Goal: Task Accomplishment & Management: Manage account settings

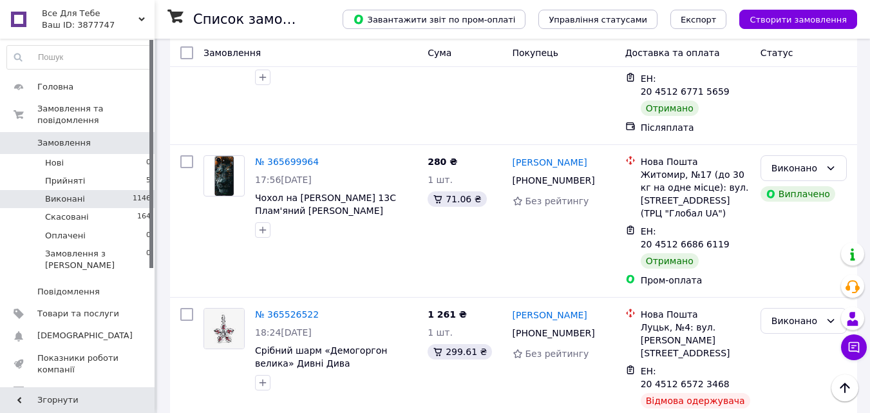
scroll to position [64, 0]
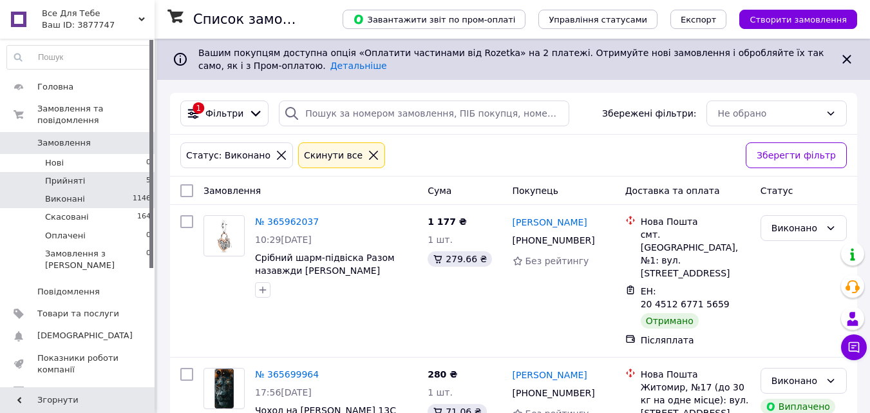
click at [90, 172] on li "Прийняті 5" at bounding box center [79, 181] width 158 height 18
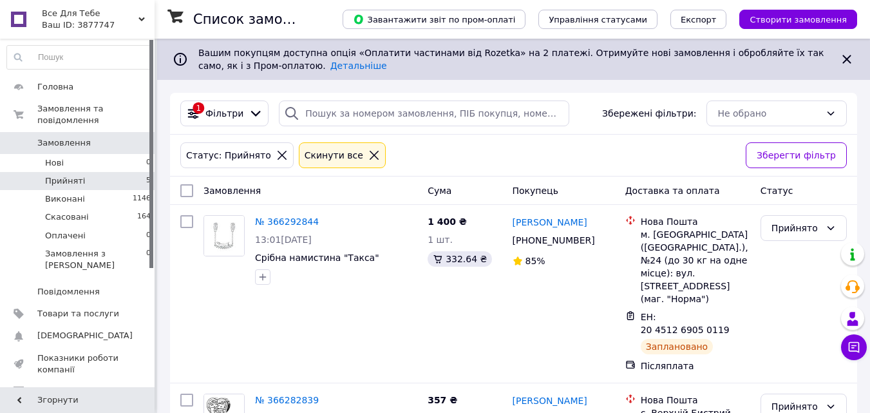
click at [368, 156] on icon at bounding box center [374, 155] width 12 height 12
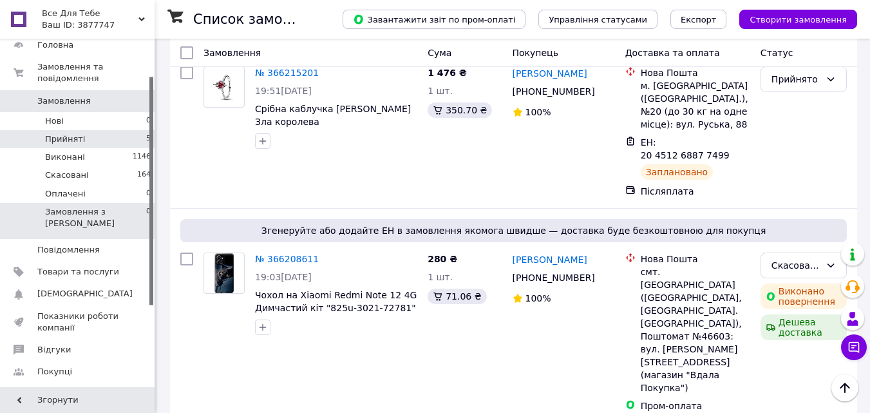
scroll to position [64, 0]
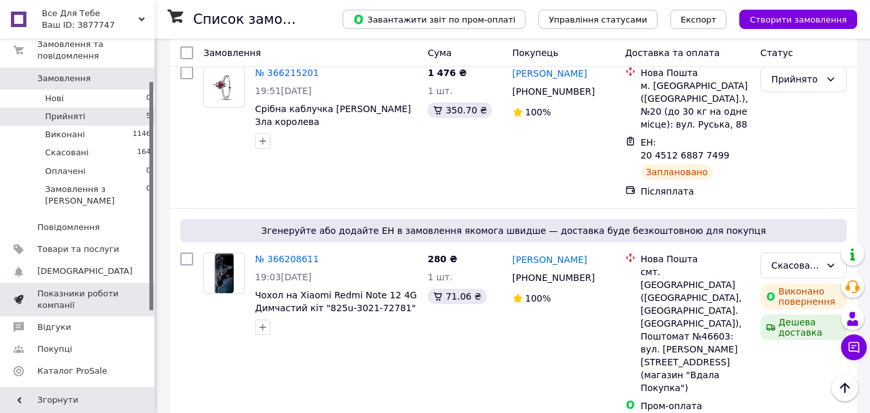
click at [73, 288] on span "Показники роботи компанії" at bounding box center [78, 299] width 82 height 23
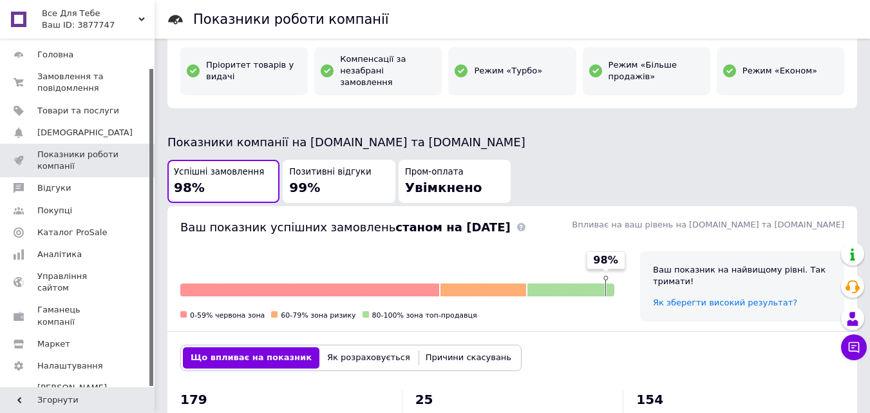
scroll to position [258, 0]
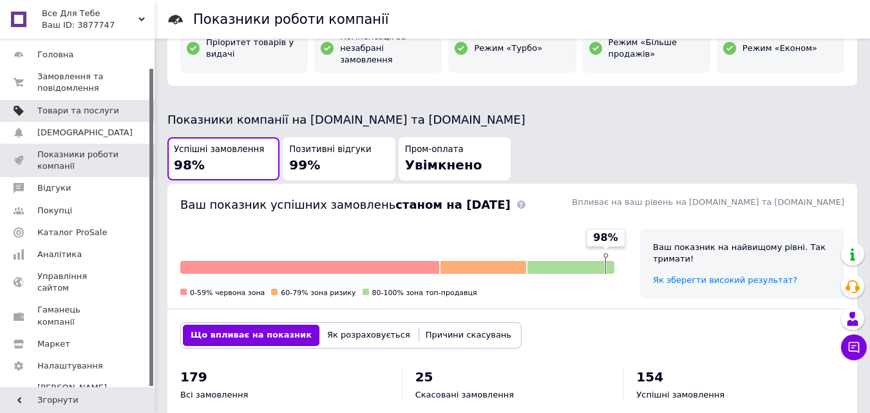
click at [98, 109] on span "Товари та послуги" at bounding box center [78, 111] width 82 height 12
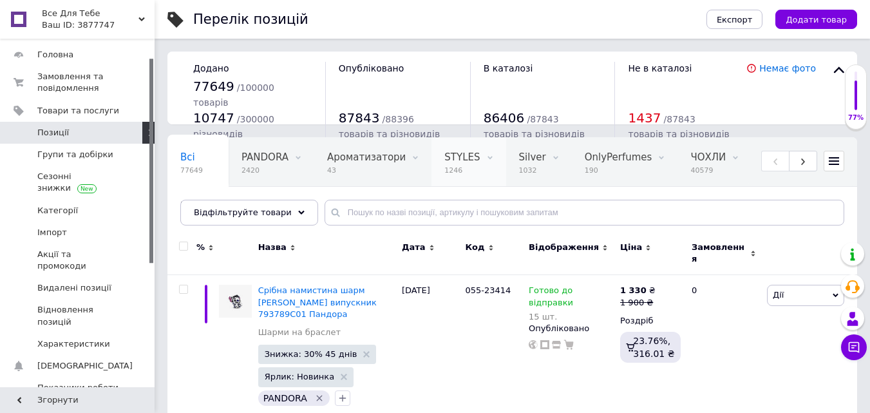
click at [444, 163] on span "STYLES" at bounding box center [461, 157] width 35 height 12
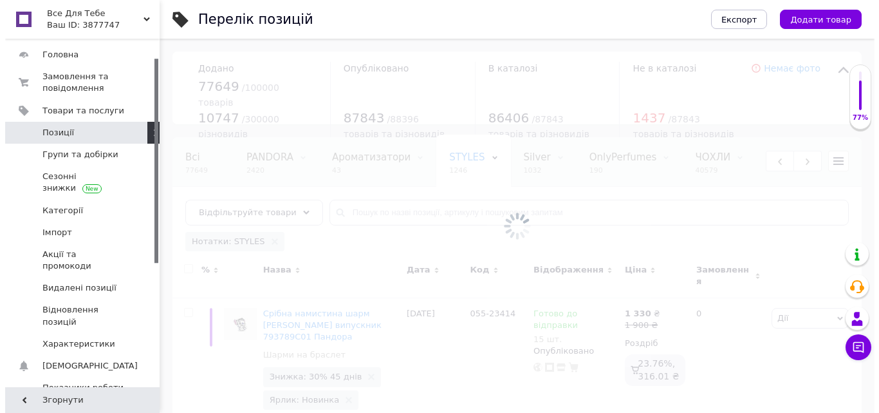
scroll to position [0, 134]
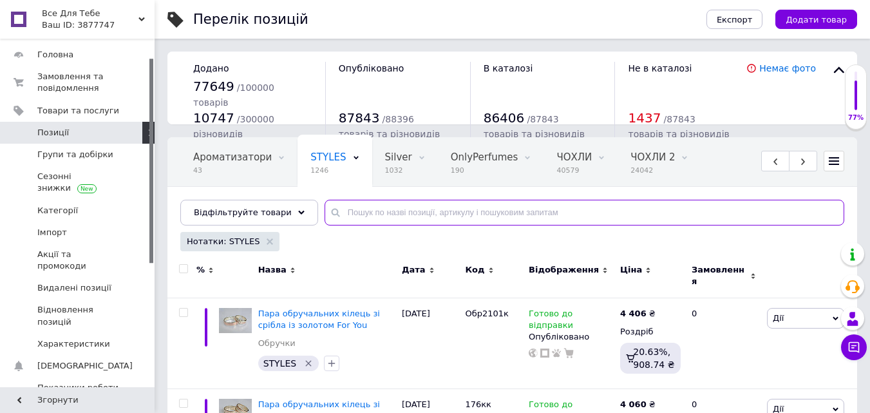
click at [353, 207] on input "text" at bounding box center [584, 213] width 520 height 26
paste input "102к"
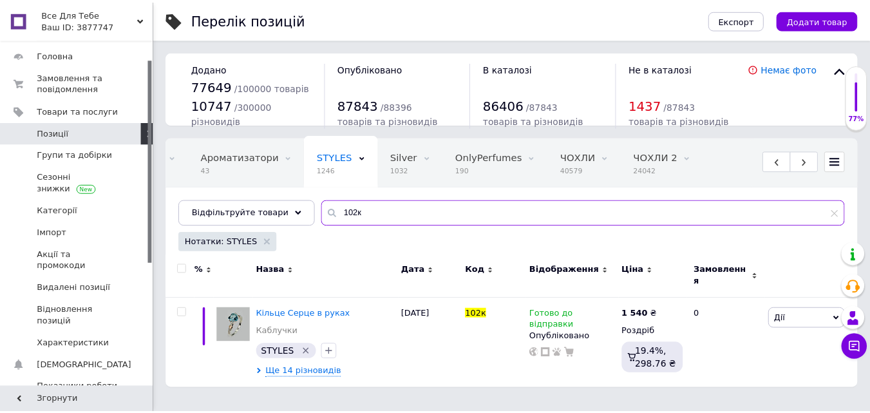
scroll to position [0, 124]
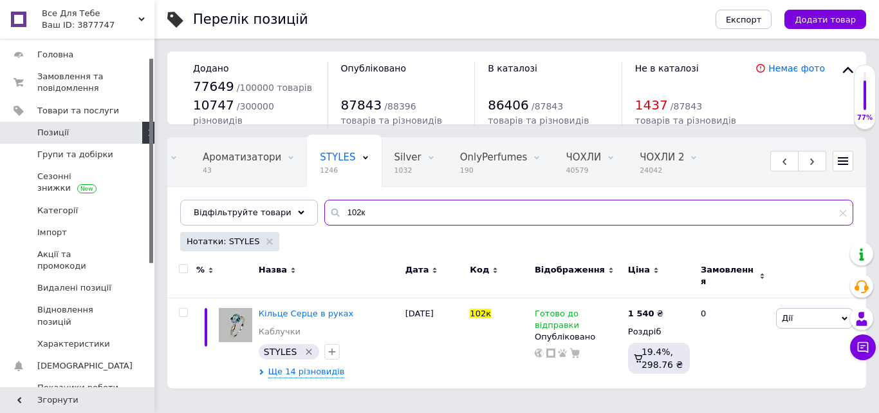
drag, startPoint x: 316, startPoint y: 217, endPoint x: 309, endPoint y: 218, distance: 7.2
click at [324, 218] on input "102к" at bounding box center [588, 213] width 529 height 26
paste input "077"
drag, startPoint x: 355, startPoint y: 220, endPoint x: 303, endPoint y: 226, distance: 51.8
click at [303, 226] on div "Всі 77649 PANDORA 2420 Видалити Редагувати Ароматизатори 43 Видалити Редагувати…" at bounding box center [516, 195] width 699 height 117
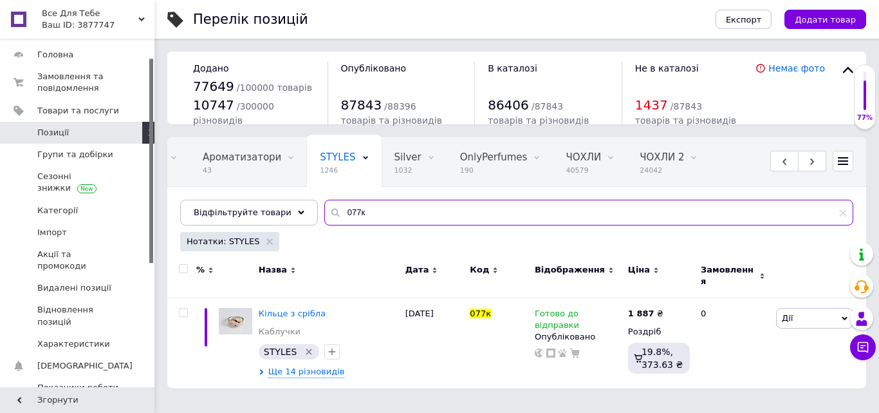
paste input "59"
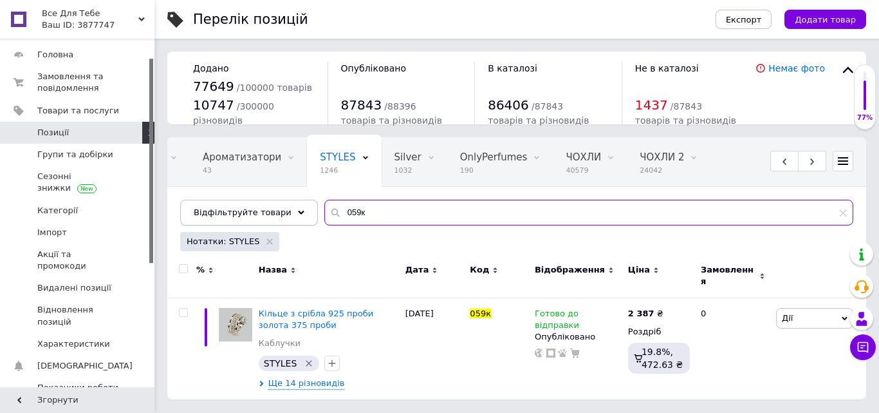
drag, startPoint x: 394, startPoint y: 216, endPoint x: 295, endPoint y: 216, distance: 98.5
click at [295, 216] on div "Відфільтруйте товари 059к" at bounding box center [516, 213] width 673 height 26
paste input "83"
drag, startPoint x: 371, startPoint y: 207, endPoint x: 285, endPoint y: 220, distance: 86.6
click at [284, 220] on div "Відфільтруйте товари 083к" at bounding box center [516, 213] width 673 height 26
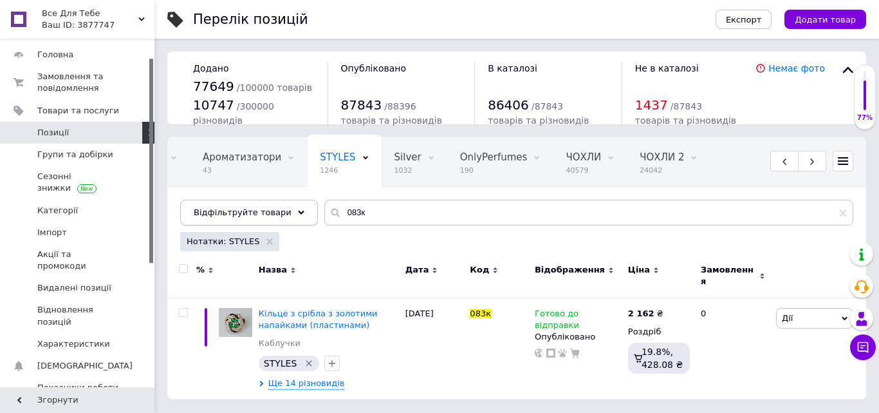
click at [284, 220] on div "Відфільтруйте товари" at bounding box center [249, 213] width 138 height 26
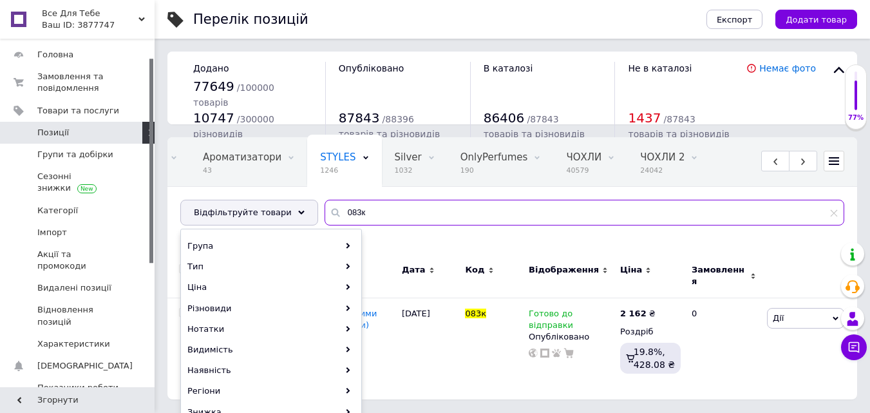
click at [369, 211] on input "083к" at bounding box center [584, 213] width 520 height 26
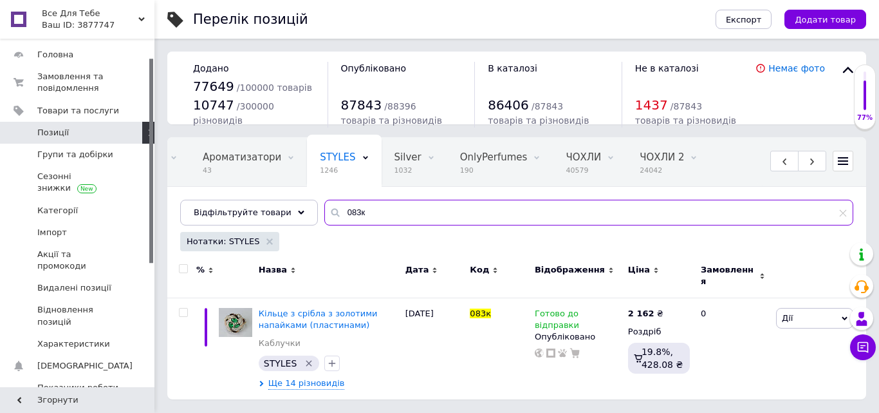
drag, startPoint x: 376, startPoint y: 209, endPoint x: 357, endPoint y: 210, distance: 19.4
click at [357, 210] on input "083к" at bounding box center [588, 213] width 529 height 26
drag, startPoint x: 358, startPoint y: 207, endPoint x: 303, endPoint y: 216, distance: 55.4
click at [303, 216] on div "Всі 77649 PANDORA 2420 Видалити Редагувати Ароматизатори 43 Видалити Редагувати…" at bounding box center [516, 195] width 699 height 117
paste input "35"
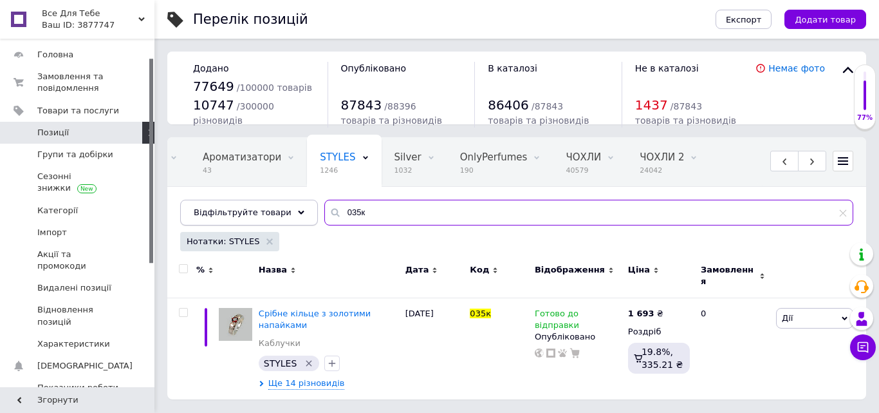
drag, startPoint x: 317, startPoint y: 218, endPoint x: 299, endPoint y: 221, distance: 18.3
click at [299, 221] on div "Відфільтруйте товари 035к" at bounding box center [516, 213] width 673 height 26
click at [299, 221] on div "Відфільтруйте товари" at bounding box center [249, 213] width 138 height 26
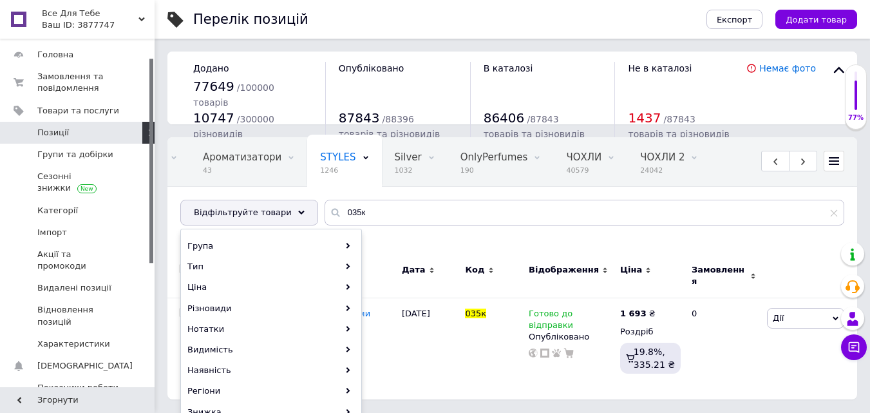
click at [299, 227] on div "Всі 77649 PANDORA 2420 Видалити Редагувати Ароматизатори 43 Видалити Редагувати…" at bounding box center [511, 188] width 689 height 106
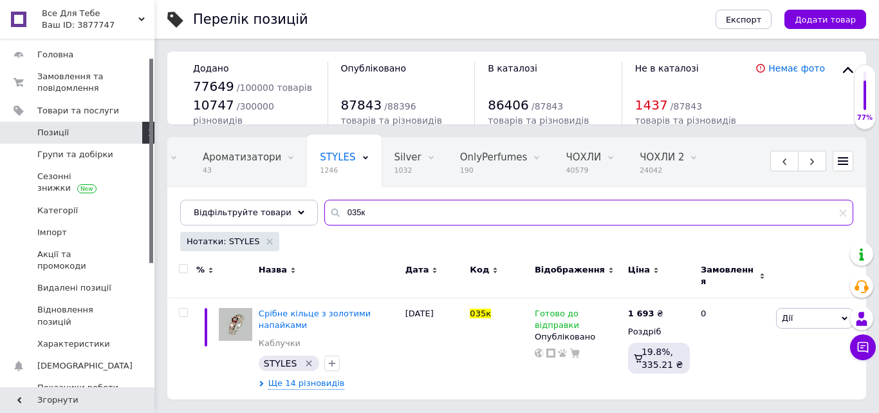
drag, startPoint x: 377, startPoint y: 214, endPoint x: 318, endPoint y: 217, distance: 58.6
click at [324, 217] on div "035к" at bounding box center [588, 213] width 529 height 26
paste input "78"
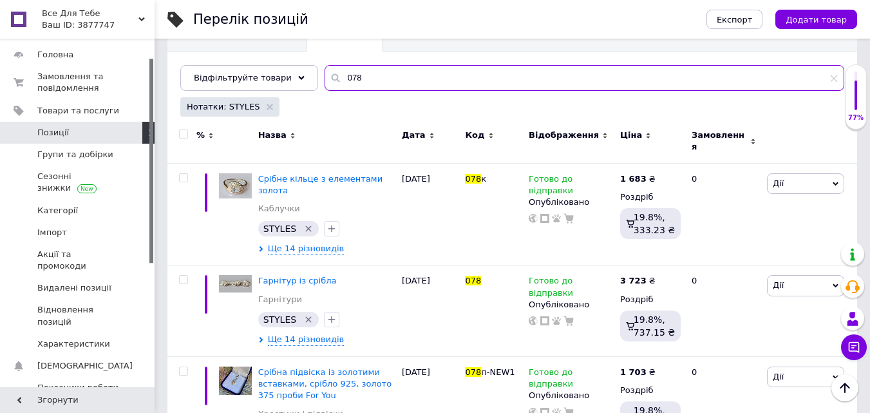
scroll to position [7, 0]
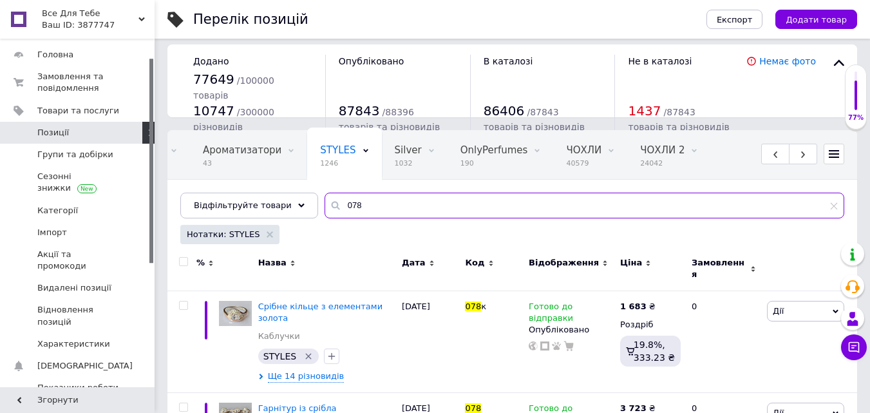
drag, startPoint x: 314, startPoint y: 211, endPoint x: 306, endPoint y: 211, distance: 7.7
click at [306, 211] on div "Всі 77649 PANDORA 2420 Видалити Редагувати Ароматизатори 43 Видалити Редагувати…" at bounding box center [511, 188] width 689 height 117
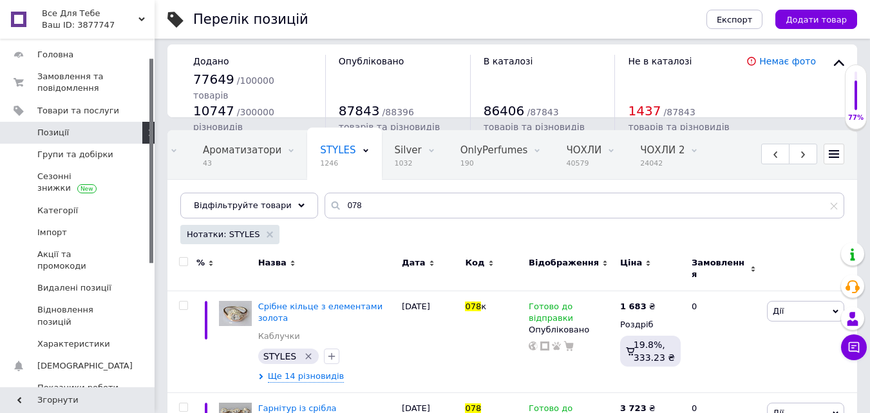
click at [306, 211] on div "Всі 77649 PANDORA 2420 Видалити Редагувати Ароматизатори 43 Видалити Редагувати…" at bounding box center [511, 180] width 689 height 106
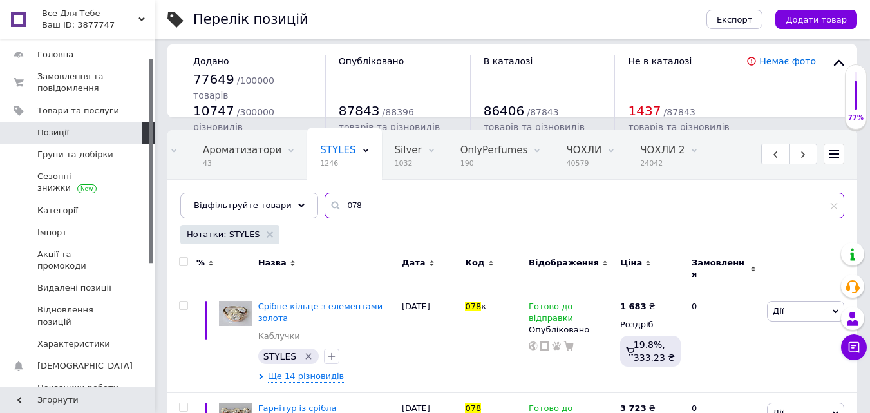
drag, startPoint x: 333, startPoint y: 210, endPoint x: 314, endPoint y: 212, distance: 20.1
click at [324, 212] on input "078" at bounding box center [584, 205] width 520 height 26
drag, startPoint x: 355, startPoint y: 211, endPoint x: 332, endPoint y: 211, distance: 23.2
click at [332, 211] on input "078" at bounding box center [584, 205] width 520 height 26
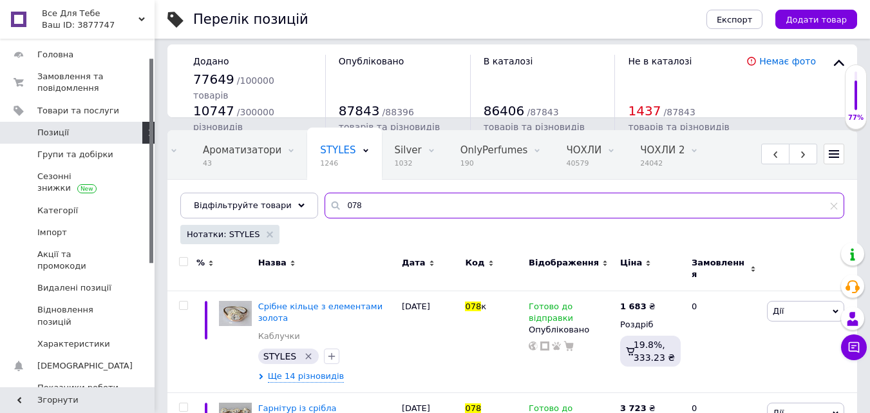
click at [332, 211] on input "078" at bounding box center [584, 205] width 520 height 26
click at [363, 206] on input "078" at bounding box center [584, 205] width 520 height 26
paste input "95"
type input "095"
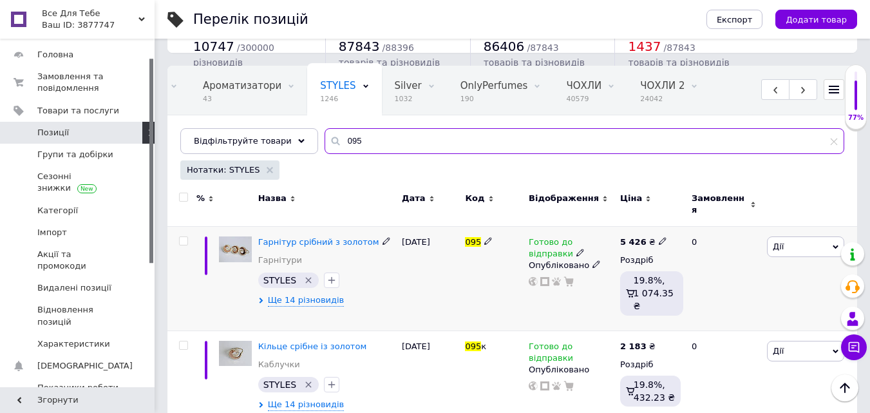
scroll to position [136, 0]
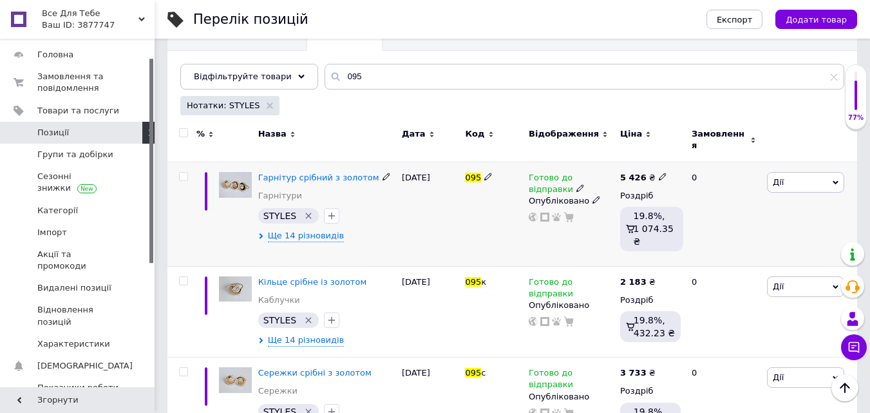
click at [659, 173] on icon at bounding box center [663, 177] width 8 height 8
drag, startPoint x: 706, startPoint y: 156, endPoint x: 682, endPoint y: 156, distance: 24.5
click at [682, 156] on input "5426" at bounding box center [720, 162] width 98 height 26
type input "5960"
click at [439, 215] on div "[DATE]" at bounding box center [430, 214] width 64 height 104
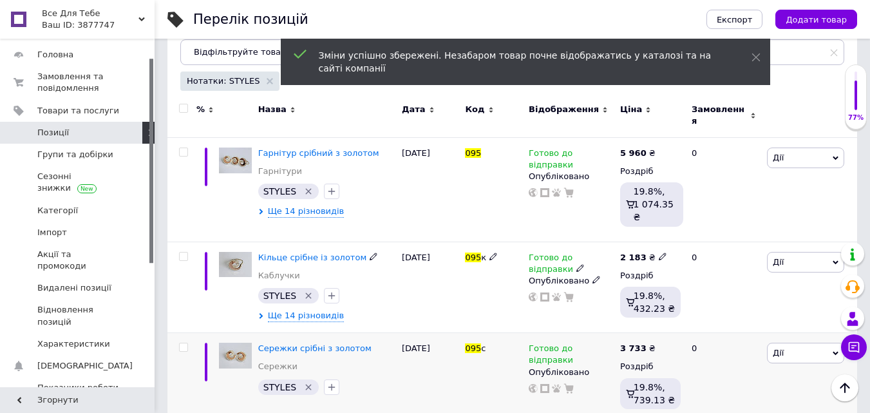
scroll to position [163, 0]
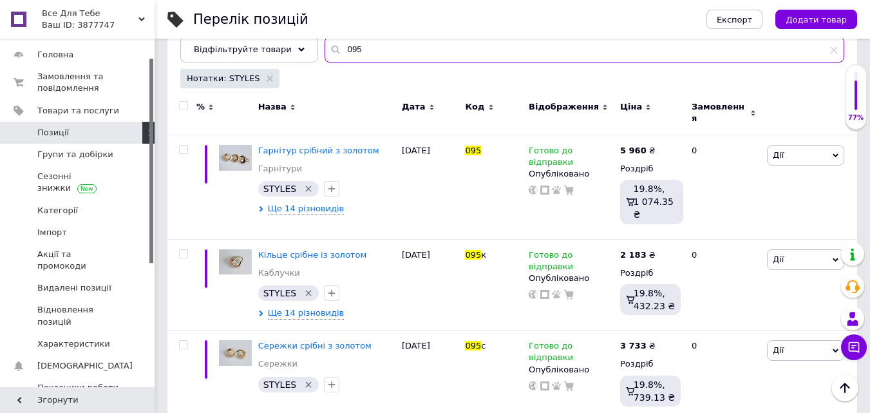
drag, startPoint x: 377, startPoint y: 52, endPoint x: 308, endPoint y: 51, distance: 68.9
click at [324, 51] on input "095" at bounding box center [584, 50] width 520 height 26
paste input "121"
type input "121"
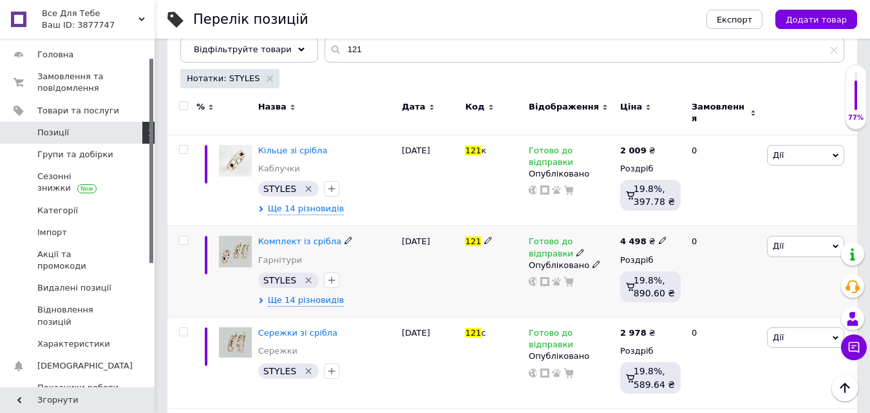
click at [659, 236] on icon at bounding box center [663, 240] width 8 height 8
drag, startPoint x: 708, startPoint y: 221, endPoint x: 682, endPoint y: 221, distance: 26.4
click at [682, 221] on input "4498" at bounding box center [720, 227] width 98 height 26
type input "4800"
click at [361, 294] on div "Ще 14 різновидів" at bounding box center [326, 300] width 137 height 12
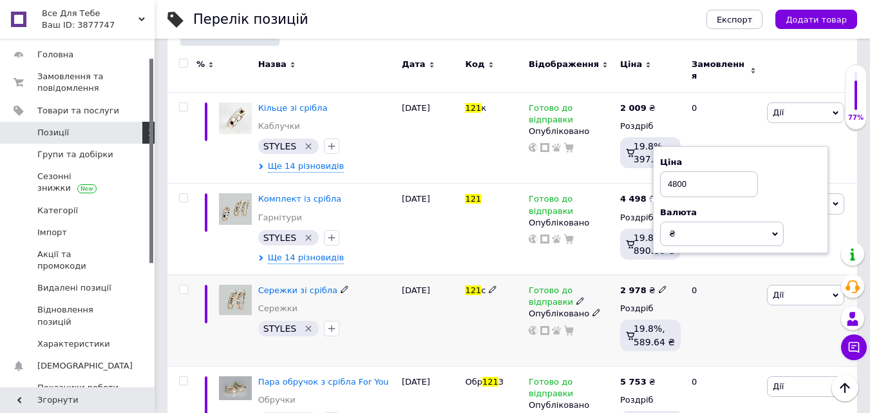
scroll to position [227, 0]
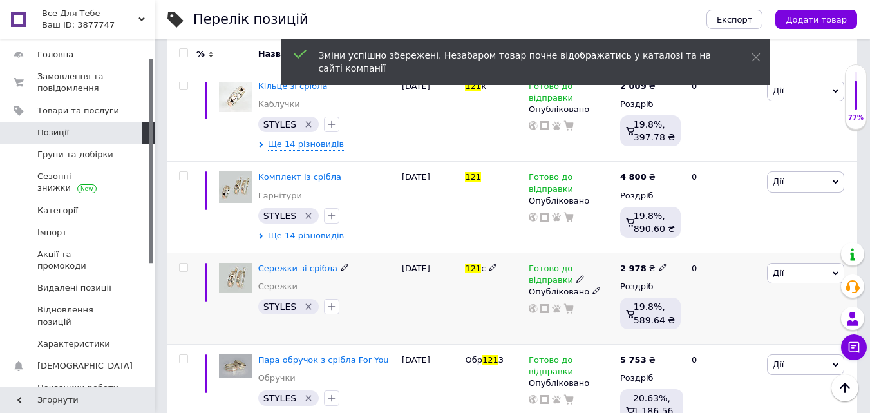
click at [404, 299] on div "[DATE]" at bounding box center [430, 298] width 64 height 91
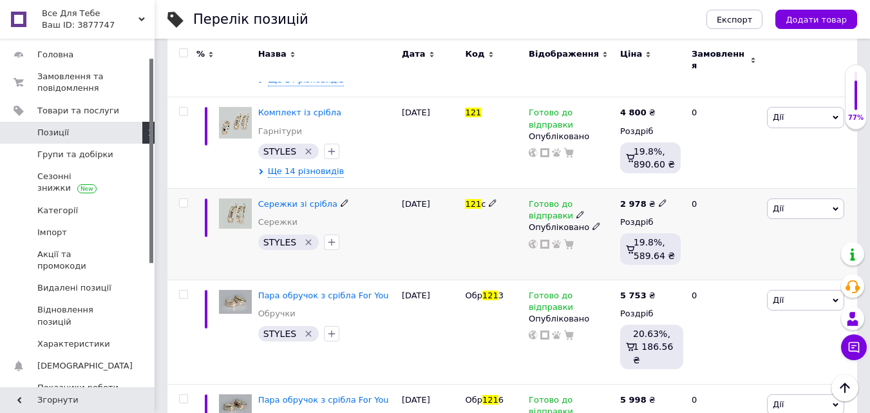
scroll to position [34, 0]
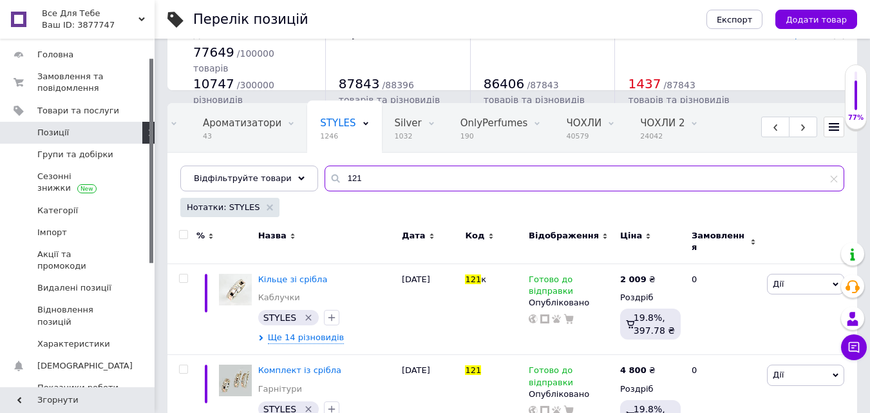
drag, startPoint x: 362, startPoint y: 179, endPoint x: 318, endPoint y: 182, distance: 44.5
click at [324, 182] on div "121" at bounding box center [584, 178] width 520 height 26
paste input "12"
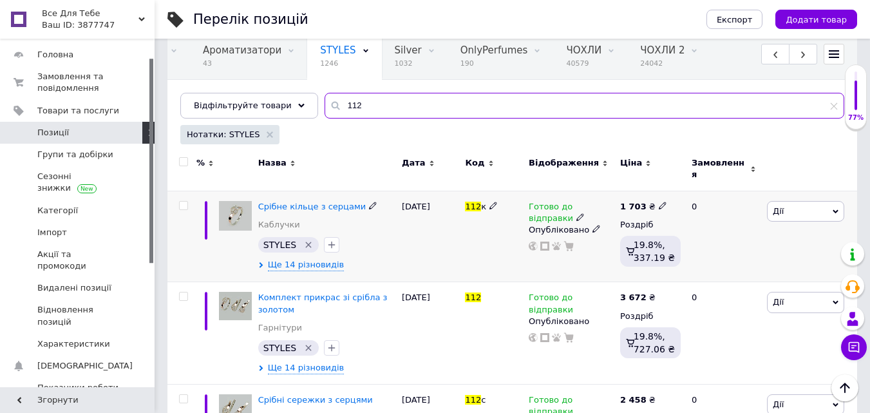
scroll to position [163, 0]
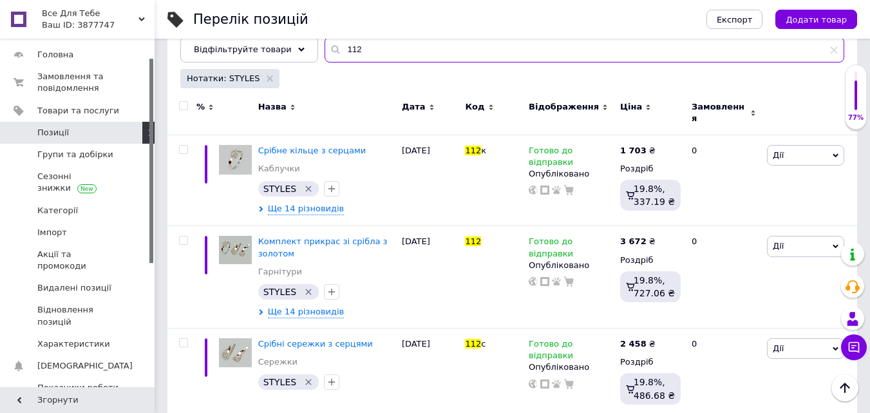
drag, startPoint x: 372, startPoint y: 46, endPoint x: 327, endPoint y: 51, distance: 45.4
click at [327, 51] on input "112" at bounding box center [584, 50] width 520 height 26
paste input "085"
type input "085"
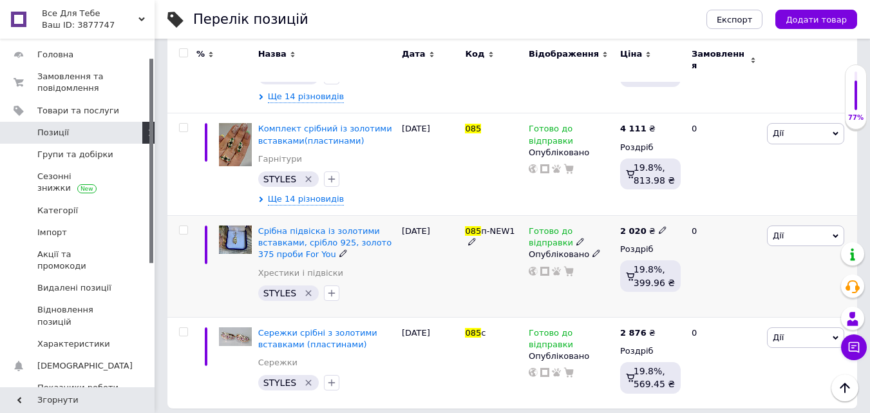
scroll to position [222, 0]
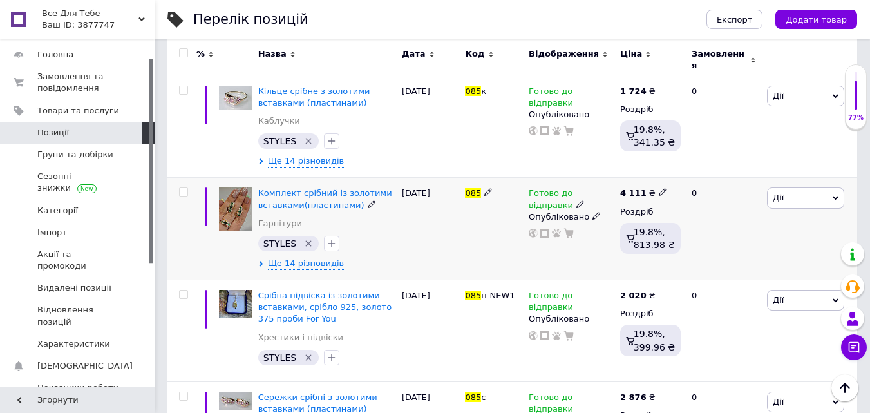
click at [659, 188] on icon at bounding box center [663, 192] width 8 height 8
drag, startPoint x: 706, startPoint y: 171, endPoint x: 683, endPoint y: 174, distance: 23.4
click at [683, 174] on input "4111" at bounding box center [720, 178] width 98 height 26
type input "4350"
click at [402, 254] on div "[DATE]" at bounding box center [430, 229] width 64 height 102
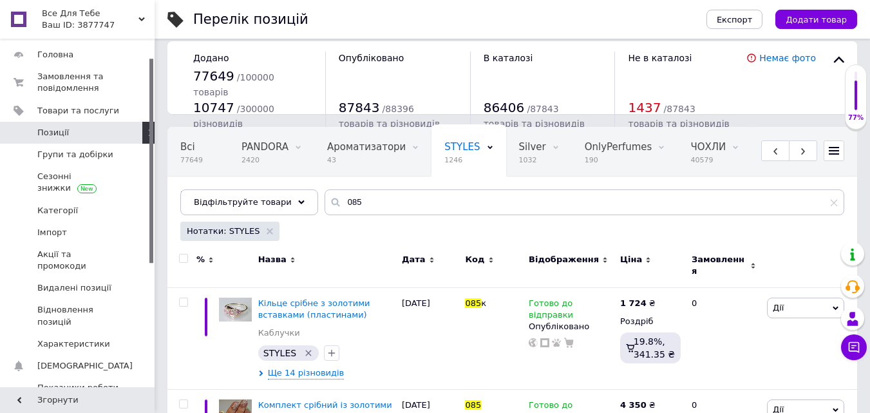
scroll to position [0, 0]
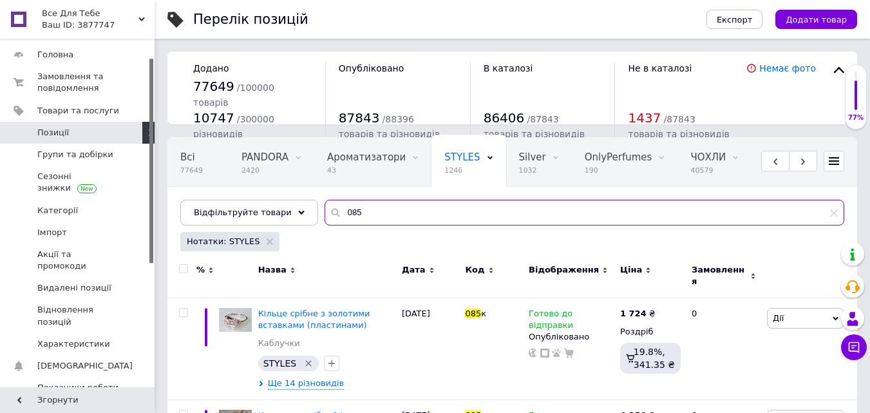
drag, startPoint x: 315, startPoint y: 216, endPoint x: 307, endPoint y: 216, distance: 8.4
click at [307, 216] on div "Всі 77649 PANDORA 2420 Видалити Редагувати Ароматизатори 43 Видалити Редагувати…" at bounding box center [511, 195] width 689 height 117
paste input "78"
type input "078"
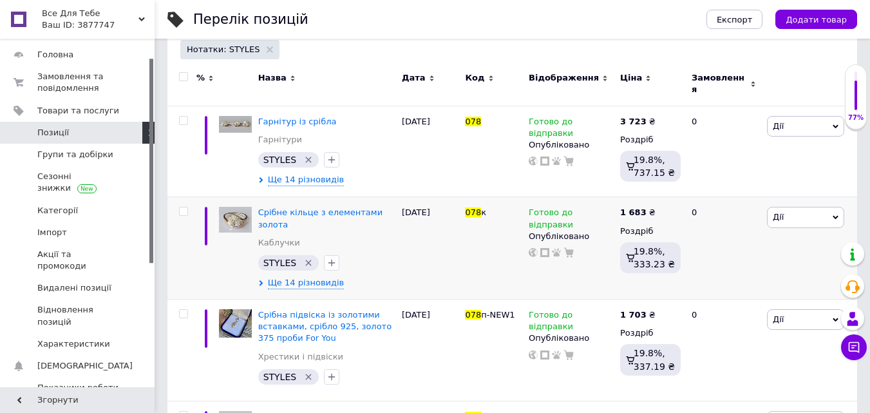
scroll to position [193, 0]
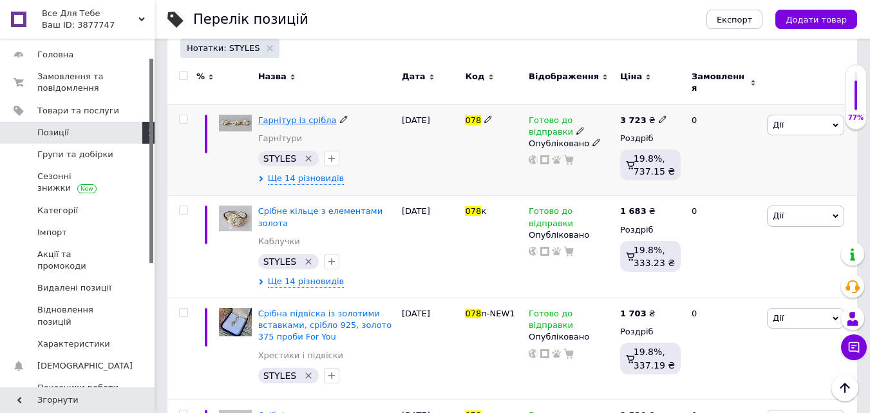
click at [301, 115] on span "Гарнітур із срібла" at bounding box center [297, 120] width 79 height 10
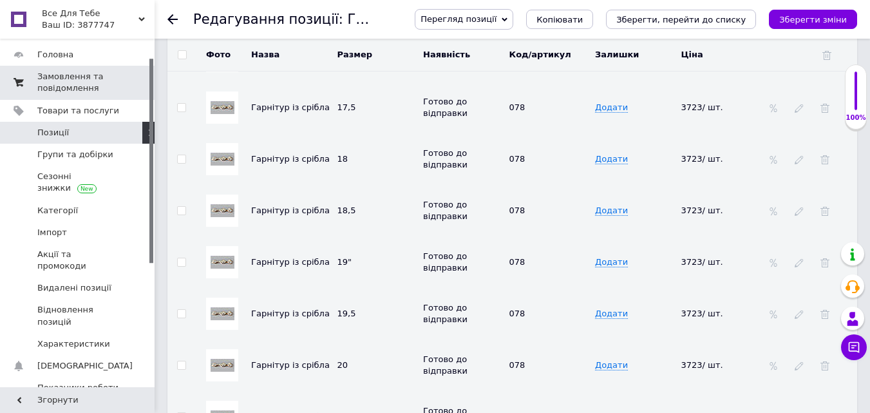
scroll to position [2253, 0]
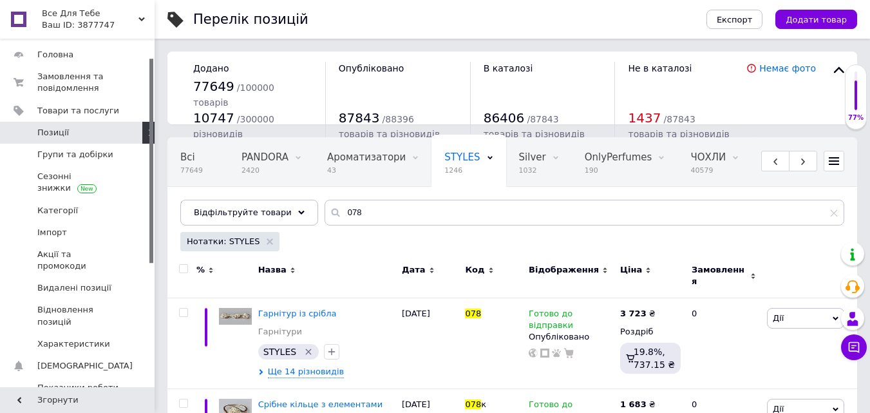
scroll to position [0, 134]
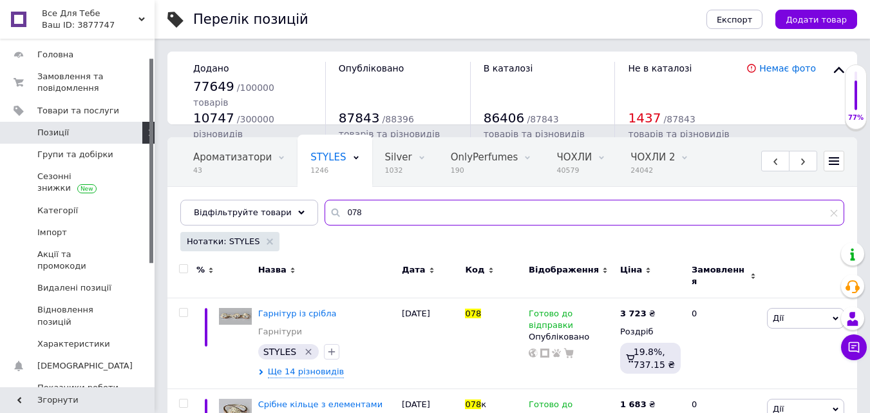
drag, startPoint x: 362, startPoint y: 213, endPoint x: 311, endPoint y: 225, distance: 52.3
click at [311, 225] on div "Всі 77649 PANDORA 2420 Видалити Редагувати Ароматизатори 43 Видалити Редагувати…" at bounding box center [511, 195] width 689 height 117
paste input "80"
type input "080"
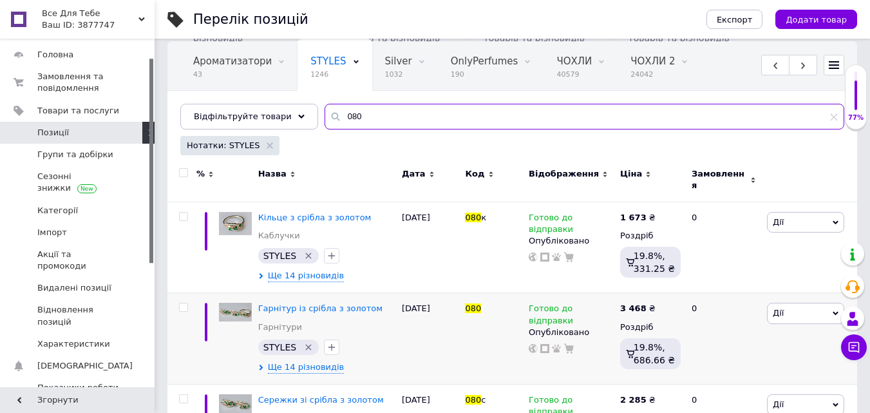
scroll to position [129, 0]
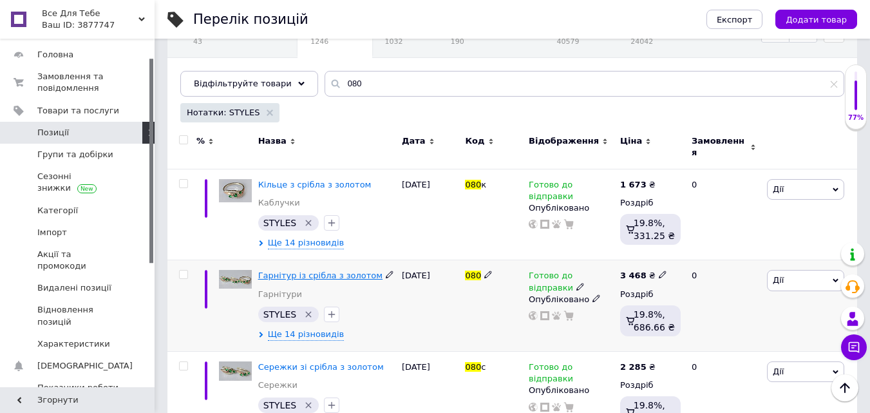
click at [335, 270] on span "Гарнітур із срібла з золотом" at bounding box center [320, 275] width 125 height 10
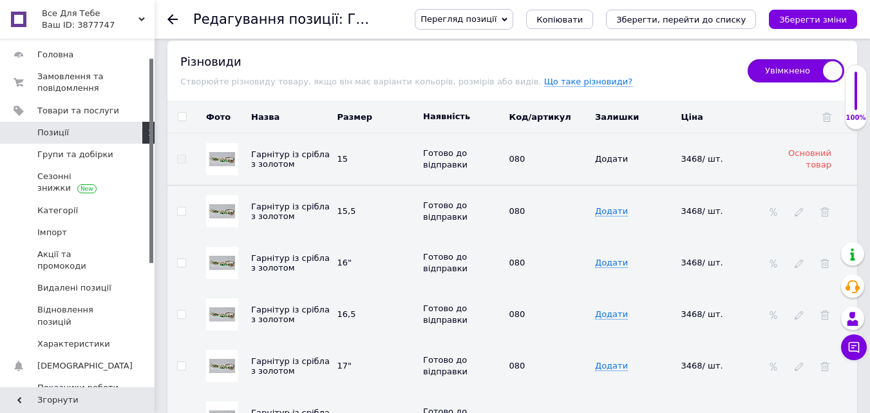
scroll to position [2124, 0]
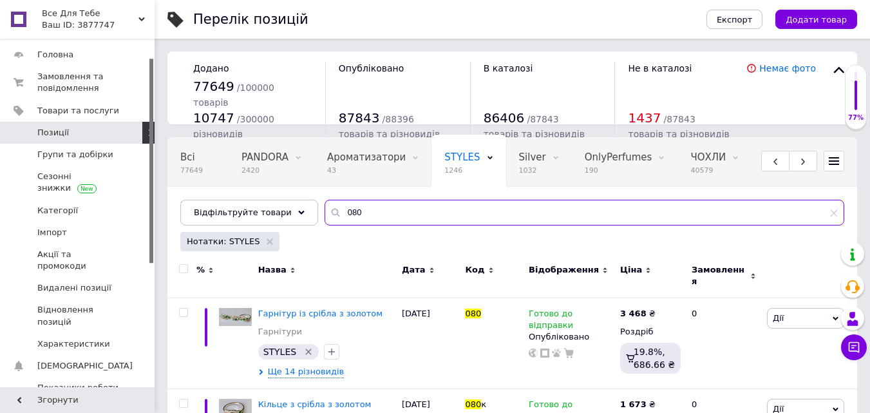
drag, startPoint x: 368, startPoint y: 204, endPoint x: 330, endPoint y: 216, distance: 39.1
click at [305, 213] on div "Всі 77649 PANDORA 2420 Видалити Редагувати Ароматизатори 43 Видалити Редагувати…" at bounding box center [511, 195] width 689 height 117
paste input "95"
type input "095"
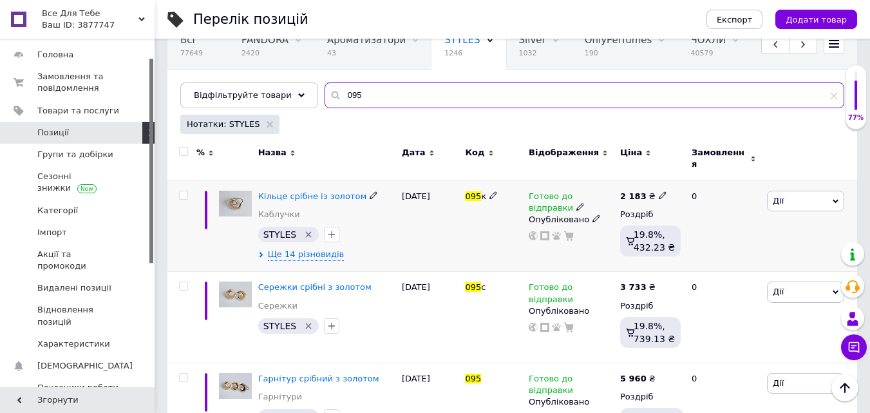
scroll to position [163, 0]
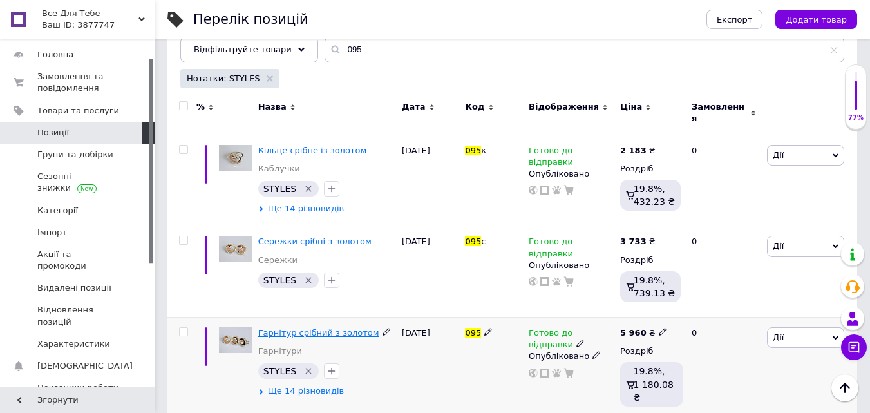
click at [319, 328] on span "Гарнітур срібний з золотом" at bounding box center [318, 333] width 121 height 10
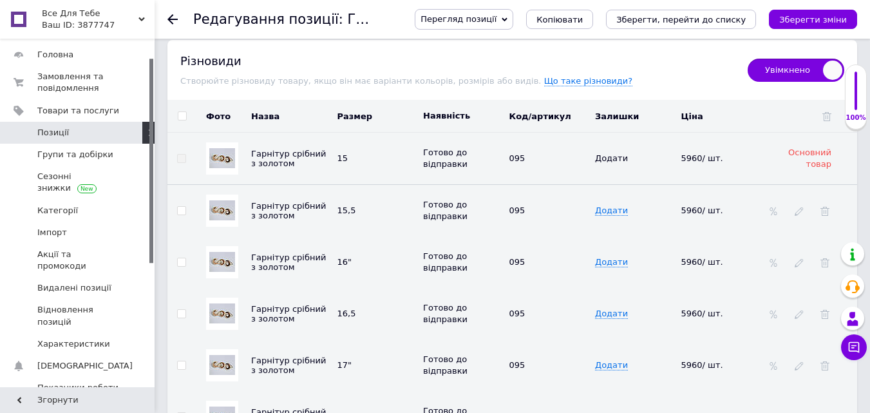
scroll to position [2253, 0]
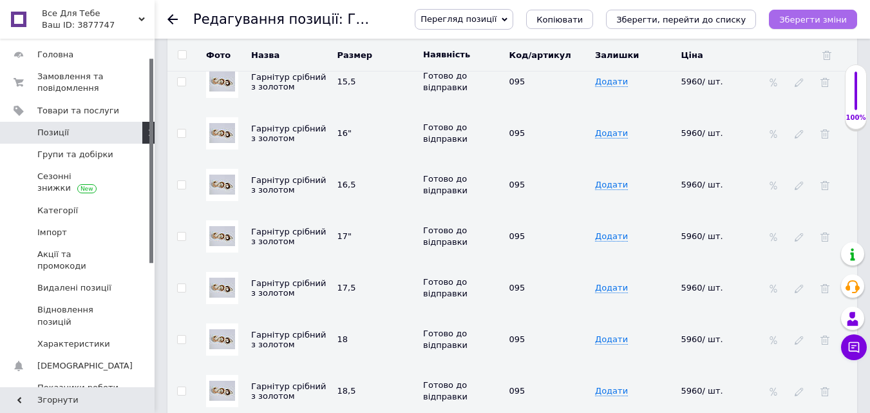
click at [823, 17] on icon "Зберегти зміни" at bounding box center [813, 20] width 68 height 10
click at [823, 17] on div "Зберегти зміни" at bounding box center [813, 19] width 88 height 19
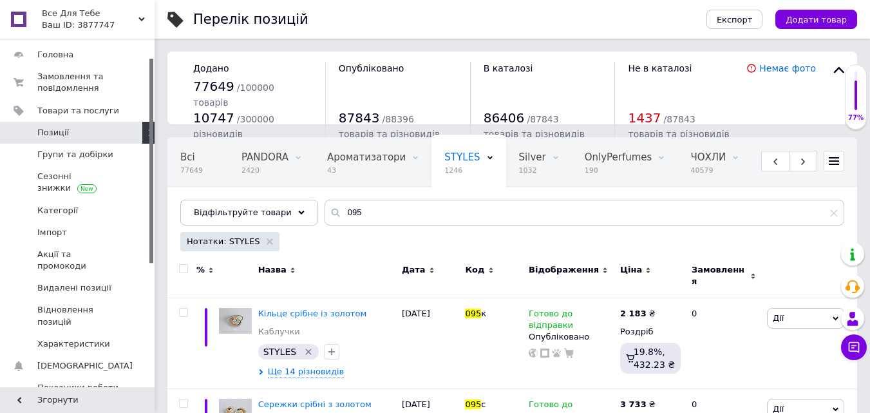
scroll to position [0, 127]
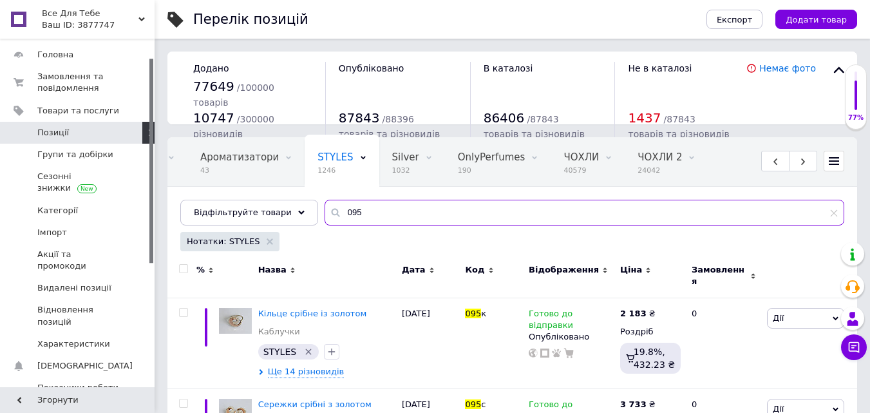
drag, startPoint x: 354, startPoint y: 212, endPoint x: 323, endPoint y: 212, distance: 30.9
click at [324, 212] on div "095" at bounding box center [584, 213] width 520 height 26
paste input "121"
type input "121"
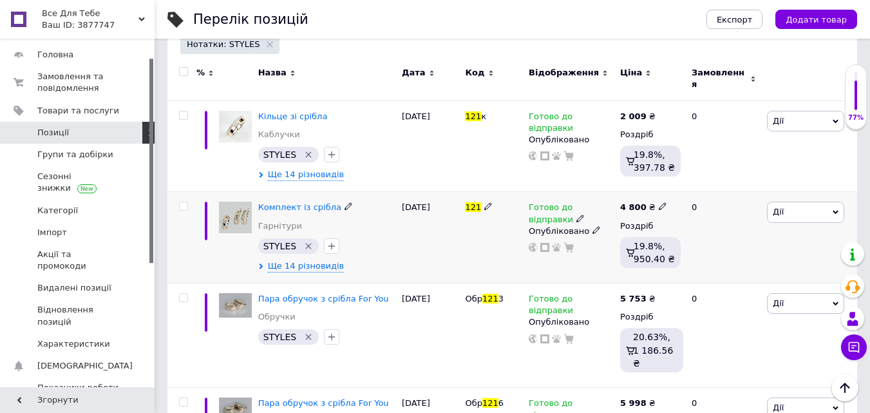
scroll to position [193, 0]
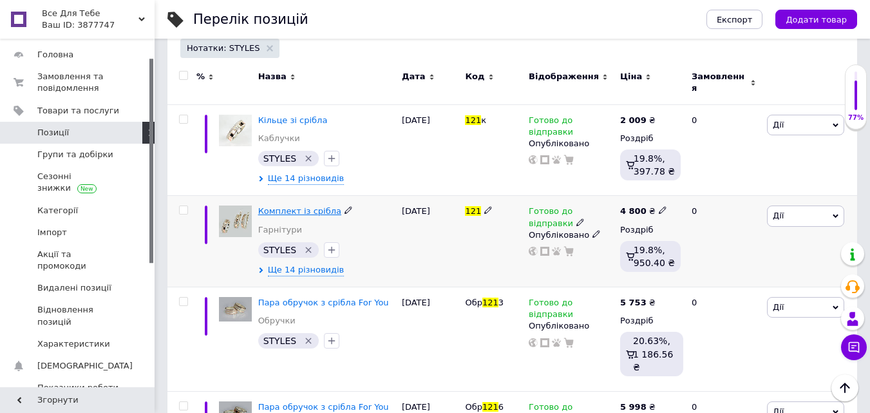
click at [299, 206] on span "Комплект із срібла" at bounding box center [299, 211] width 83 height 10
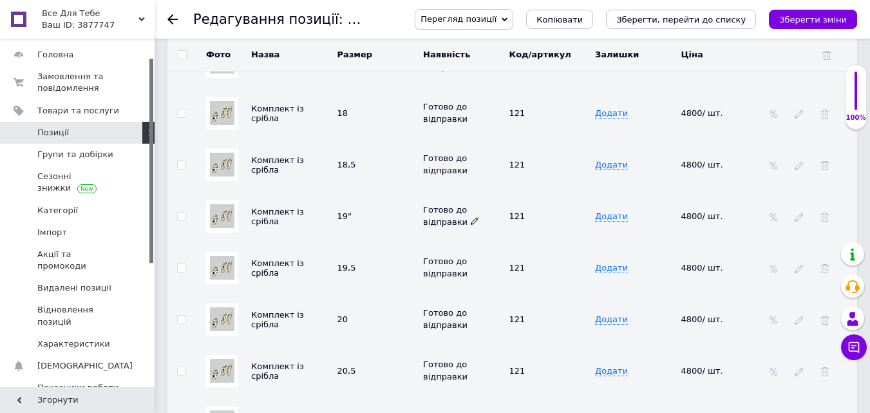
scroll to position [2511, 0]
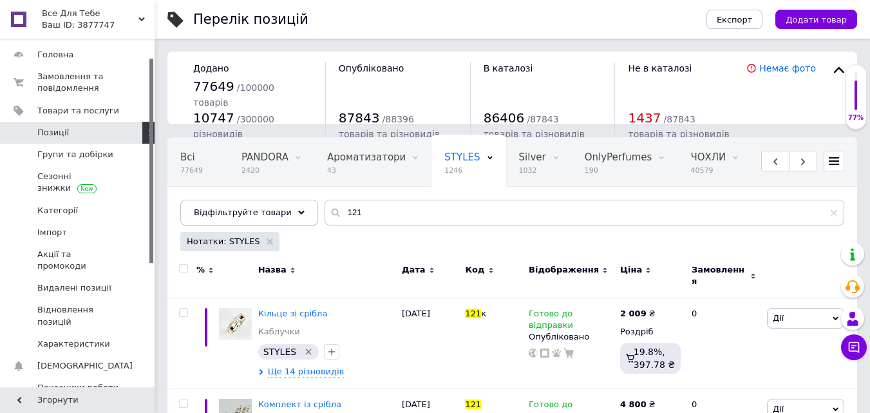
scroll to position [0, 127]
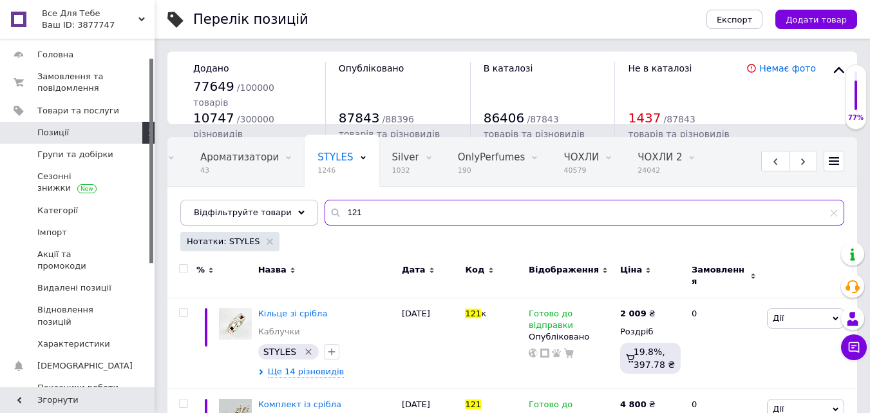
drag, startPoint x: 365, startPoint y: 215, endPoint x: 297, endPoint y: 214, distance: 68.2
click at [297, 214] on div "Відфільтруйте товари 121" at bounding box center [512, 213] width 664 height 26
paste input "12"
type input "112"
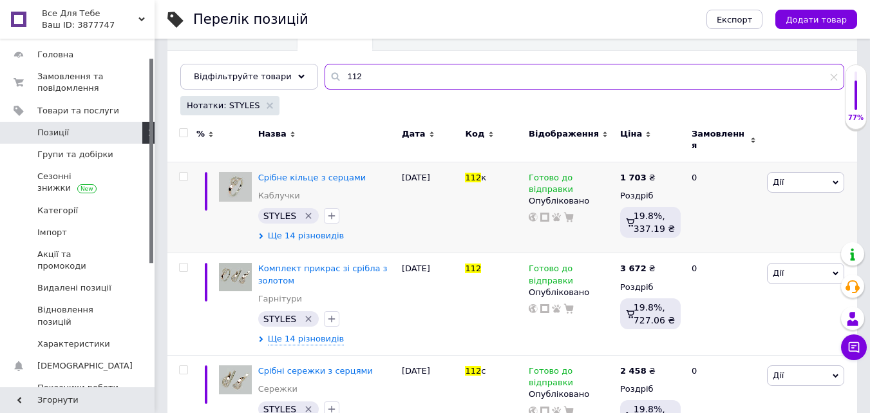
scroll to position [174, 0]
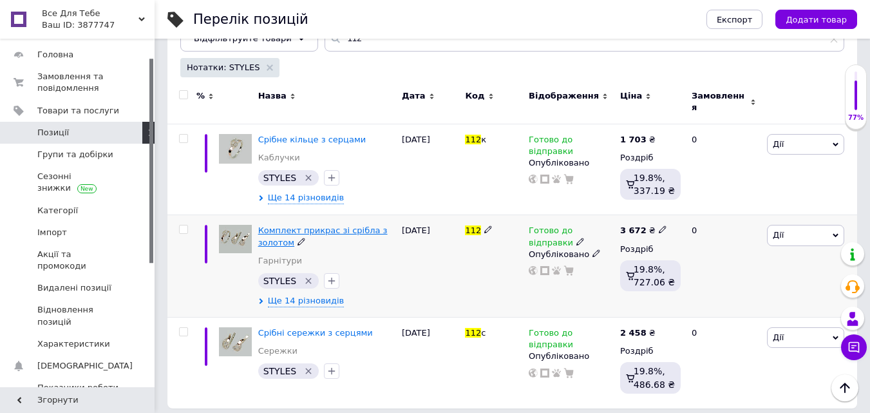
click at [297, 225] on span "Комплект прикрас зі срібла з золотом" at bounding box center [322, 235] width 129 height 21
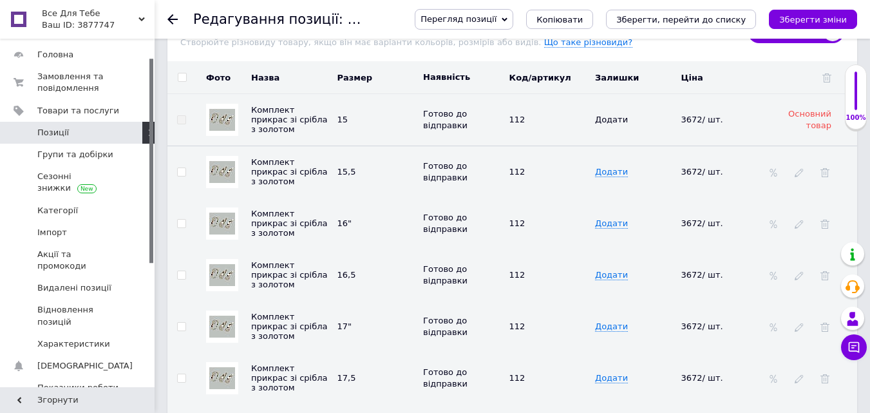
scroll to position [2318, 0]
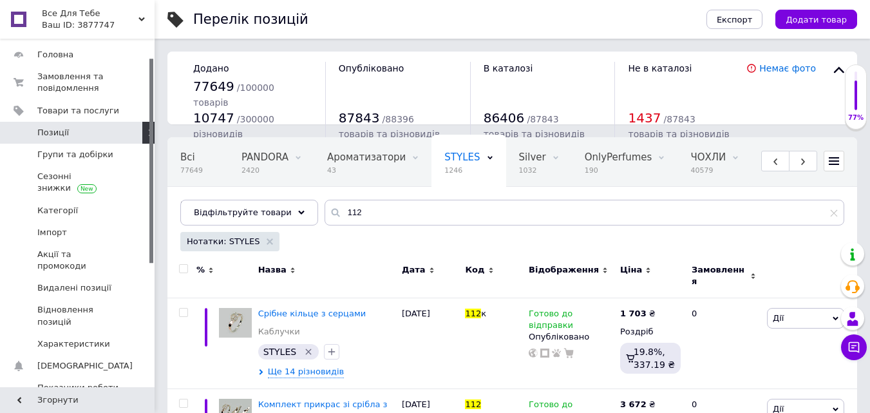
scroll to position [0, 134]
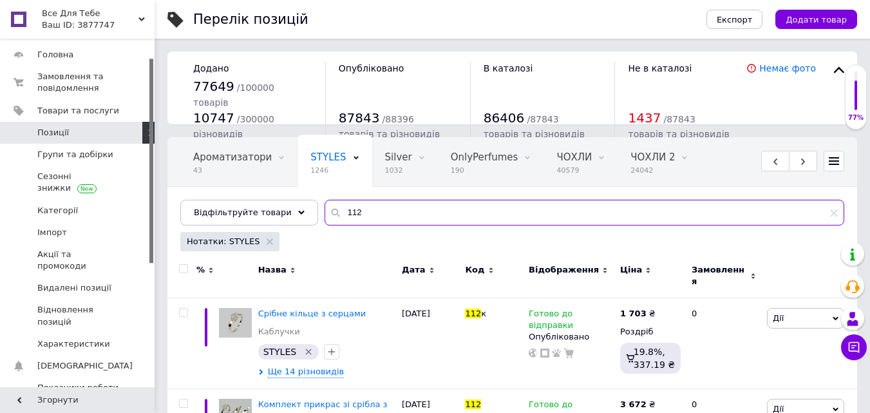
drag, startPoint x: 352, startPoint y: 209, endPoint x: 310, endPoint y: 214, distance: 42.2
click at [306, 214] on div "Всі 77649 PANDORA 2420 Видалити Редагувати Ароматизатори 43 Видалити Редагувати…" at bounding box center [511, 195] width 689 height 117
paste input "098"
type input "098"
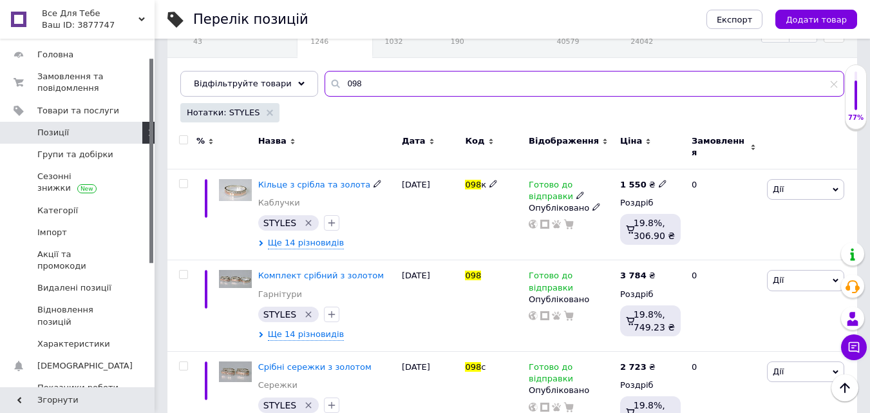
scroll to position [163, 0]
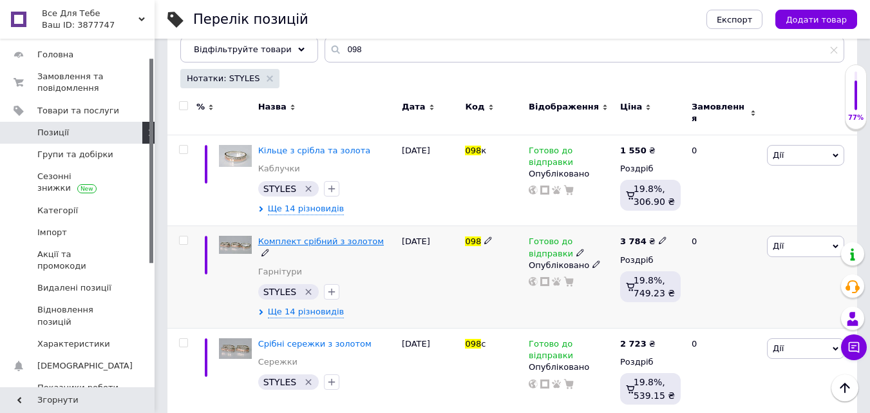
click at [290, 236] on span "Комплект срібний з золотом" at bounding box center [321, 241] width 126 height 10
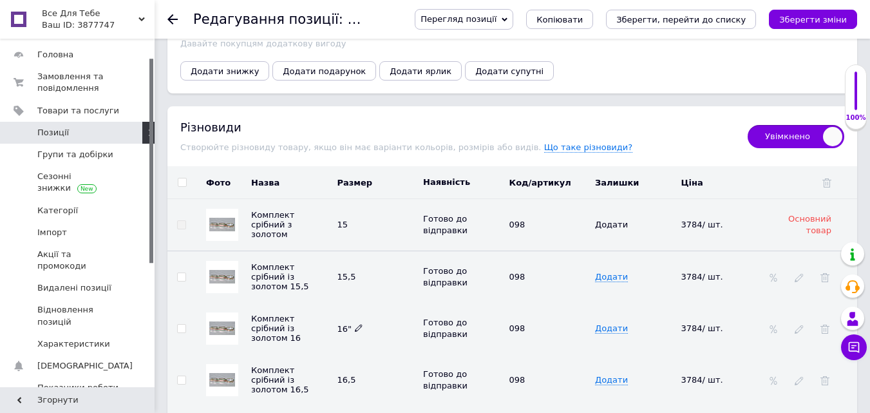
scroll to position [2148, 0]
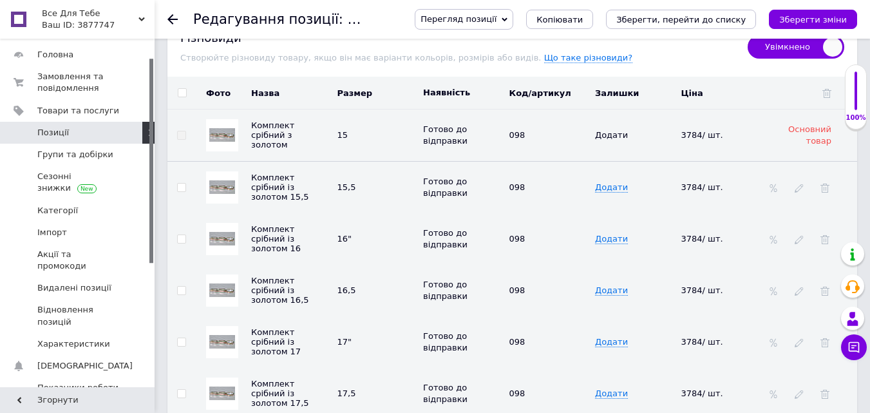
click at [180, 89] on input "checkbox" at bounding box center [182, 93] width 8 height 8
checkbox input "true"
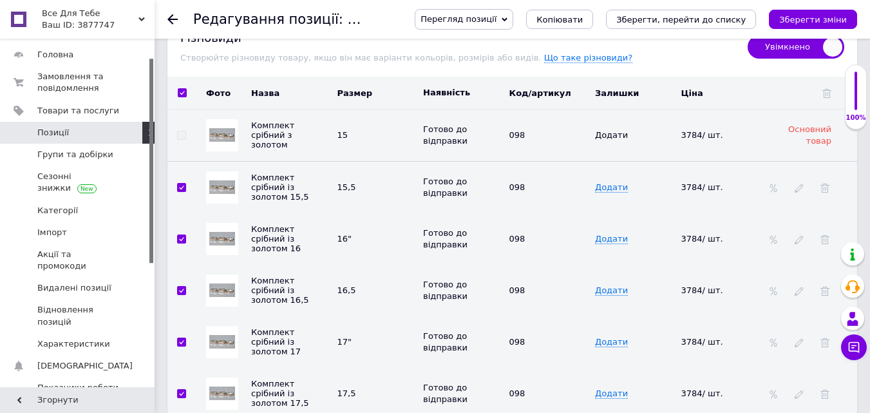
checkbox input "true"
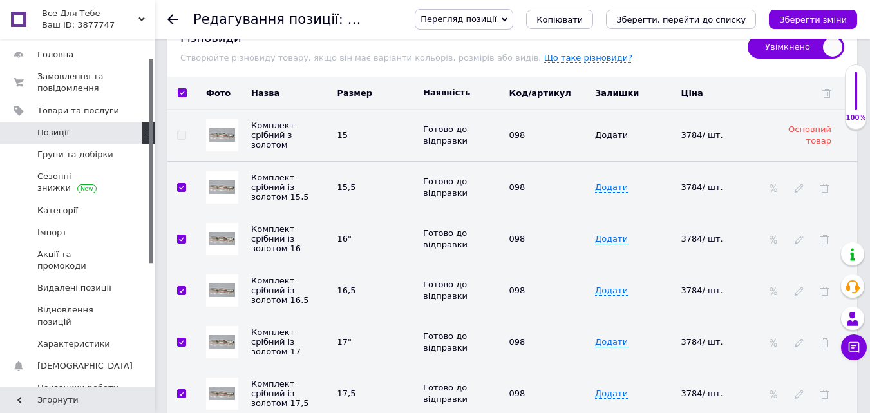
checkbox input "true"
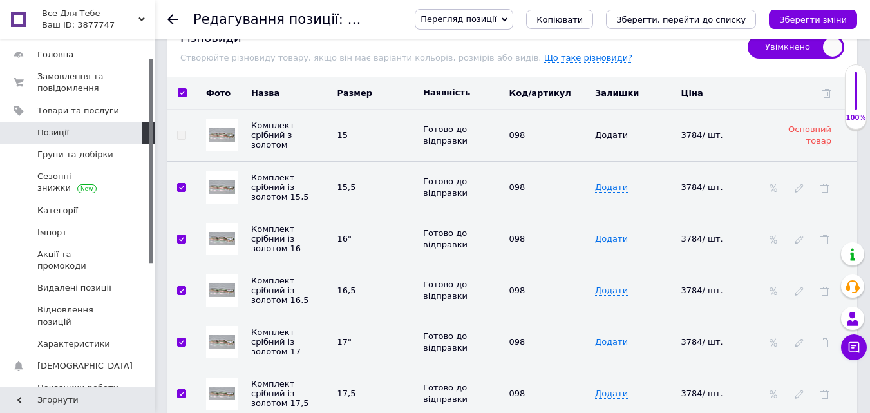
checkbox input "true"
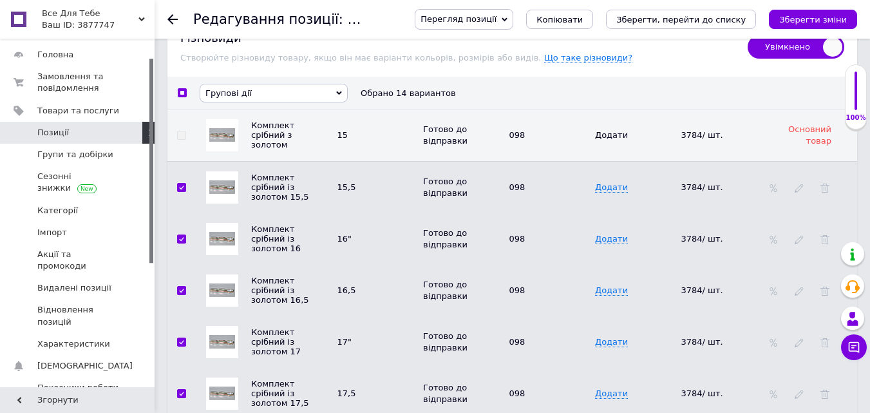
click at [267, 85] on span "Групові дії" at bounding box center [274, 93] width 148 height 19
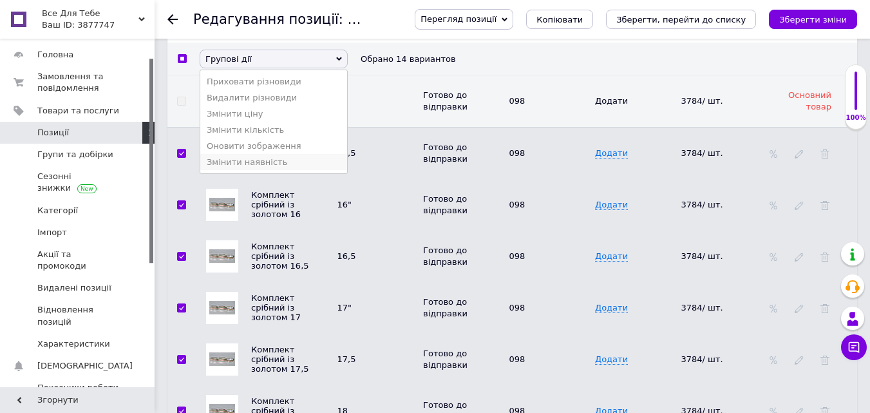
scroll to position [2212, 0]
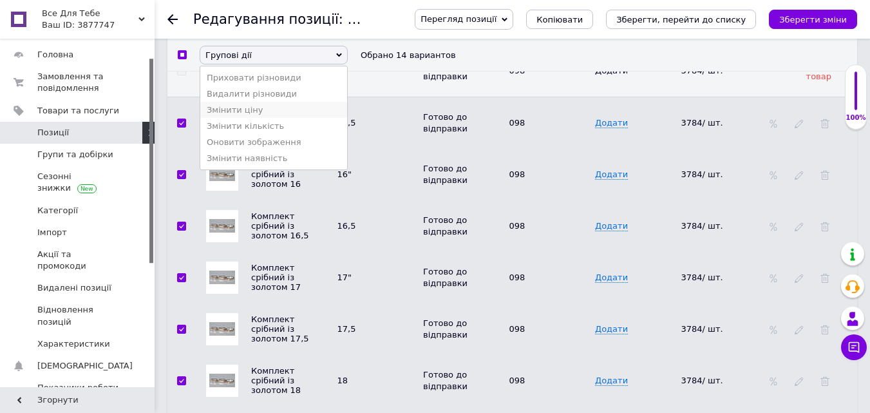
click at [257, 111] on li "Змінити ціну" at bounding box center [273, 109] width 147 height 16
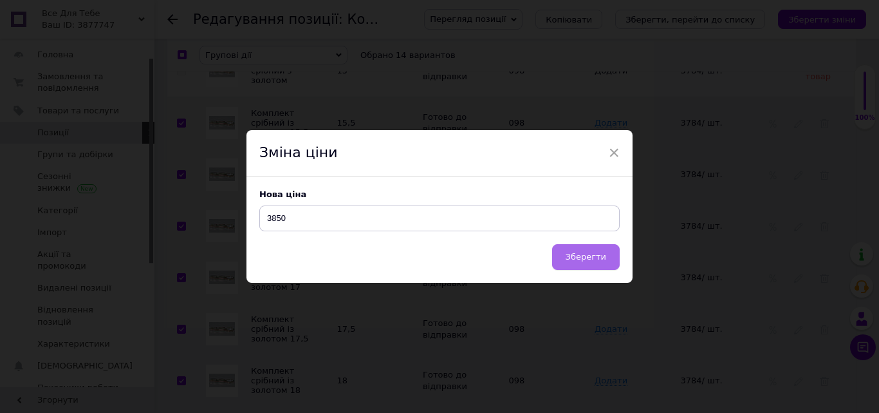
type input "3850"
click at [588, 261] on span "Зберегти" at bounding box center [586, 257] width 41 height 10
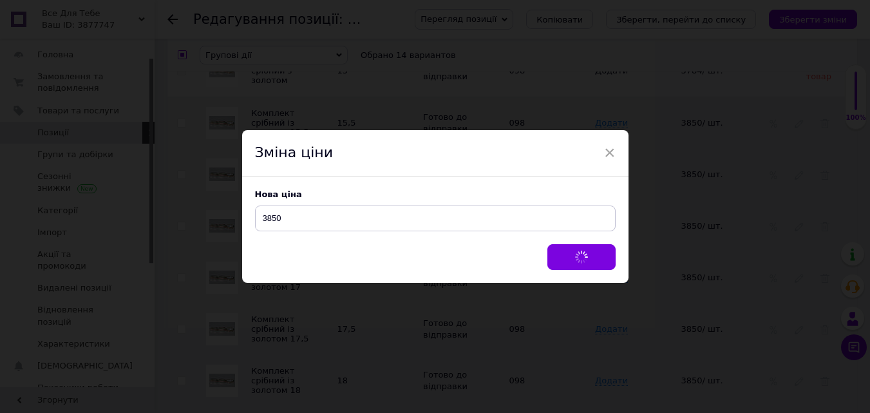
checkbox input "false"
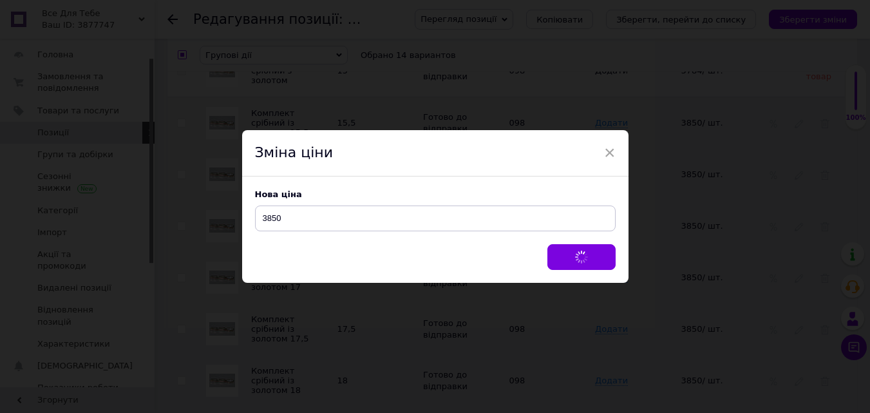
checkbox input "false"
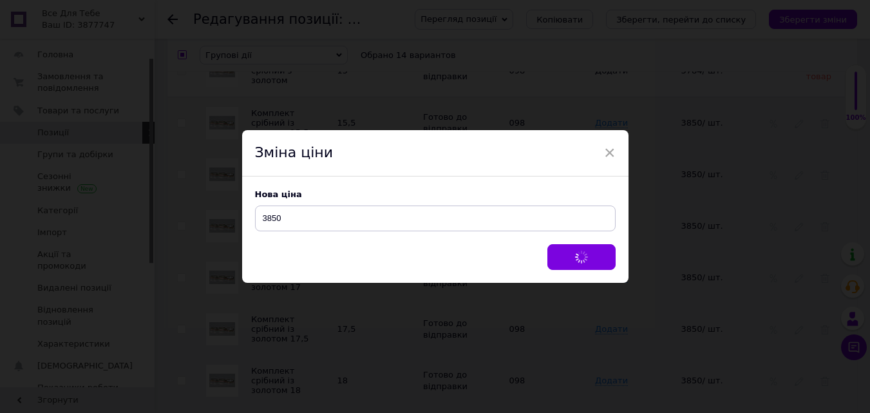
checkbox input "false"
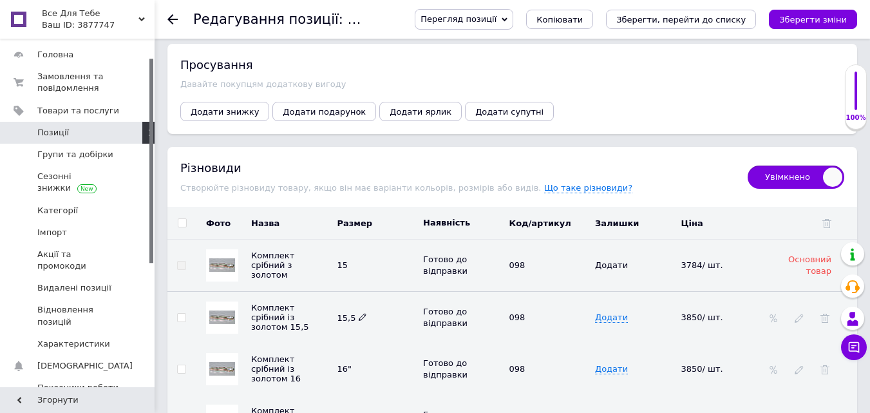
scroll to position [1955, 0]
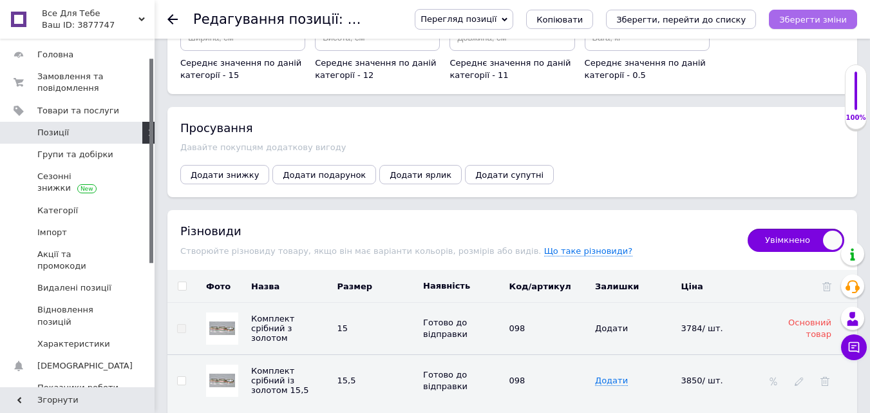
click at [817, 26] on button "Зберегти зміни" at bounding box center [813, 19] width 88 height 19
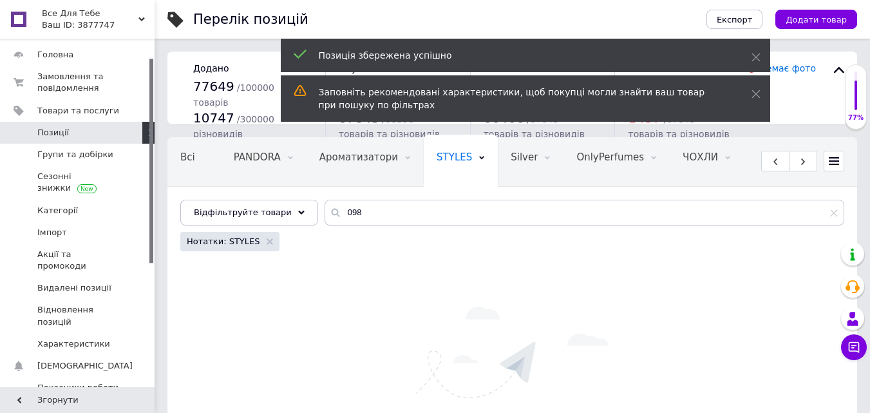
scroll to position [0, 127]
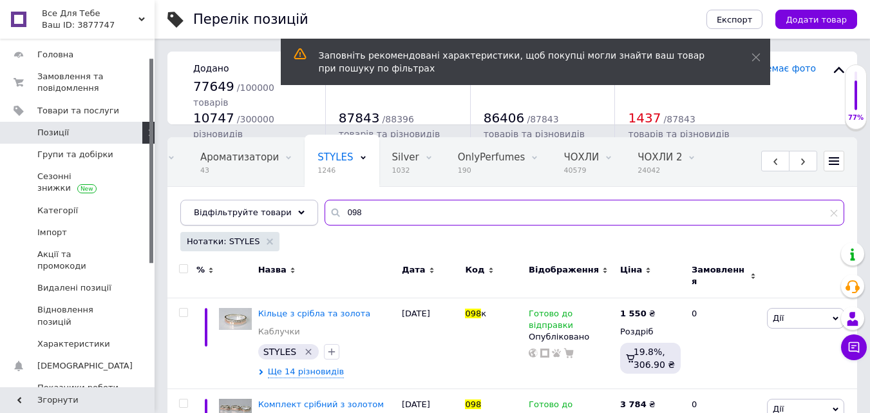
drag, startPoint x: 294, startPoint y: 211, endPoint x: 285, endPoint y: 211, distance: 9.0
click at [285, 211] on div "Відфільтруйте товари 098" at bounding box center [512, 213] width 664 height 26
paste input "132"
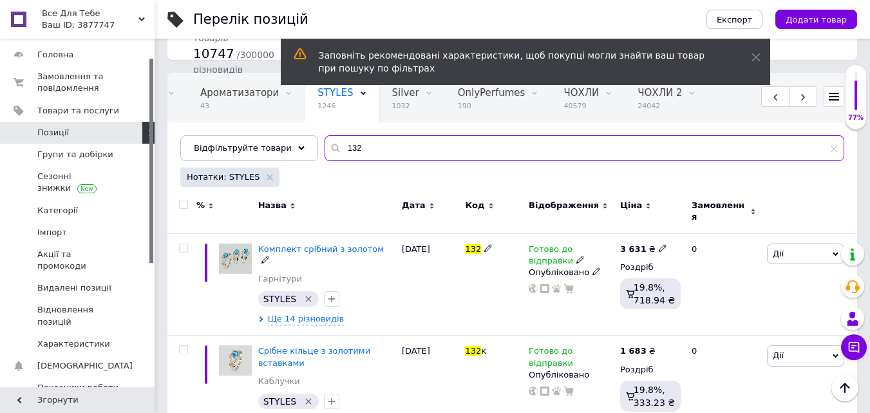
scroll to position [129, 0]
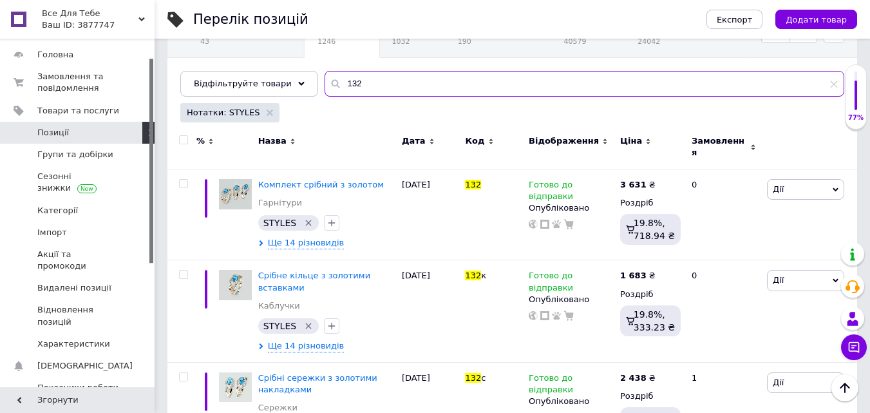
drag, startPoint x: 371, startPoint y: 90, endPoint x: 322, endPoint y: 90, distance: 49.6
click at [324, 90] on input "132" at bounding box center [584, 84] width 520 height 26
drag, startPoint x: 361, startPoint y: 86, endPoint x: 321, endPoint y: 85, distance: 40.6
click at [324, 85] on div "132" at bounding box center [584, 84] width 520 height 26
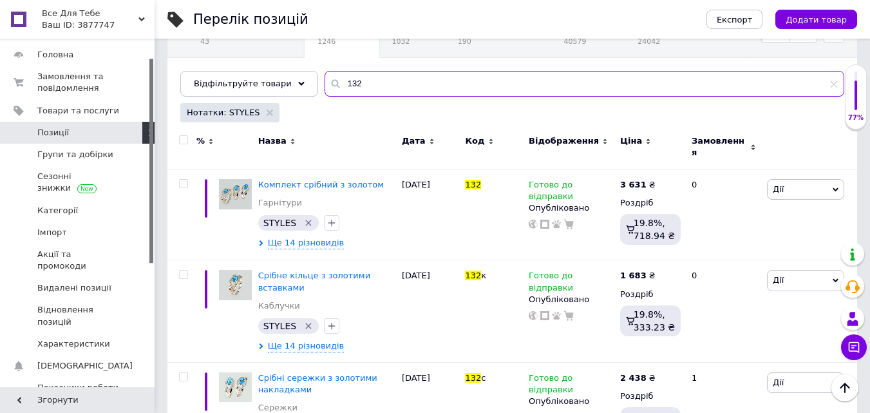
paste input "059"
type input "059"
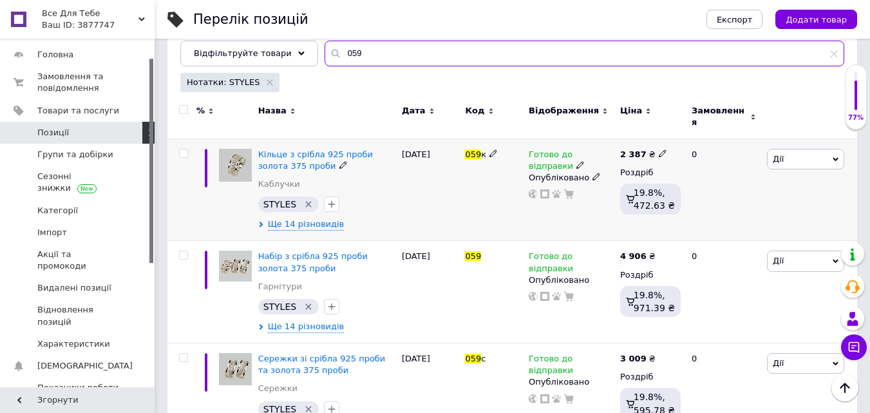
scroll to position [185, 0]
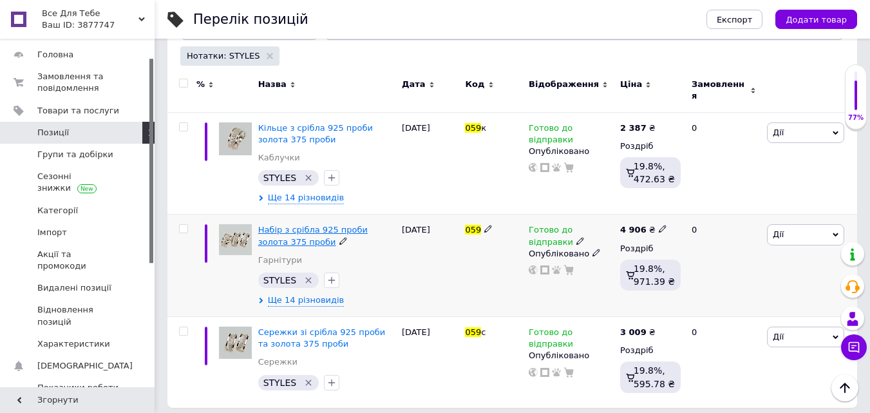
click at [287, 225] on span "Набір з срібла 925 проби золота 375 проби" at bounding box center [312, 235] width 109 height 21
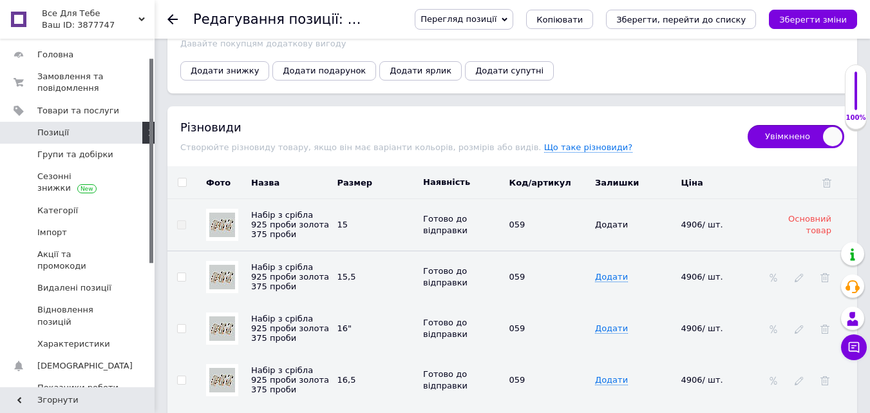
scroll to position [2060, 0]
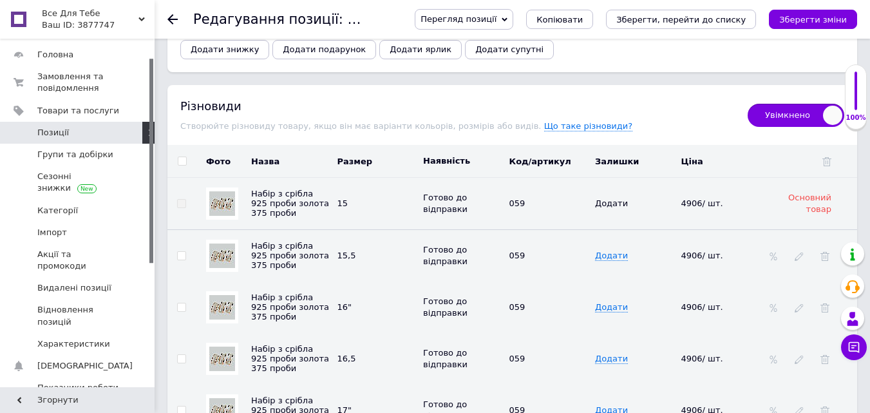
click at [182, 157] on input "checkbox" at bounding box center [182, 161] width 8 height 8
checkbox input "true"
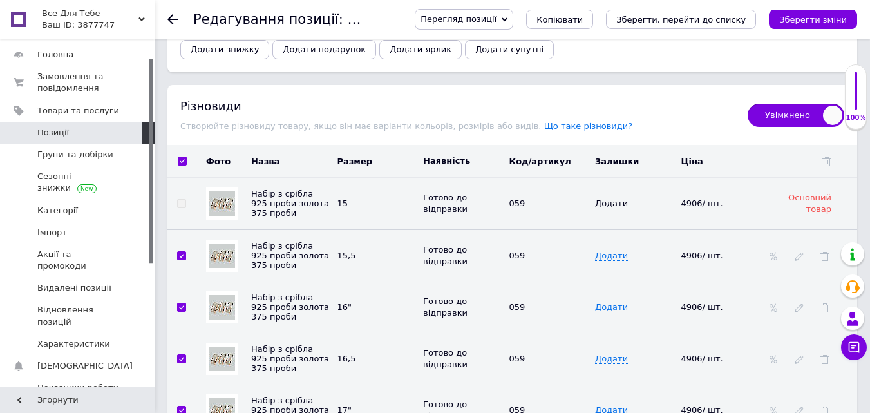
checkbox input "true"
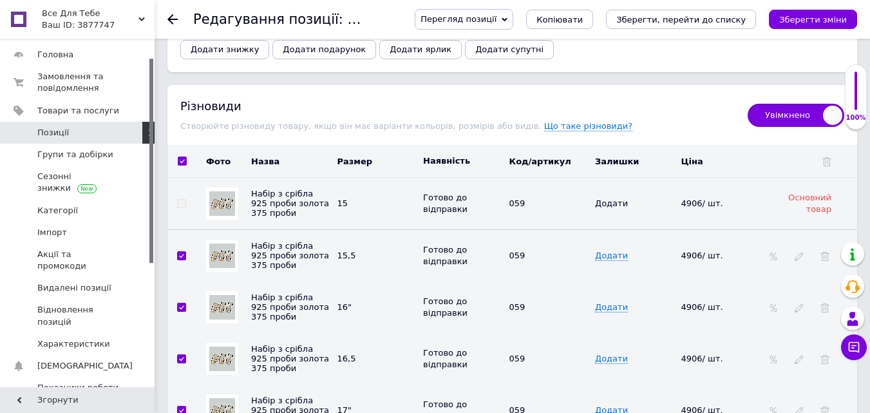
checkbox input "true"
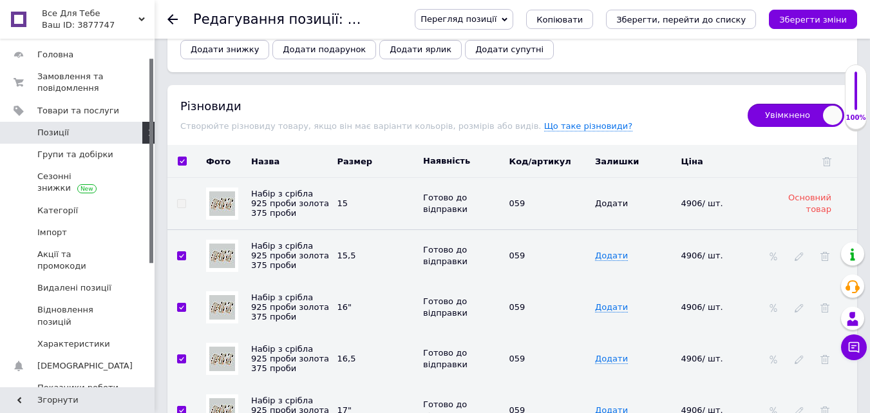
checkbox input "true"
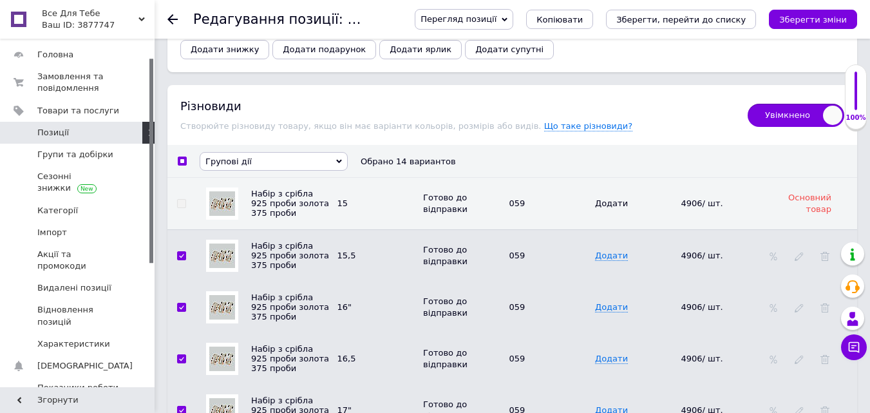
click at [258, 152] on span "Групові дії" at bounding box center [274, 161] width 148 height 19
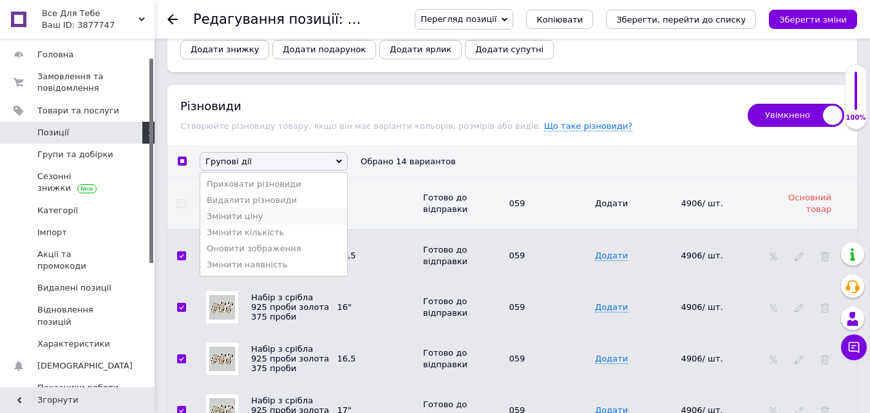
click at [245, 216] on li "Змінити ціну" at bounding box center [273, 216] width 147 height 16
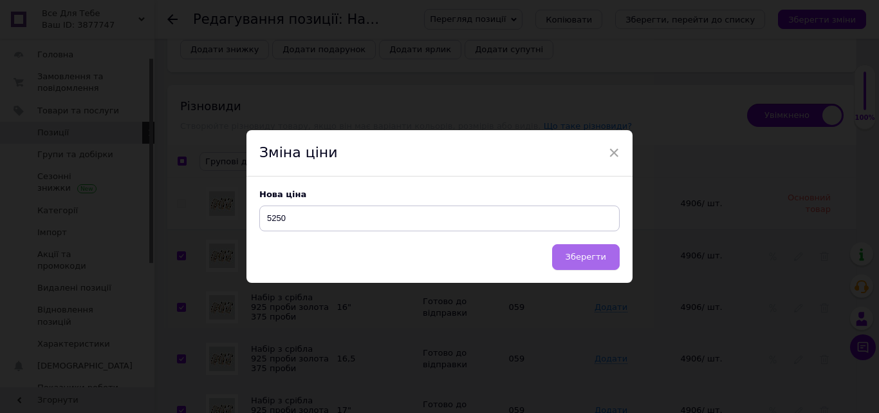
type input "5250"
click at [608, 258] on button "Зберегти" at bounding box center [586, 257] width 68 height 26
checkbox input "false"
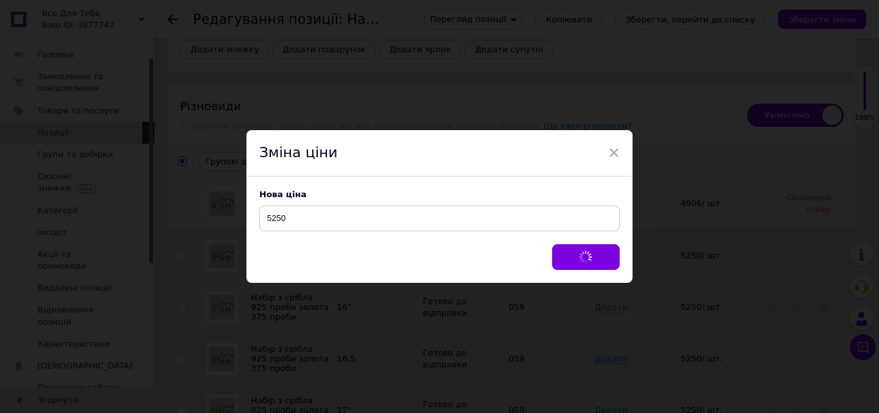
checkbox input "false"
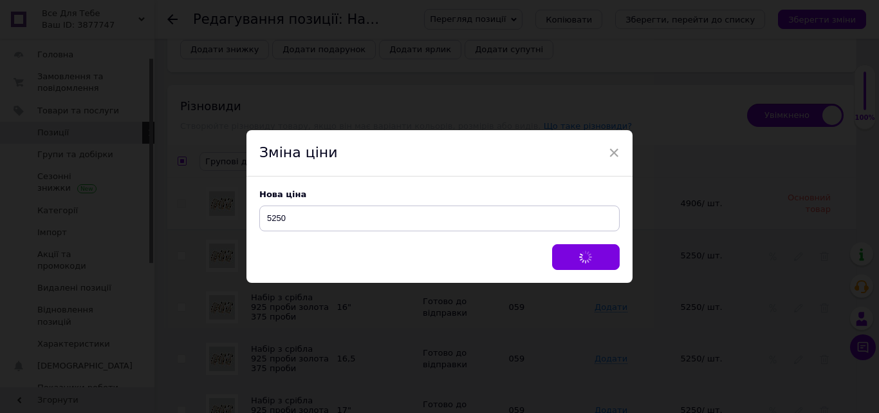
checkbox input "false"
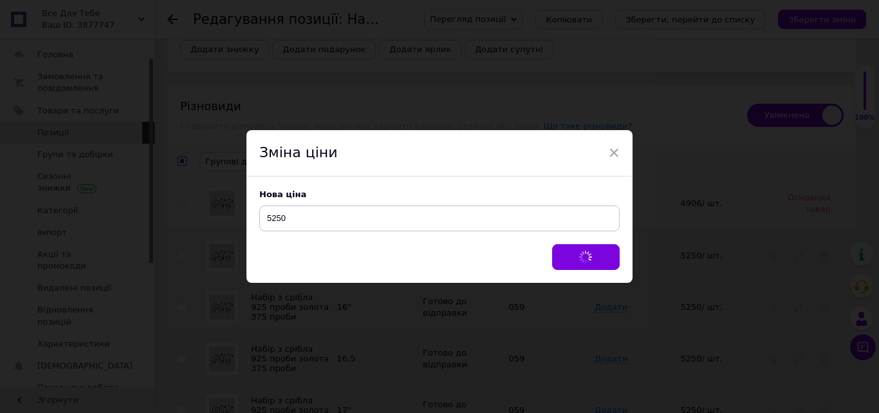
checkbox input "false"
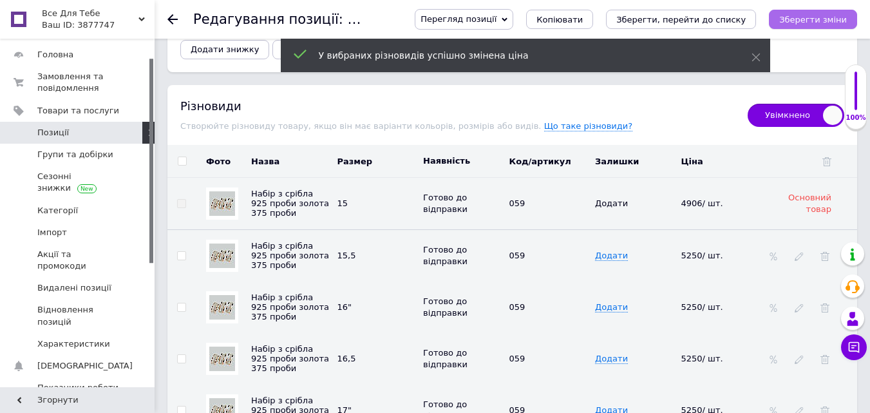
click at [835, 20] on icon "Зберегти зміни" at bounding box center [813, 20] width 68 height 10
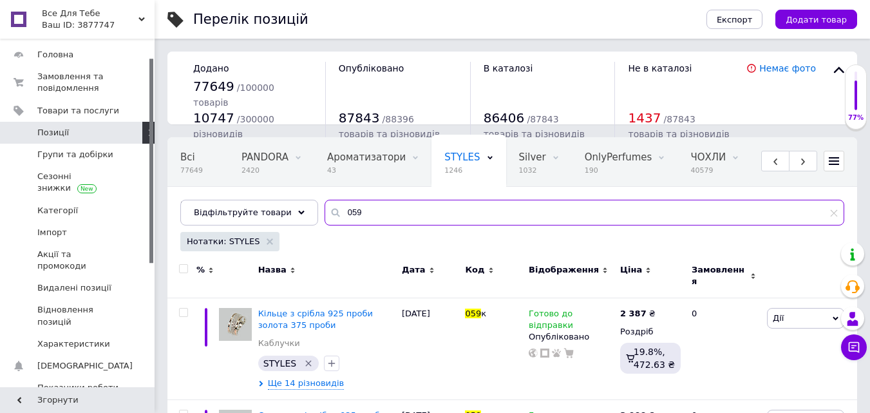
drag, startPoint x: 377, startPoint y: 209, endPoint x: 326, endPoint y: 215, distance: 51.2
click at [326, 215] on input "059" at bounding box center [584, 213] width 520 height 26
paste input "125"
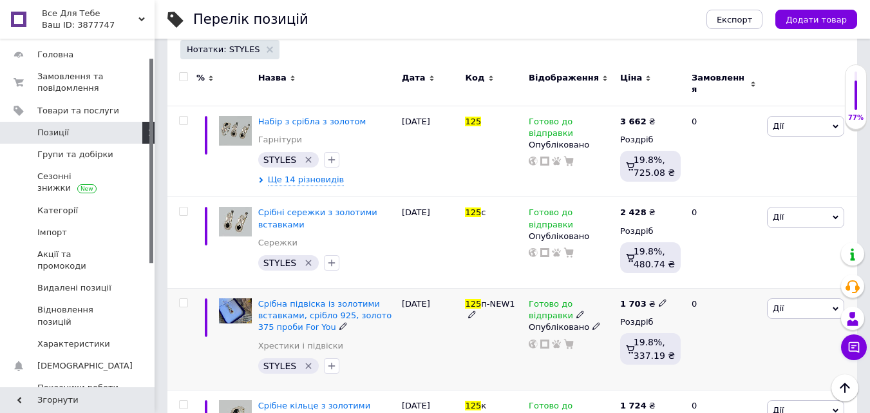
scroll to position [82, 0]
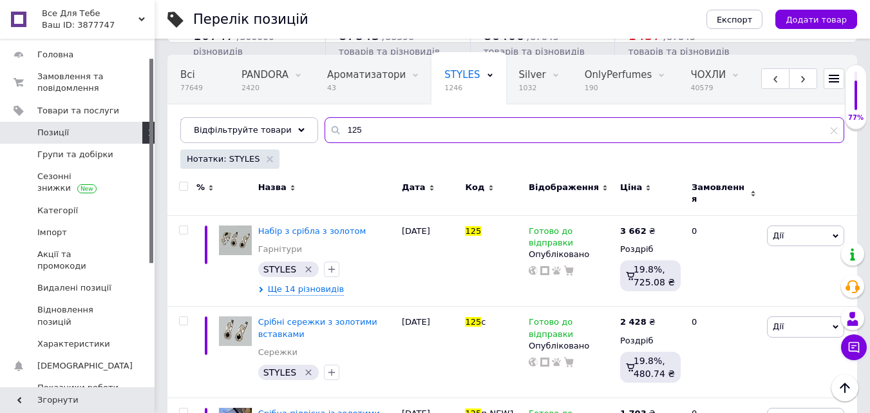
drag, startPoint x: 363, startPoint y: 122, endPoint x: 317, endPoint y: 122, distance: 45.7
click at [324, 122] on input "125" at bounding box center [584, 130] width 520 height 26
paste input "097"
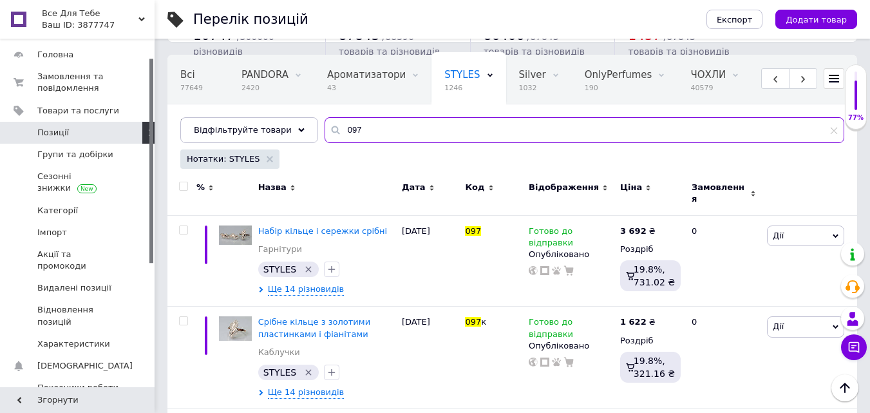
drag, startPoint x: 342, startPoint y: 133, endPoint x: 330, endPoint y: 133, distance: 12.2
click at [330, 133] on input "097" at bounding box center [584, 130] width 520 height 26
paste input "8"
type input "087"
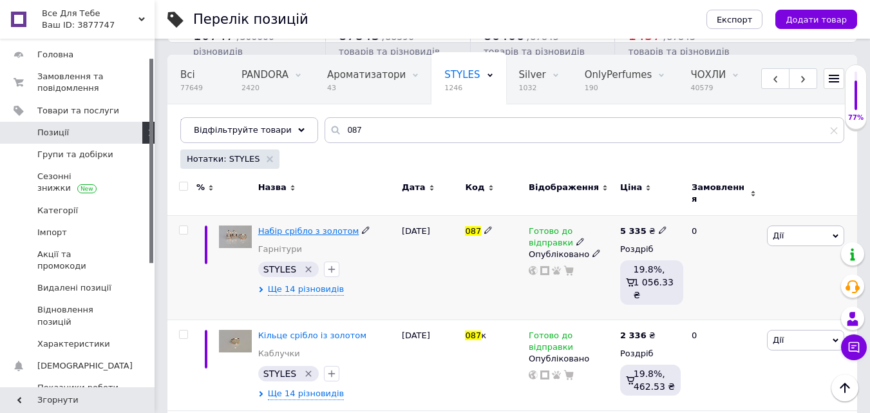
click at [311, 226] on span "Набір срібло з золотом" at bounding box center [308, 231] width 101 height 10
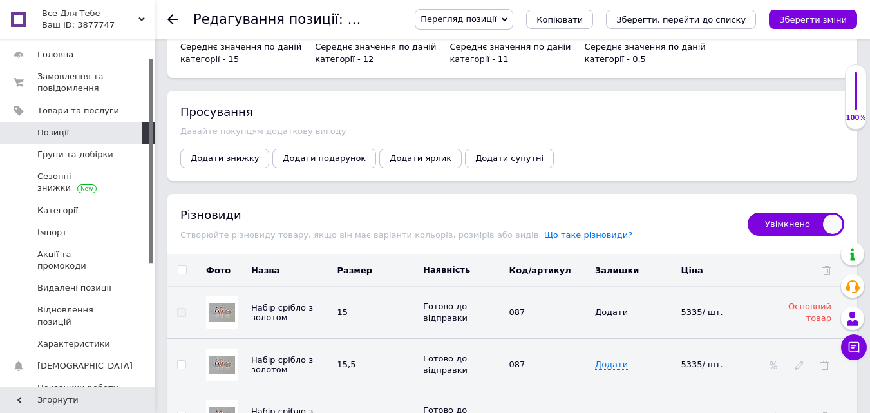
scroll to position [2014, 0]
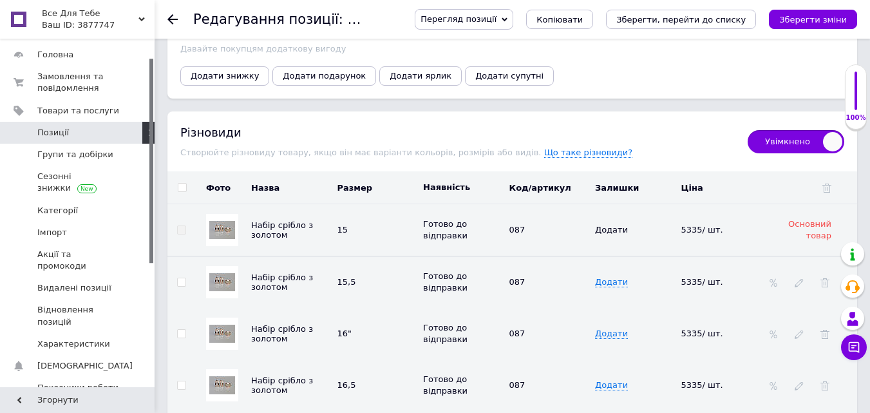
click at [182, 183] on input "checkbox" at bounding box center [182, 187] width 8 height 8
checkbox input "true"
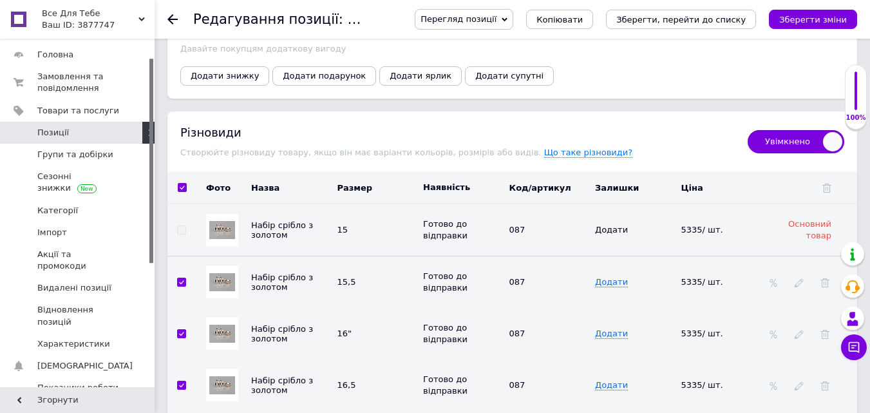
checkbox input "true"
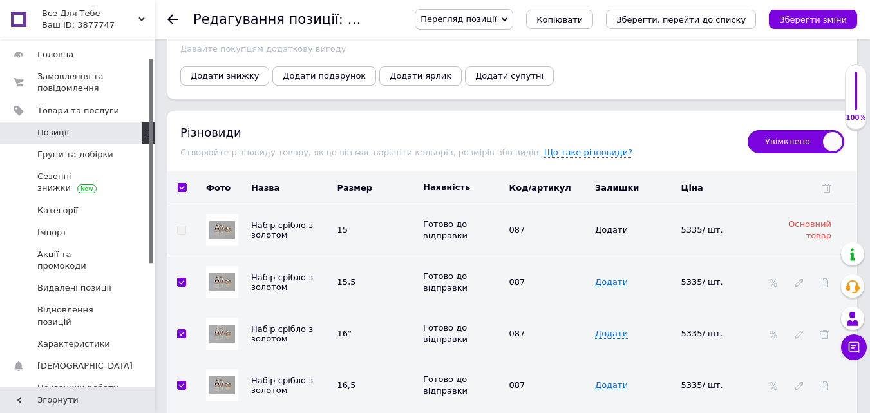
checkbox input "true"
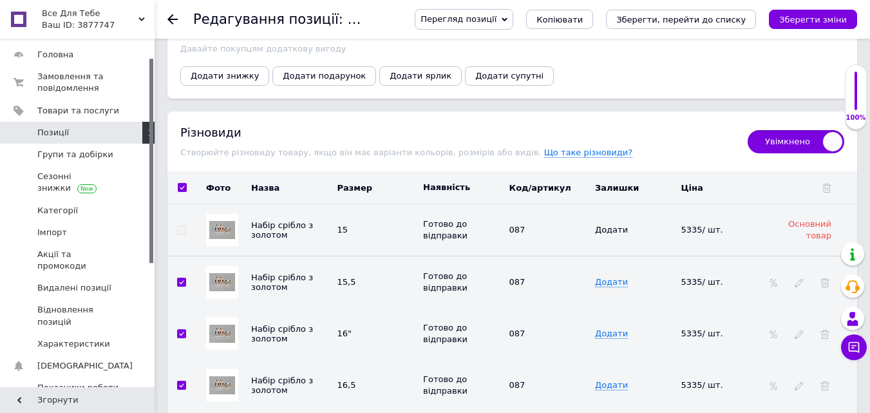
checkbox input "true"
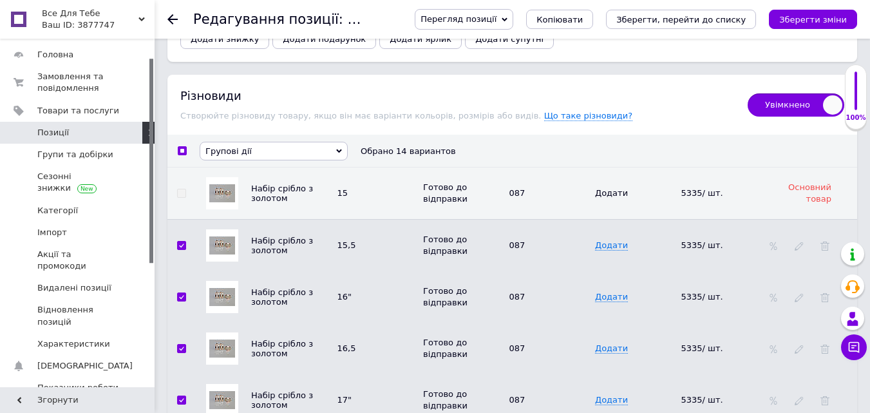
scroll to position [2079, 0]
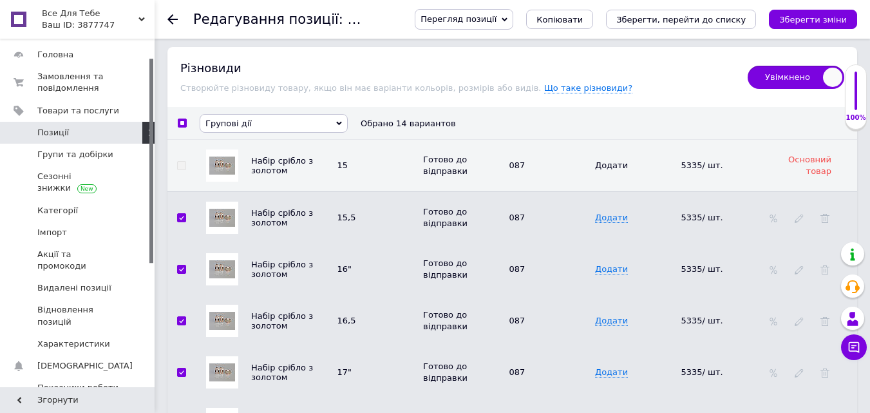
click at [248, 114] on span "Групові дії" at bounding box center [274, 123] width 148 height 19
click at [274, 119] on span "Групові дії" at bounding box center [274, 123] width 148 height 19
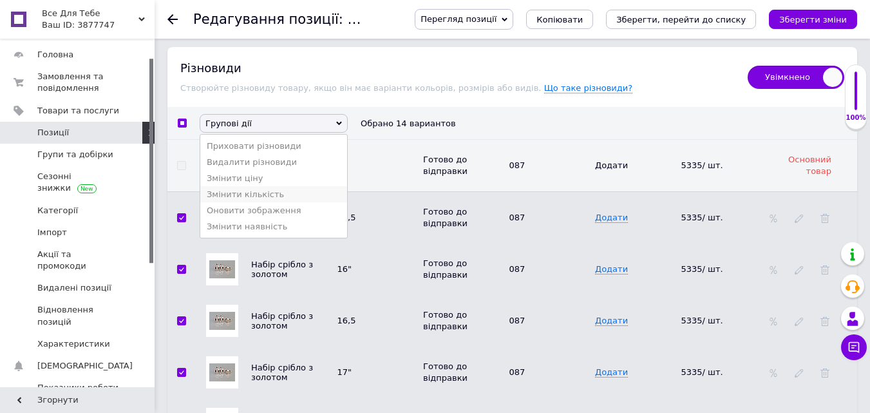
click at [248, 193] on li "Змінити кількість" at bounding box center [273, 194] width 147 height 16
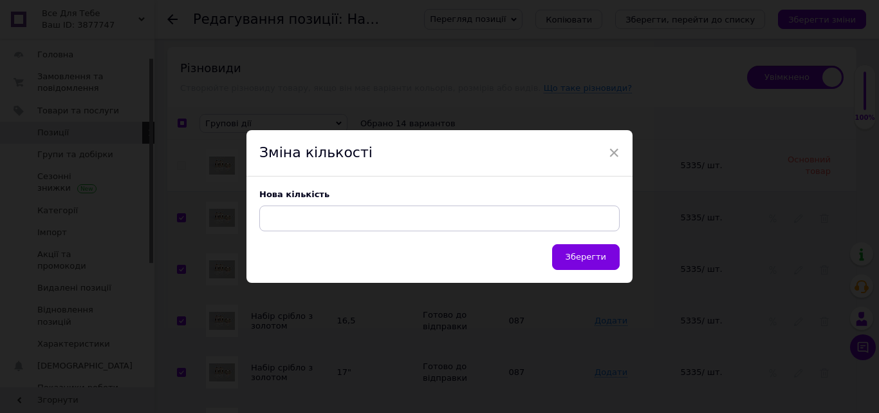
click at [294, 212] on input at bounding box center [439, 218] width 361 height 26
type input "5800"
click at [583, 259] on span "Зберегти" at bounding box center [586, 257] width 41 height 10
checkbox input "false"
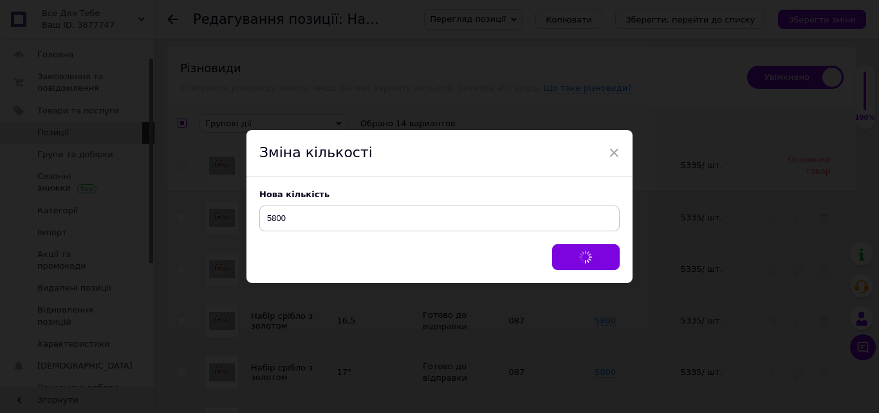
checkbox input "false"
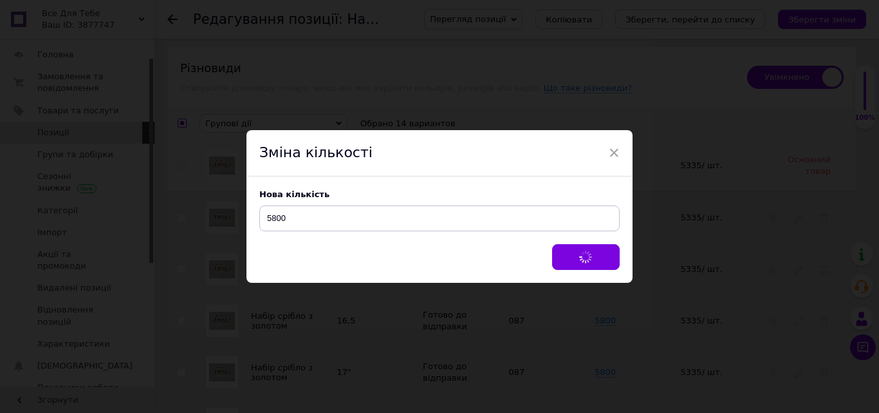
checkbox input "false"
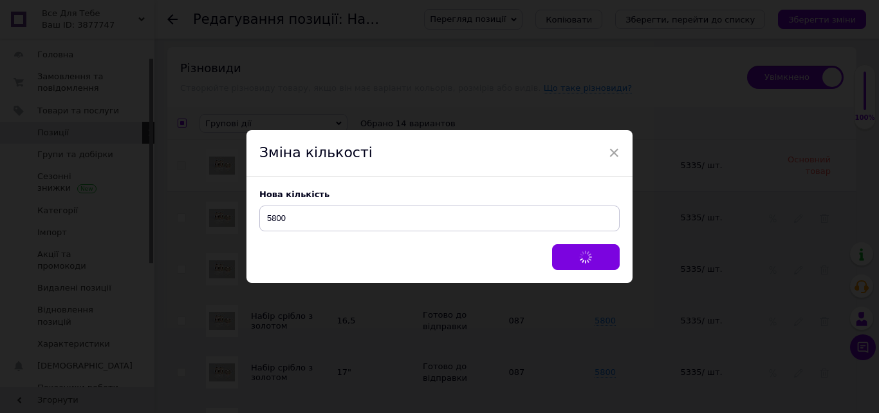
checkbox input "false"
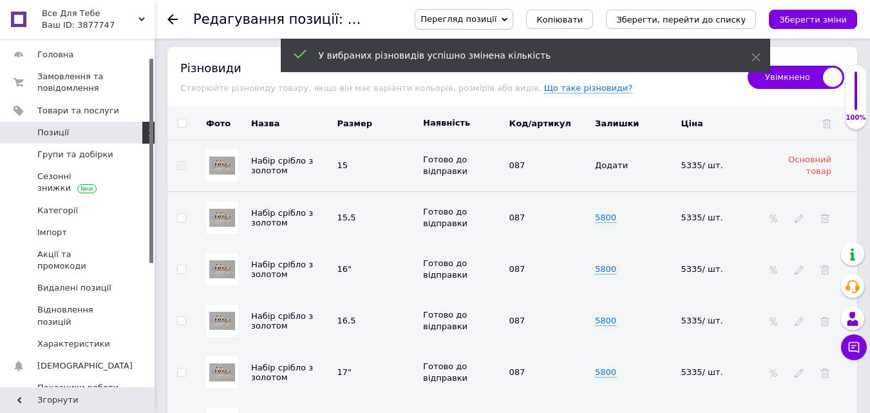
click at [818, 24] on icon "Зберегти зміни" at bounding box center [813, 20] width 68 height 10
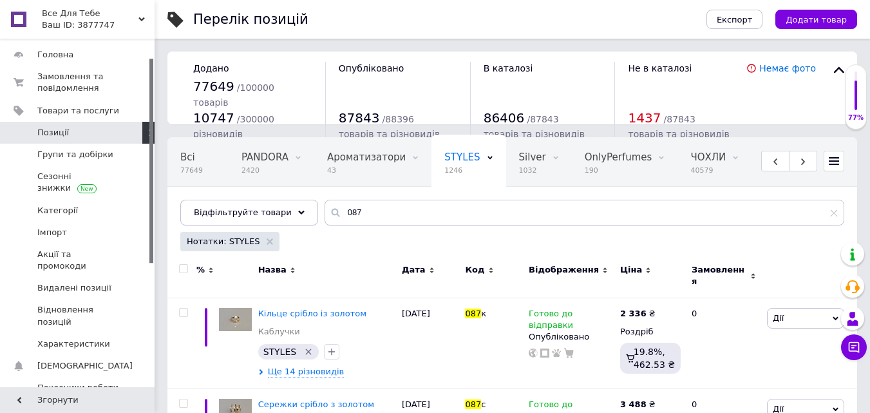
scroll to position [0, 127]
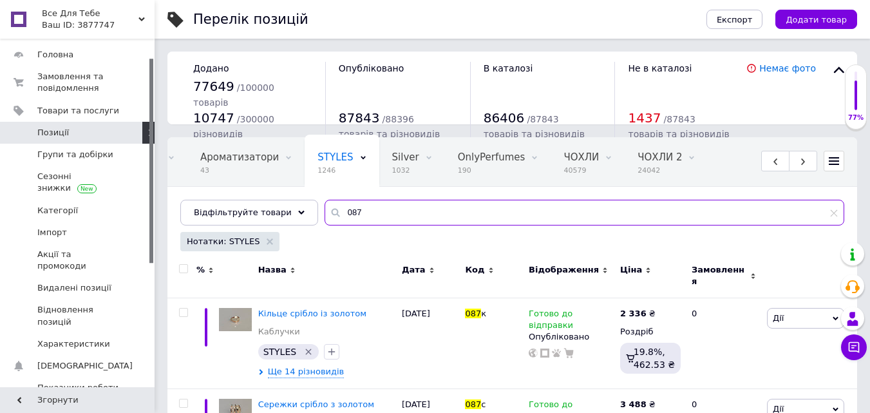
drag, startPoint x: 342, startPoint y: 214, endPoint x: 312, endPoint y: 216, distance: 31.0
click at [324, 216] on input "087" at bounding box center [584, 213] width 520 height 26
paste input "92"
drag, startPoint x: 368, startPoint y: 214, endPoint x: 312, endPoint y: 214, distance: 56.0
click at [324, 214] on input "092" at bounding box center [584, 213] width 520 height 26
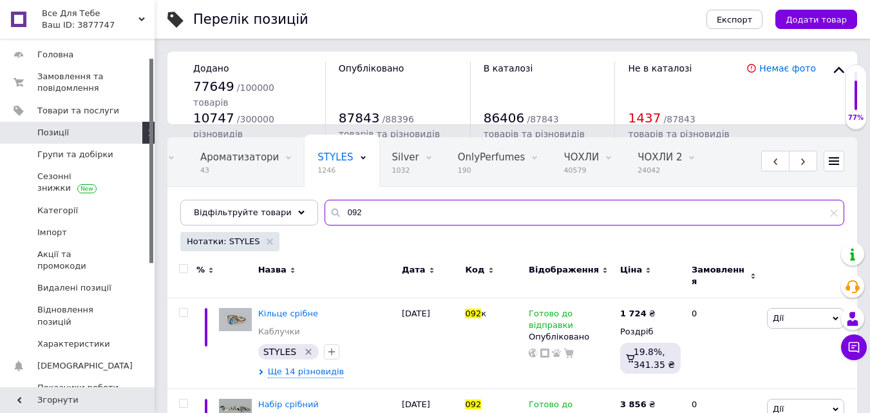
paste input "79"
type input "079"
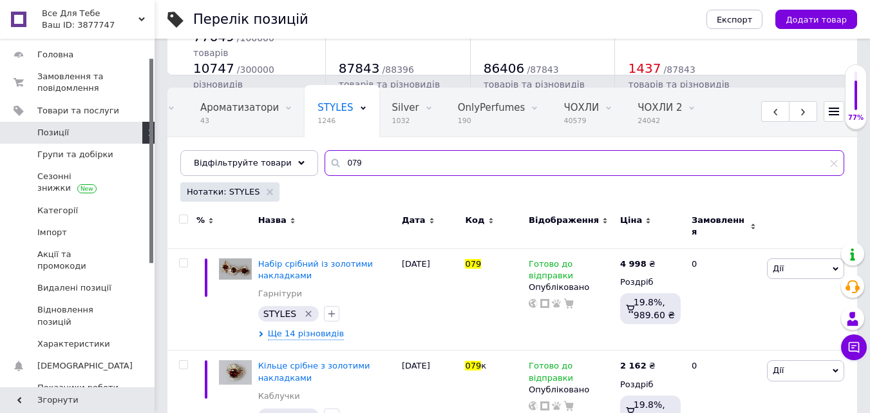
scroll to position [129, 0]
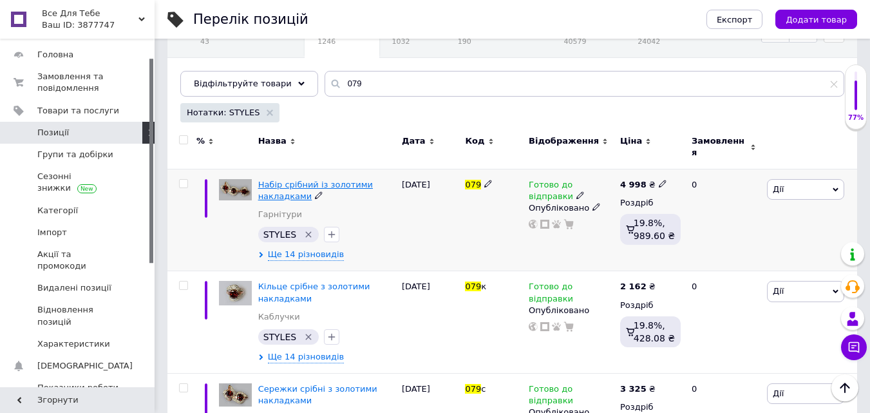
click at [276, 187] on span "Набір срібний із золотими накладками" at bounding box center [315, 190] width 115 height 21
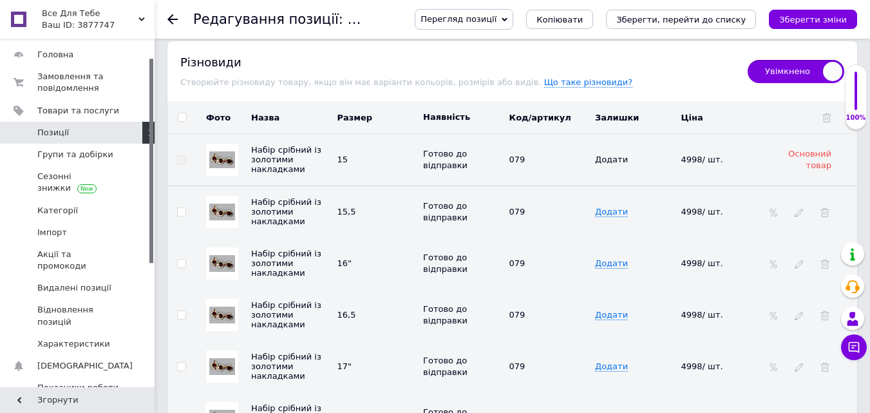
scroll to position [2124, 0]
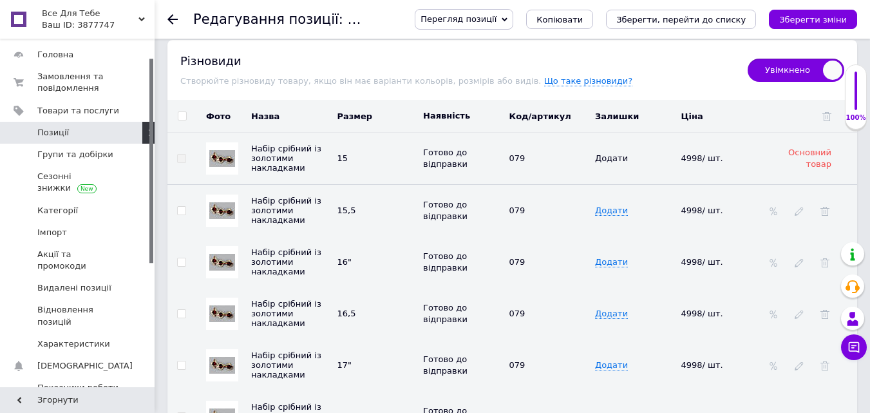
click at [183, 112] on input "checkbox" at bounding box center [182, 116] width 8 height 8
checkbox input "true"
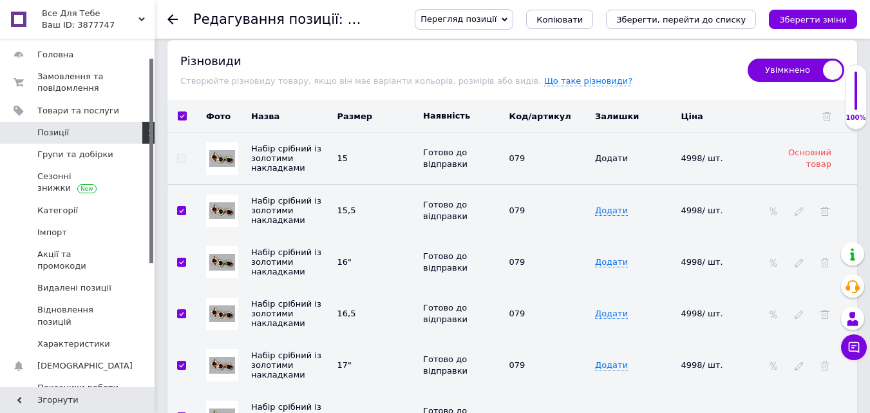
checkbox input "true"
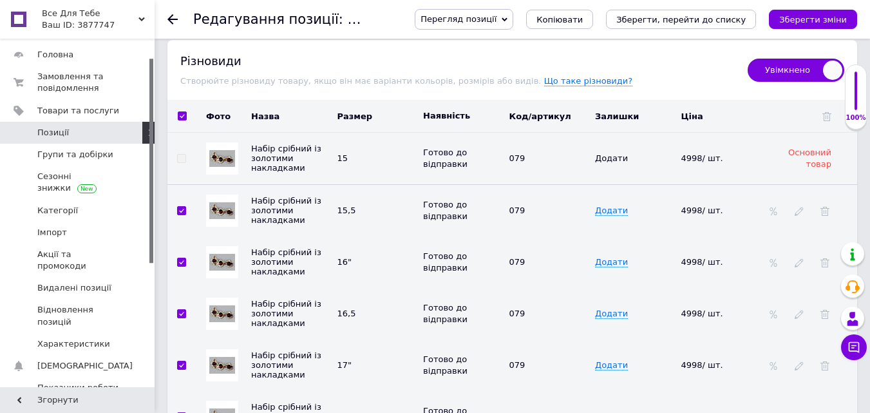
checkbox input "true"
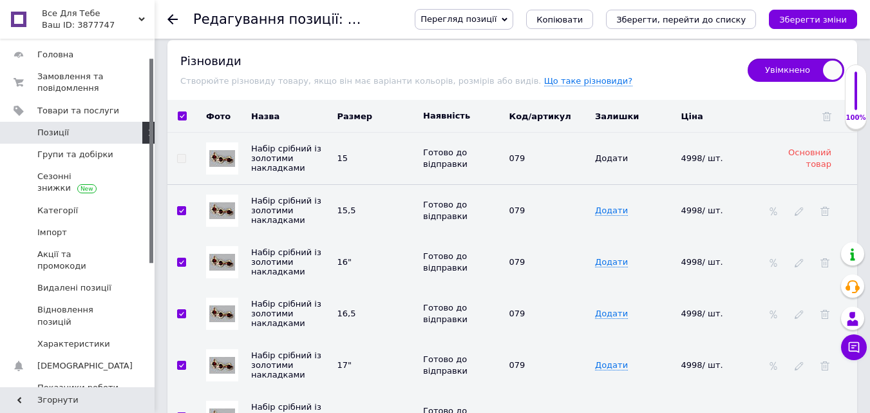
checkbox input "true"
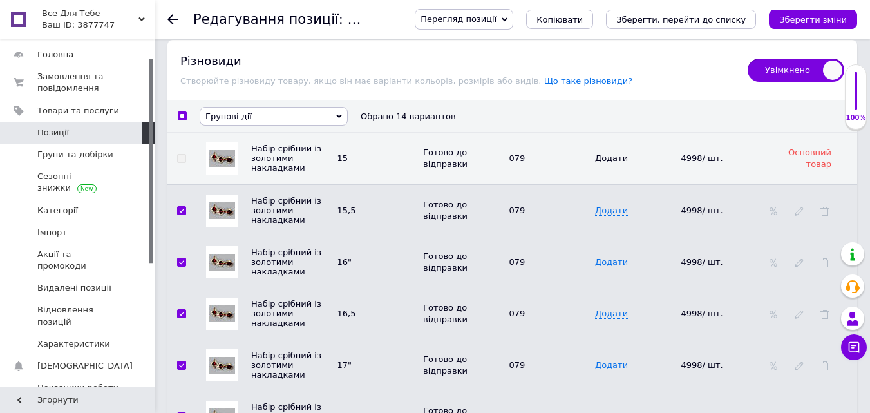
click at [254, 108] on span "Групові дії" at bounding box center [274, 116] width 148 height 19
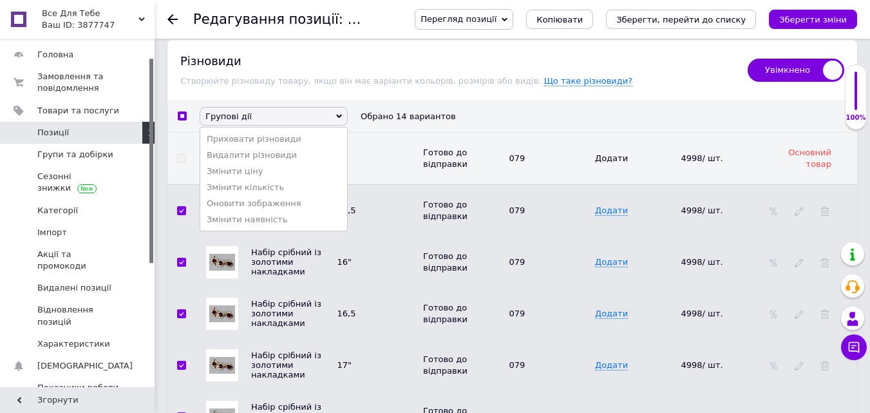
scroll to position [2189, 0]
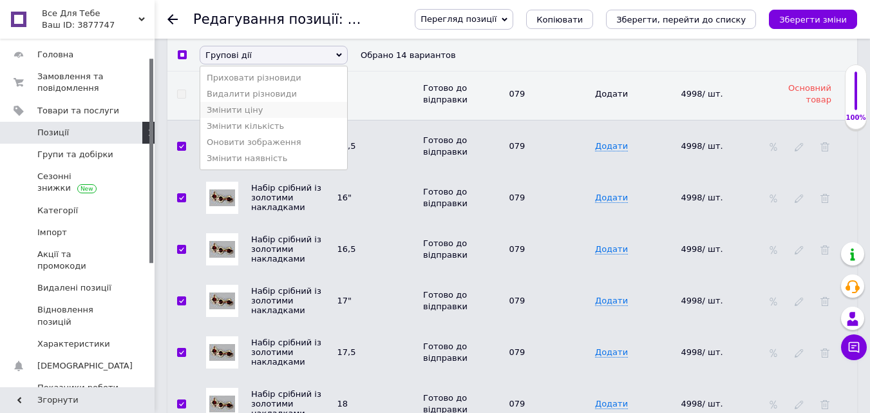
click at [252, 117] on li "Змінити ціну" at bounding box center [273, 109] width 147 height 16
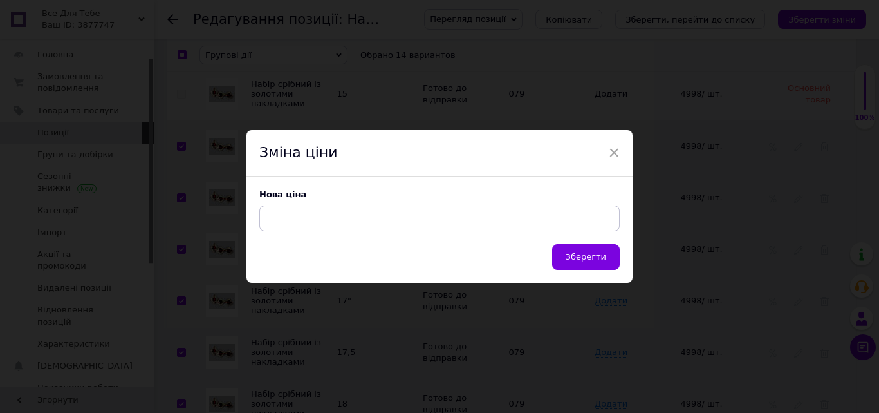
click at [308, 217] on input at bounding box center [439, 218] width 361 height 26
type input "5200"
click at [587, 260] on span "Зберегти" at bounding box center [586, 257] width 41 height 10
checkbox input "false"
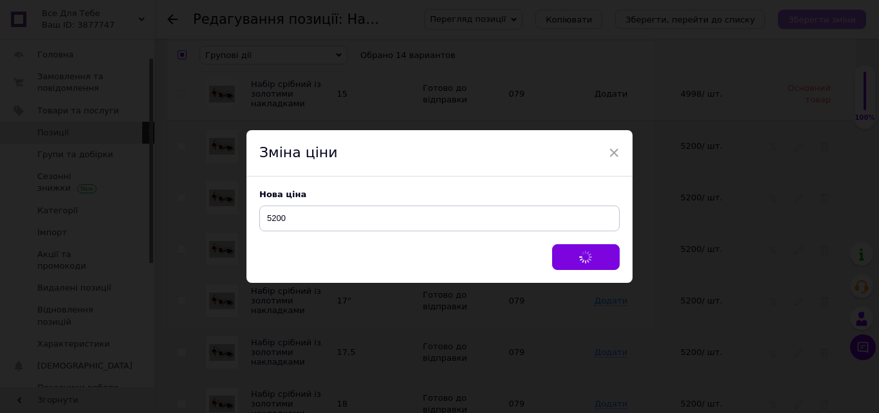
checkbox input "false"
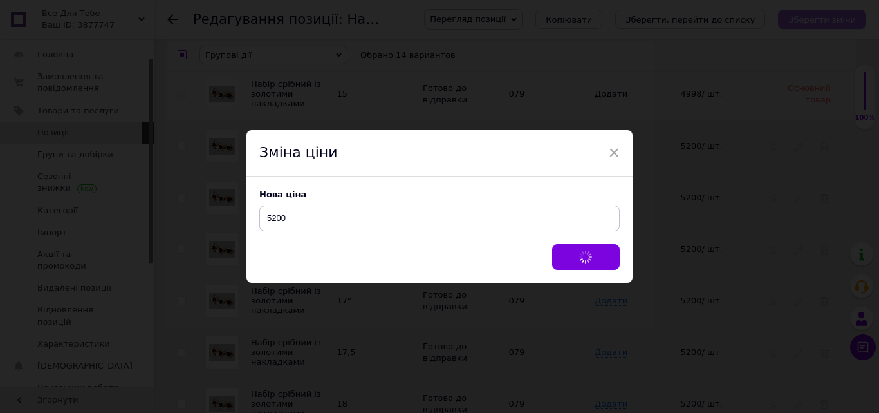
checkbox input "false"
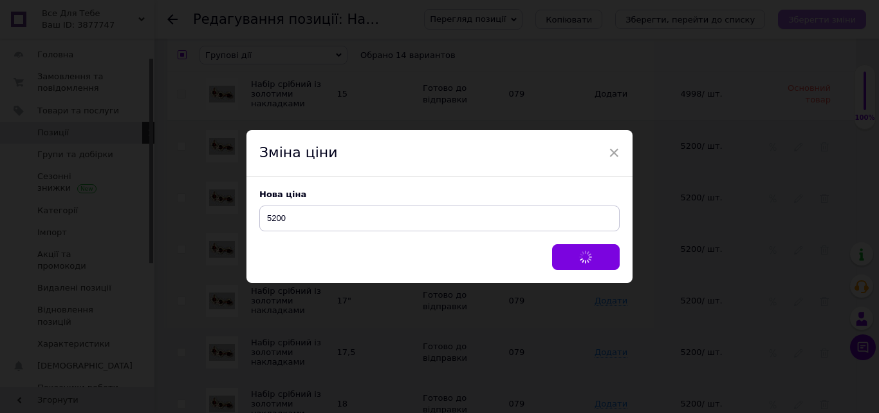
checkbox input "false"
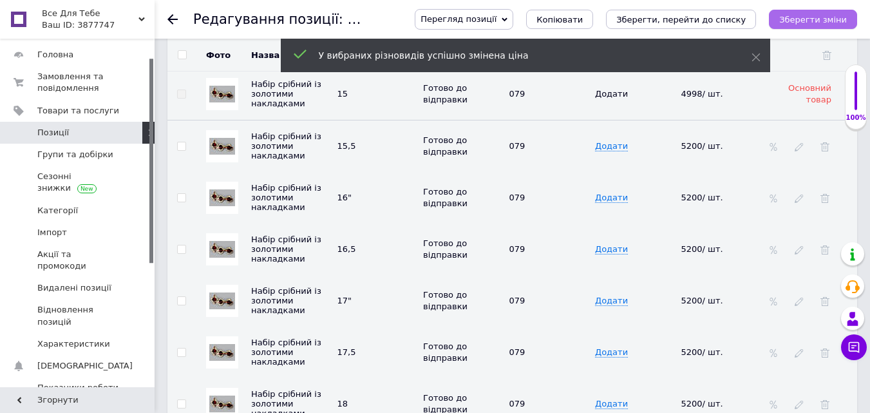
click at [809, 24] on icon "Зберегти зміни" at bounding box center [813, 20] width 68 height 10
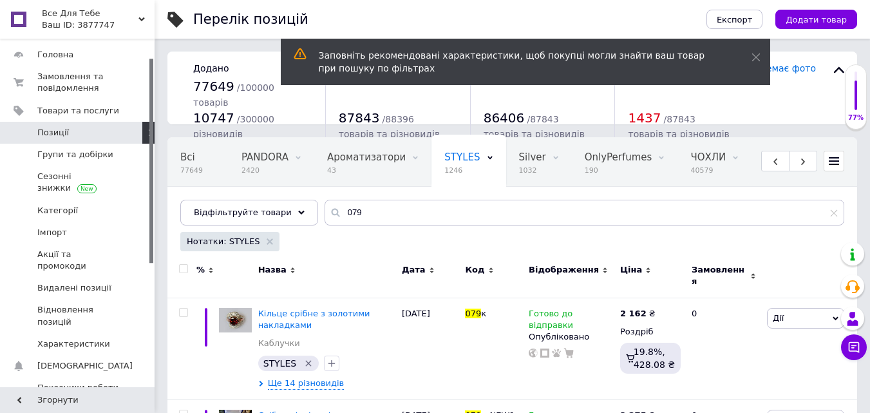
scroll to position [0, 127]
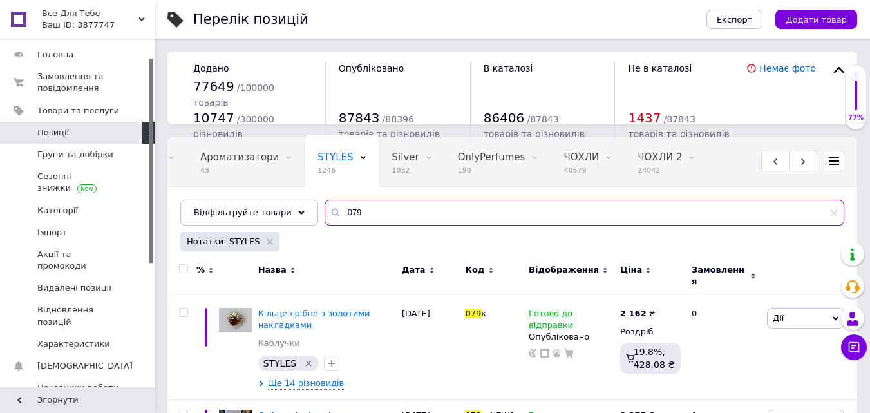
drag, startPoint x: 366, startPoint y: 212, endPoint x: 324, endPoint y: 207, distance: 42.2
click at [324, 207] on div "079" at bounding box center [584, 213] width 520 height 26
paste input "83"
type input "083"
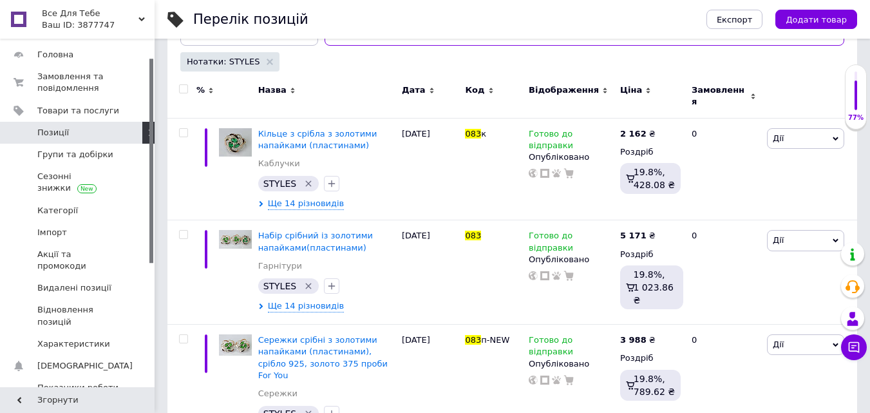
scroll to position [193, 0]
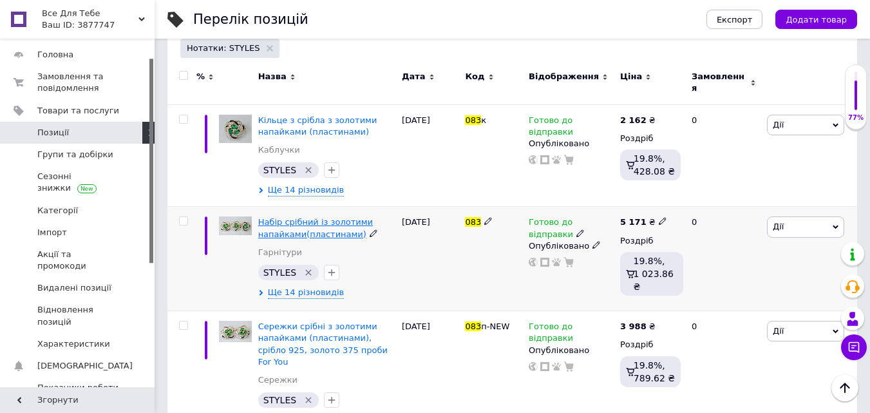
click at [324, 222] on span "Набір срібний із золотими напайками(пластинами)" at bounding box center [315, 227] width 115 height 21
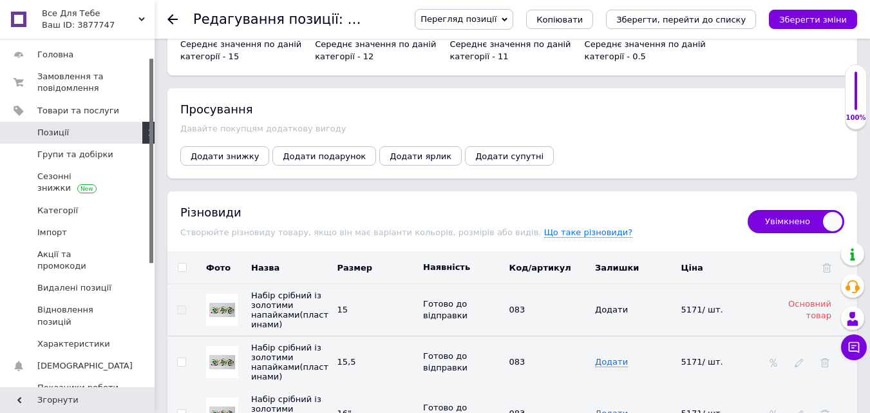
scroll to position [1996, 0]
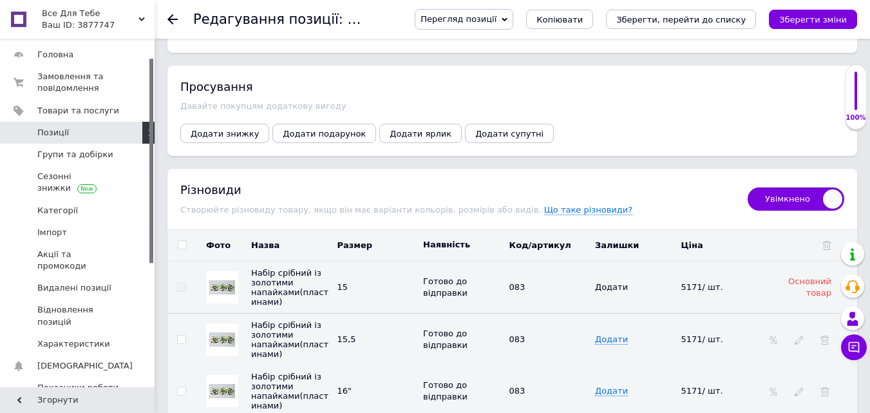
click at [185, 241] on input "checkbox" at bounding box center [182, 245] width 8 height 8
checkbox input "true"
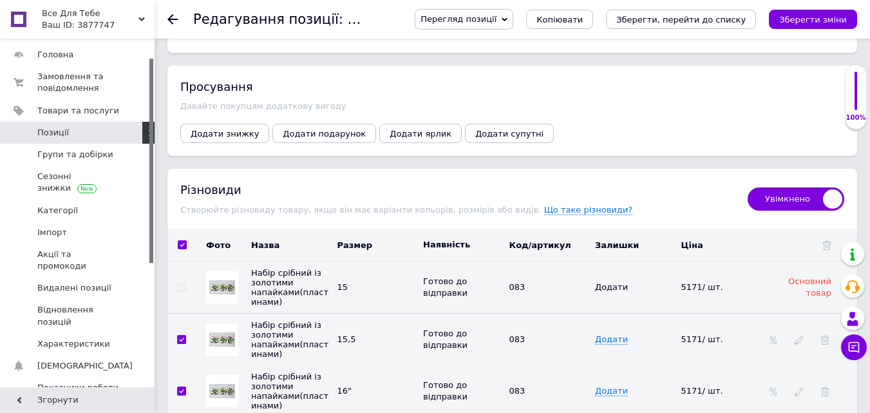
checkbox input "true"
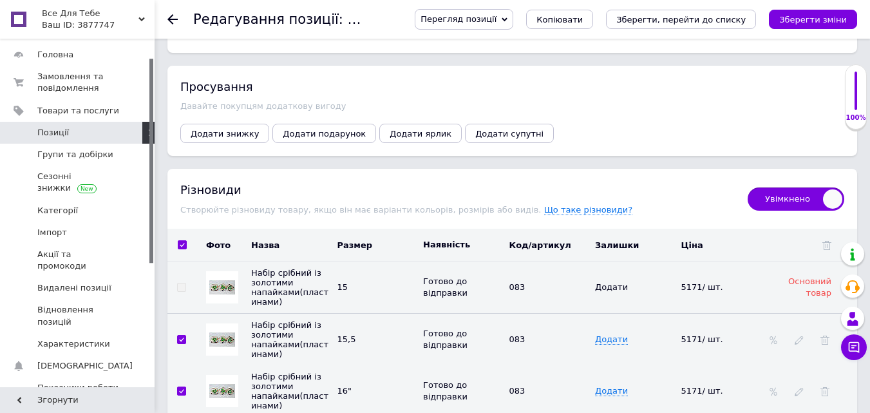
checkbox input "true"
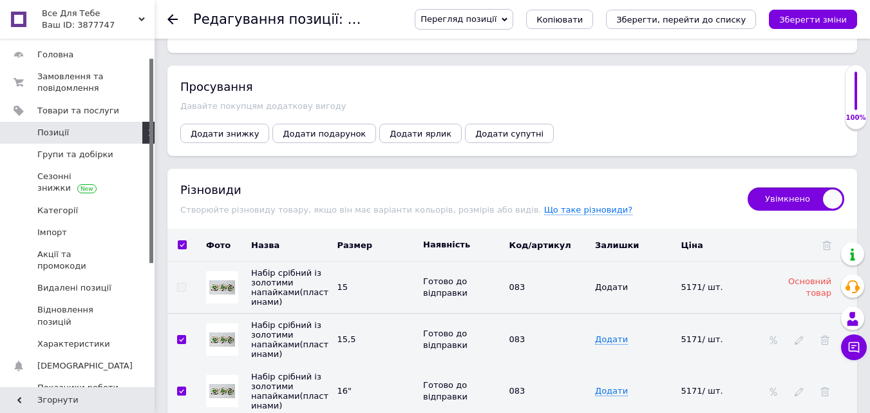
checkbox input "true"
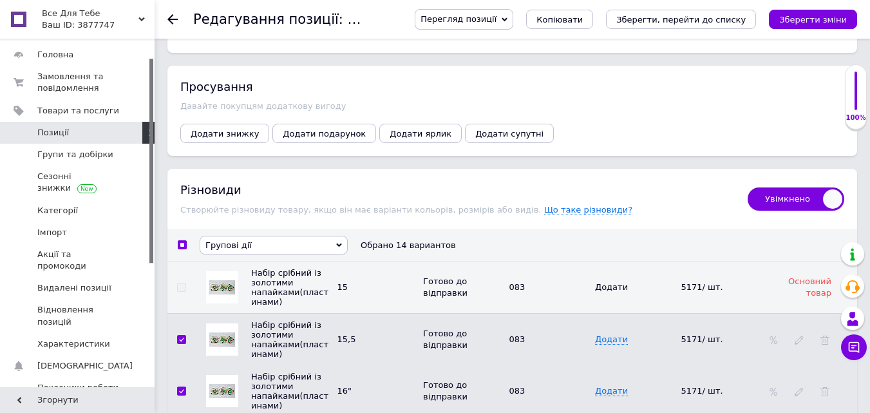
scroll to position [2060, 0]
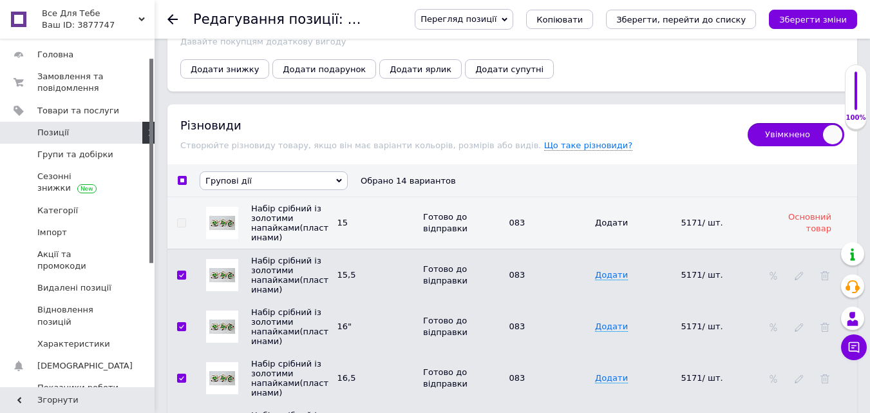
click at [281, 172] on span "Групові дії" at bounding box center [274, 180] width 148 height 19
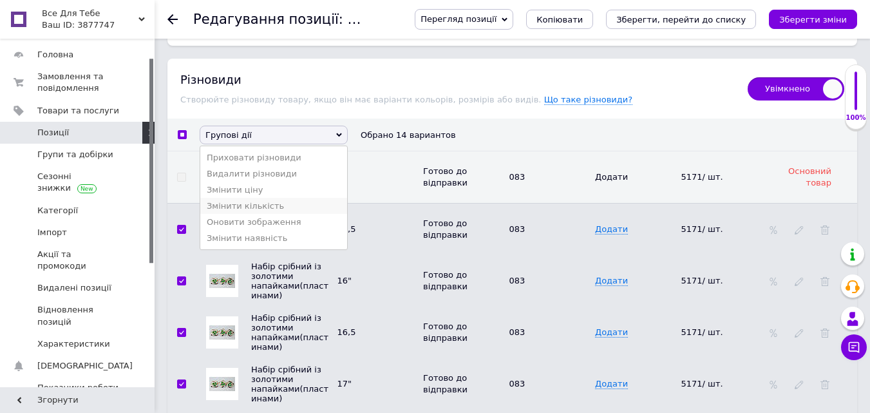
scroll to position [2124, 0]
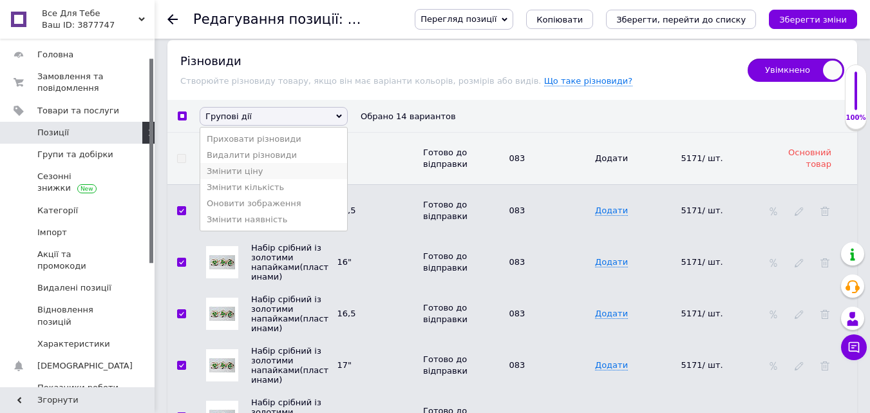
click at [261, 163] on li "Змінити ціну" at bounding box center [273, 171] width 147 height 16
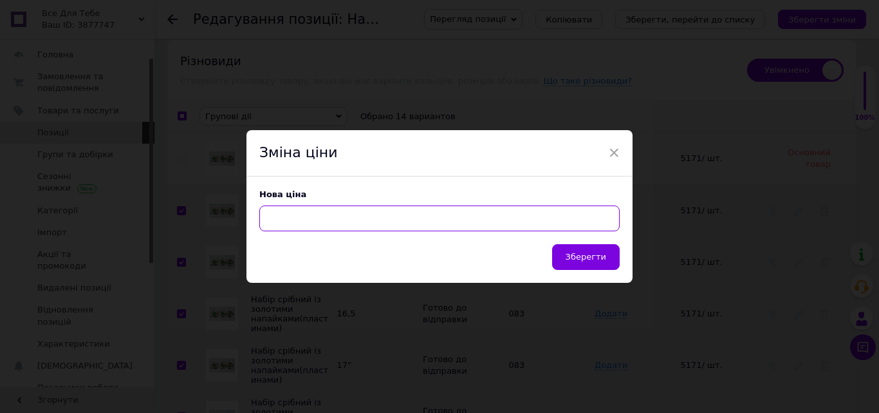
click at [333, 220] on input at bounding box center [439, 218] width 361 height 26
type input "5490"
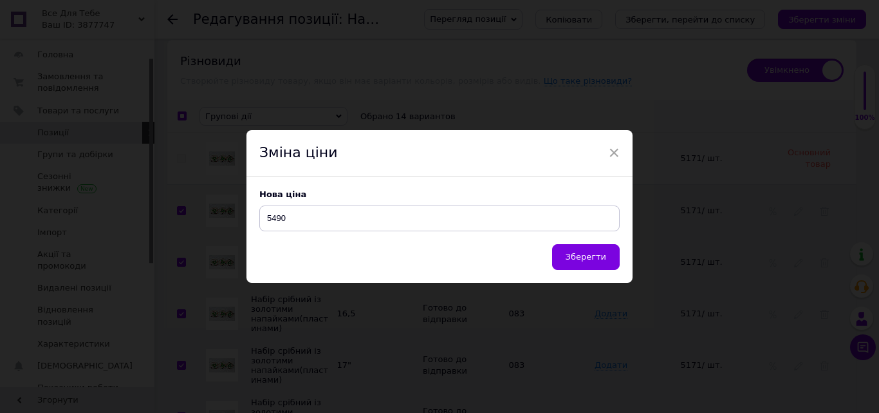
drag, startPoint x: 563, startPoint y: 265, endPoint x: 575, endPoint y: 263, distance: 11.7
click at [574, 263] on button "Зберегти" at bounding box center [586, 257] width 68 height 26
checkbox input "false"
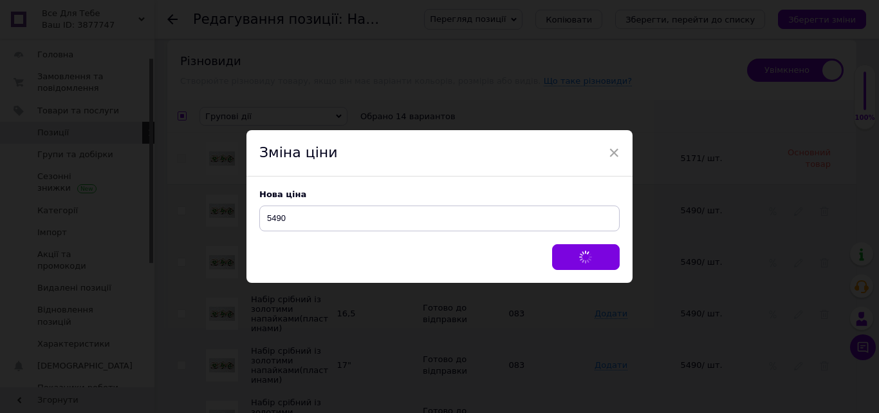
checkbox input "false"
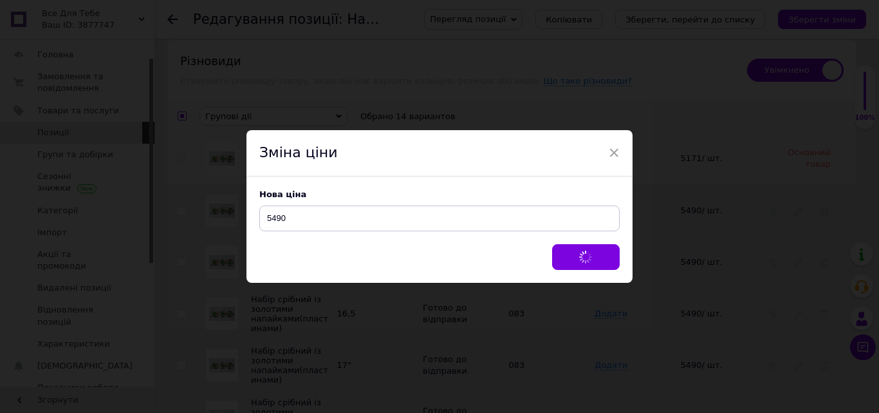
checkbox input "false"
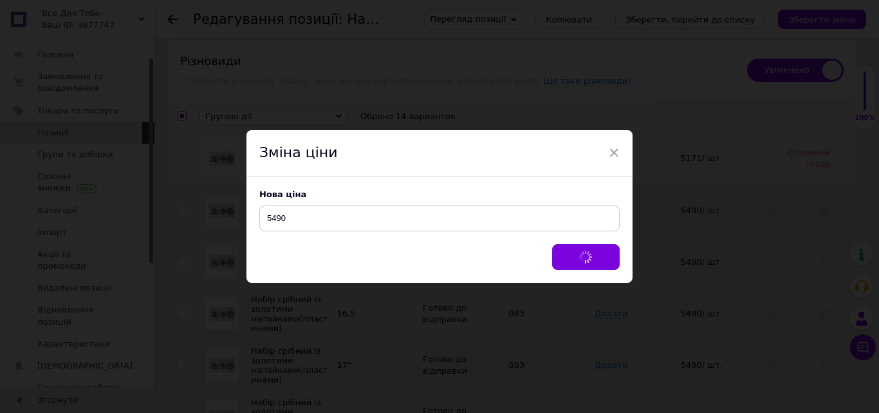
checkbox input "false"
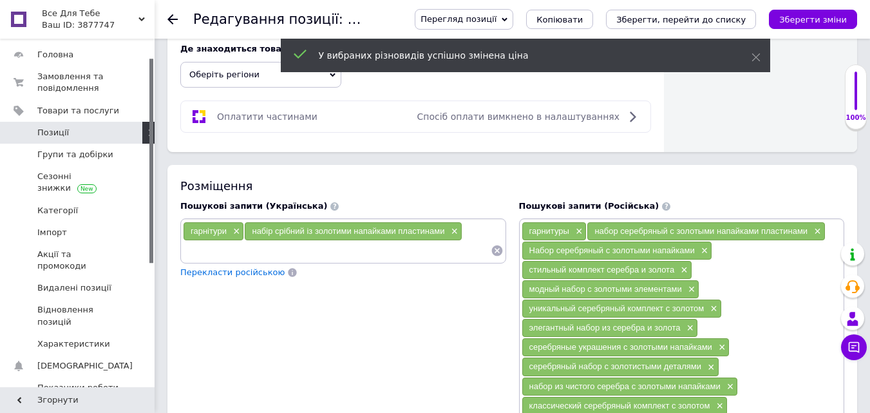
scroll to position [644, 0]
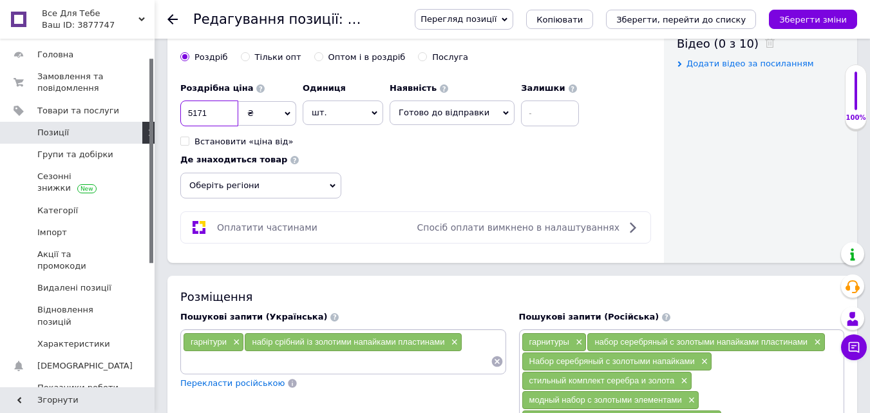
drag, startPoint x: 216, startPoint y: 109, endPoint x: 192, endPoint y: 114, distance: 23.6
click at [192, 114] on input "5171" at bounding box center [209, 113] width 58 height 26
type input "5490"
click at [819, 24] on icon "Зберегти зміни" at bounding box center [813, 20] width 68 height 10
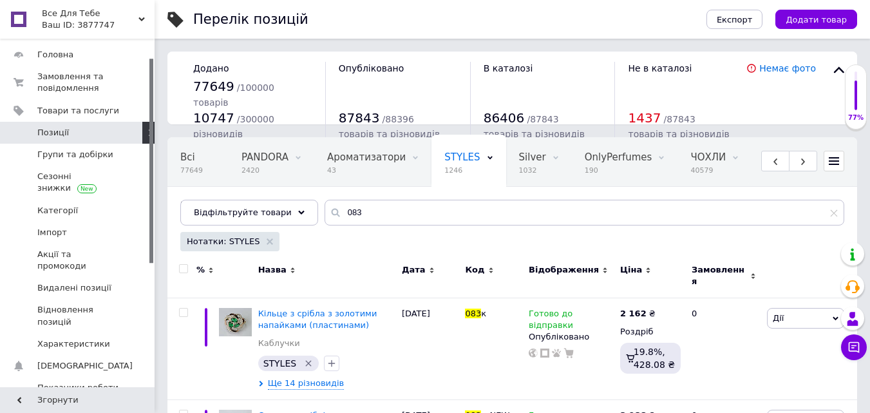
scroll to position [0, 134]
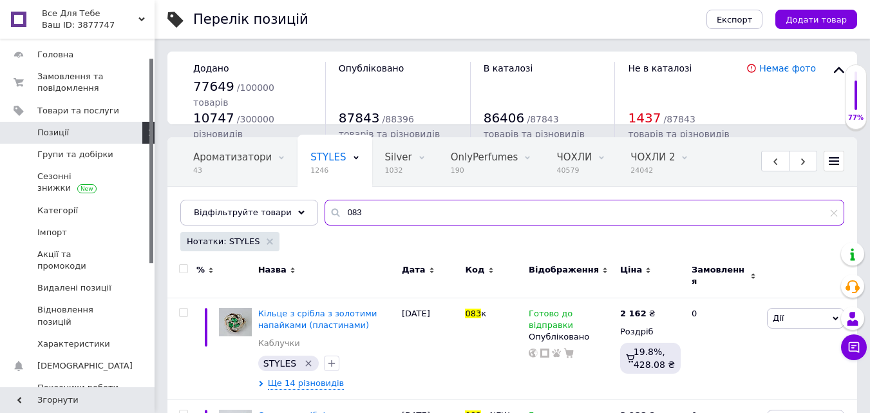
drag, startPoint x: 367, startPoint y: 214, endPoint x: 313, endPoint y: 220, distance: 54.3
click at [324, 220] on input "083" at bounding box center [584, 213] width 520 height 26
paste input "96"
type input "096"
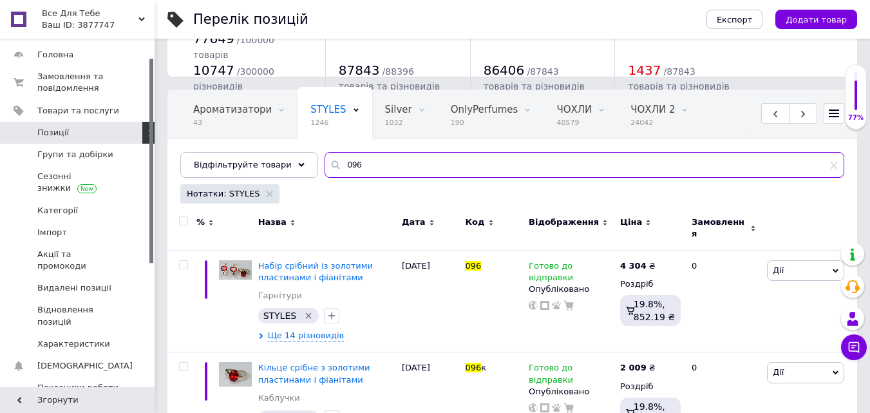
scroll to position [129, 0]
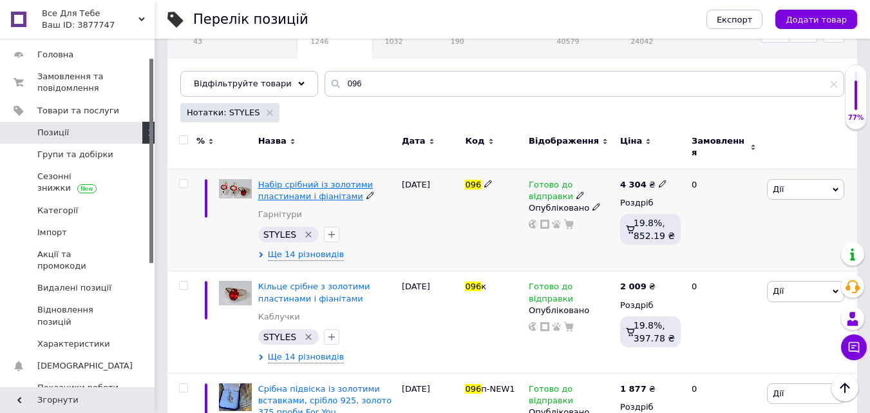
click at [306, 183] on span "Набір срібний із золотими пластинами і фіанітами" at bounding box center [315, 190] width 115 height 21
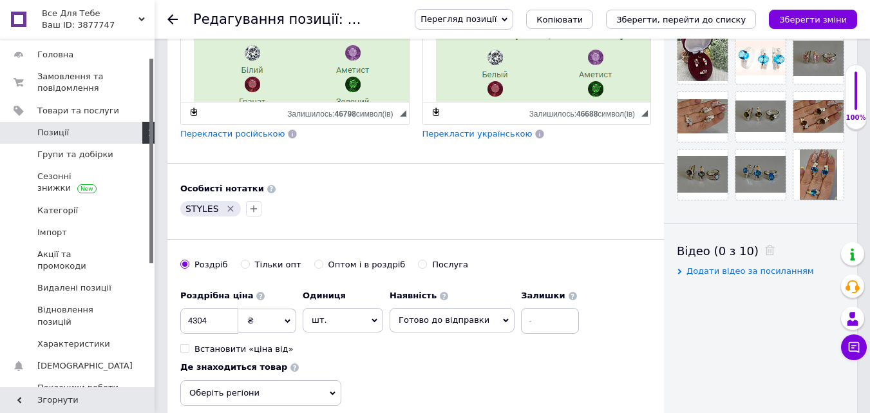
scroll to position [515, 0]
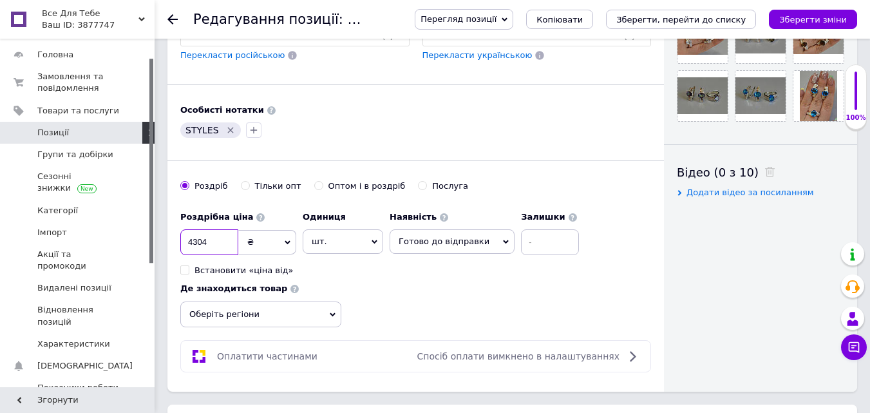
click at [192, 239] on input "4304" at bounding box center [209, 242] width 58 height 26
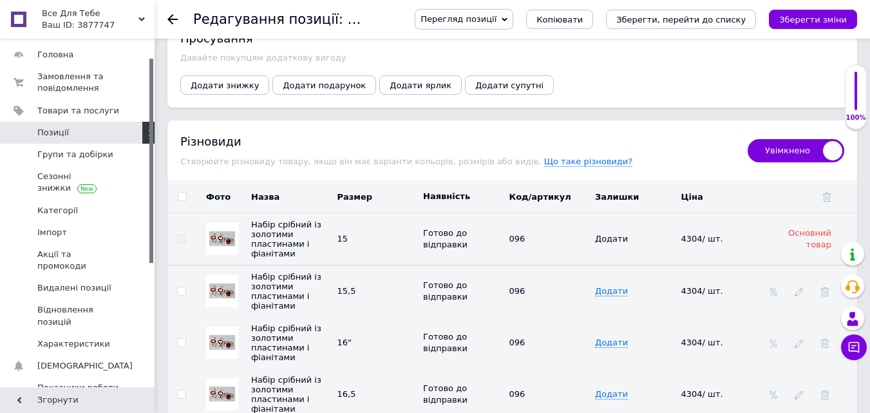
scroll to position [2124, 0]
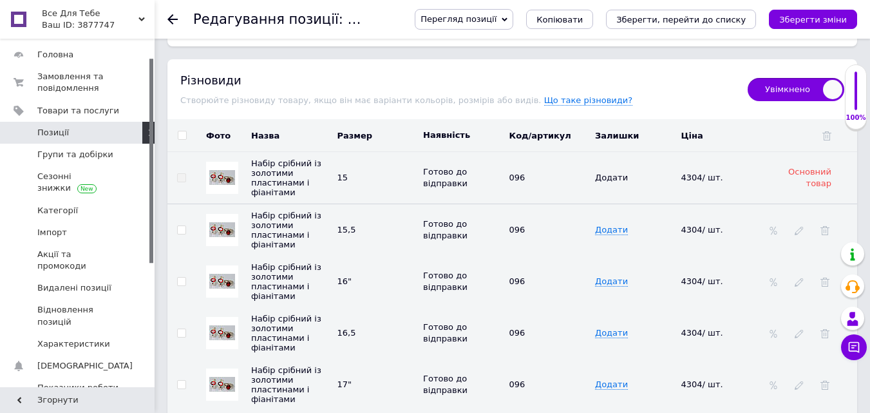
type input "4400"
click at [180, 131] on input "checkbox" at bounding box center [182, 135] width 8 height 8
checkbox input "true"
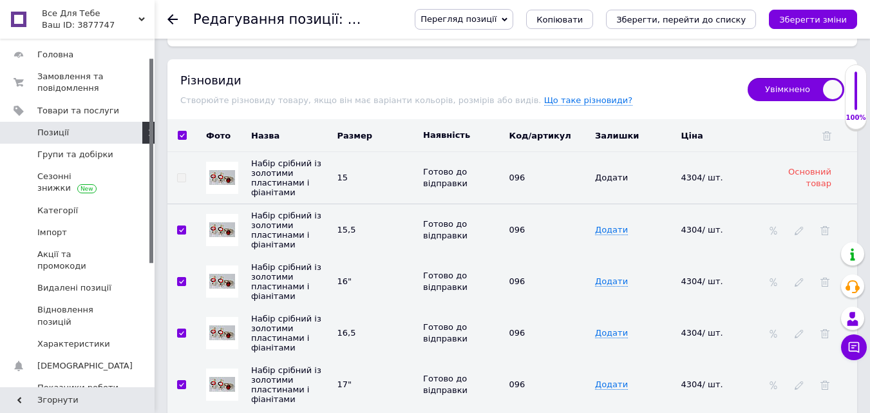
checkbox input "true"
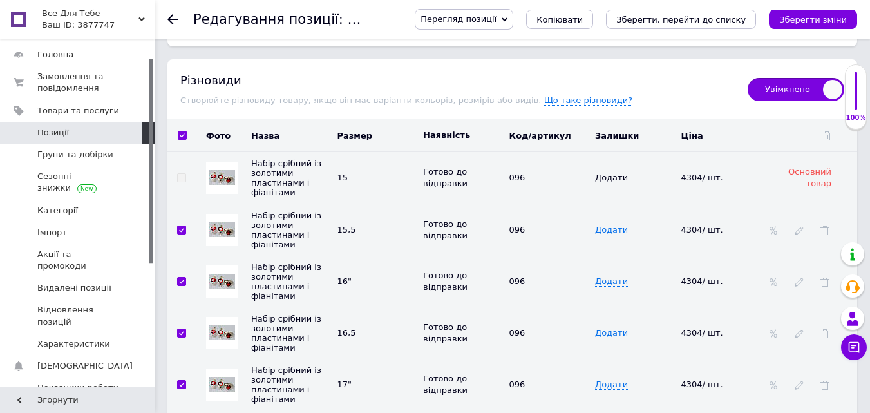
checkbox input "true"
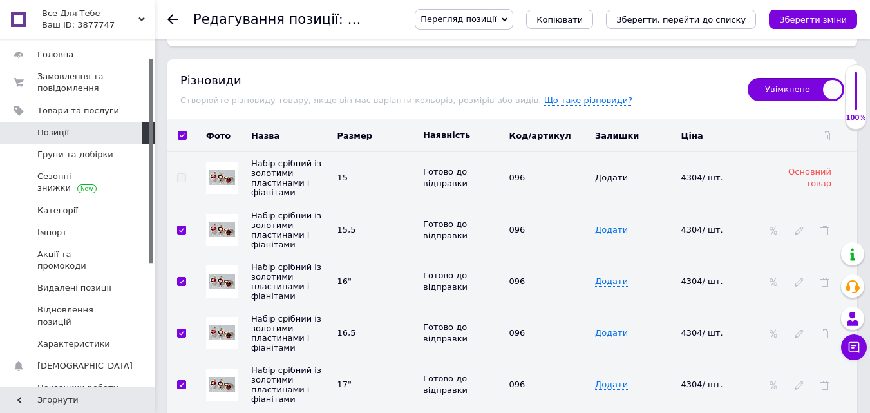
checkbox input "true"
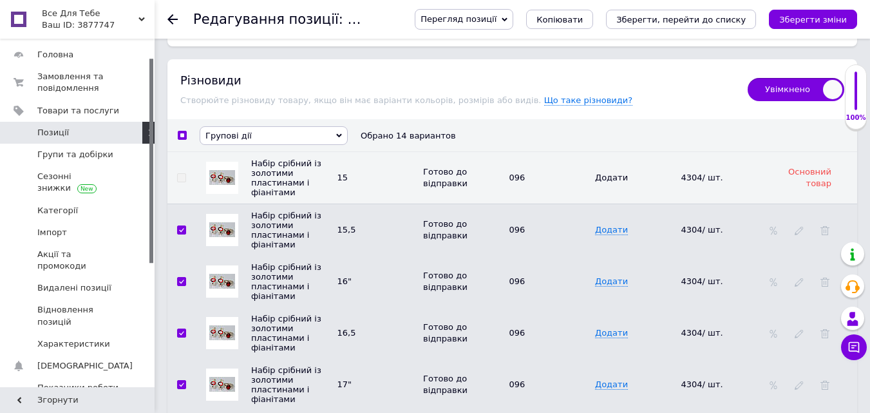
click at [242, 131] on span "Групові дії" at bounding box center [228, 136] width 46 height 10
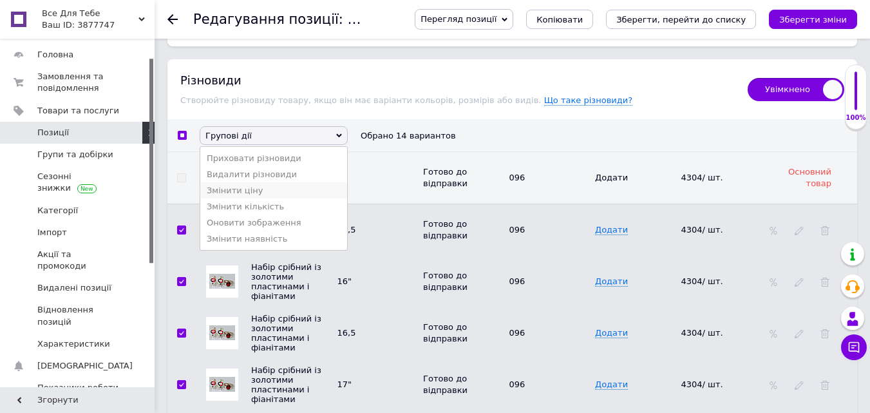
click at [252, 190] on li "Змінити ціну" at bounding box center [273, 190] width 147 height 16
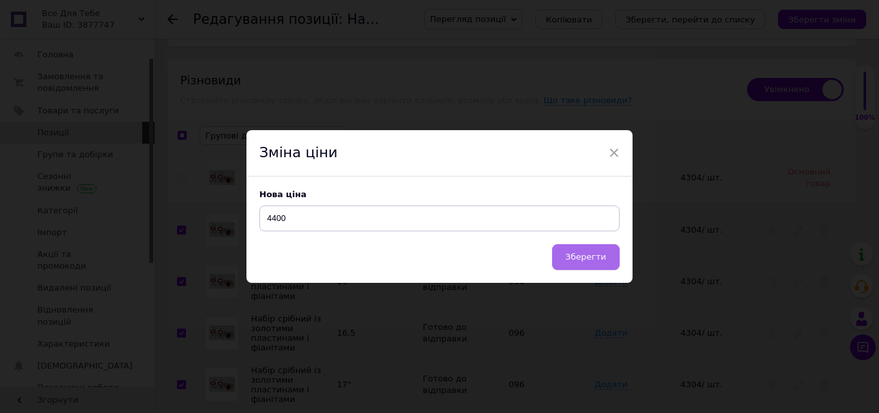
type input "4400"
click at [610, 262] on button "Зберегти" at bounding box center [586, 257] width 68 height 26
checkbox input "false"
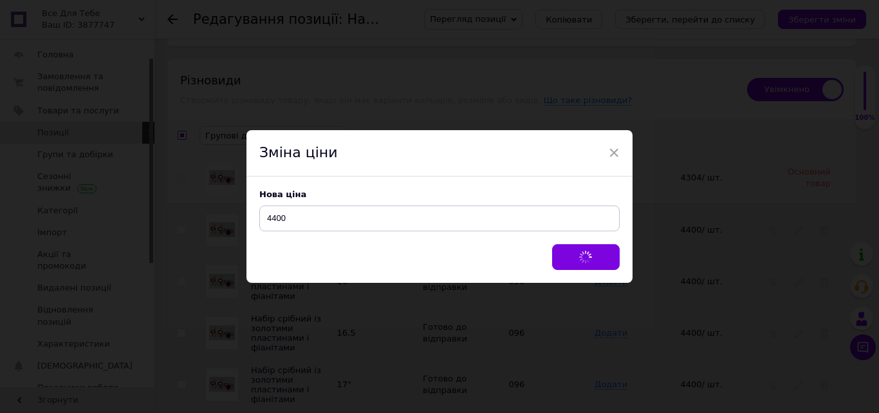
checkbox input "false"
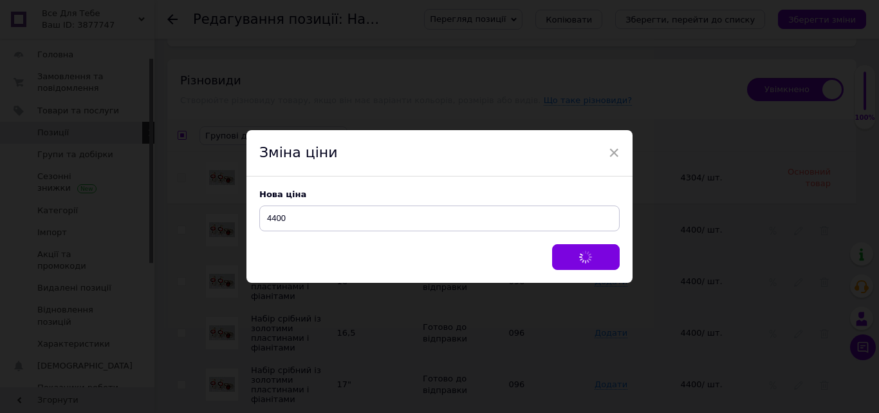
checkbox input "false"
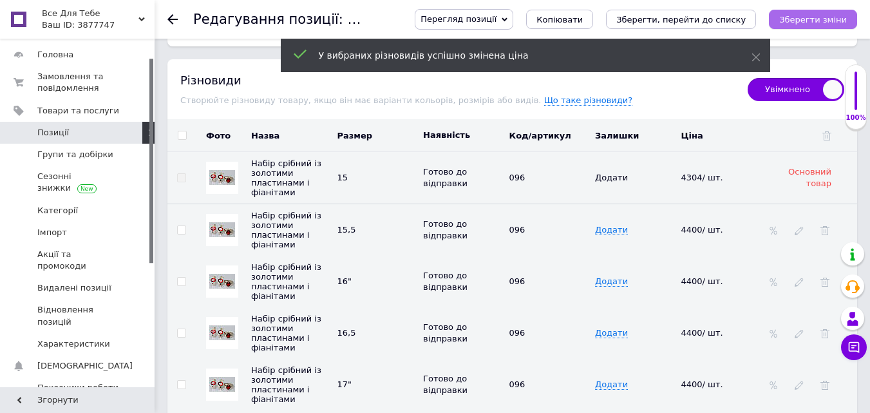
click at [814, 17] on icon "Зберегти зміни" at bounding box center [813, 20] width 68 height 10
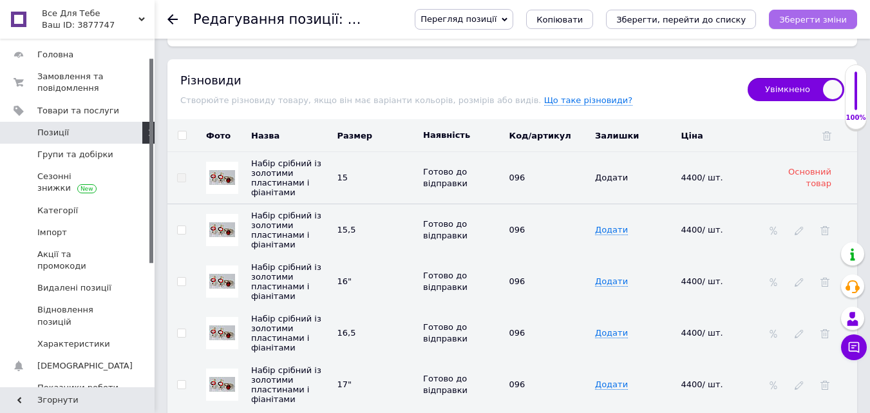
click at [821, 15] on icon "Зберегти зміни" at bounding box center [813, 20] width 68 height 10
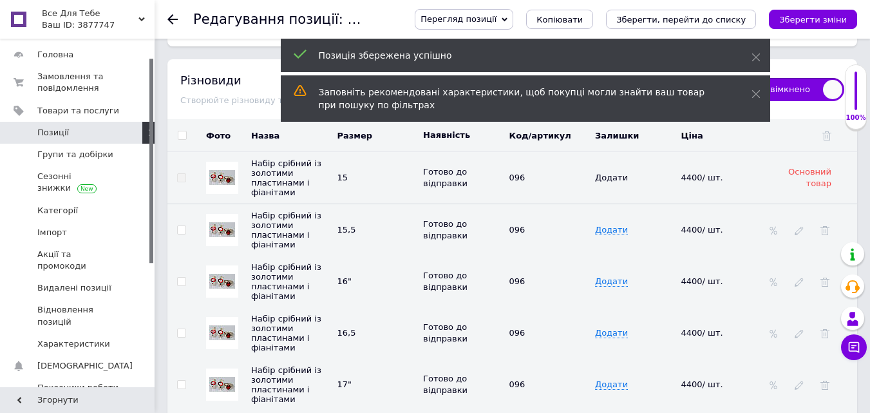
click at [64, 137] on span "Позиції" at bounding box center [53, 133] width 32 height 12
drag, startPoint x: 64, startPoint y: 137, endPoint x: 78, endPoint y: 135, distance: 14.3
click at [64, 137] on span "Позиції" at bounding box center [53, 133] width 32 height 12
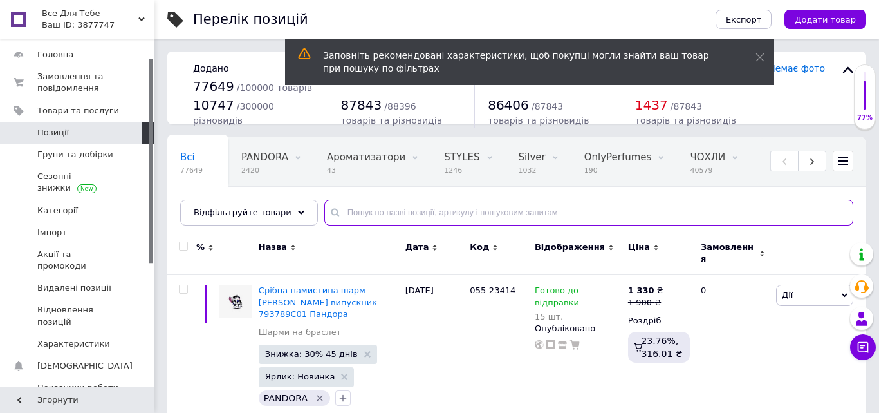
click at [359, 215] on input "text" at bounding box center [588, 213] width 529 height 26
click at [357, 215] on input "text" at bounding box center [588, 213] width 529 height 26
drag, startPoint x: 357, startPoint y: 215, endPoint x: 433, endPoint y: 223, distance: 77.1
click at [357, 215] on input "text" at bounding box center [588, 213] width 529 height 26
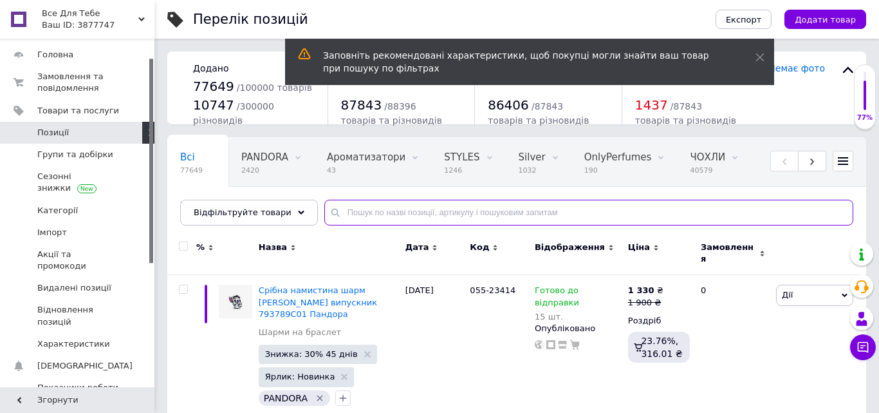
paste input "119"
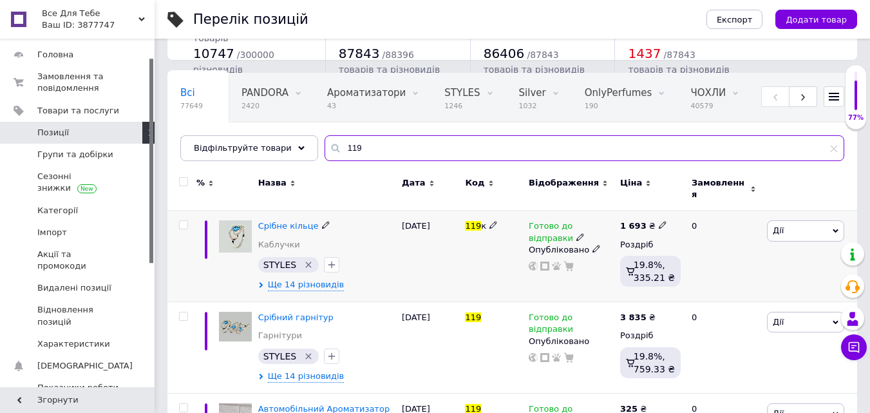
scroll to position [193, 0]
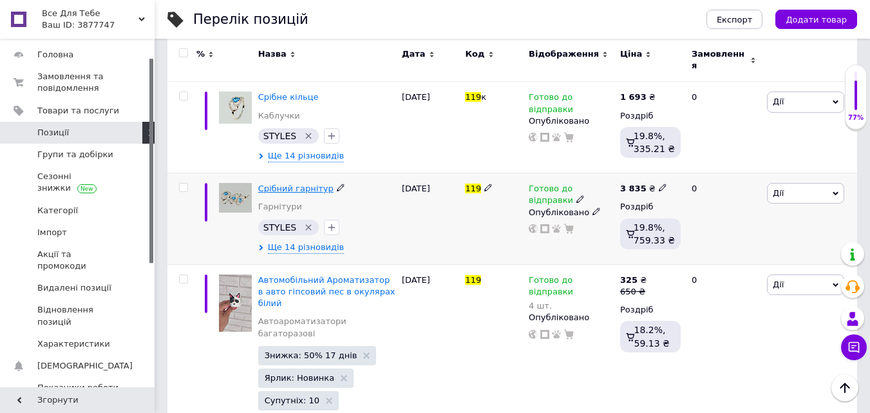
click at [292, 183] on span "Срібний гарнітур" at bounding box center [295, 188] width 75 height 10
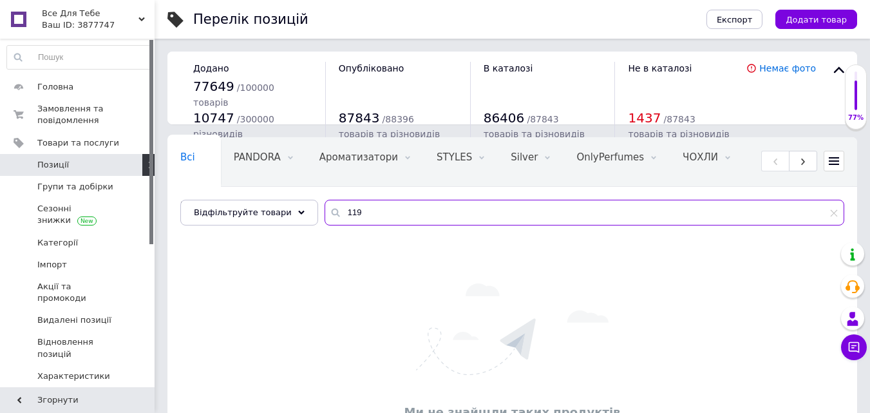
click at [324, 215] on div "119" at bounding box center [584, 213] width 520 height 26
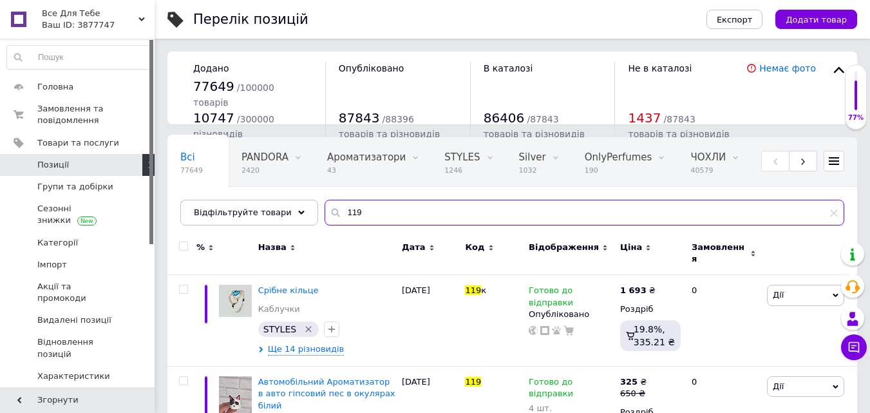
click at [364, 214] on input "119" at bounding box center [584, 213] width 520 height 26
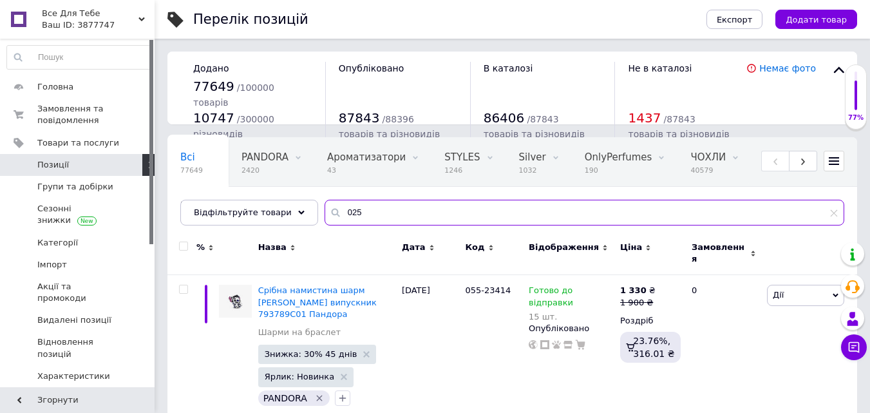
drag, startPoint x: 344, startPoint y: 210, endPoint x: 314, endPoint y: 210, distance: 30.3
click at [324, 210] on div "025" at bounding box center [584, 213] width 520 height 26
paste input "113"
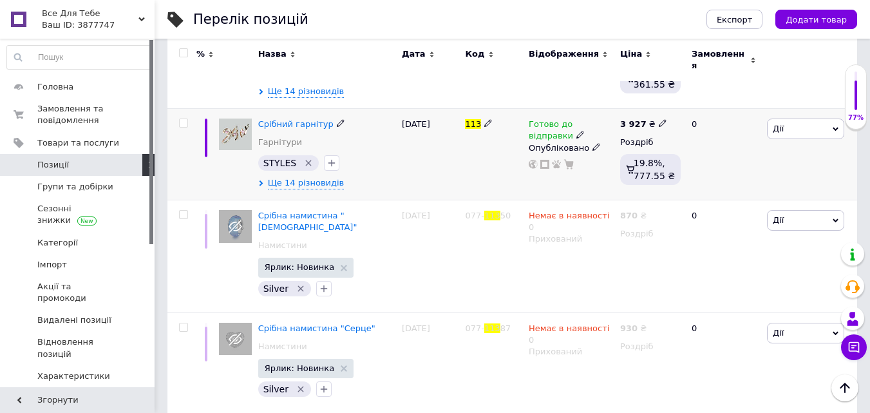
scroll to position [193, 0]
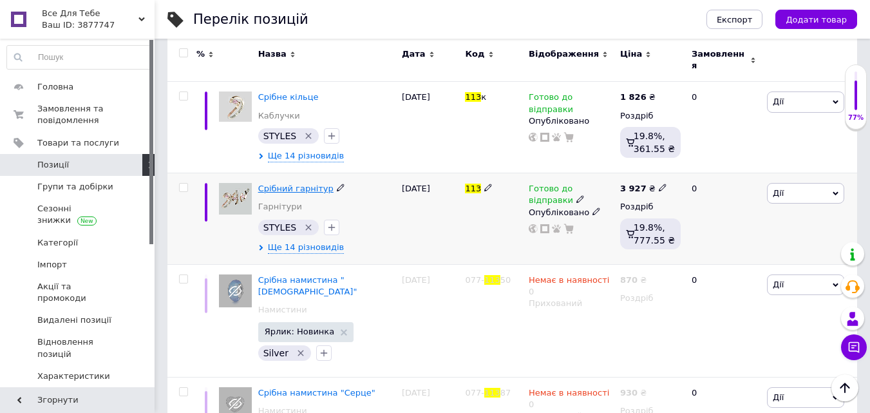
click at [299, 183] on span "Срібний гарнітур" at bounding box center [295, 188] width 75 height 10
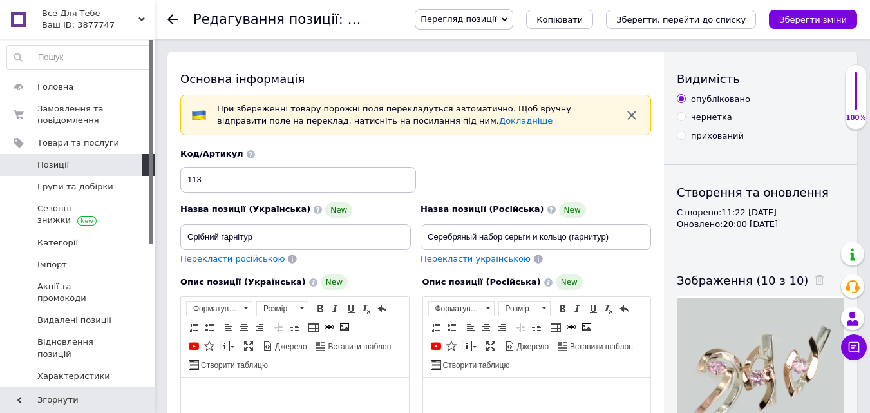
scroll to position [451, 0]
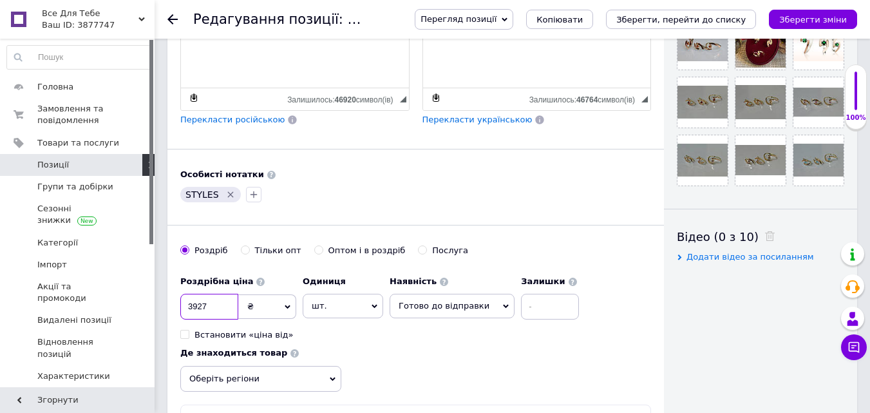
drag, startPoint x: 217, startPoint y: 312, endPoint x: 174, endPoint y: 311, distance: 43.1
click at [174, 311] on div "Основна інформація При збереженні товару порожні поля перекладуться автоматично…" at bounding box center [415, 28] width 496 height 855
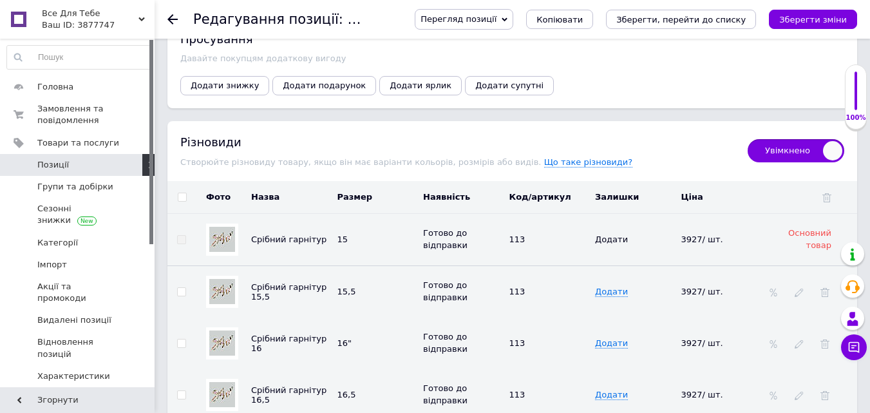
scroll to position [2060, 0]
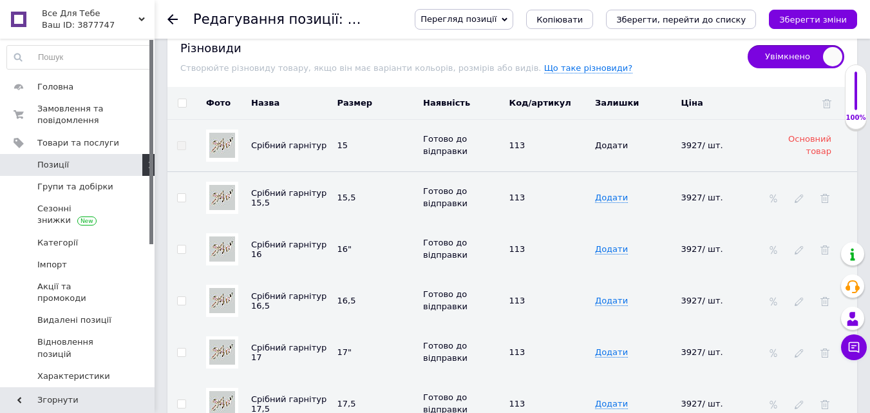
click at [180, 99] on input "checkbox" at bounding box center [182, 103] width 8 height 8
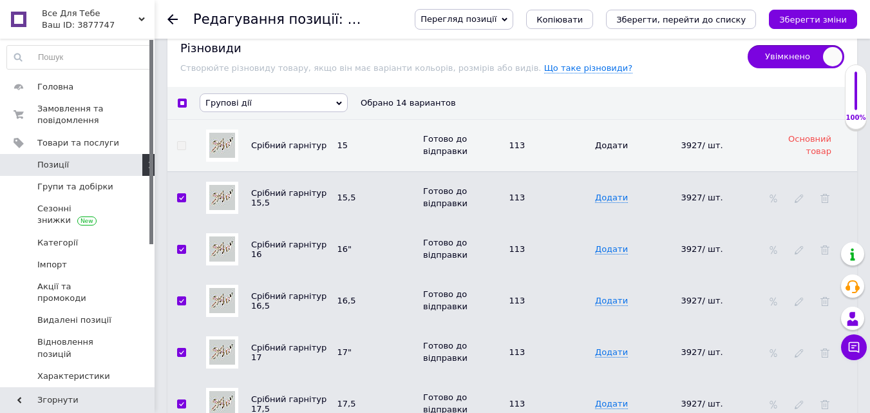
click at [248, 97] on span "Групові дії" at bounding box center [274, 102] width 148 height 19
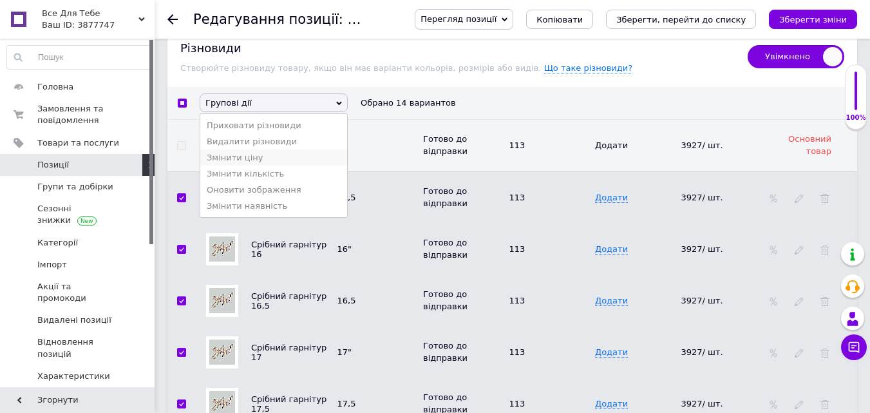
click at [238, 154] on li "Змінити ціну" at bounding box center [273, 157] width 147 height 16
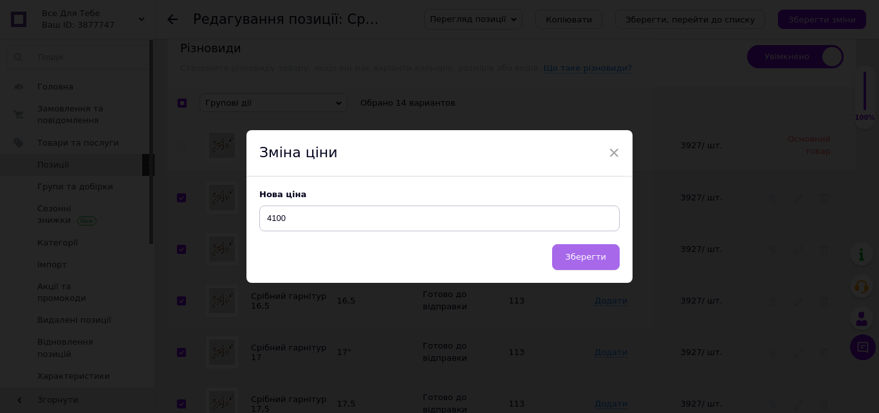
click at [581, 265] on button "Зберегти" at bounding box center [586, 257] width 68 height 26
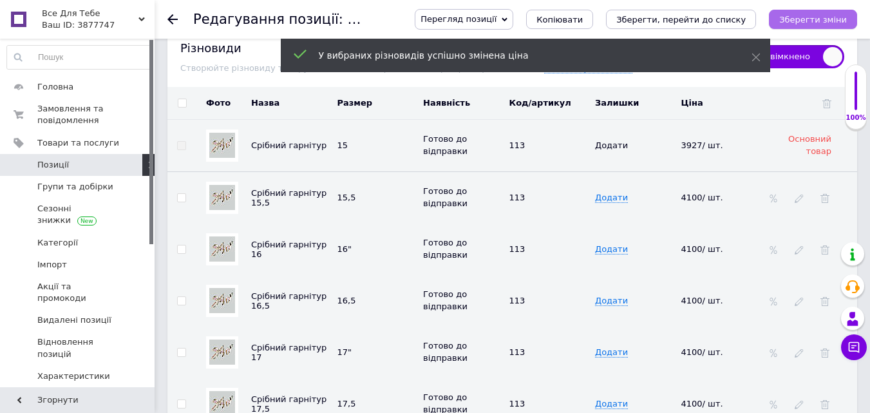
click at [806, 23] on icon "Зберегти зміни" at bounding box center [813, 20] width 68 height 10
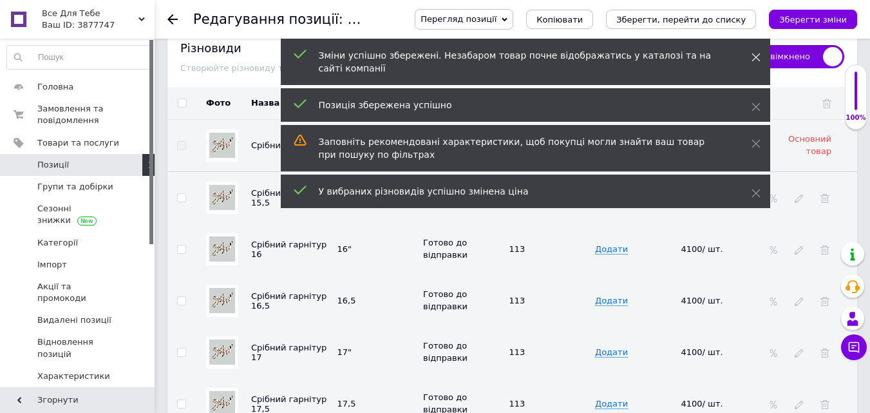
click at [756, 57] on icon at bounding box center [755, 57] width 9 height 9
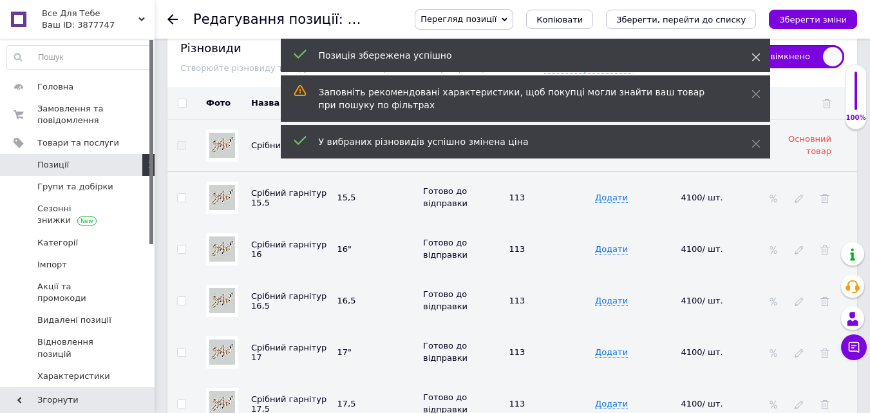
click at [753, 53] on icon at bounding box center [755, 57] width 9 height 9
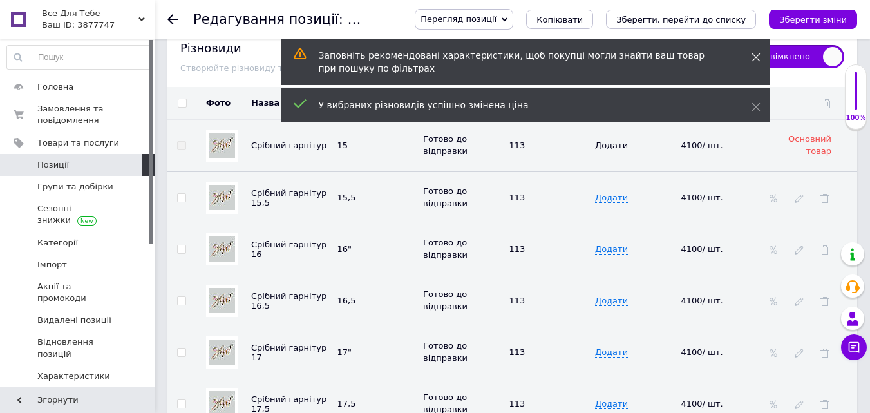
click at [753, 54] on use at bounding box center [755, 57] width 8 height 8
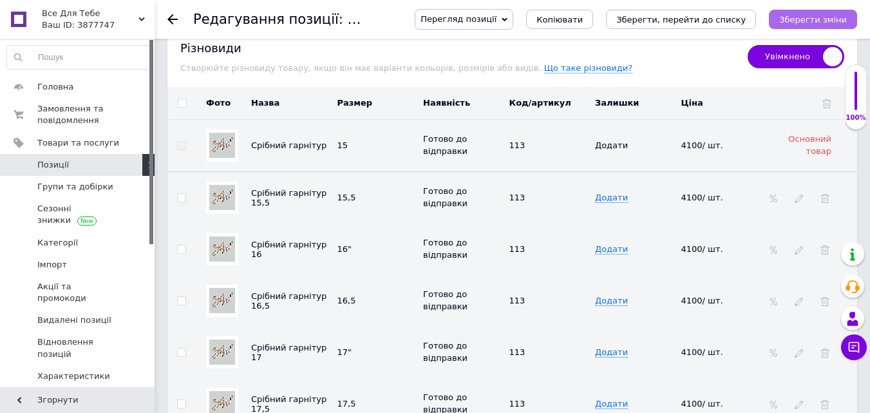
click at [810, 19] on icon "Зберегти зміни" at bounding box center [813, 20] width 68 height 10
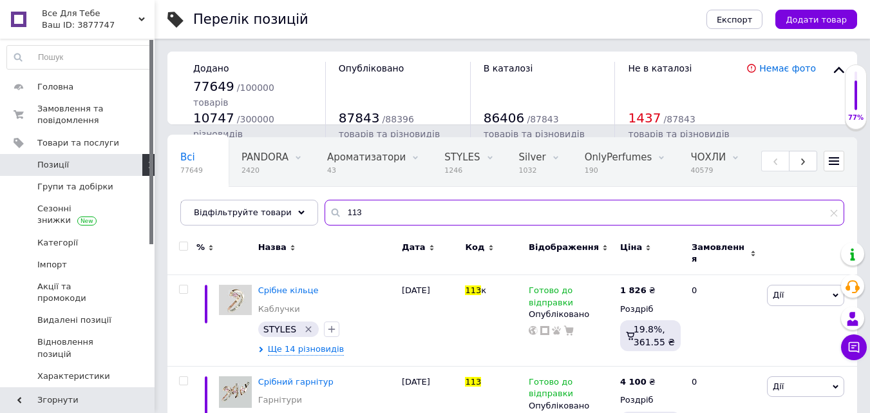
drag, startPoint x: 357, startPoint y: 215, endPoint x: 324, endPoint y: 221, distance: 33.5
click at [324, 221] on input "113" at bounding box center [584, 213] width 520 height 26
paste input "7"
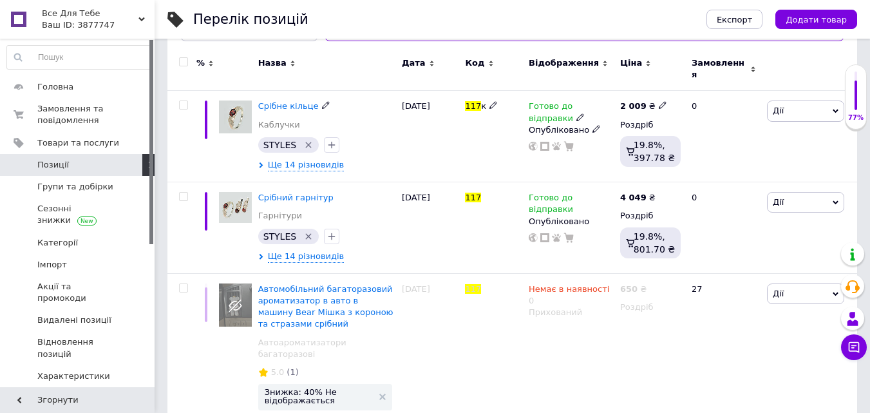
scroll to position [193, 0]
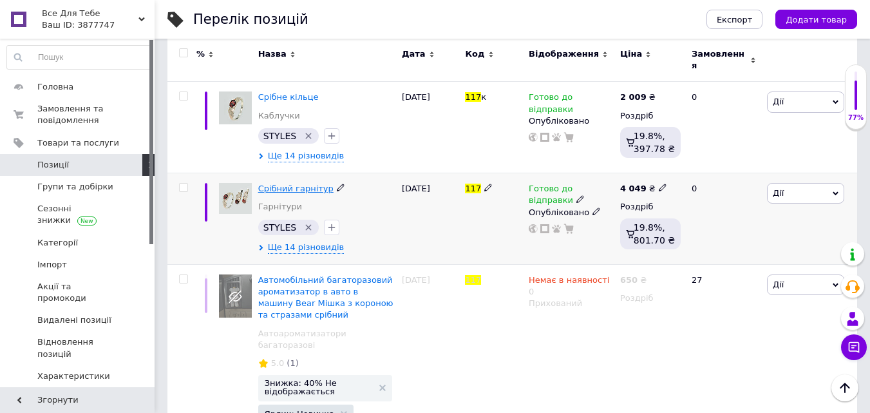
click at [299, 183] on span "Срібний гарнітур" at bounding box center [295, 188] width 75 height 10
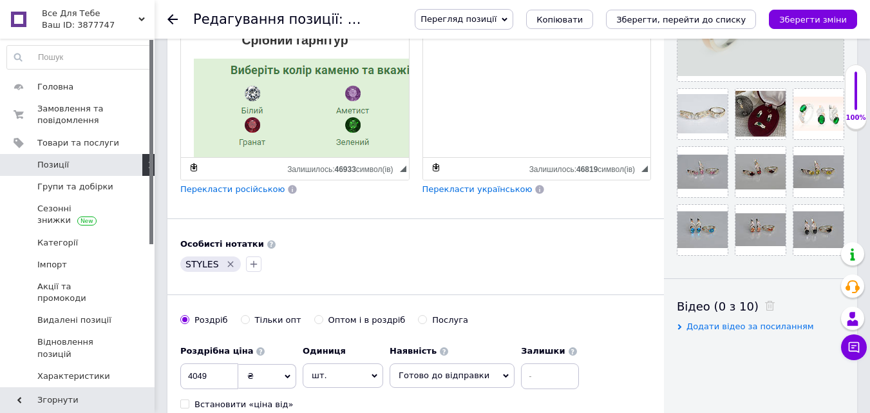
scroll to position [451, 0]
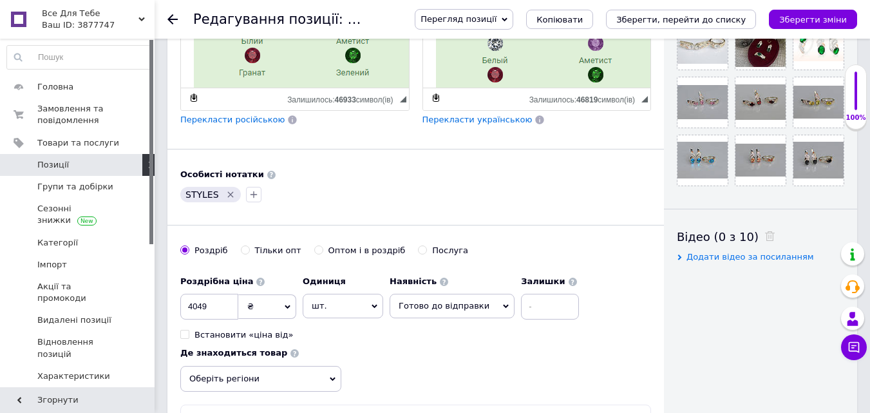
click at [194, 308] on input "4049" at bounding box center [209, 307] width 58 height 26
type input "4170"
click at [431, 364] on div "Роздрібна ціна 4170 ₴ $ EUR CHF GBP ¥ PLN ₸ MDL HUF KGS CNY TRY KRW lei Встанов…" at bounding box center [415, 330] width 471 height 122
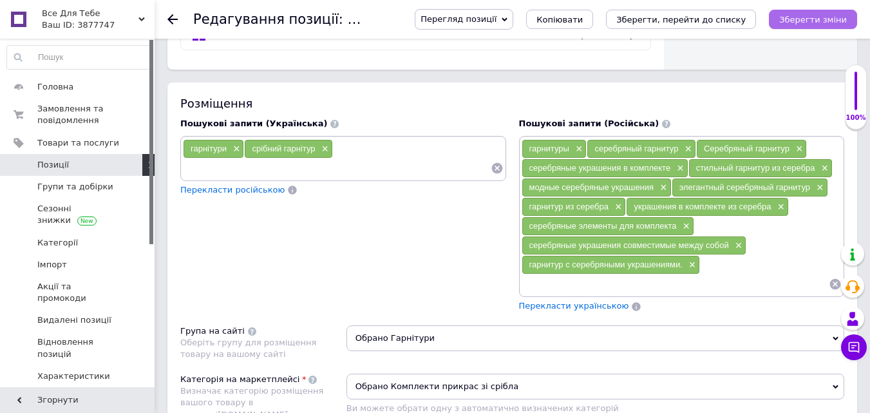
click at [801, 20] on icon "Зберегти зміни" at bounding box center [813, 20] width 68 height 10
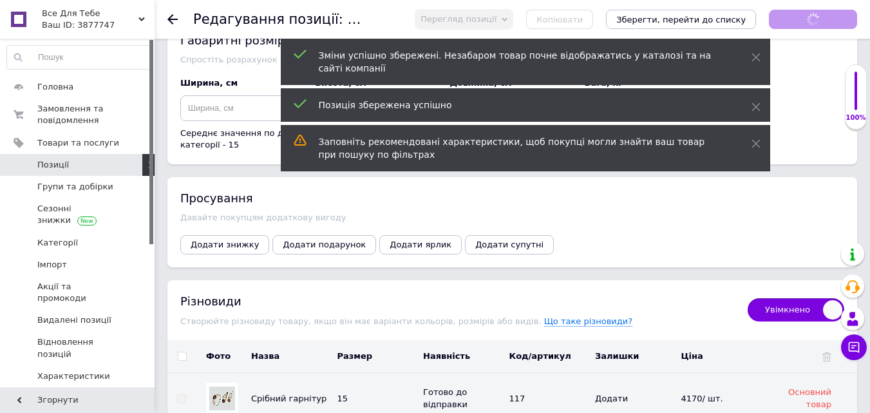
scroll to position [1996, 0]
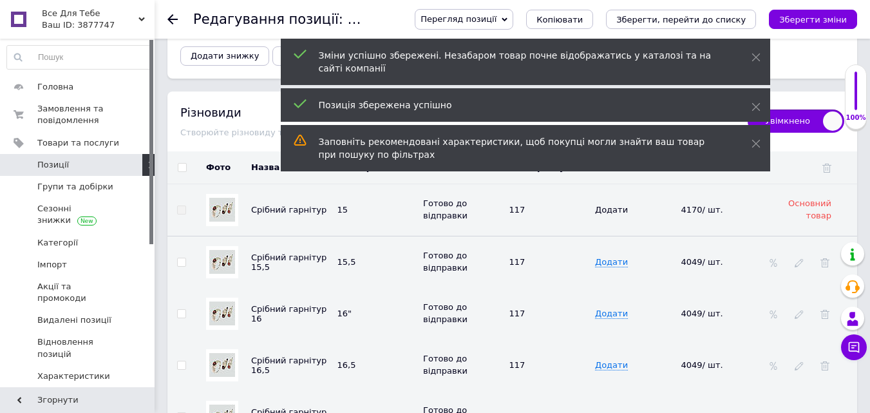
click at [182, 164] on input "checkbox" at bounding box center [182, 168] width 8 height 8
checkbox input "true"
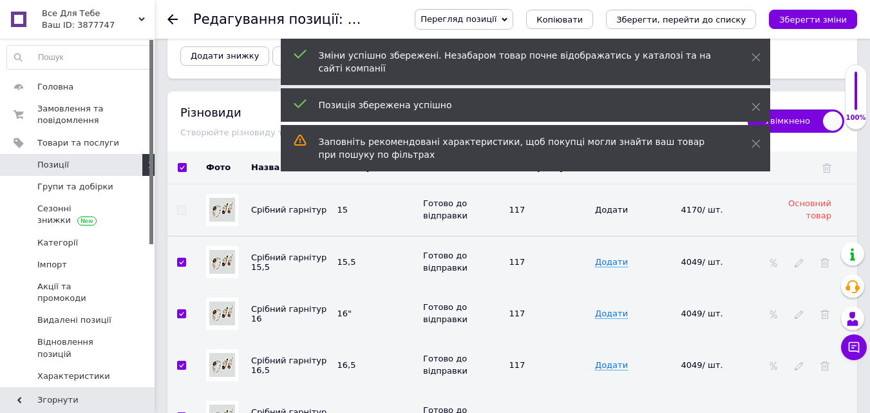
checkbox input "true"
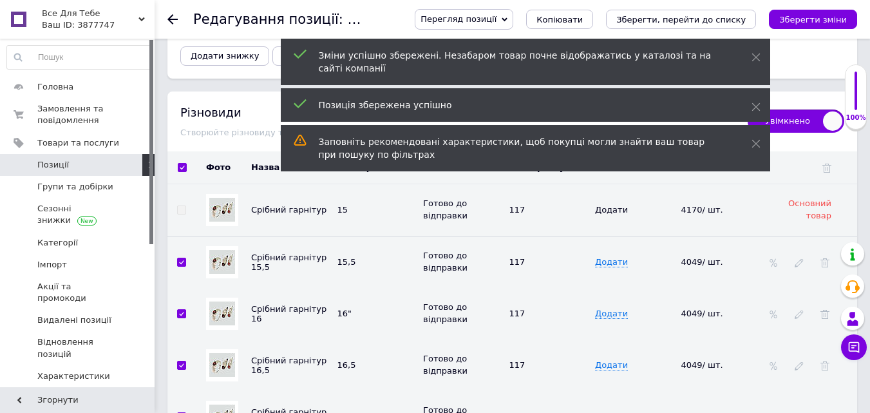
checkbox input "true"
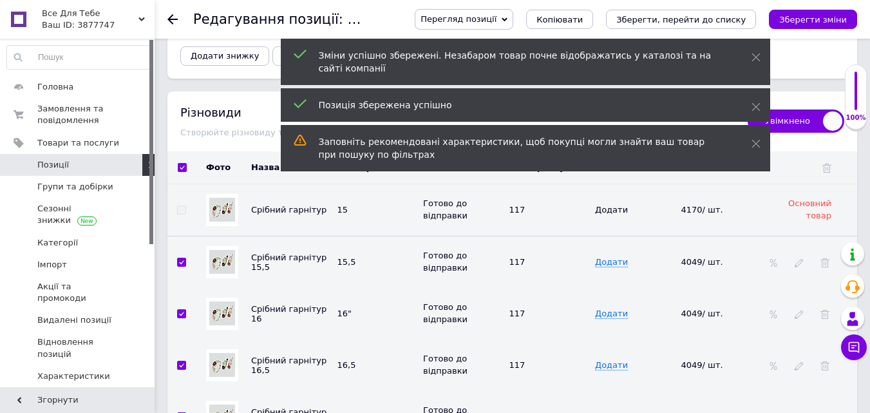
checkbox input "true"
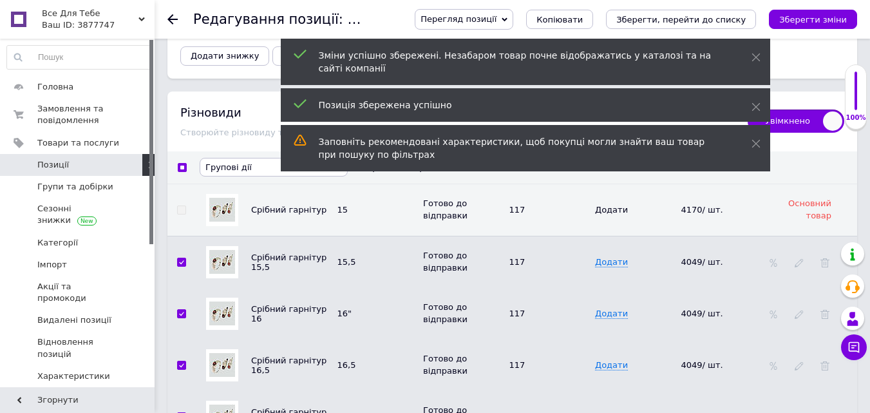
click at [250, 164] on span "Групові дії" at bounding box center [274, 167] width 148 height 19
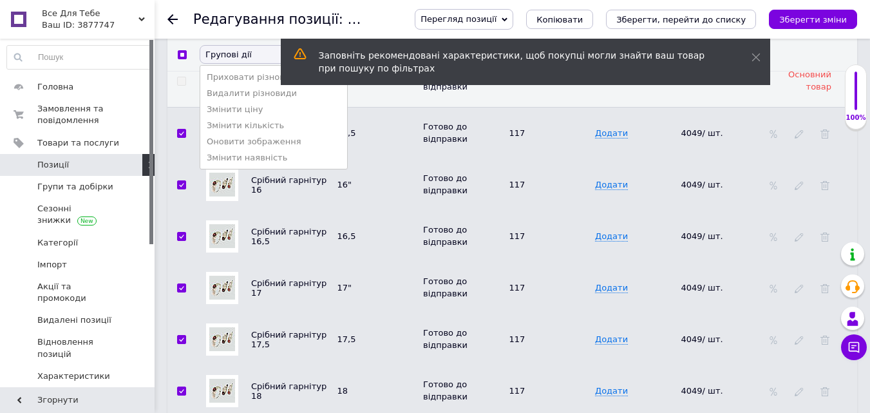
scroll to position [2060, 0]
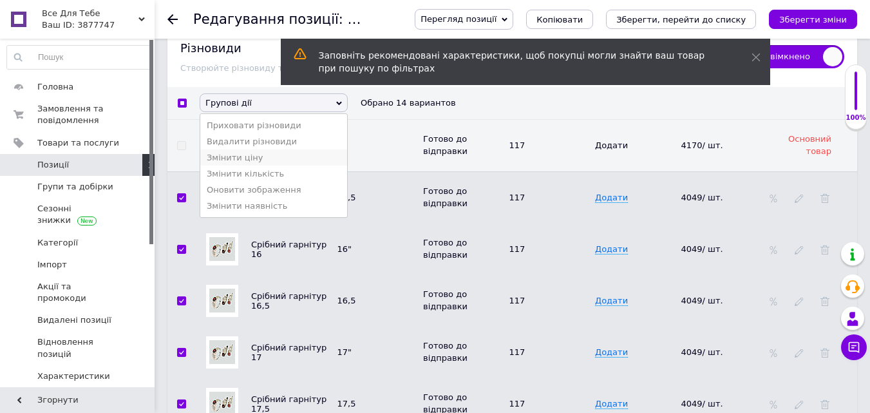
click at [248, 154] on li "Змінити ціну" at bounding box center [273, 157] width 147 height 16
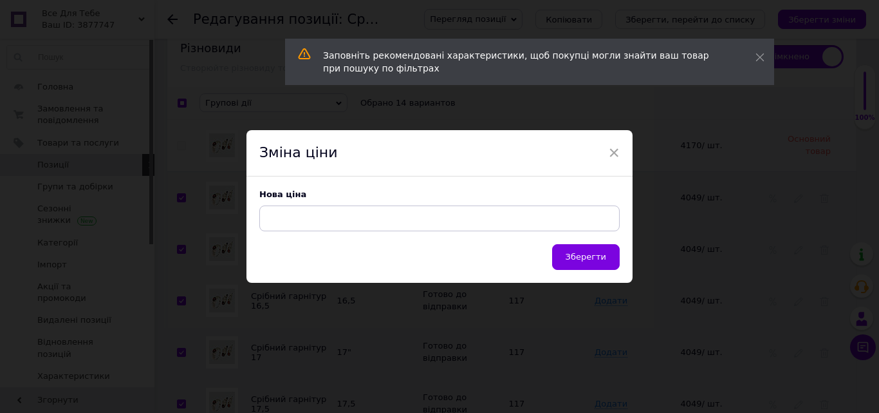
click at [310, 223] on input at bounding box center [439, 218] width 361 height 26
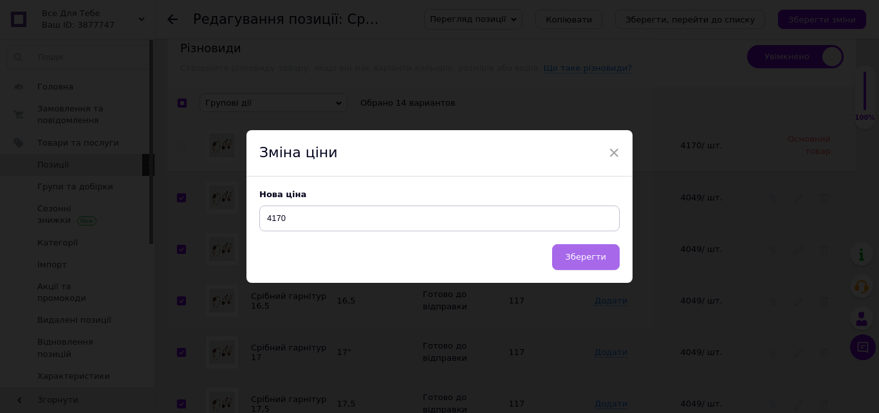
type input "4170"
click at [577, 254] on span "Зберегти" at bounding box center [586, 257] width 41 height 10
click at [577, 254] on div "Зберегти" at bounding box center [440, 263] width 386 height 39
checkbox input "false"
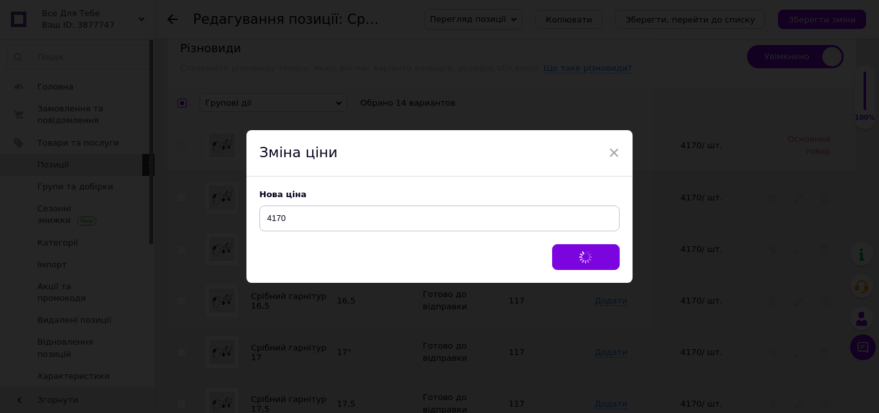
checkbox input "false"
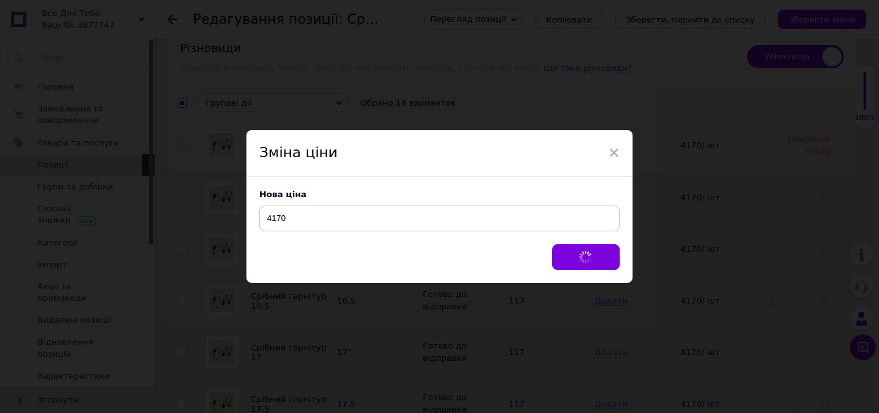
checkbox input "false"
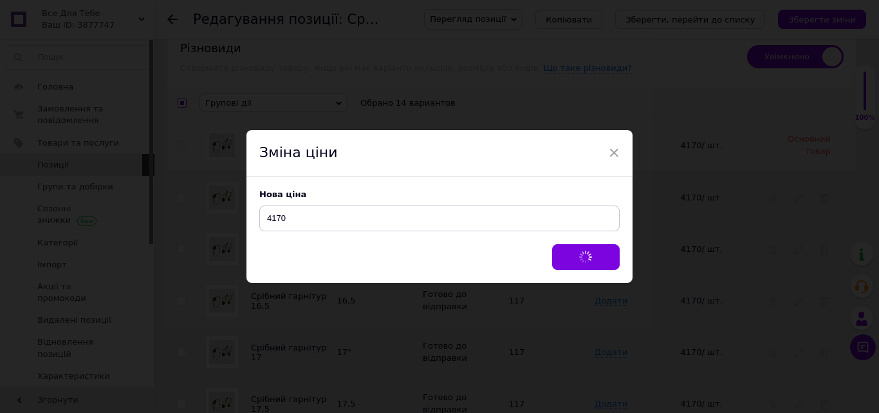
checkbox input "false"
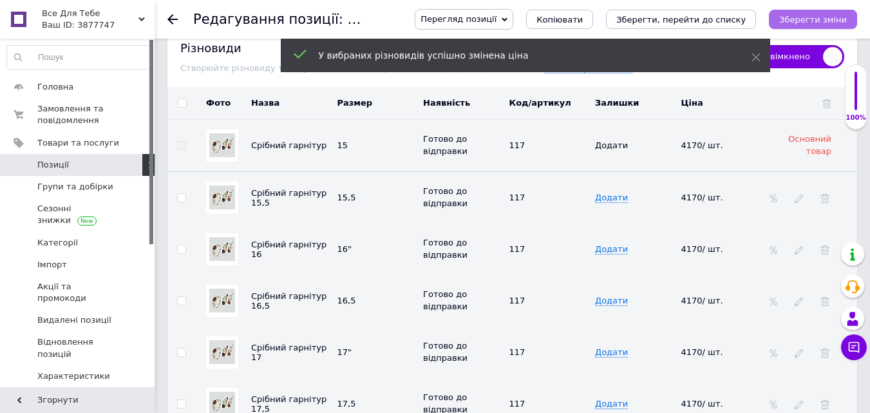
click at [826, 24] on icon "Зберегти зміни" at bounding box center [813, 20] width 68 height 10
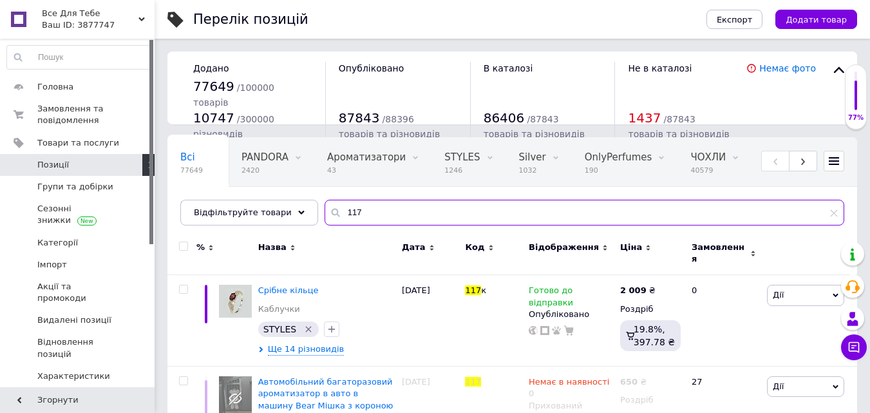
drag, startPoint x: 350, startPoint y: 214, endPoint x: 330, endPoint y: 218, distance: 19.8
click at [330, 218] on input "117" at bounding box center [584, 213] width 520 height 26
paste input "9"
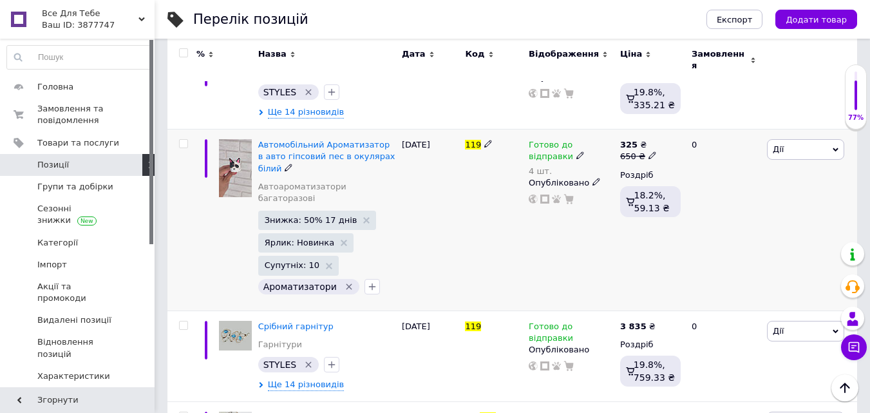
scroll to position [129, 0]
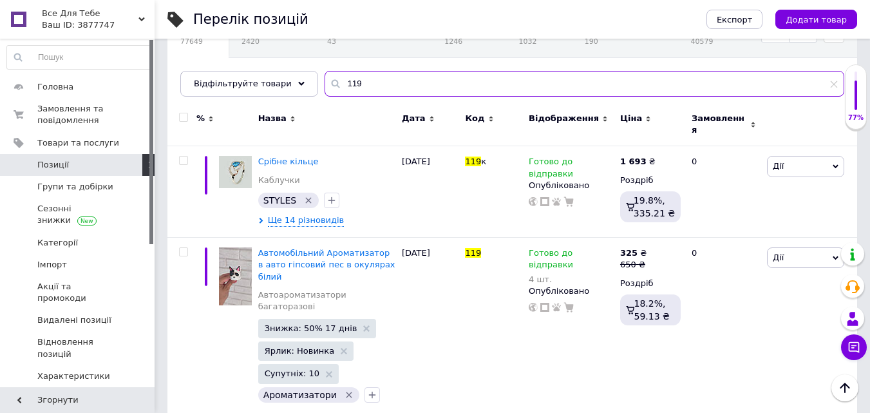
click at [294, 97] on div "Всі 77649 PANDORA 2420 Видалити Редагувати Ароматизатори 43 Видалити Редагувати…" at bounding box center [511, 52] width 689 height 88
paste input "22"
type input "122"
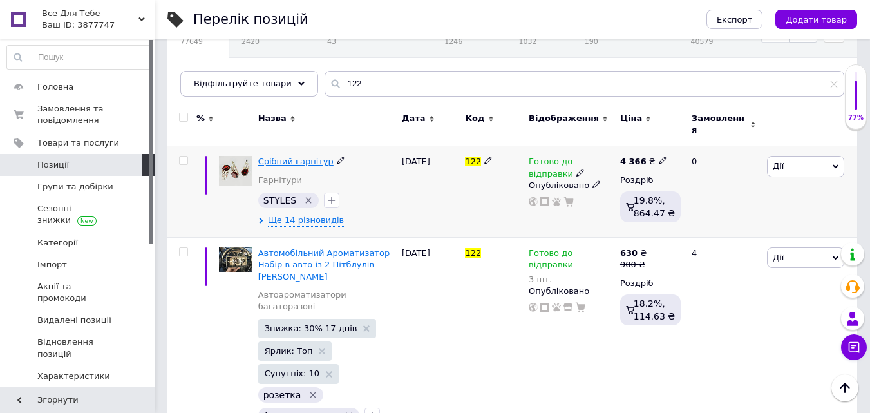
click at [285, 156] on span "Срібний гарнітур" at bounding box center [295, 161] width 75 height 10
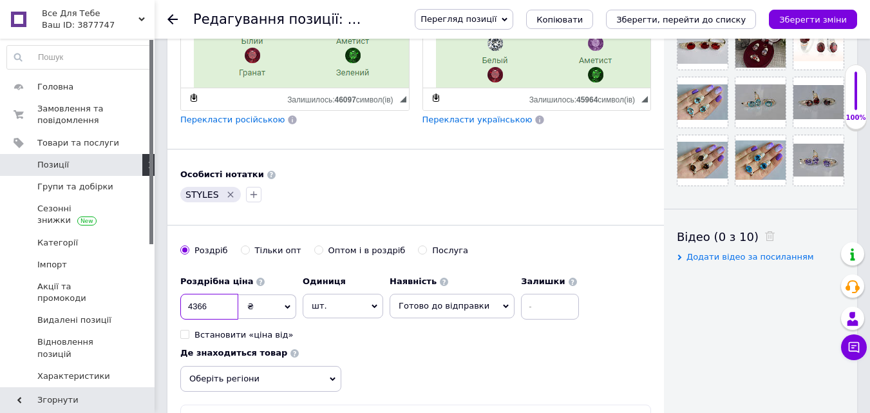
drag, startPoint x: 211, startPoint y: 303, endPoint x: 187, endPoint y: 310, distance: 24.7
click at [187, 310] on input "4366" at bounding box center [209, 307] width 58 height 26
drag, startPoint x: 216, startPoint y: 303, endPoint x: 195, endPoint y: 308, distance: 22.0
click at [195, 308] on input "4366" at bounding box center [209, 307] width 58 height 26
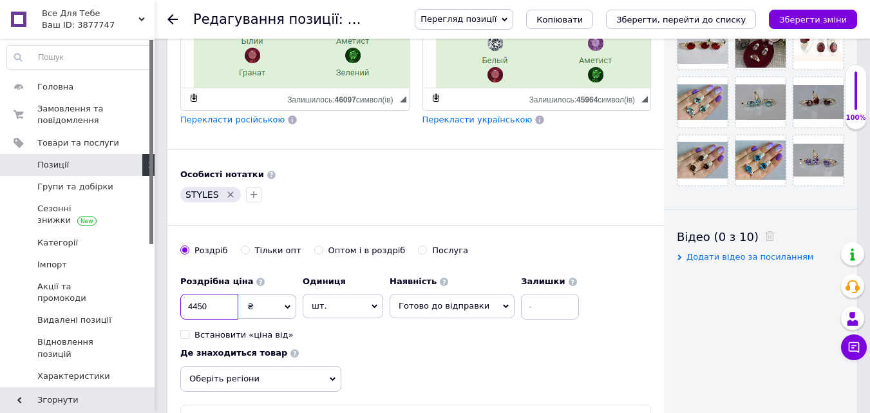
type input "4450"
click at [809, 23] on icon "Зберегти зміни" at bounding box center [813, 20] width 68 height 10
click at [809, 23] on div "Зберегти зміни" at bounding box center [813, 19] width 88 height 19
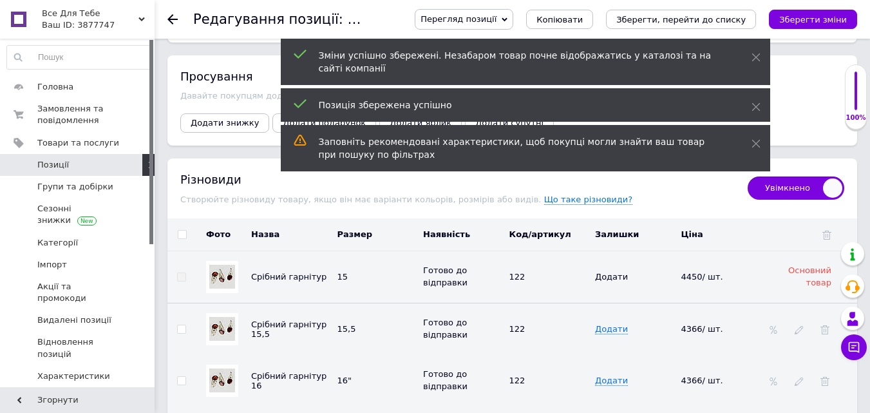
scroll to position [1996, 0]
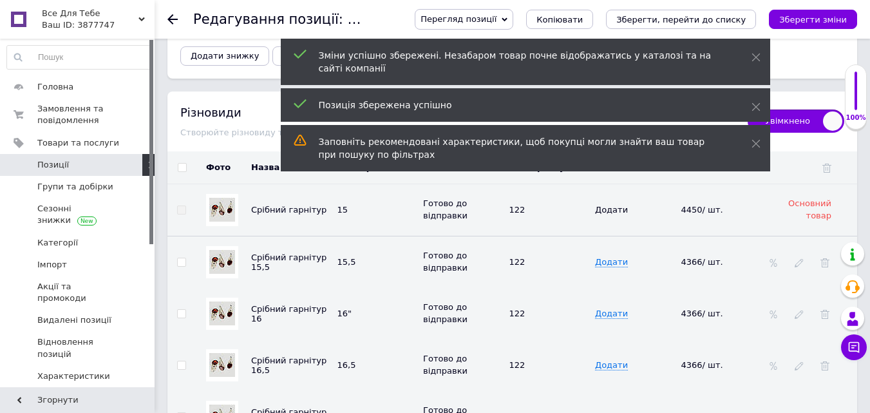
click at [182, 164] on input "checkbox" at bounding box center [182, 168] width 8 height 8
checkbox input "true"
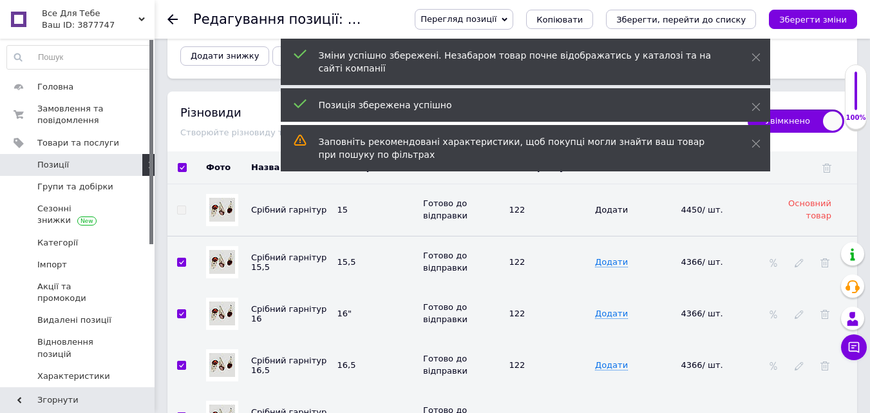
checkbox input "true"
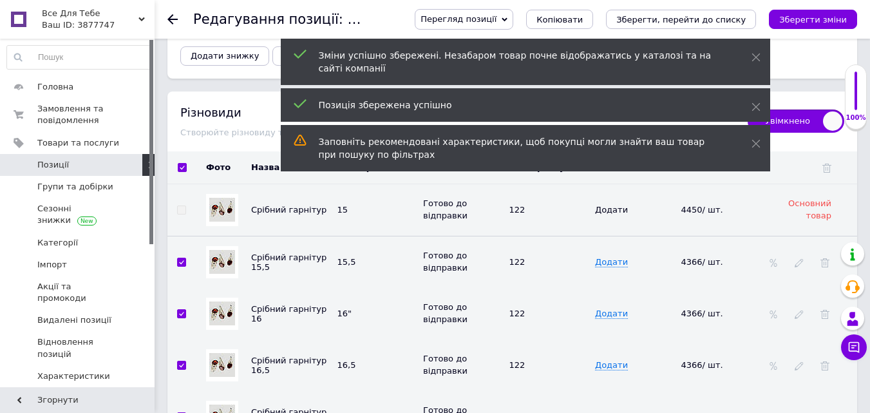
checkbox input "true"
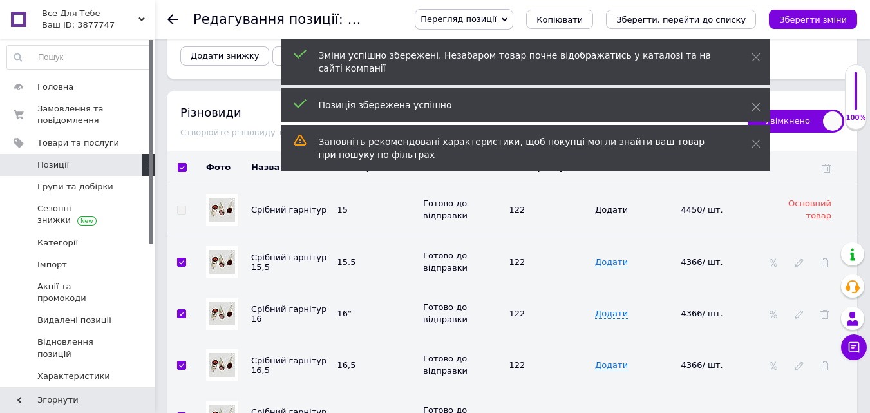
checkbox input "true"
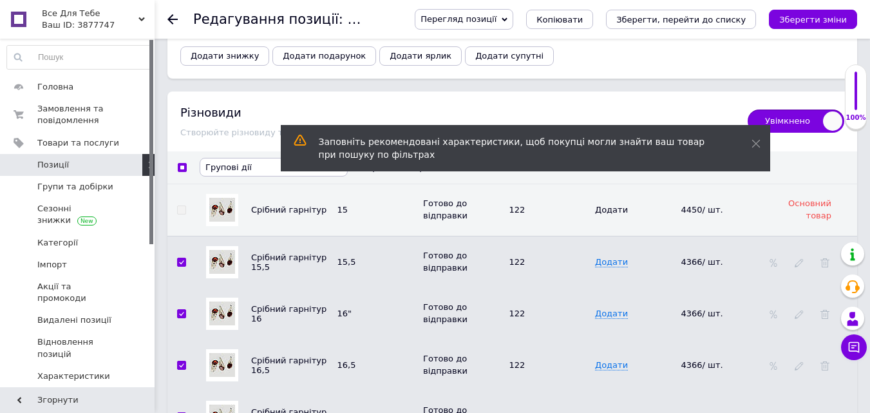
click at [251, 158] on span "Групові дії" at bounding box center [274, 167] width 148 height 19
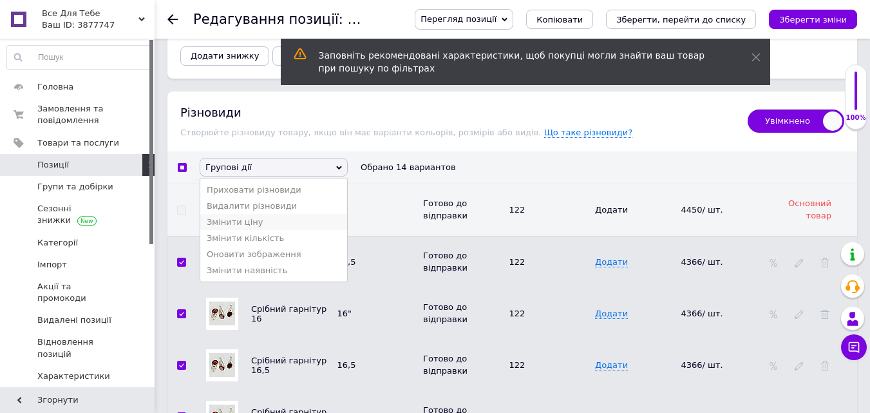
click at [236, 216] on li "Змінити ціну" at bounding box center [273, 222] width 147 height 16
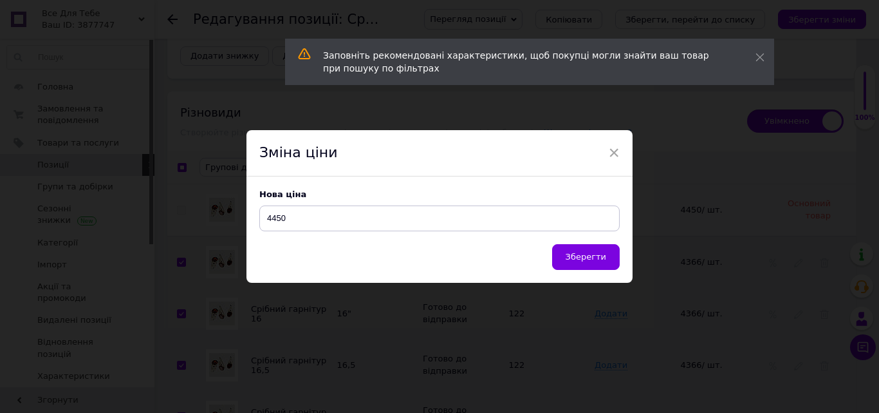
type input "4450"
click at [559, 260] on button "Зберегти" at bounding box center [586, 257] width 68 height 26
checkbox input "false"
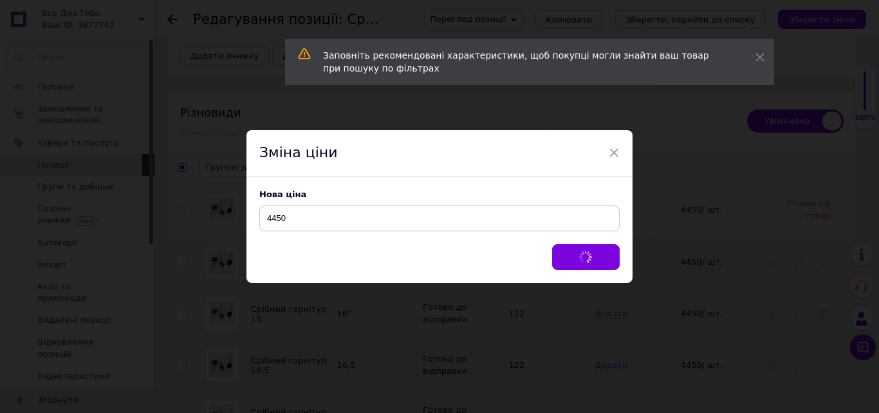
checkbox input "false"
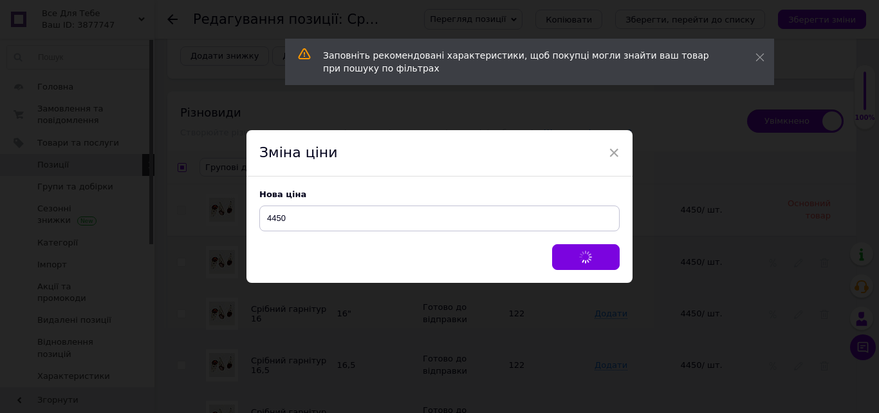
checkbox input "false"
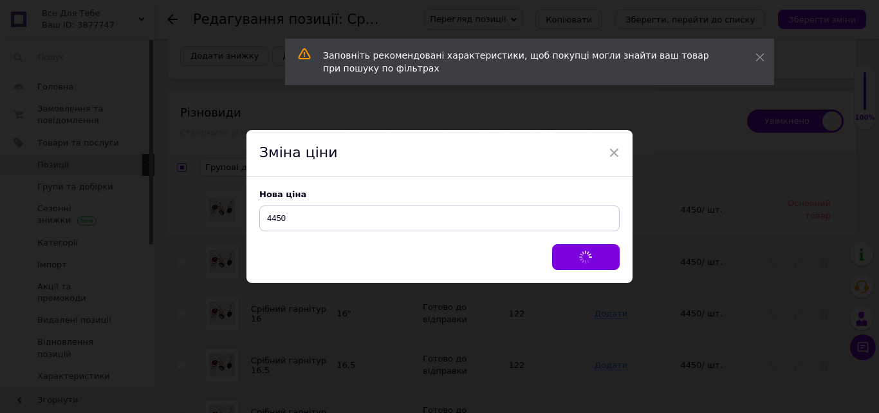
checkbox input "false"
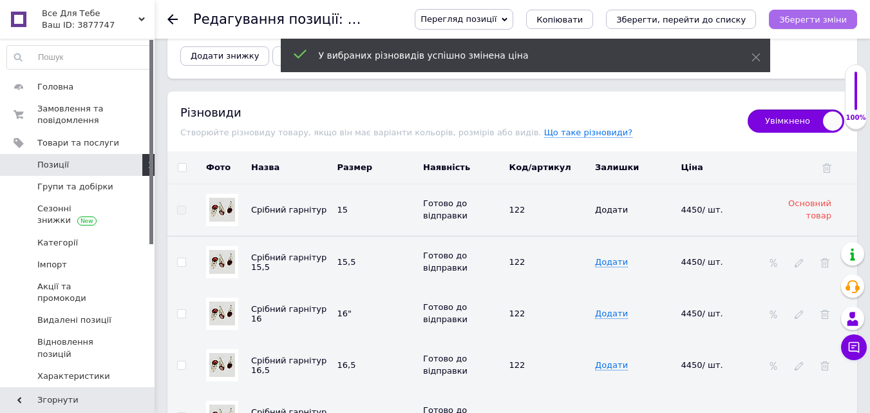
click at [806, 19] on icon "Зберегти зміни" at bounding box center [813, 20] width 68 height 10
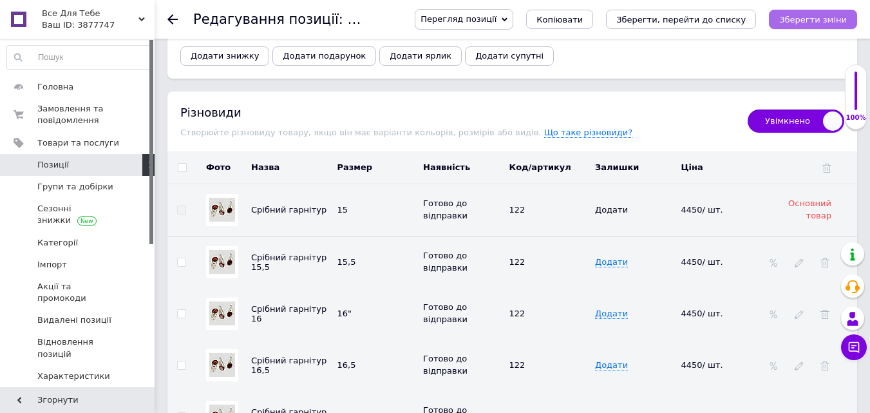
click at [826, 15] on icon "Зберегти зміни" at bounding box center [813, 20] width 68 height 10
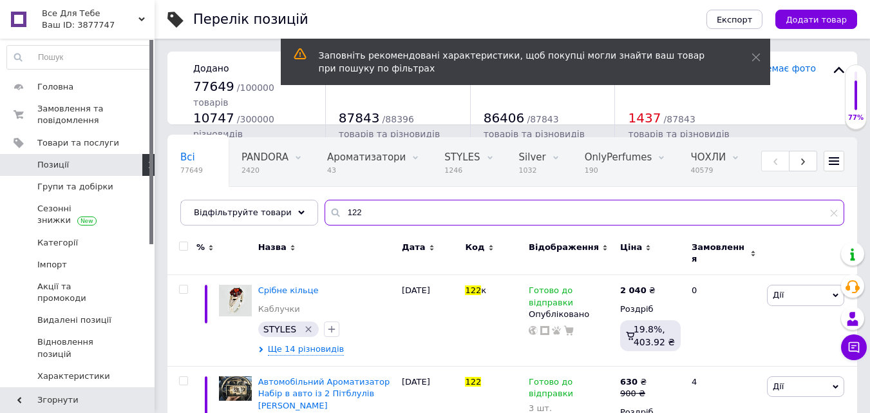
drag, startPoint x: 371, startPoint y: 216, endPoint x: 312, endPoint y: 220, distance: 58.7
click at [324, 220] on input "122" at bounding box center [584, 213] width 520 height 26
paste input "17"
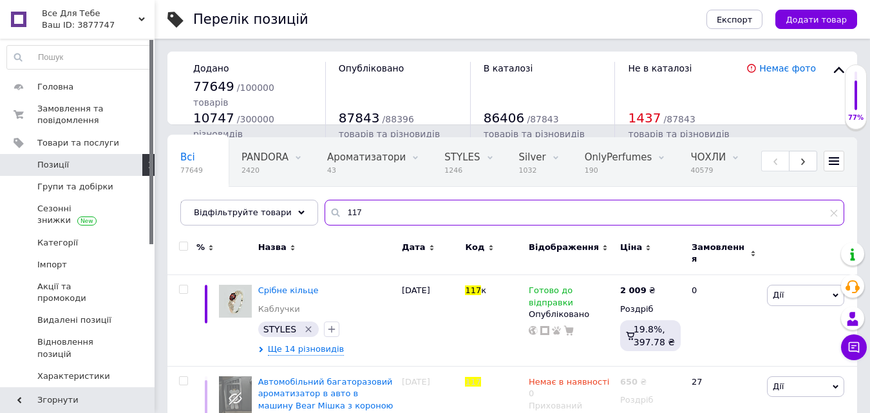
click at [306, 223] on div "Всі 77649 PANDORA 2420 Видалити Редагувати Ароматизатори 43 Видалити Редагувати…" at bounding box center [511, 181] width 689 height 88
paste input "49"
type input "149"
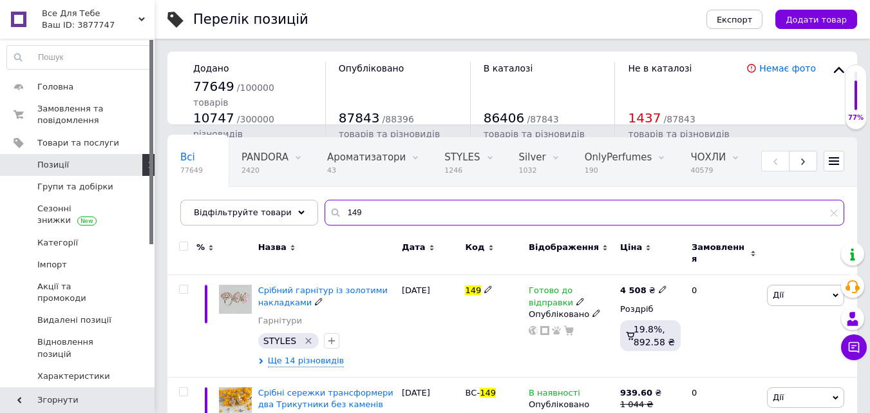
scroll to position [64, 0]
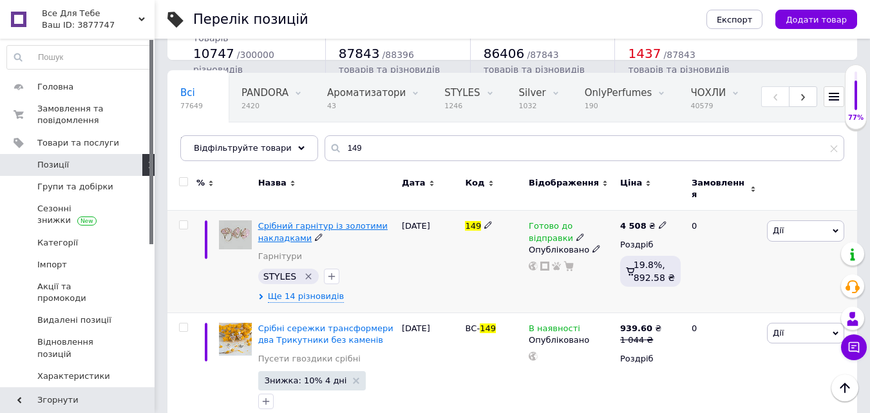
click at [293, 224] on span "Срібний гарнітур із золотими накладками" at bounding box center [322, 231] width 129 height 21
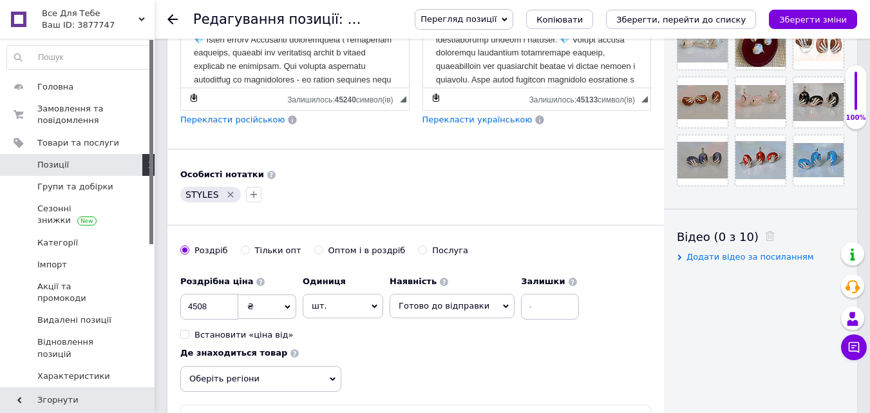
scroll to position [515, 0]
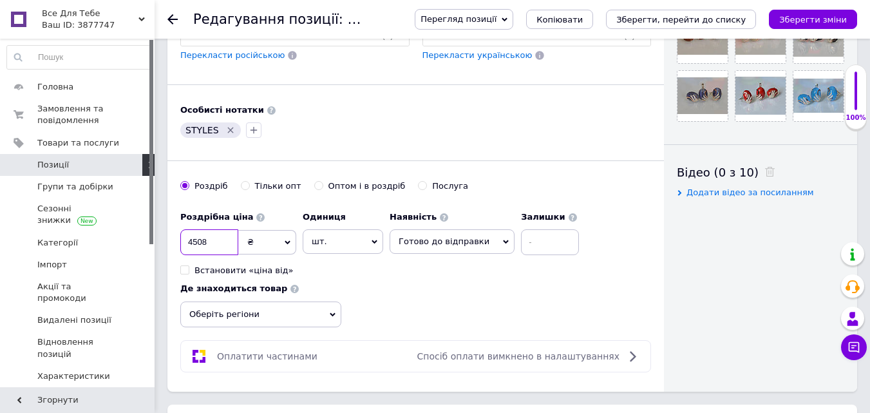
drag, startPoint x: 207, startPoint y: 241, endPoint x: 196, endPoint y: 243, distance: 10.4
click at [196, 243] on input "4508" at bounding box center [209, 242] width 58 height 26
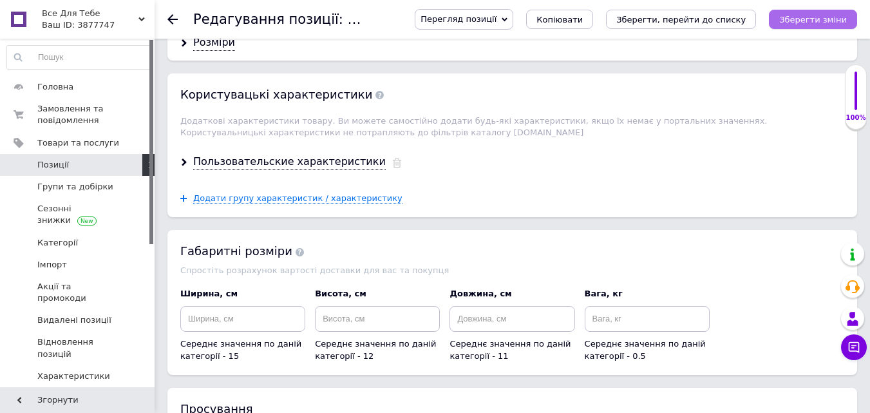
type input "4590"
click at [830, 23] on icon "Зберегти зміни" at bounding box center [813, 20] width 68 height 10
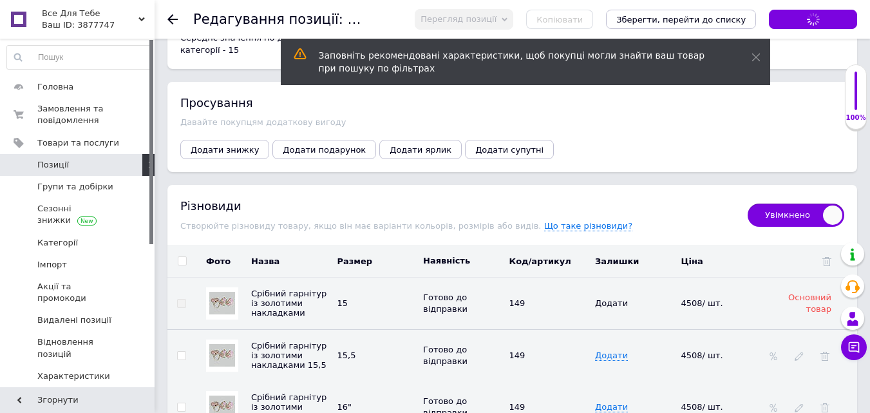
scroll to position [2060, 0]
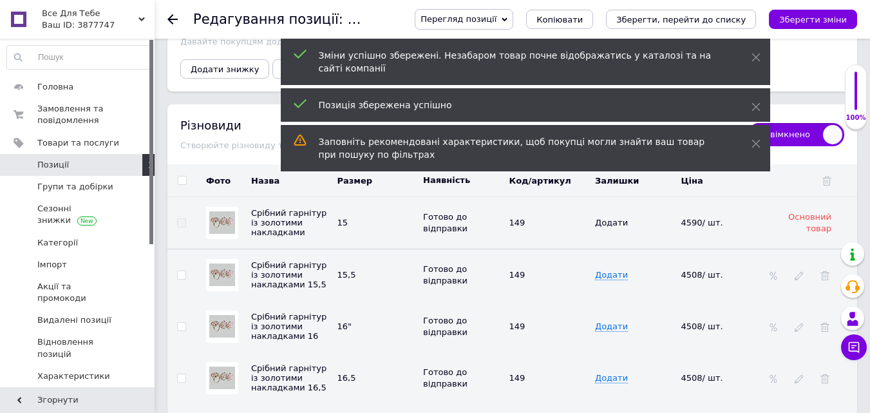
click at [181, 176] on span at bounding box center [182, 180] width 9 height 9
click at [181, 176] on input "checkbox" at bounding box center [182, 180] width 8 height 8
checkbox input "true"
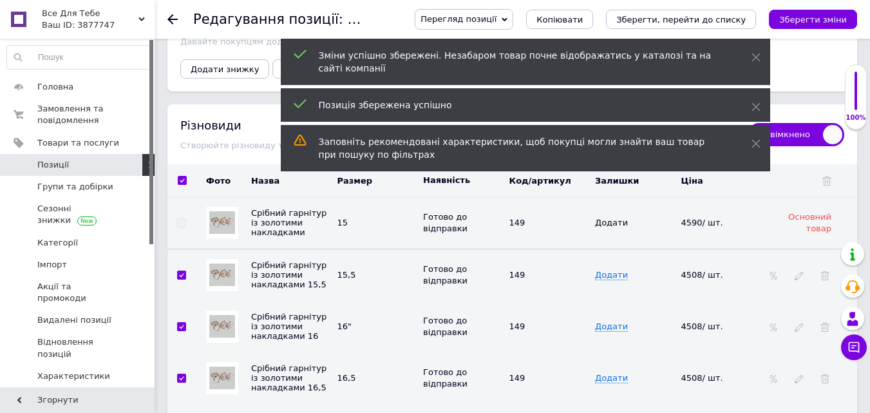
checkbox input "true"
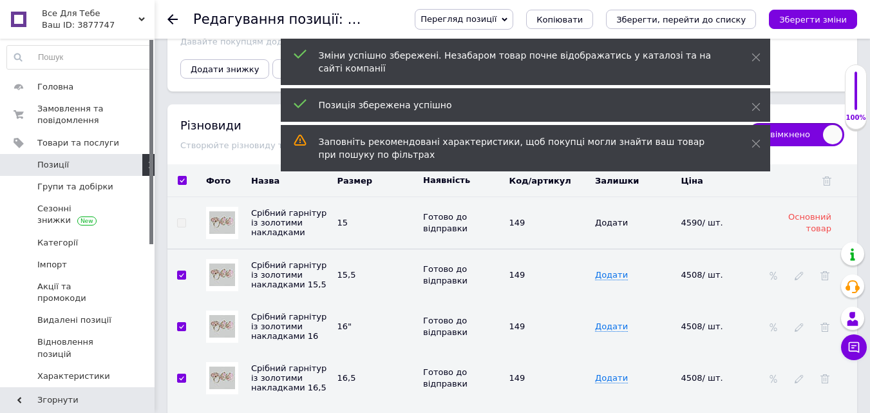
checkbox input "true"
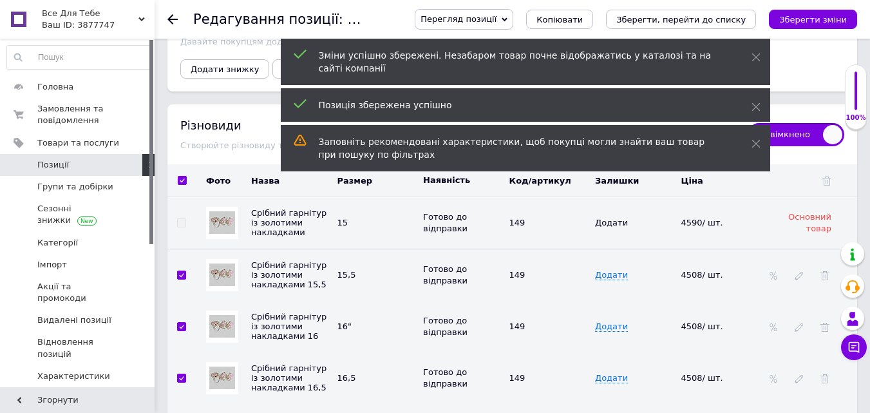
checkbox input "true"
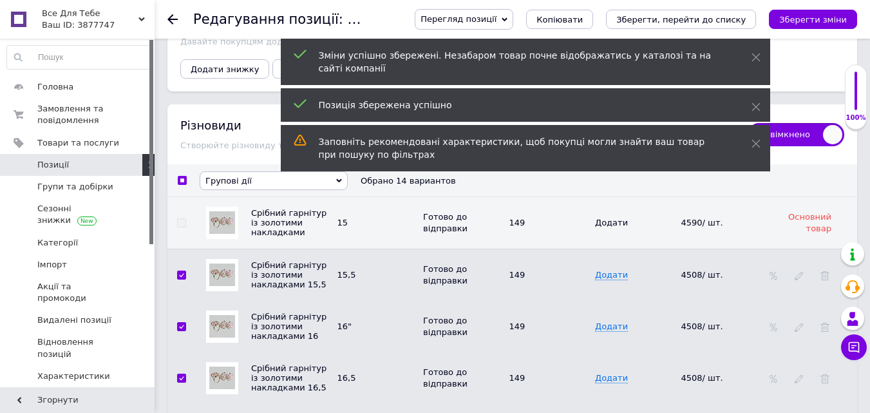
click at [246, 171] on span "Групові дії" at bounding box center [274, 180] width 148 height 19
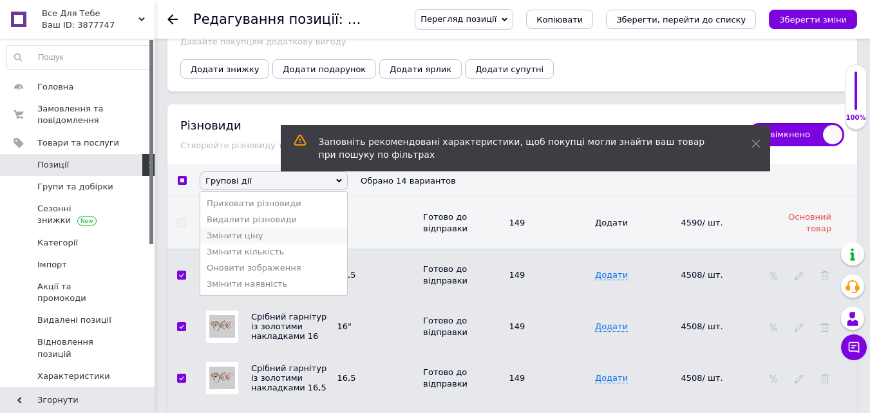
click at [250, 234] on li "Змінити ціну" at bounding box center [273, 235] width 147 height 16
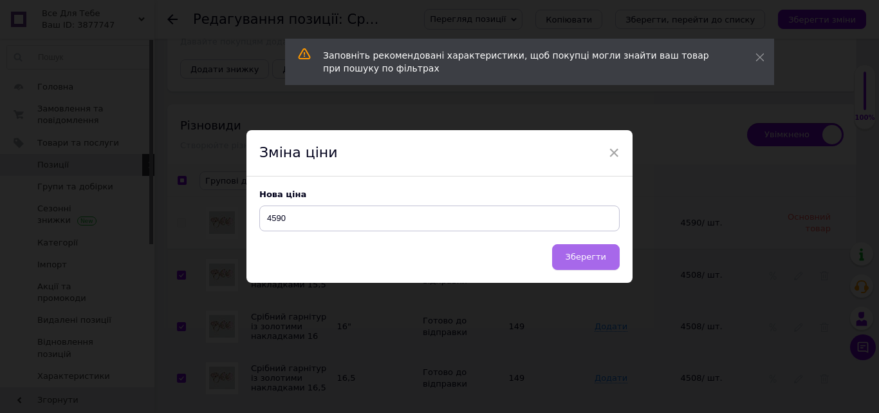
type input "4590"
drag, startPoint x: 595, startPoint y: 259, endPoint x: 700, endPoint y: 149, distance: 152.1
click at [595, 259] on span "Зберегти" at bounding box center [586, 257] width 41 height 10
checkbox input "false"
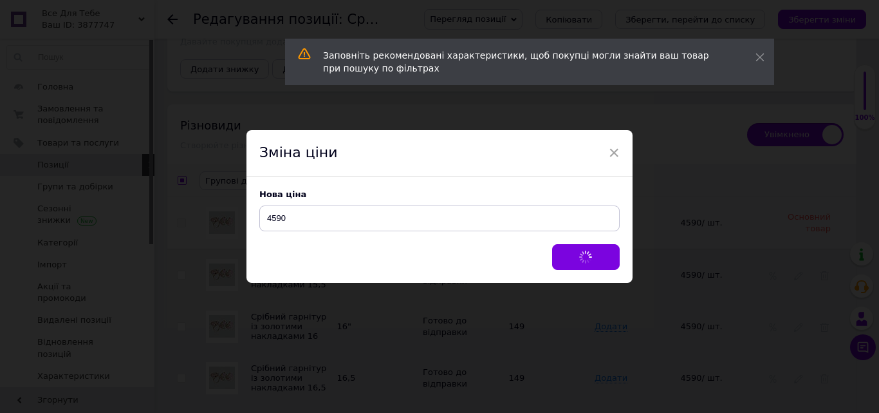
checkbox input "false"
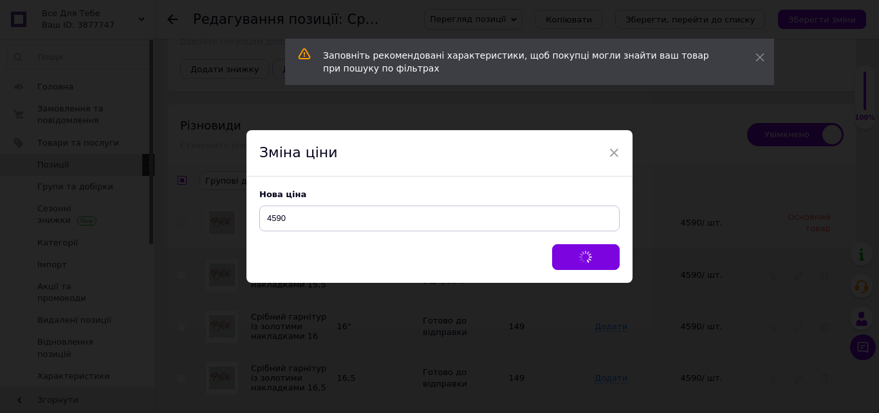
checkbox input "false"
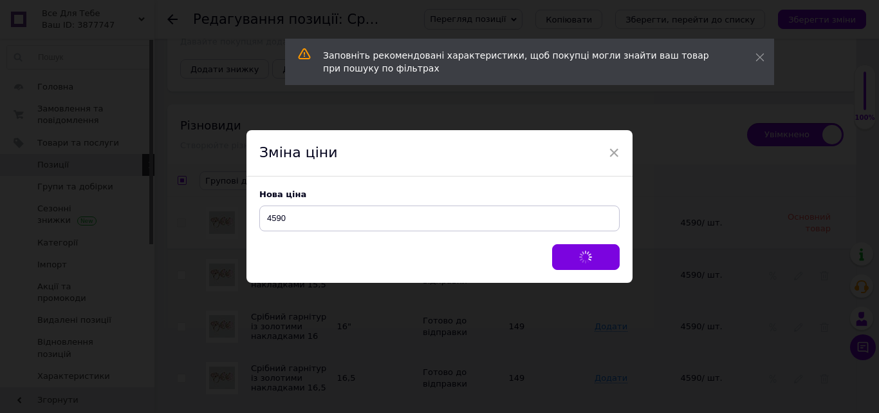
checkbox input "false"
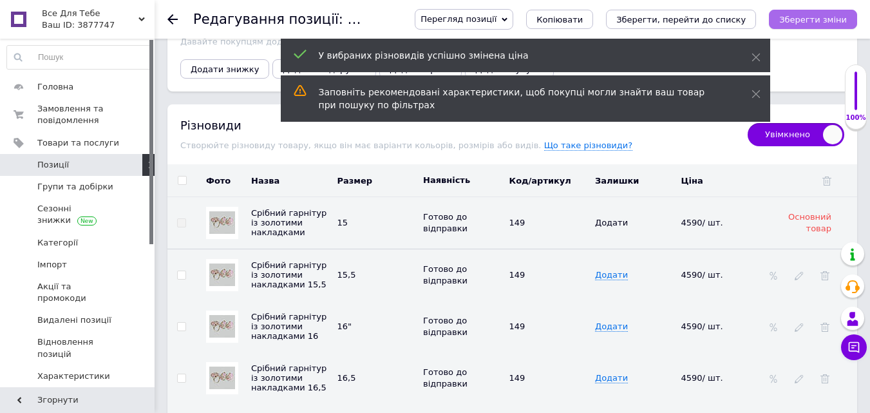
click at [800, 20] on icon "Зберегти зміни" at bounding box center [813, 20] width 68 height 10
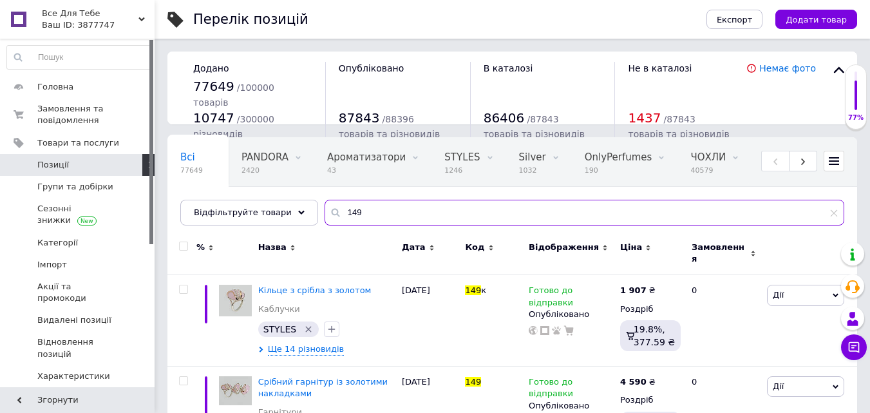
click at [324, 218] on input "149" at bounding box center [584, 213] width 520 height 26
paste input "011"
type input "011"
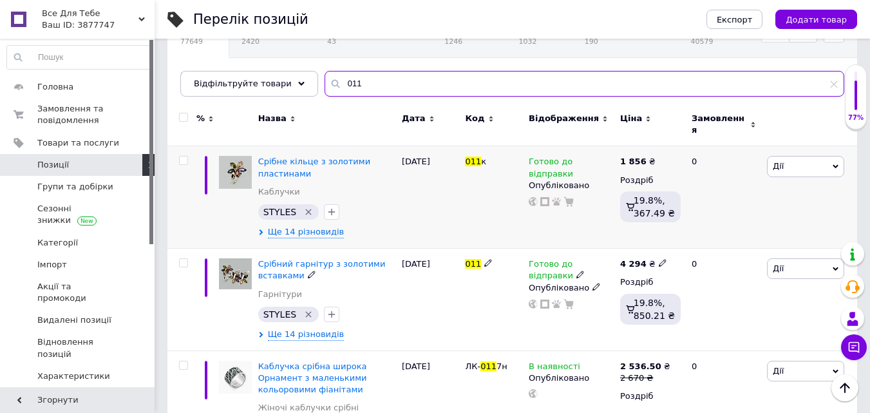
scroll to position [193, 0]
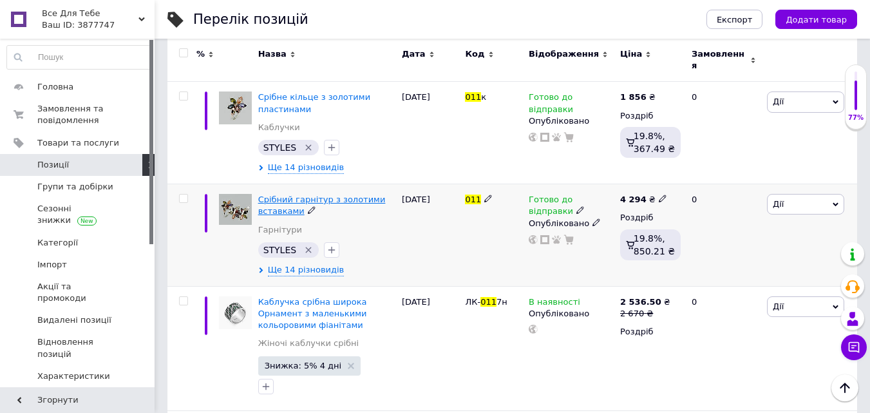
click at [276, 194] on span "Срібний гарнітур з золотими вставками" at bounding box center [321, 204] width 127 height 21
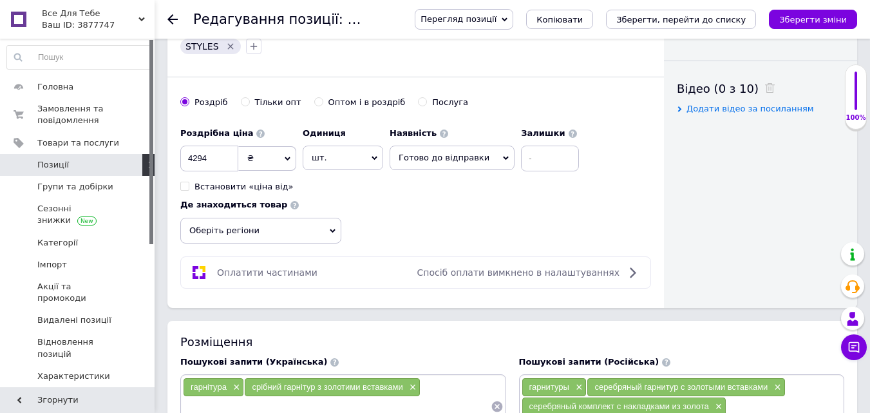
scroll to position [598, 0]
drag, startPoint x: 212, startPoint y: 157, endPoint x: 194, endPoint y: 160, distance: 18.3
click at [194, 160] on input "4294" at bounding box center [209, 159] width 58 height 26
type input "4390"
click at [812, 22] on icon "Зберегти зміни" at bounding box center [813, 20] width 68 height 10
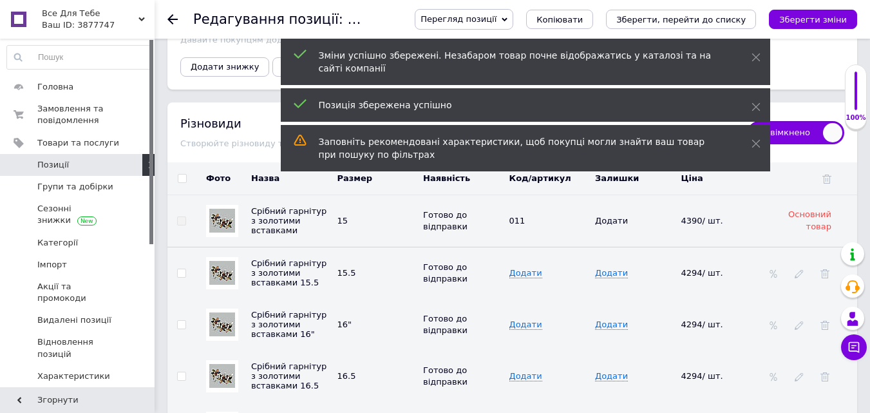
scroll to position [2336, 0]
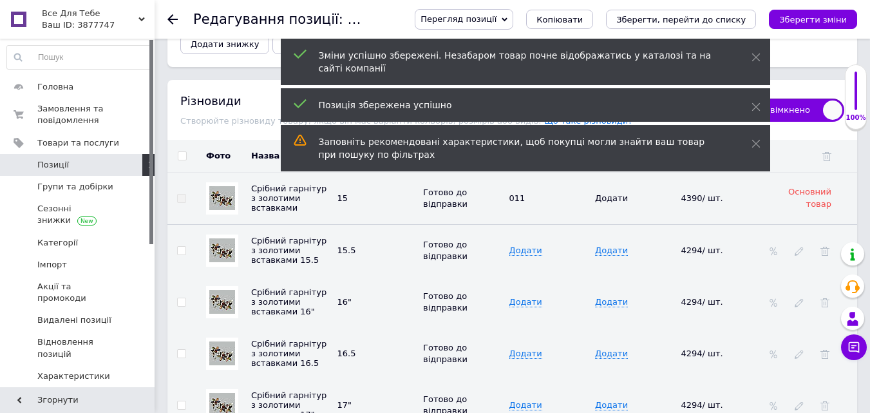
click at [180, 152] on input "checkbox" at bounding box center [182, 156] width 8 height 8
checkbox input "true"
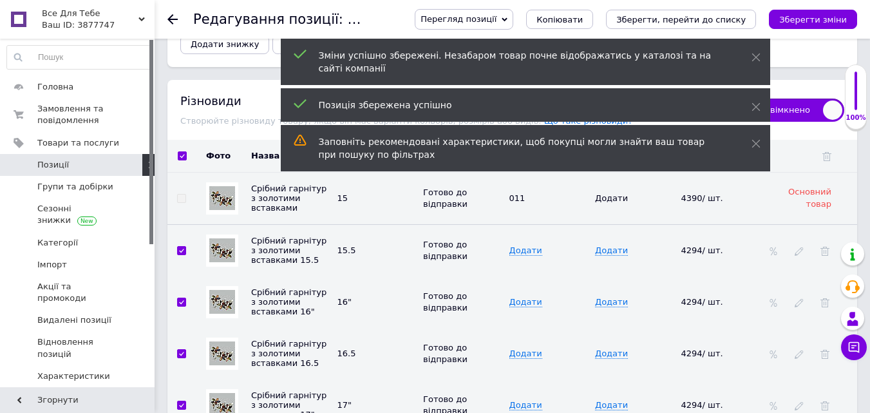
checkbox input "true"
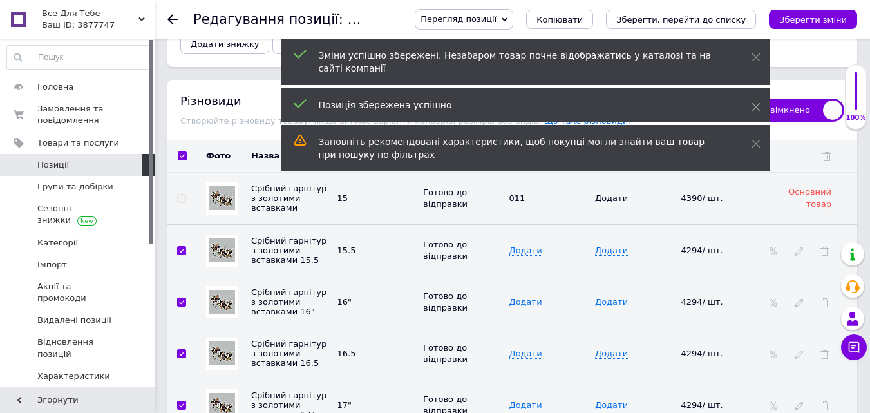
checkbox input "true"
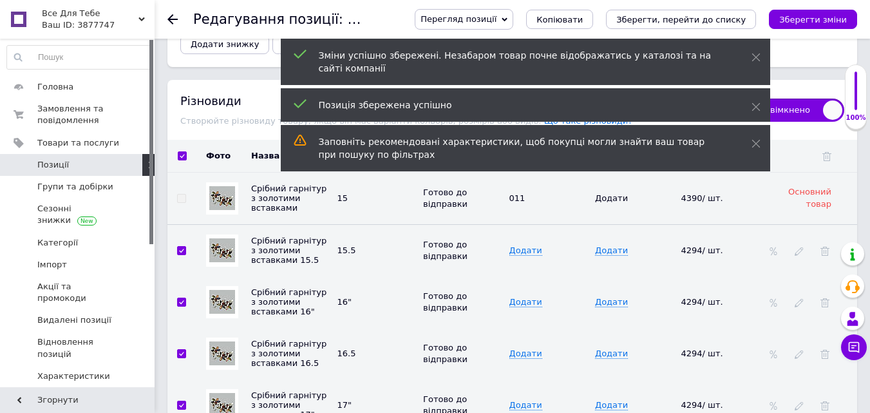
checkbox input "true"
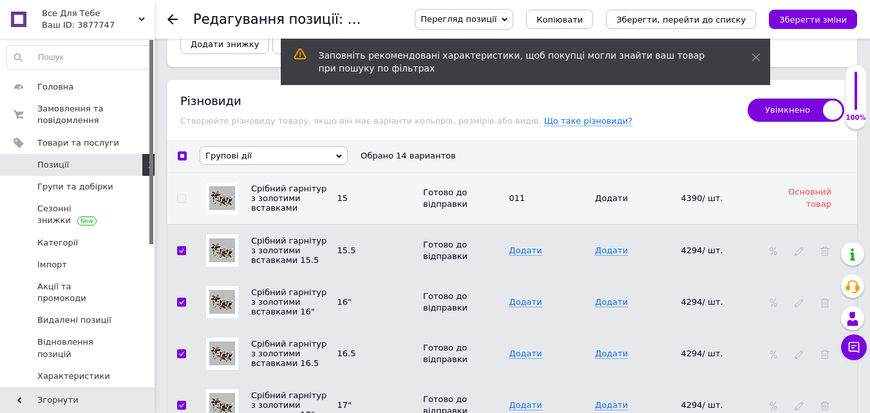
click at [237, 151] on span "Групові дії" at bounding box center [228, 156] width 46 height 10
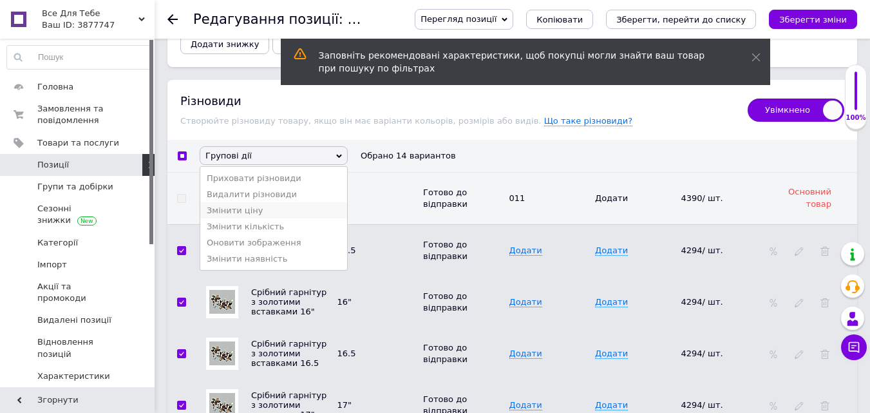
click at [236, 209] on li "Змінити ціну" at bounding box center [273, 210] width 147 height 16
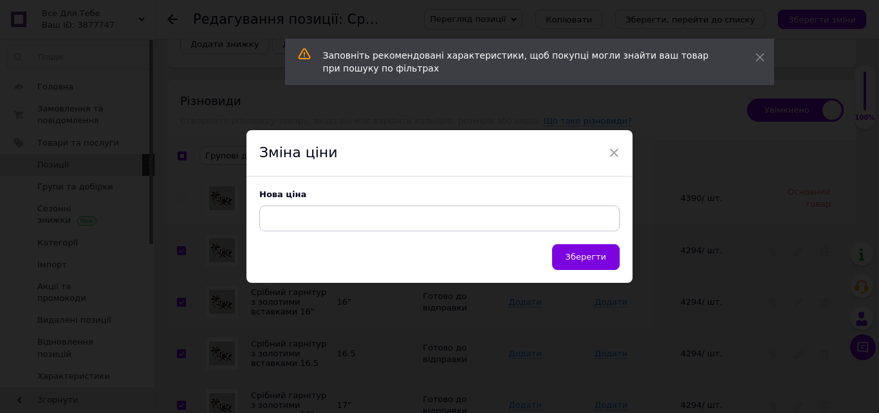
click at [277, 218] on input at bounding box center [439, 218] width 361 height 26
type input "4390"
click at [567, 258] on button "Зберегти" at bounding box center [586, 257] width 68 height 26
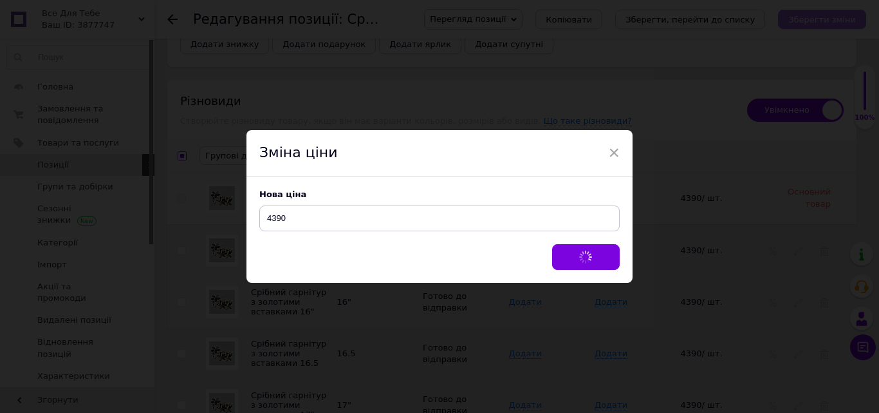
checkbox input "false"
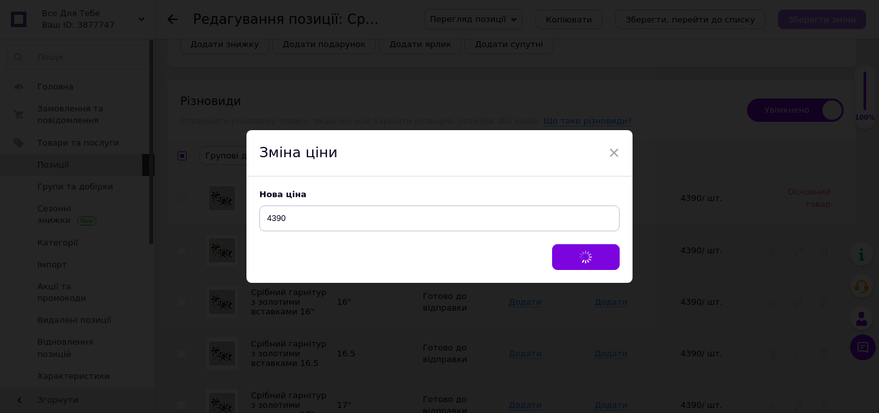
checkbox input "false"
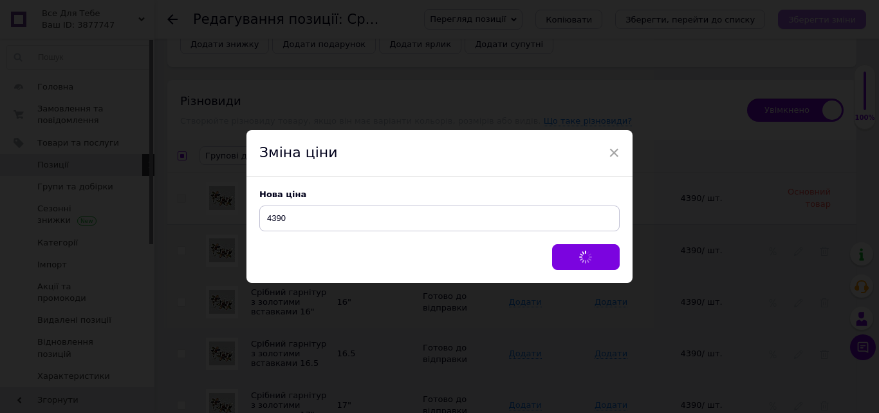
checkbox input "false"
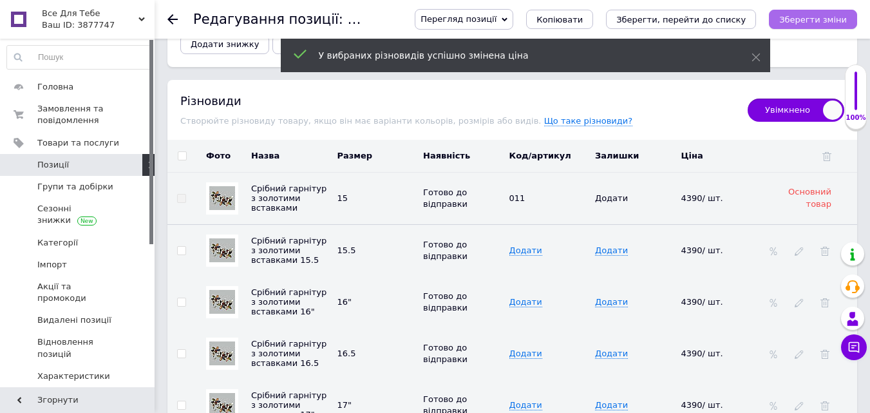
click at [821, 24] on icon "Зберегти зміни" at bounding box center [813, 20] width 68 height 10
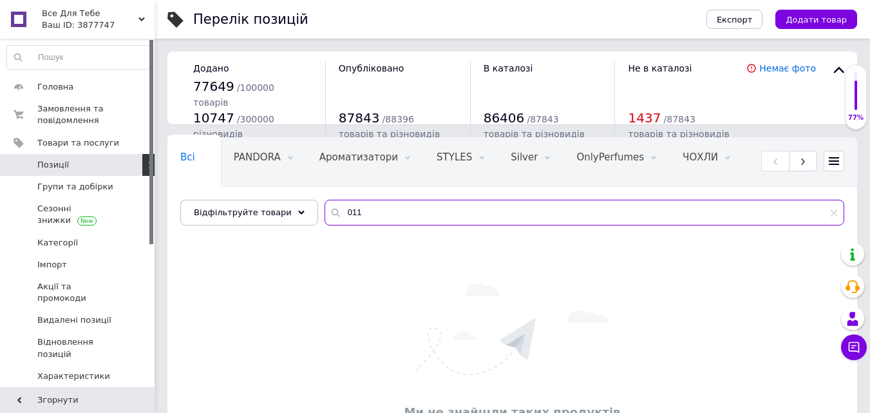
click at [324, 213] on div "011" at bounding box center [584, 213] width 520 height 26
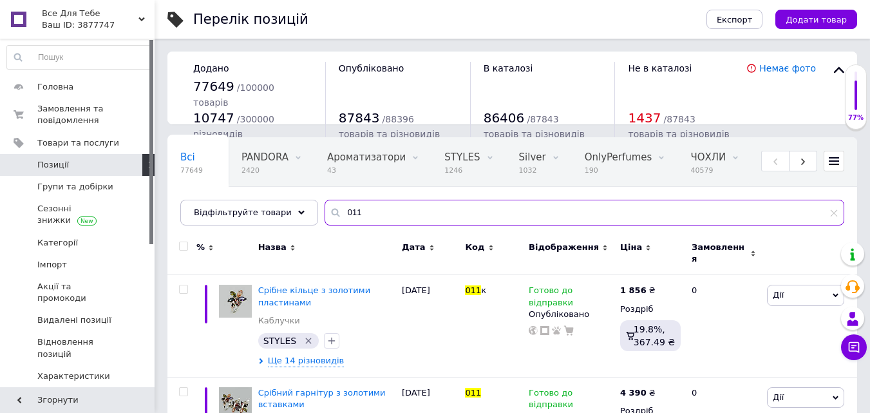
paste input "23"
type input "023"
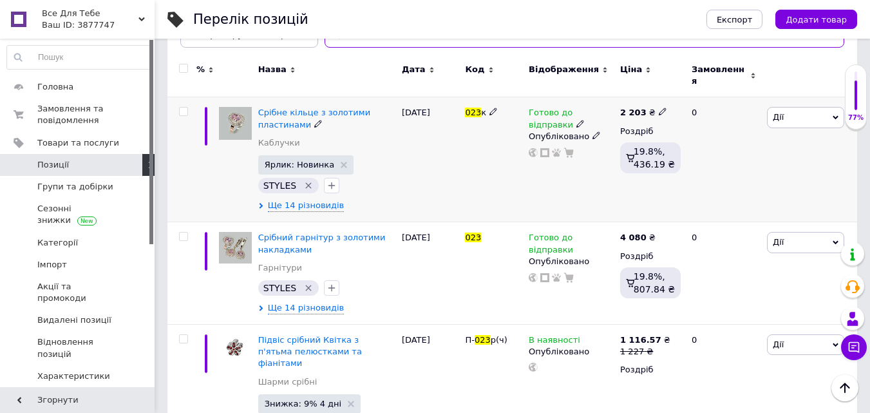
scroll to position [193, 0]
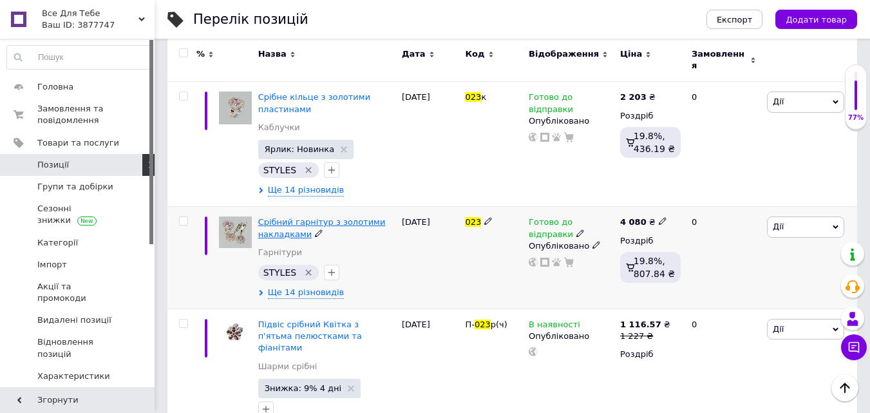
click at [285, 217] on span "Срібний гарнітур з золотими накладками" at bounding box center [321, 227] width 127 height 21
click at [285, 212] on html "Все Для Тебе Ваш ID: 3877747 Сайт Все Для Тебе Кабінет покупця Перевірити стан …" at bounding box center [435, 278] width 870 height 943
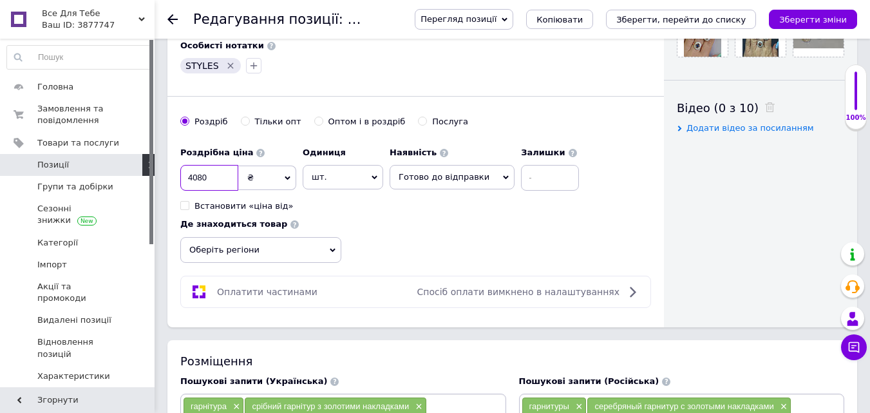
drag, startPoint x: 209, startPoint y: 176, endPoint x: 192, endPoint y: 179, distance: 16.3
click at [192, 179] on input "4080" at bounding box center [209, 178] width 58 height 26
type input "4200"
click at [795, 18] on icon "Зберегти зміни" at bounding box center [813, 20] width 68 height 10
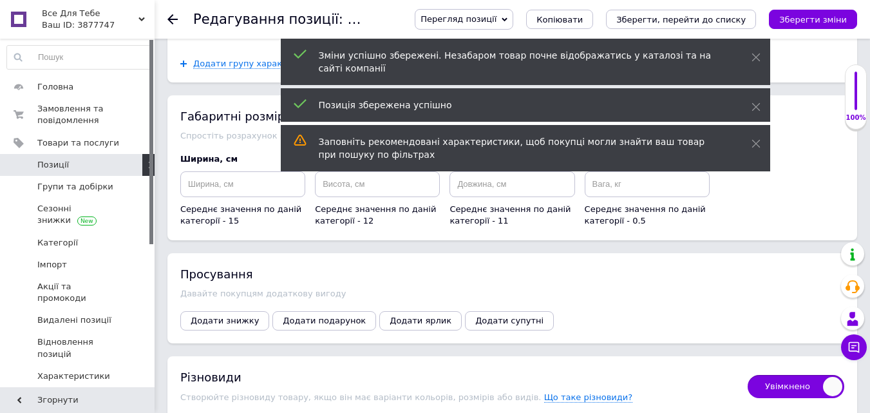
scroll to position [2253, 0]
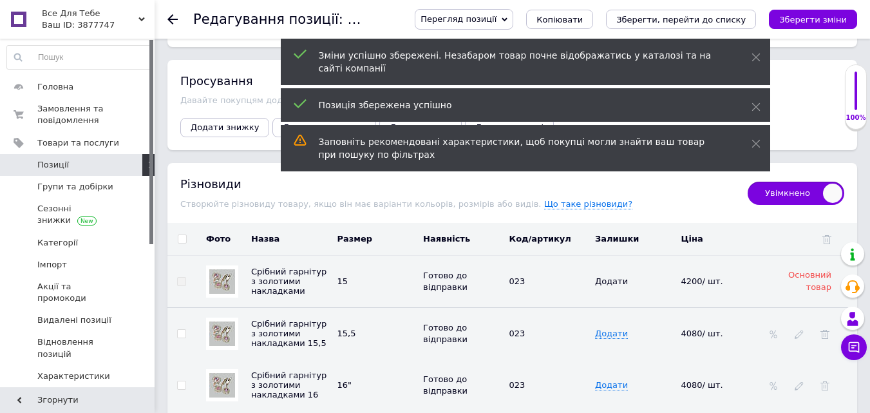
click at [180, 235] on input "checkbox" at bounding box center [182, 239] width 8 height 8
checkbox input "true"
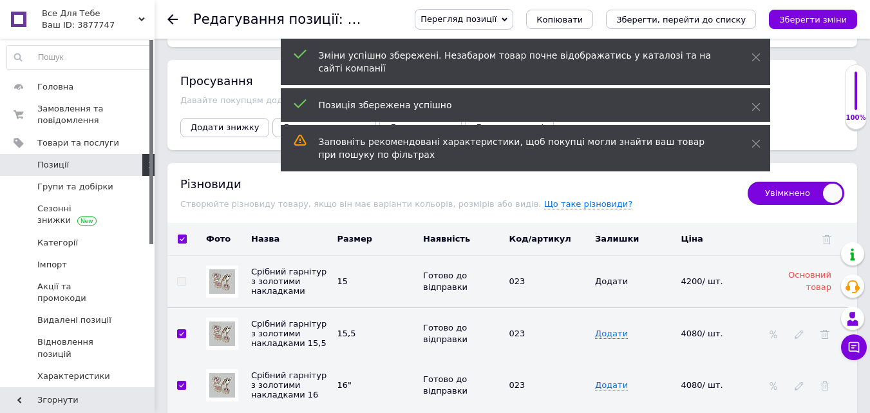
checkbox input "true"
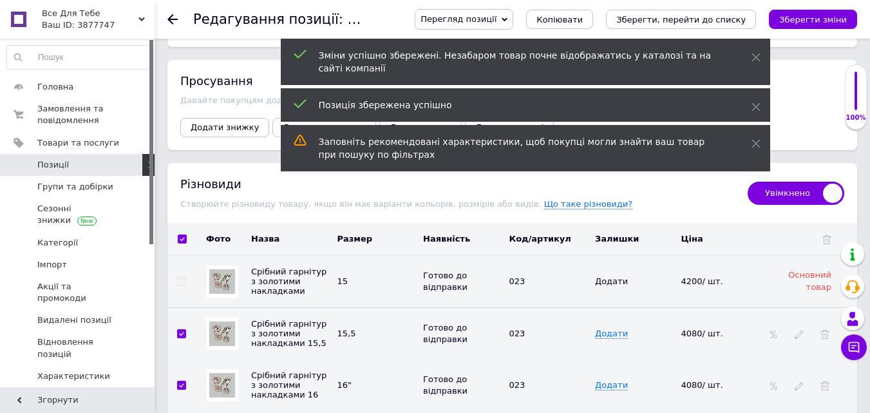
checkbox input "true"
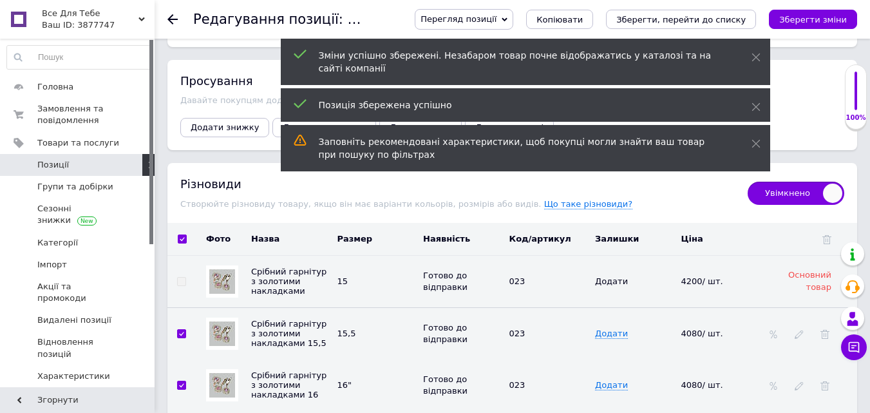
checkbox input "true"
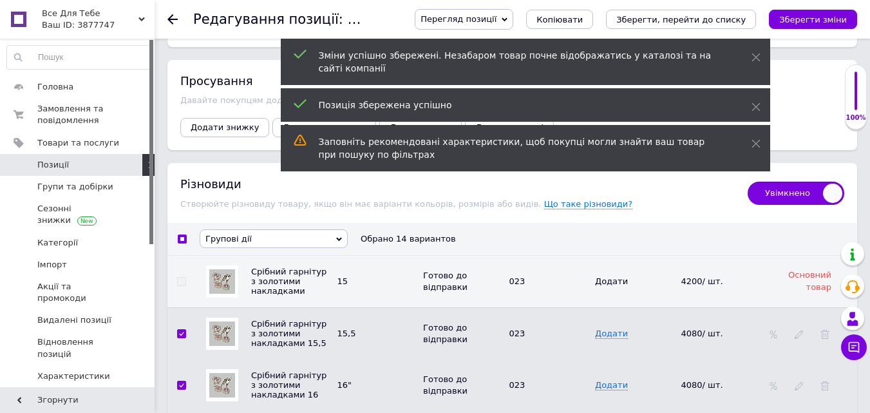
click at [232, 234] on span "Групові дії" at bounding box center [228, 239] width 46 height 10
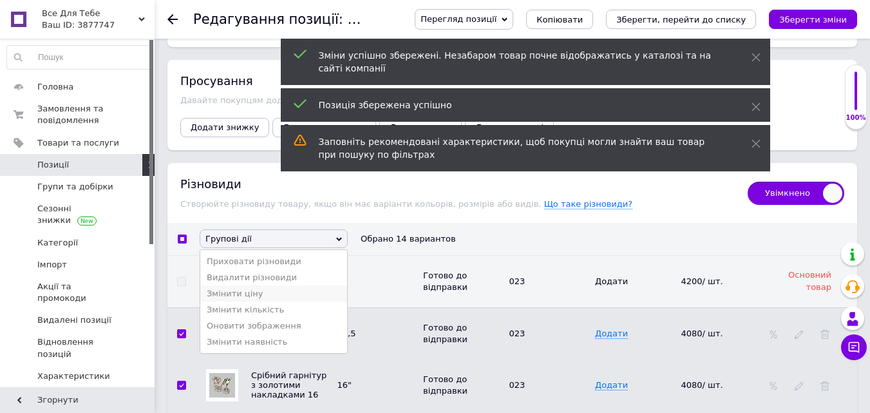
click at [238, 290] on li "Змінити ціну" at bounding box center [273, 293] width 147 height 16
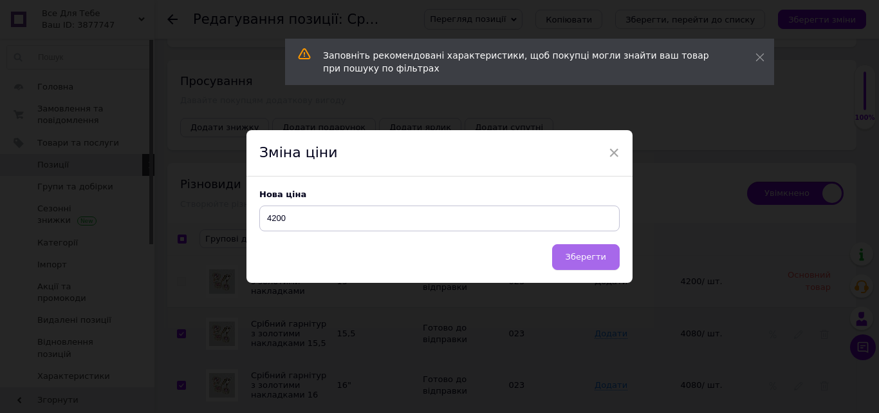
type input "4200"
click at [601, 256] on span "Зберегти" at bounding box center [586, 257] width 41 height 10
checkbox input "false"
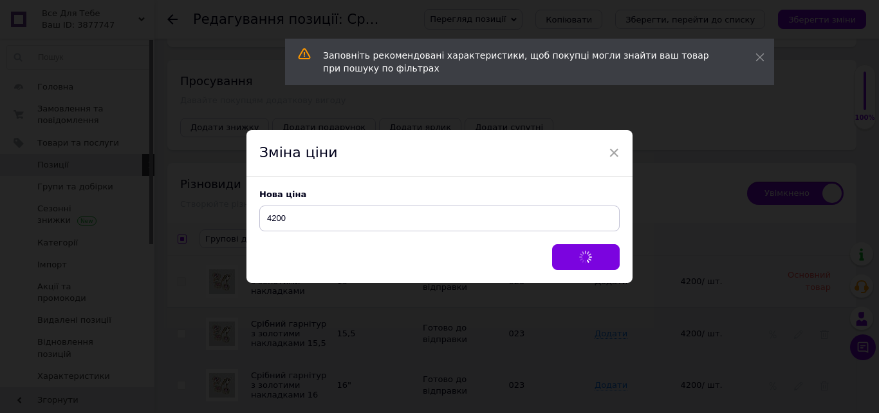
checkbox input "false"
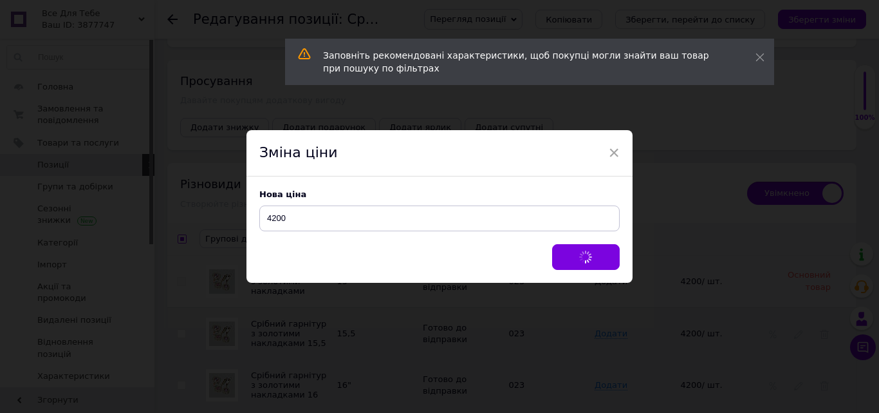
checkbox input "false"
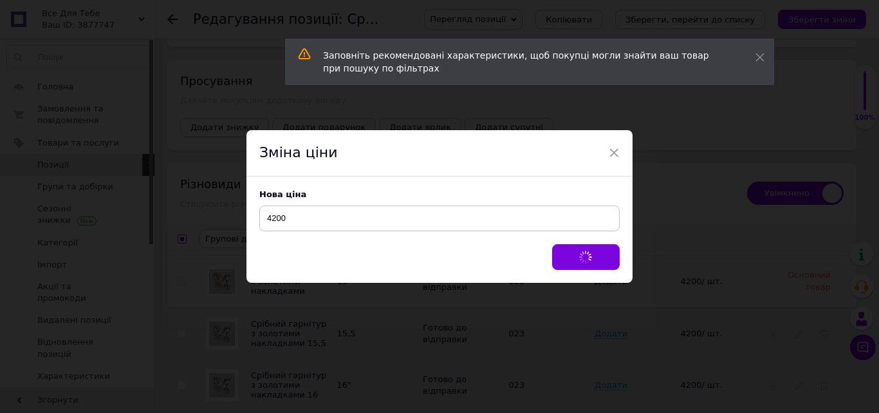
checkbox input "false"
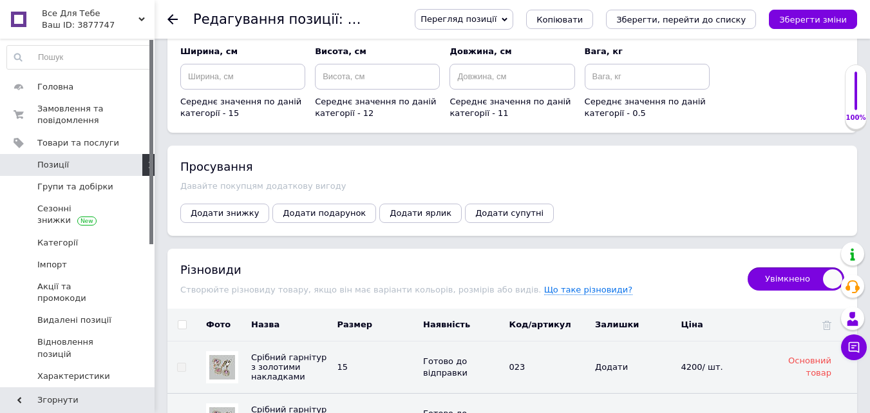
scroll to position [2060, 0]
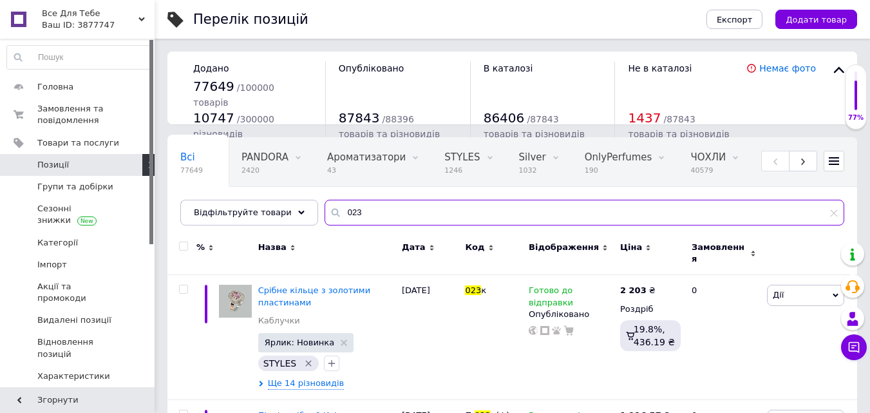
drag, startPoint x: 362, startPoint y: 212, endPoint x: 326, endPoint y: 214, distance: 36.1
click at [326, 214] on input "023" at bounding box center [584, 213] width 520 height 26
paste input "25"
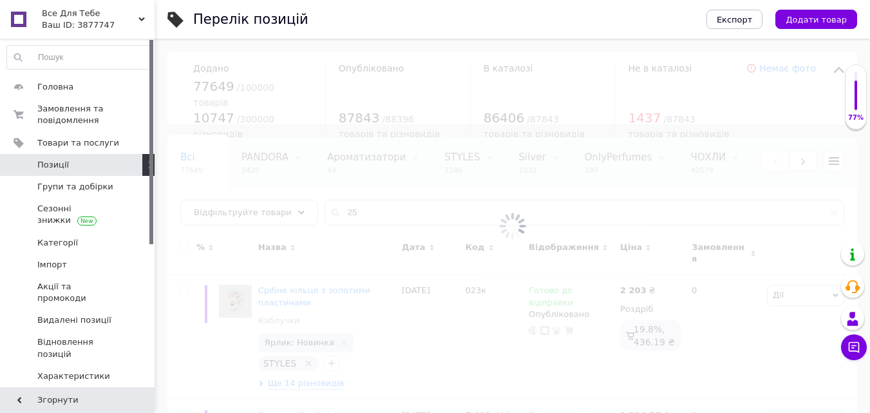
click at [333, 212] on div at bounding box center [512, 226] width 715 height 374
click at [330, 211] on input "25" at bounding box center [584, 213] width 520 height 26
click at [331, 209] on input "25" at bounding box center [584, 213] width 520 height 26
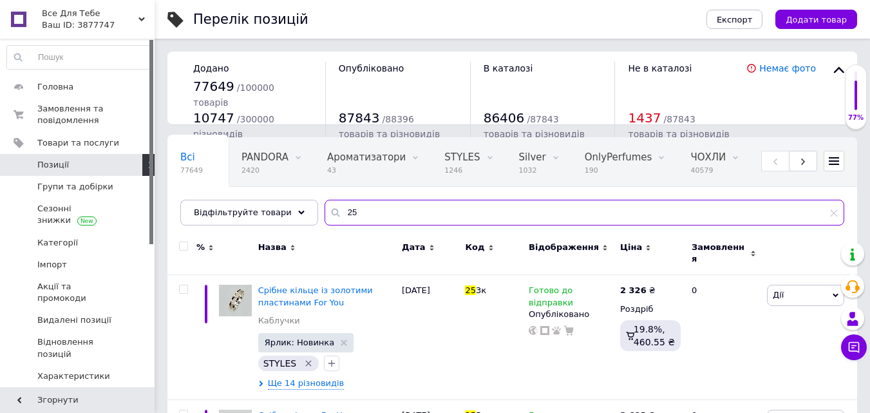
click at [332, 211] on input "25" at bounding box center [584, 213] width 520 height 26
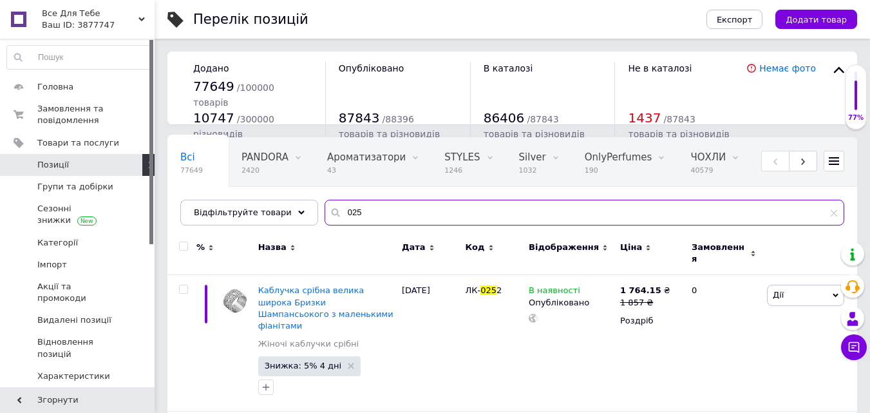
click at [324, 216] on input "025" at bounding box center [584, 213] width 520 height 26
paste input "14"
type input "014"
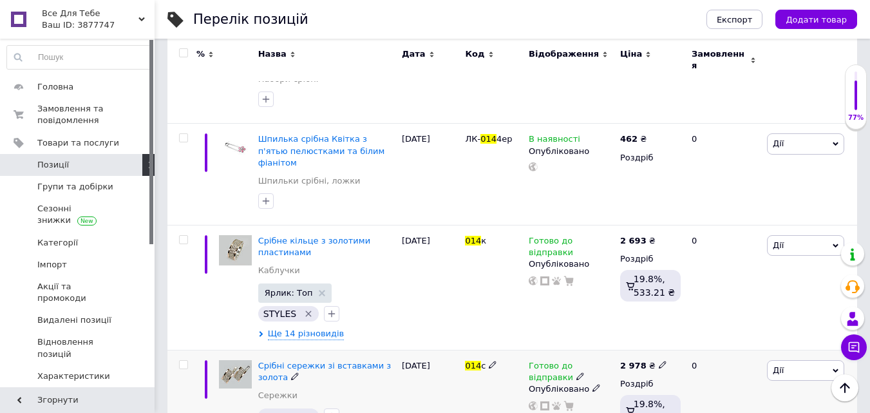
scroll to position [2757, 0]
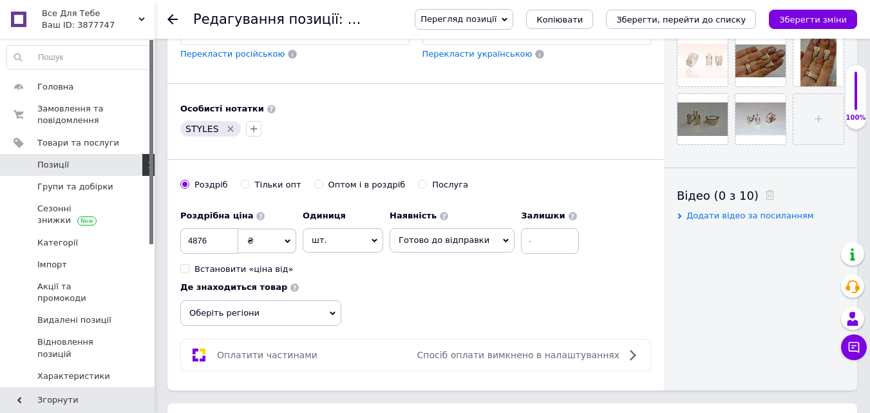
scroll to position [515, 0]
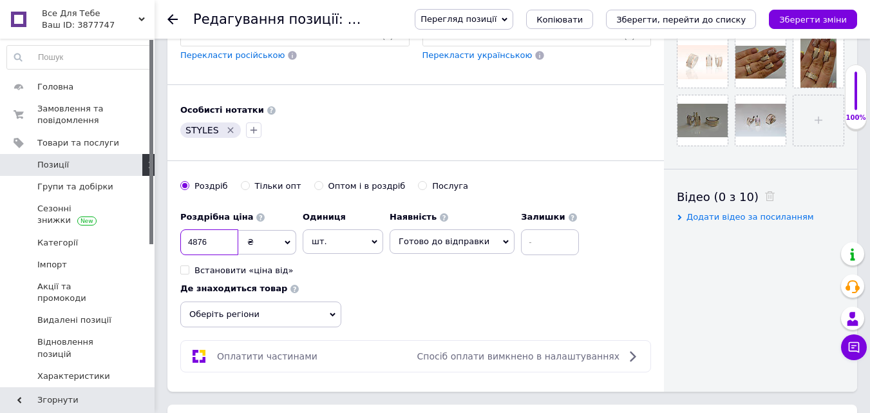
drag, startPoint x: 223, startPoint y: 241, endPoint x: 170, endPoint y: 243, distance: 53.4
type input "4"
type input "5180"
click at [801, 22] on icon "Зберегти зміни" at bounding box center [813, 20] width 68 height 10
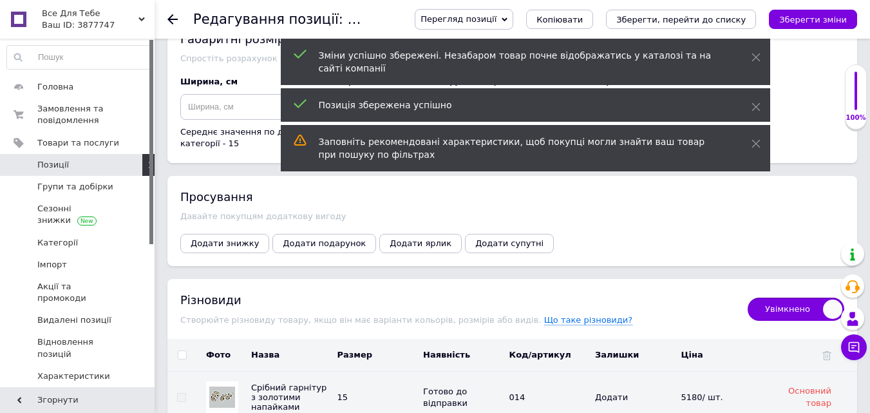
scroll to position [2318, 0]
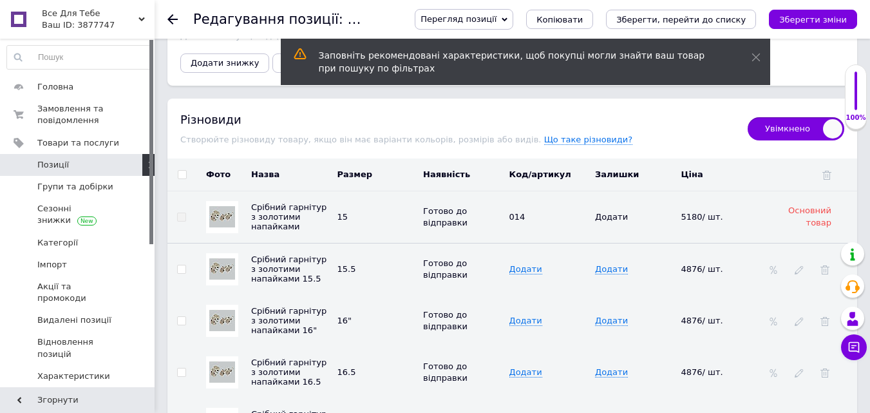
click at [182, 171] on input "checkbox" at bounding box center [182, 175] width 8 height 8
checkbox input "true"
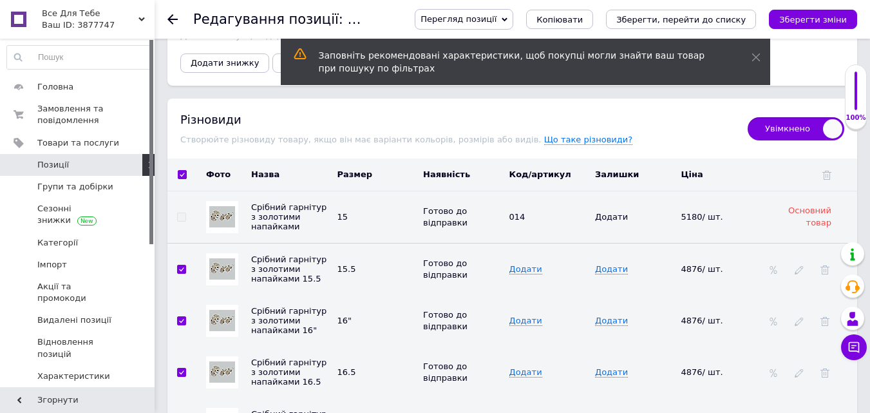
checkbox input "true"
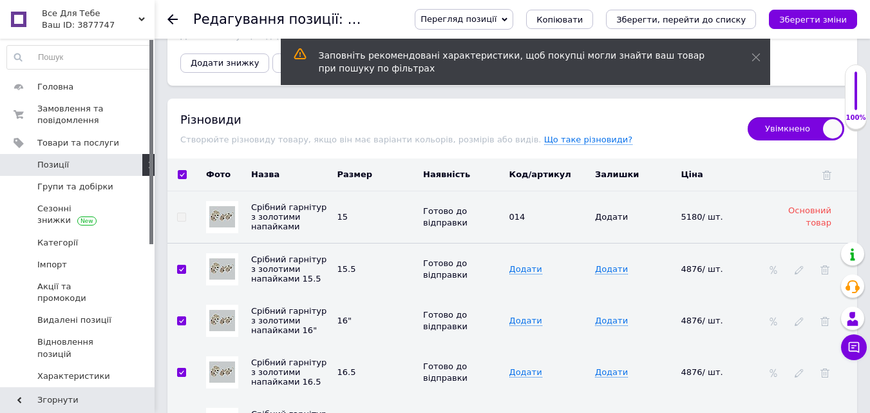
checkbox input "true"
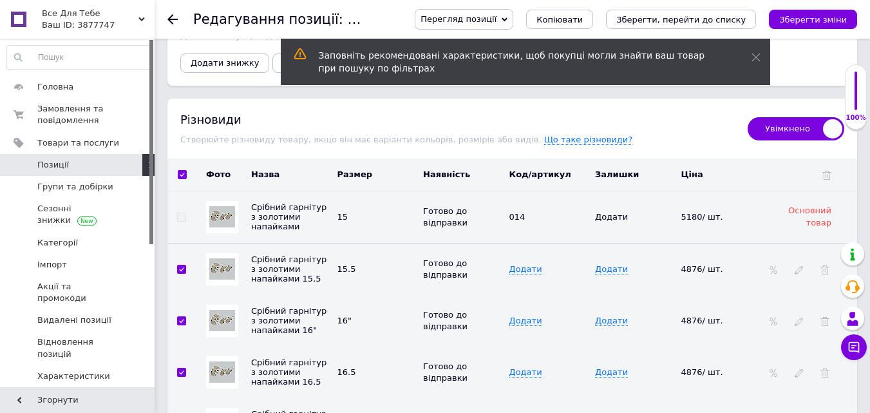
checkbox input "true"
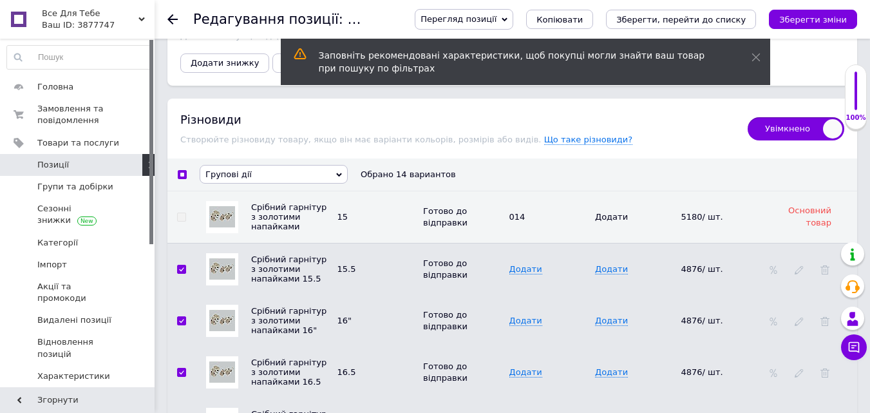
click at [239, 165] on span "Групові дії" at bounding box center [274, 174] width 148 height 19
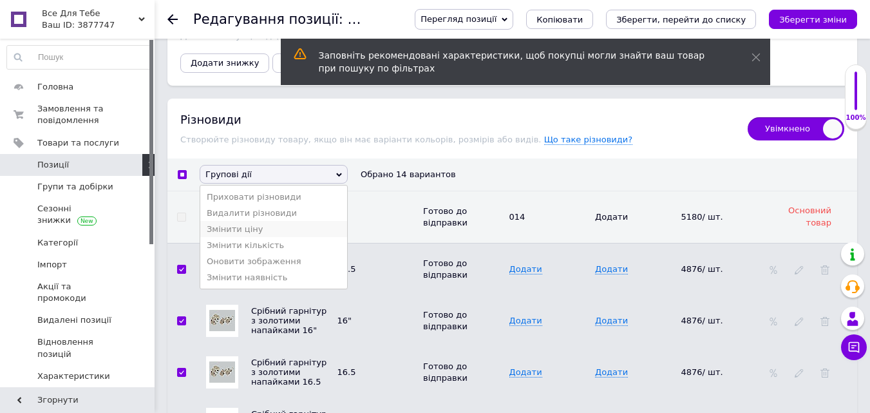
click at [248, 230] on li "Змінити ціну" at bounding box center [273, 229] width 147 height 16
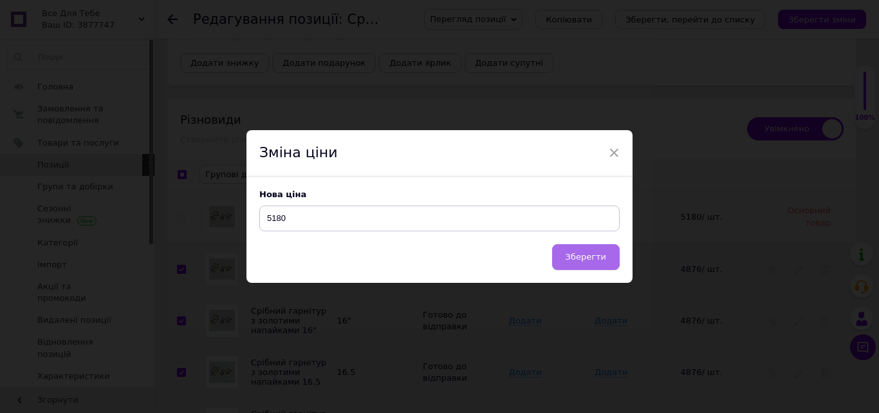
type input "5180"
click at [593, 264] on button "Зберегти" at bounding box center [586, 257] width 68 height 26
checkbox input "false"
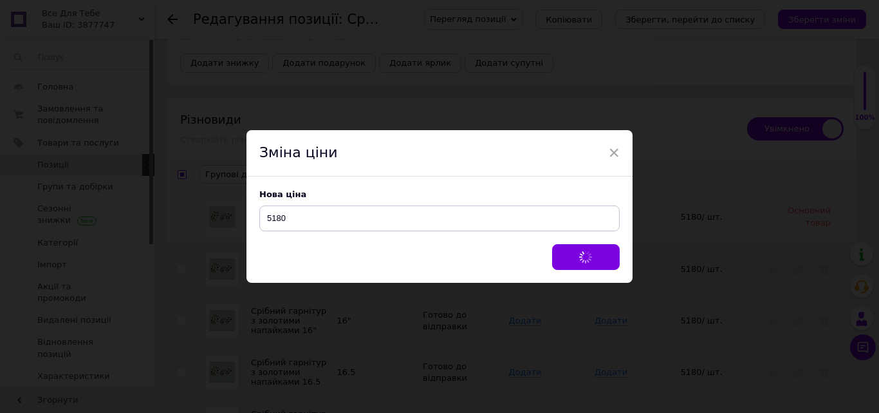
checkbox input "false"
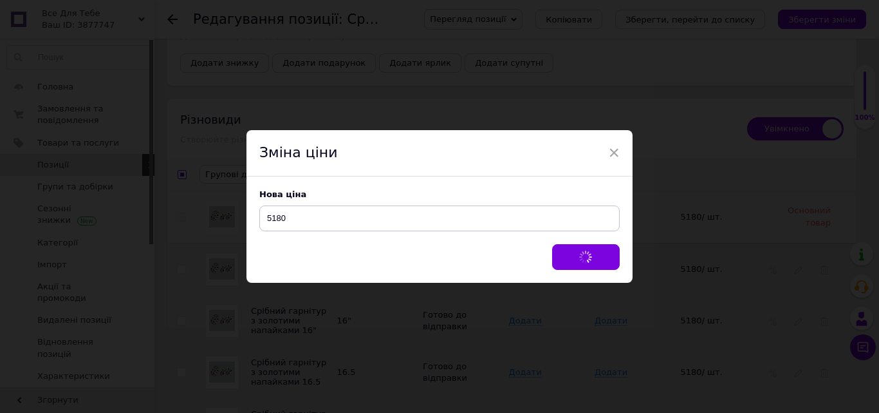
checkbox input "false"
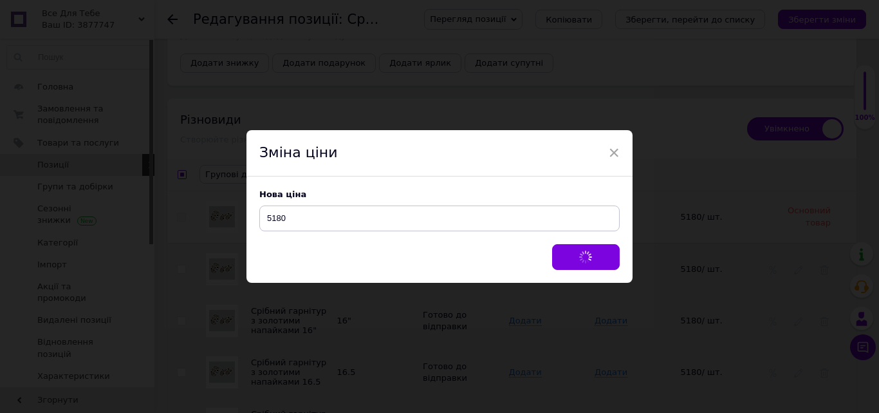
checkbox input "false"
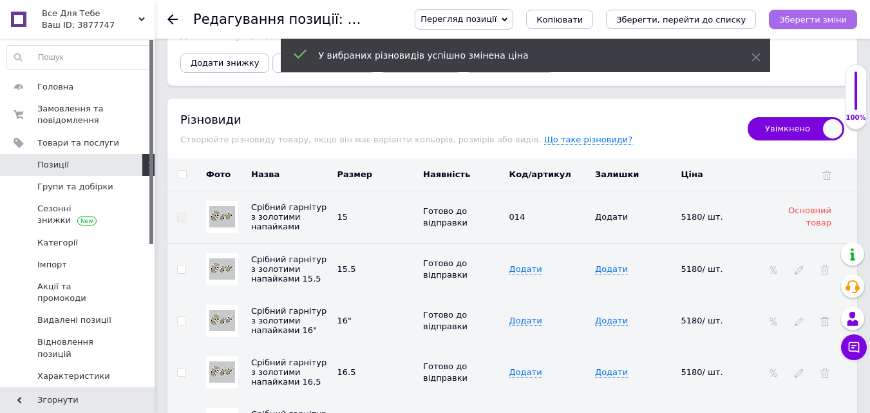
click at [807, 21] on icon "Зберегти зміни" at bounding box center [813, 20] width 68 height 10
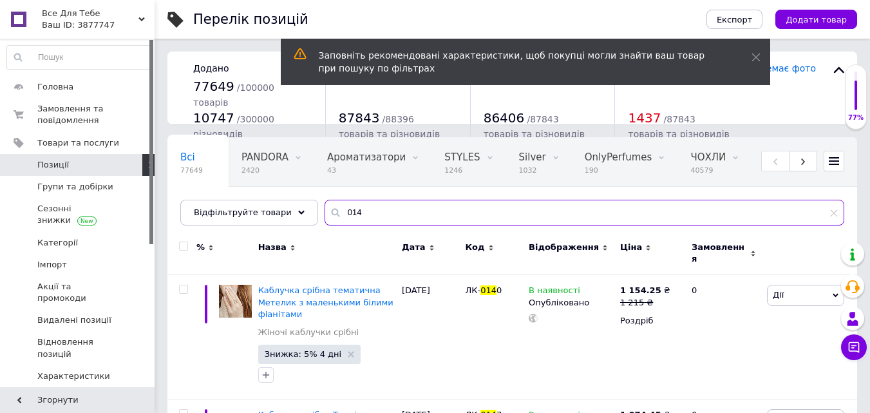
drag, startPoint x: 347, startPoint y: 212, endPoint x: 312, endPoint y: 217, distance: 35.1
click at [324, 217] on input "014" at bounding box center [584, 213] width 520 height 26
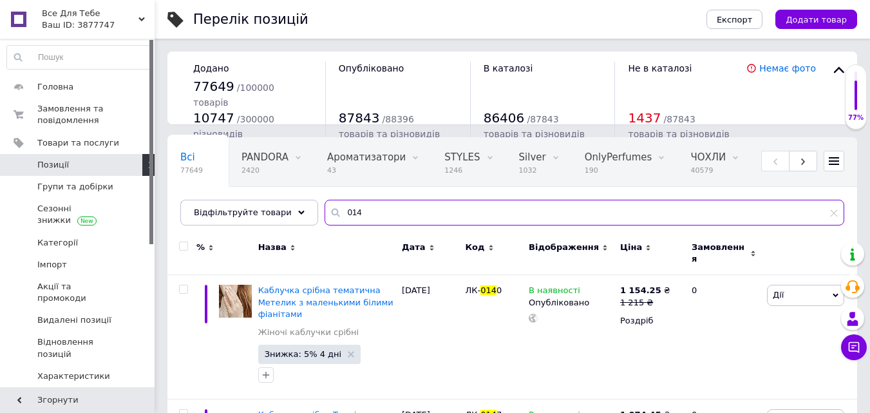
paste input "25"
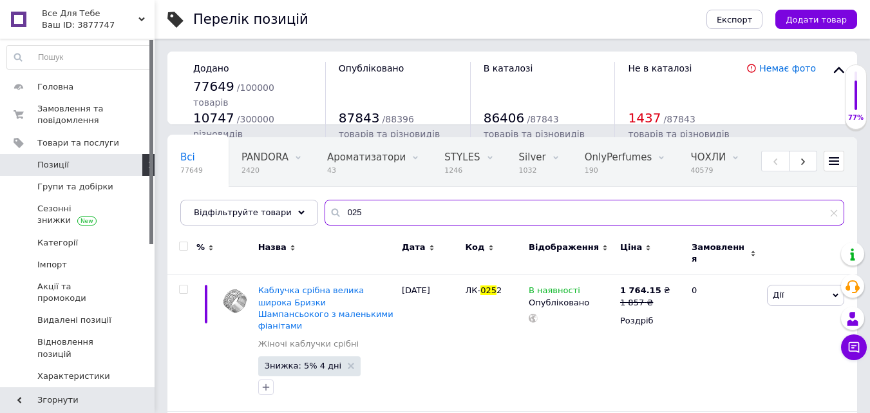
click at [308, 211] on div "Всі 77649 PANDORA 2420 Видалити Редагувати Ароматизатори 43 Видалити Редагувати…" at bounding box center [511, 181] width 689 height 88
paste input "14"
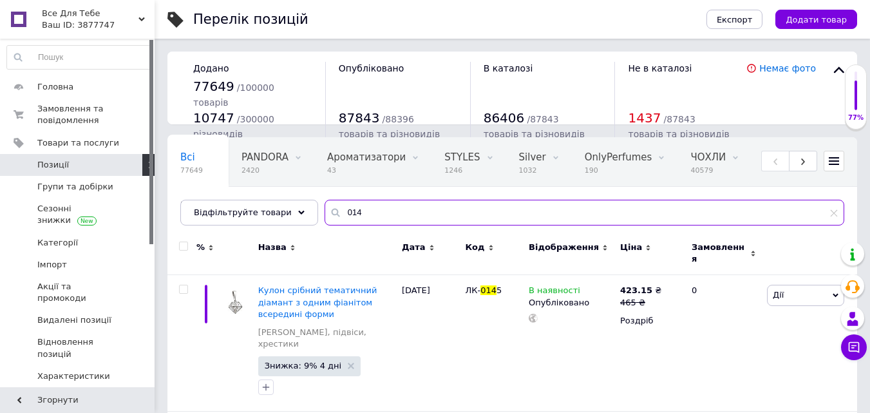
drag, startPoint x: 366, startPoint y: 216, endPoint x: 310, endPoint y: 216, distance: 56.0
click at [324, 216] on input "014" at bounding box center [584, 213] width 520 height 26
paste input "22"
type input "022"
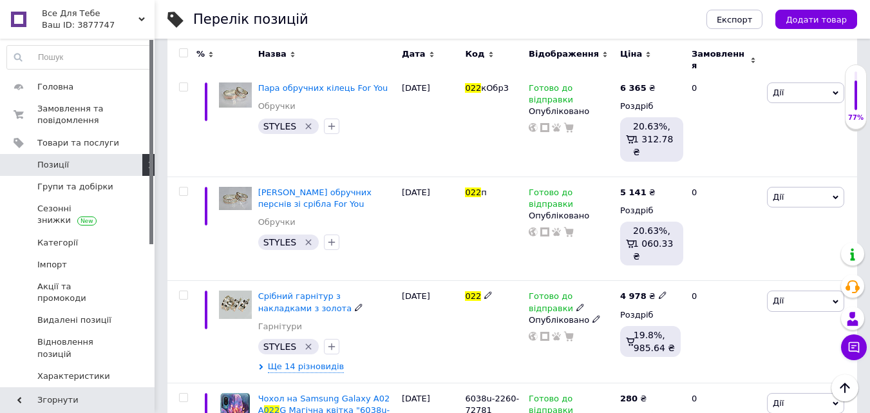
scroll to position [1030, 0]
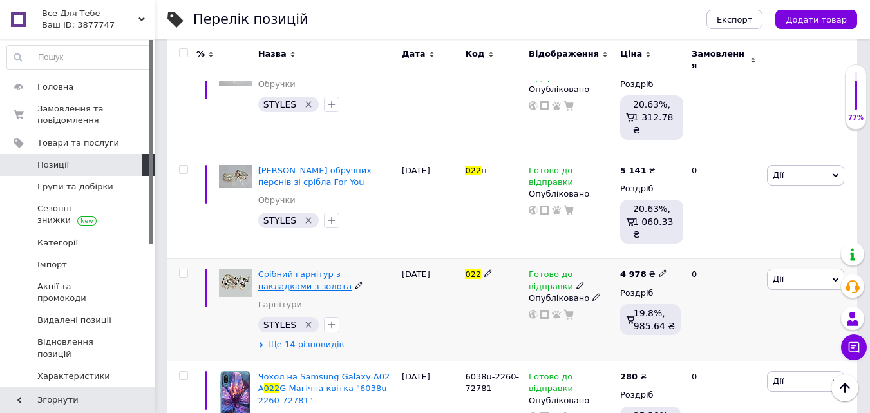
click at [347, 269] on span "Срібний гарнітур з накладками з золота" at bounding box center [305, 279] width 94 height 21
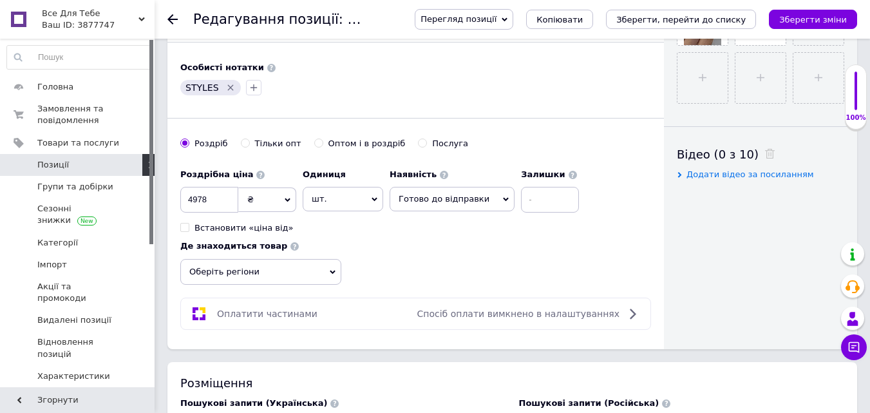
scroll to position [579, 0]
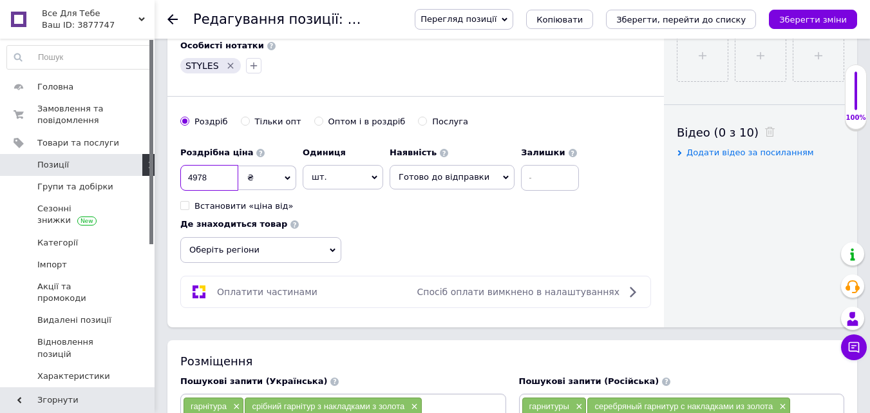
drag, startPoint x: 217, startPoint y: 176, endPoint x: 176, endPoint y: 176, distance: 40.6
type input "5450"
click at [809, 15] on icon "Зберегти зміни" at bounding box center [813, 20] width 68 height 10
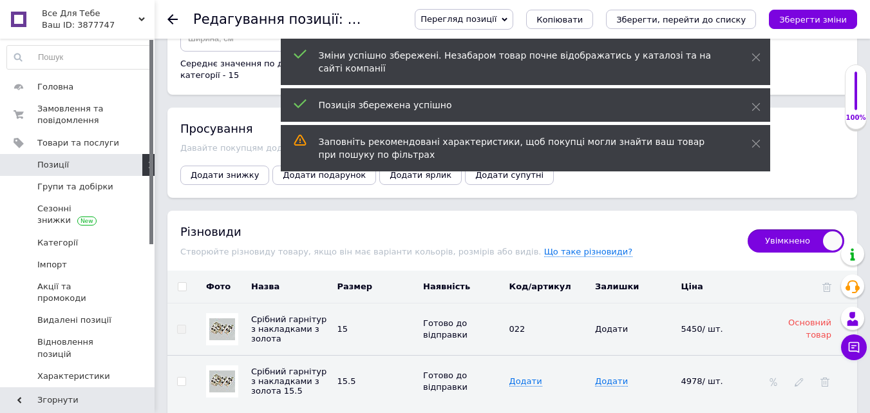
scroll to position [2318, 0]
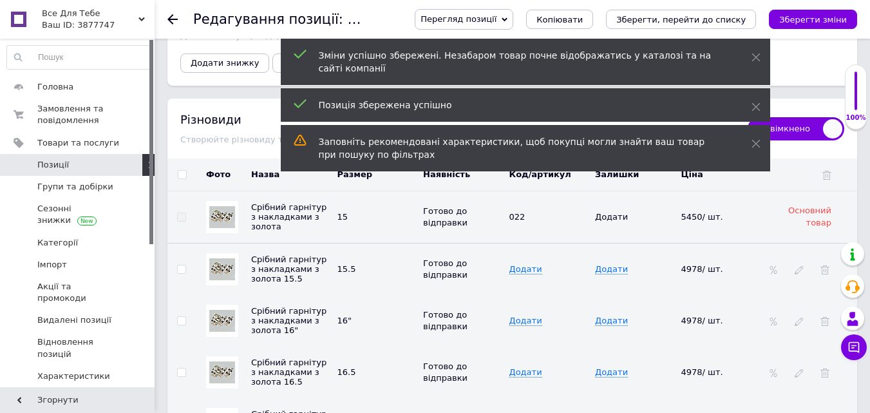
click at [180, 171] on th at bounding box center [181, 174] width 29 height 32
click at [182, 171] on input "checkbox" at bounding box center [182, 175] width 8 height 8
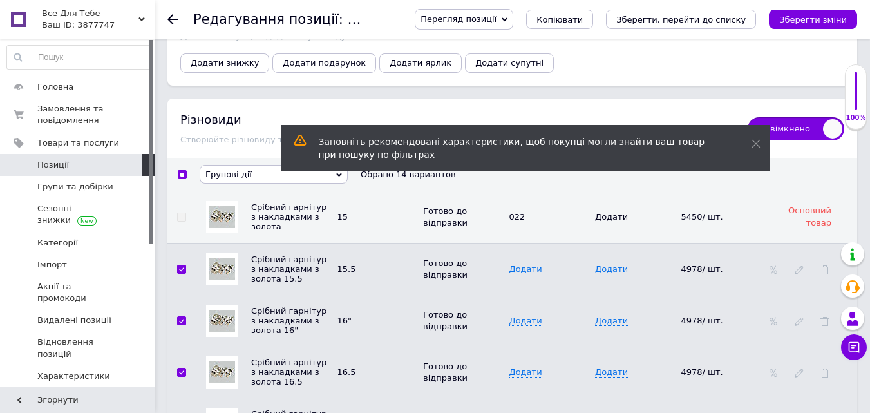
click at [230, 169] on span "Групові дії" at bounding box center [228, 174] width 46 height 10
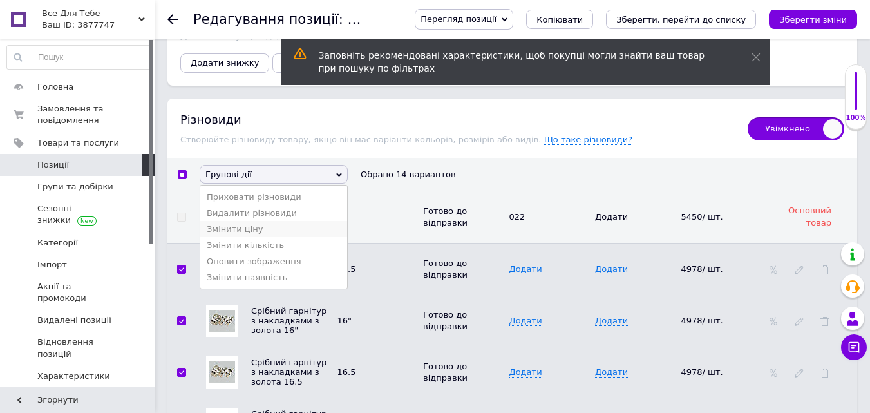
click at [234, 227] on li "Змінити ціну" at bounding box center [273, 229] width 147 height 16
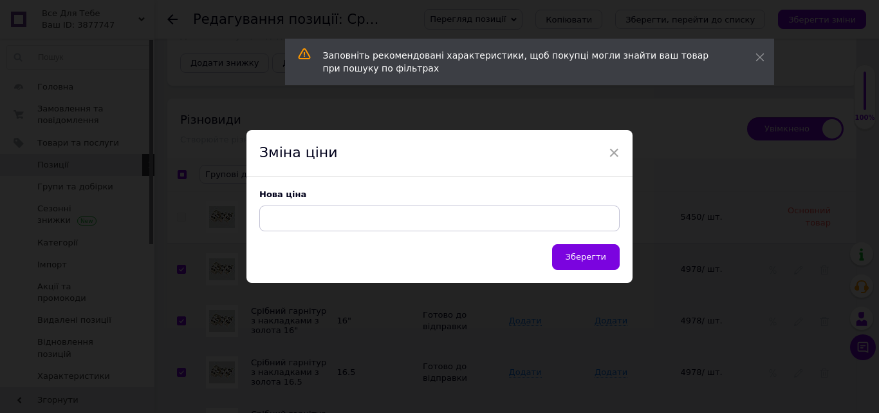
click at [319, 220] on input at bounding box center [439, 218] width 361 height 26
click at [580, 261] on span "Зберегти" at bounding box center [586, 257] width 41 height 10
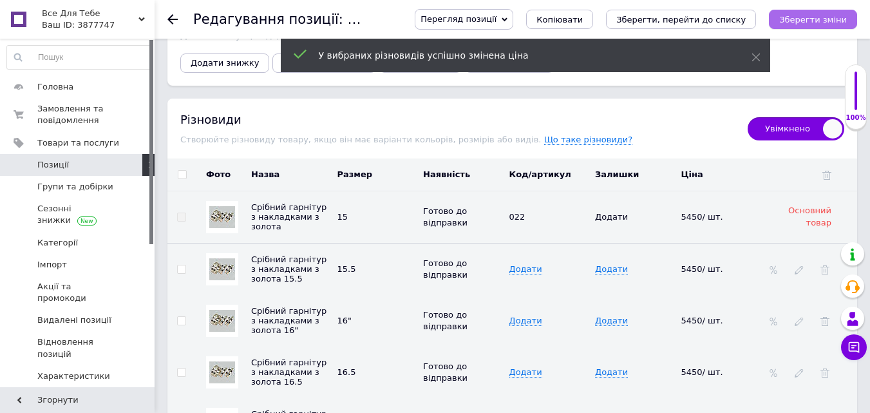
click at [820, 25] on button "Зберегти зміни" at bounding box center [813, 19] width 88 height 19
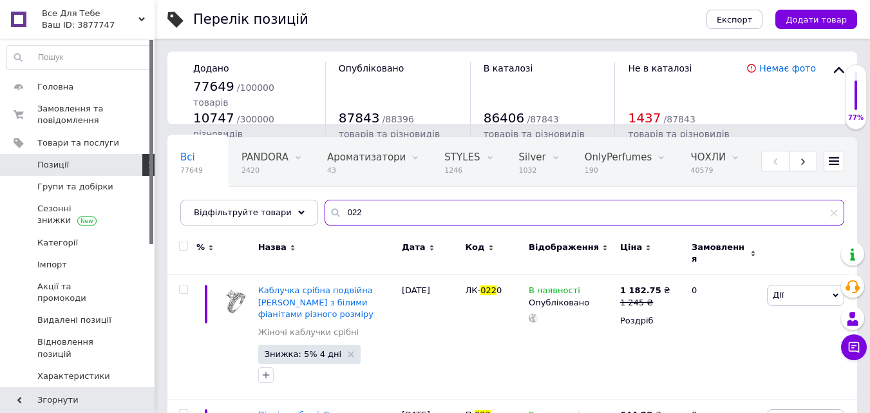
click at [324, 216] on div "022" at bounding box center [584, 213] width 520 height 26
paste input "49"
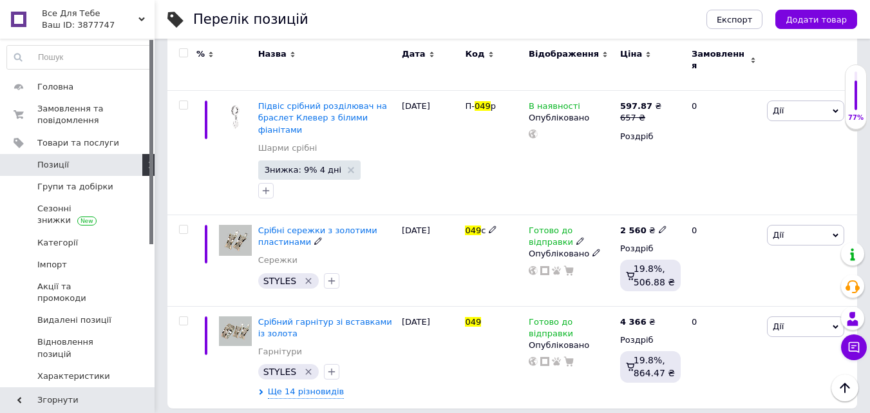
scroll to position [275, 0]
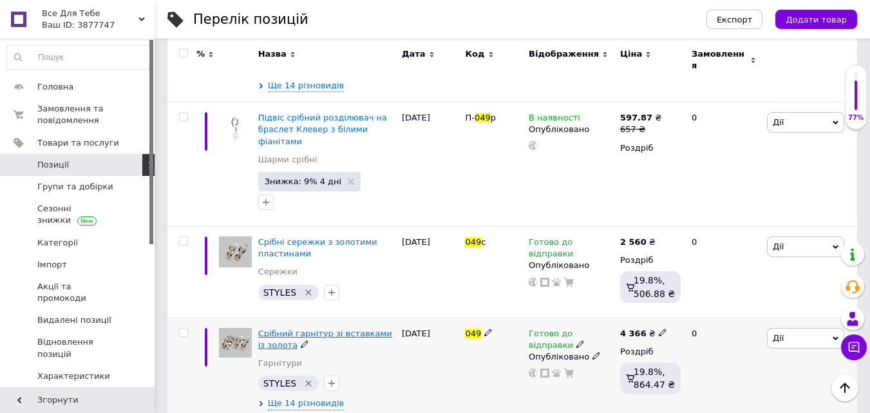
click at [326, 328] on span "Срібний гарнітур зі вставками із золота" at bounding box center [325, 338] width 134 height 21
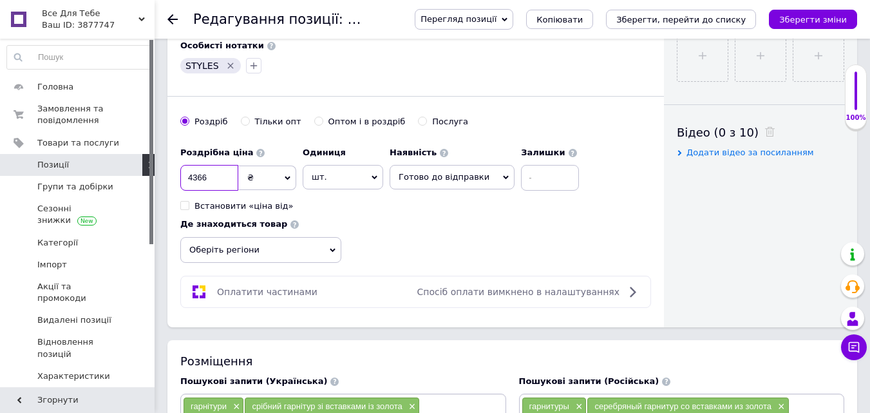
drag, startPoint x: 206, startPoint y: 173, endPoint x: 193, endPoint y: 178, distance: 13.6
click at [193, 178] on input "4366" at bounding box center [209, 178] width 58 height 26
click at [807, 21] on icon "Зберегти зміни" at bounding box center [813, 20] width 68 height 10
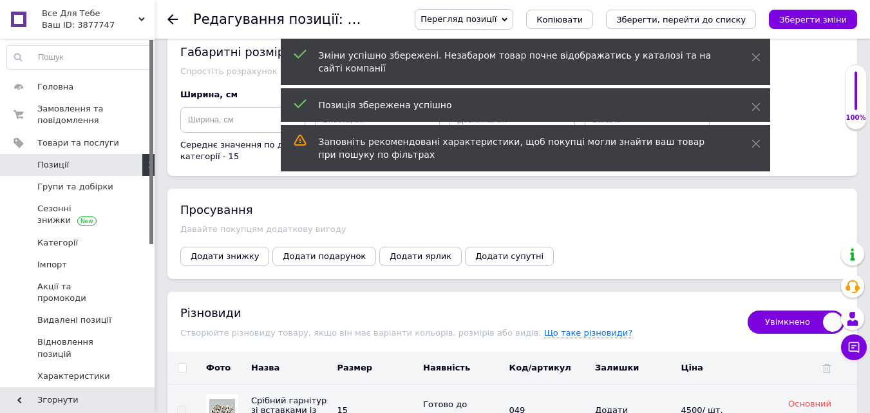
scroll to position [2318, 0]
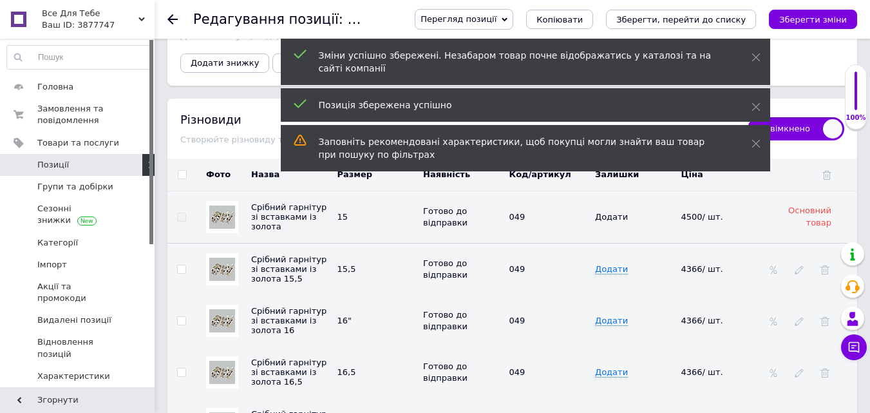
click at [180, 171] on th at bounding box center [181, 174] width 29 height 32
click at [180, 171] on input "checkbox" at bounding box center [182, 175] width 8 height 8
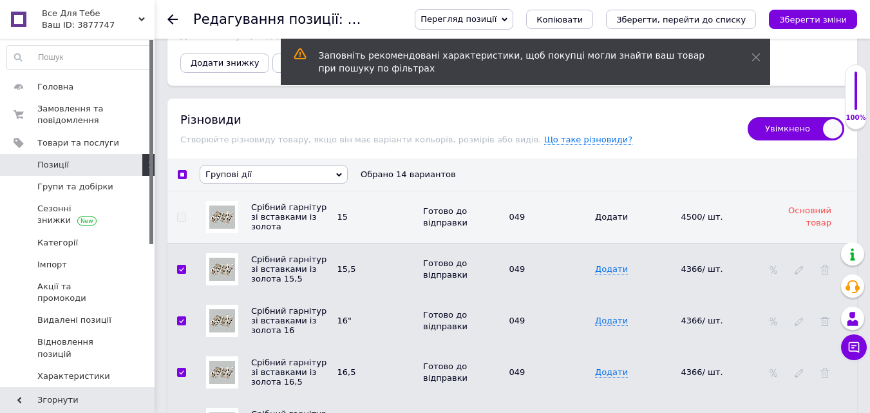
click at [236, 169] on span "Групові дії" at bounding box center [228, 174] width 46 height 10
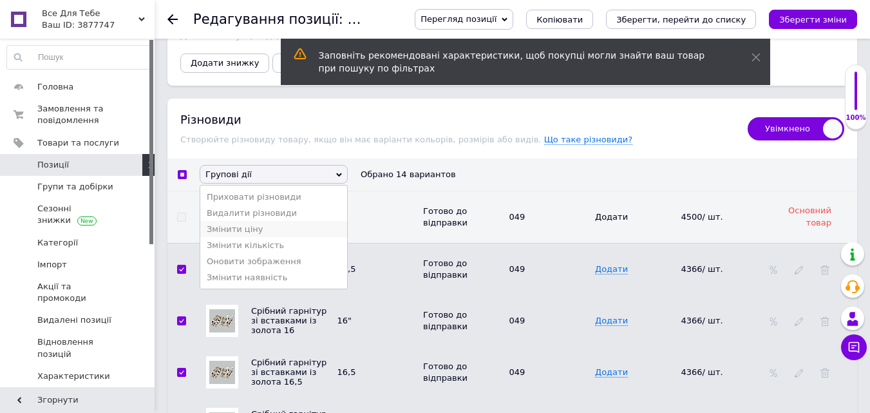
click at [241, 225] on li "Змінити ціну" at bounding box center [273, 229] width 147 height 16
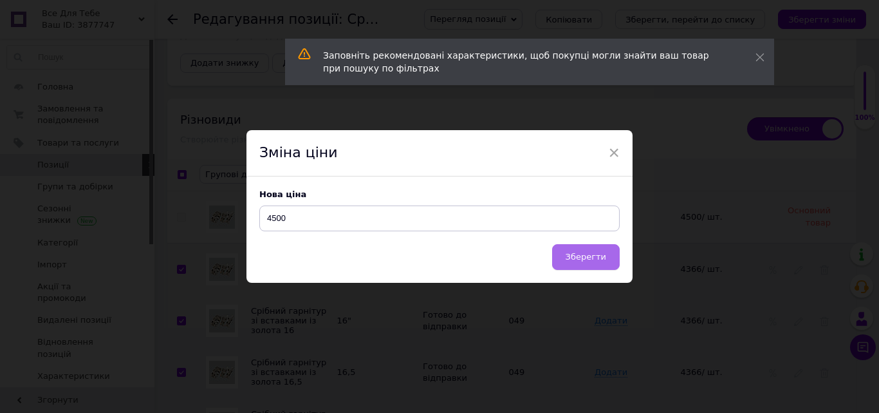
click at [597, 261] on span "Зберегти" at bounding box center [586, 257] width 41 height 10
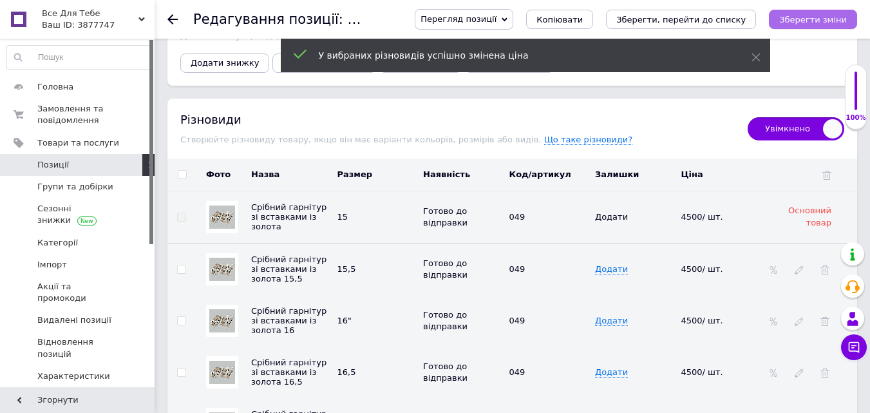
click at [830, 24] on icon "Зберегти зміни" at bounding box center [813, 20] width 68 height 10
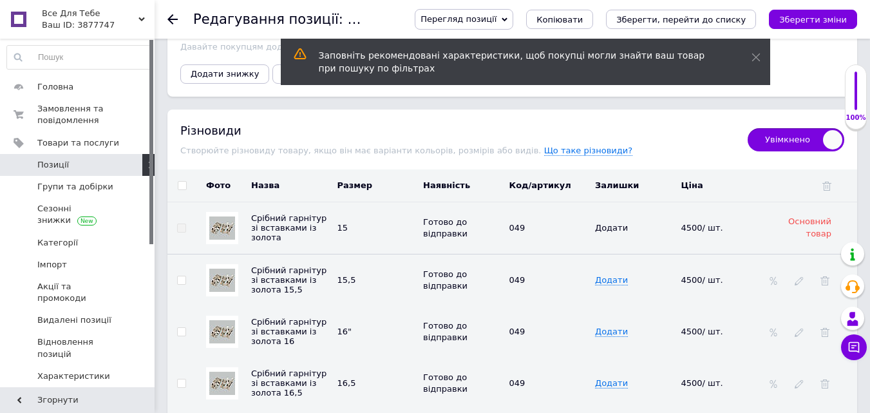
scroll to position [2124, 0]
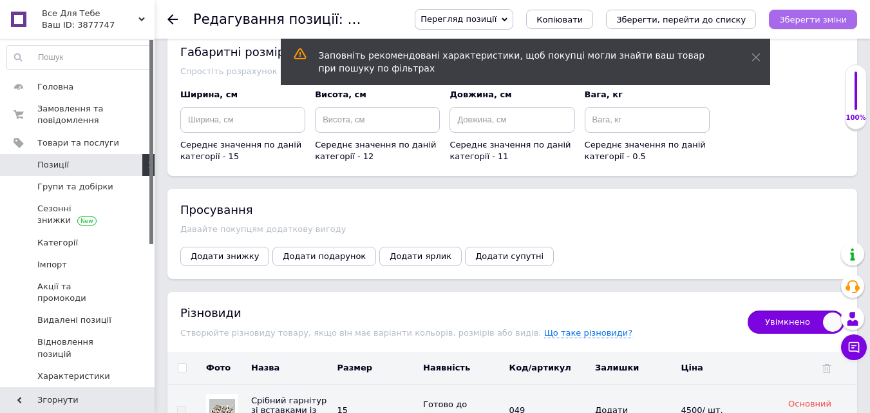
click at [806, 26] on button "Зберегти зміни" at bounding box center [813, 19] width 88 height 19
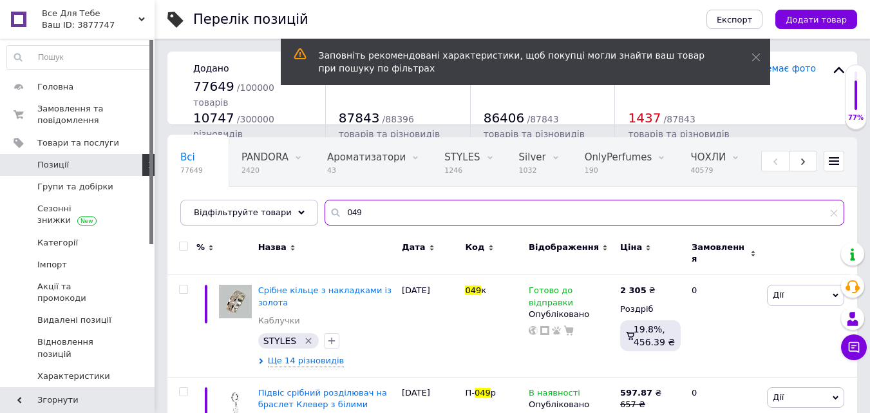
drag, startPoint x: 371, startPoint y: 209, endPoint x: 297, endPoint y: 216, distance: 74.4
click at [297, 216] on div "Відфільтруйте товари 049" at bounding box center [512, 213] width 664 height 26
paste input "37/2"
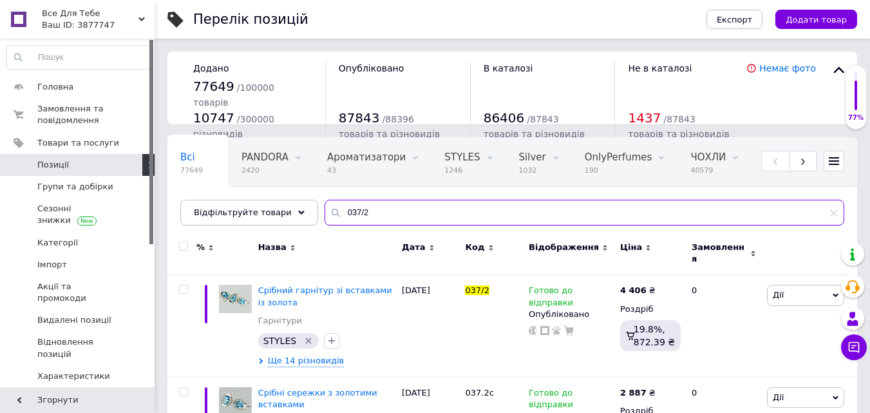
click at [324, 216] on div "037/2" at bounding box center [584, 213] width 520 height 26
paste input "20"
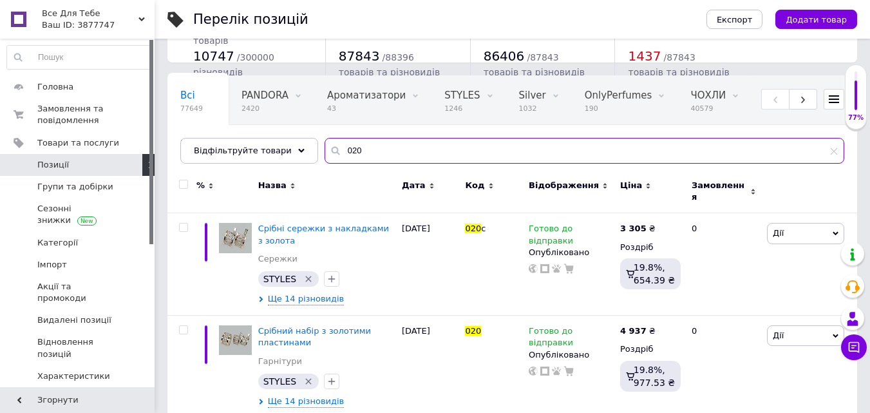
scroll to position [129, 0]
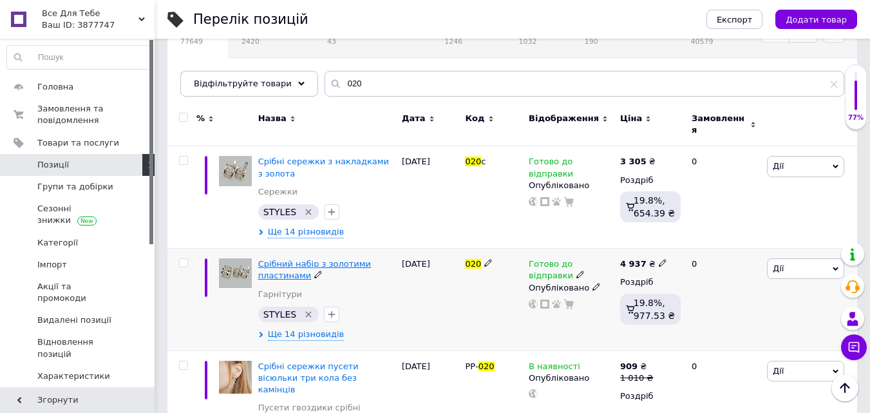
click at [293, 259] on span "Срібний набір з золотими пластинами" at bounding box center [314, 269] width 113 height 21
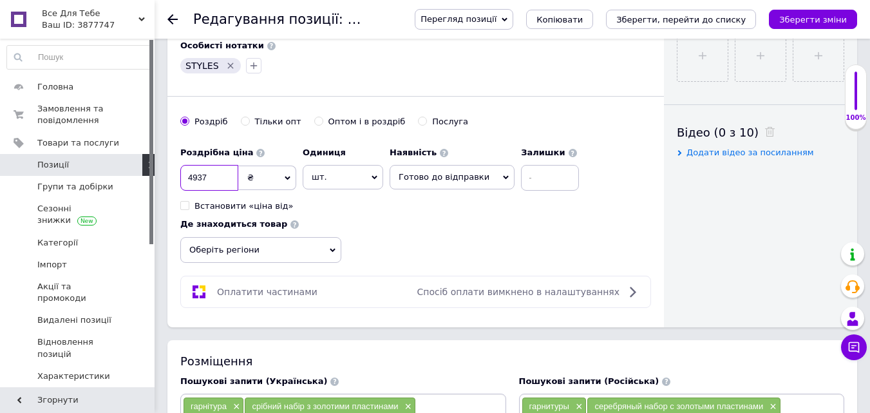
drag, startPoint x: 194, startPoint y: 176, endPoint x: 182, endPoint y: 176, distance: 12.9
click at [182, 176] on input "4937" at bounding box center [209, 178] width 58 height 26
click at [826, 17] on icon "Зберегти зміни" at bounding box center [813, 20] width 68 height 10
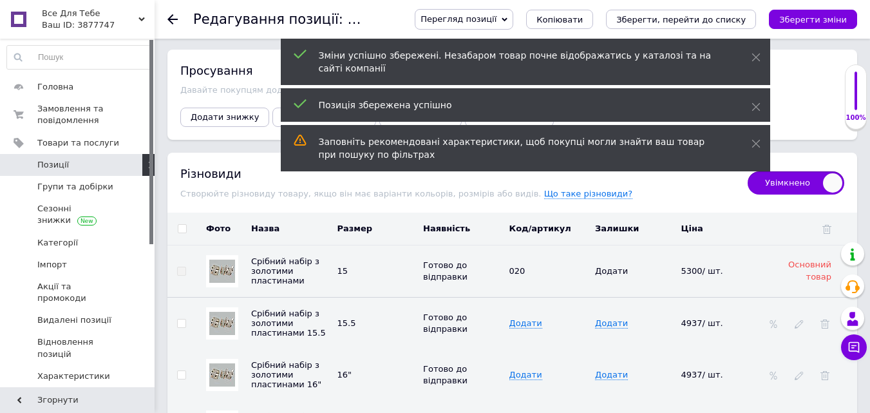
scroll to position [2318, 0]
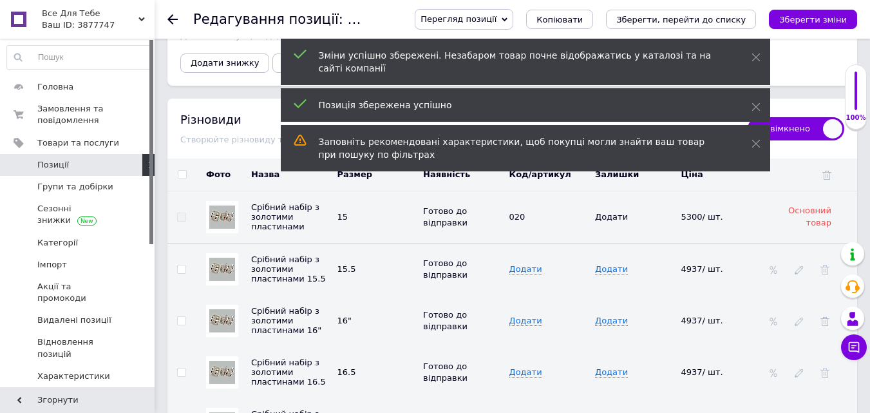
click at [181, 171] on input "checkbox" at bounding box center [182, 175] width 8 height 8
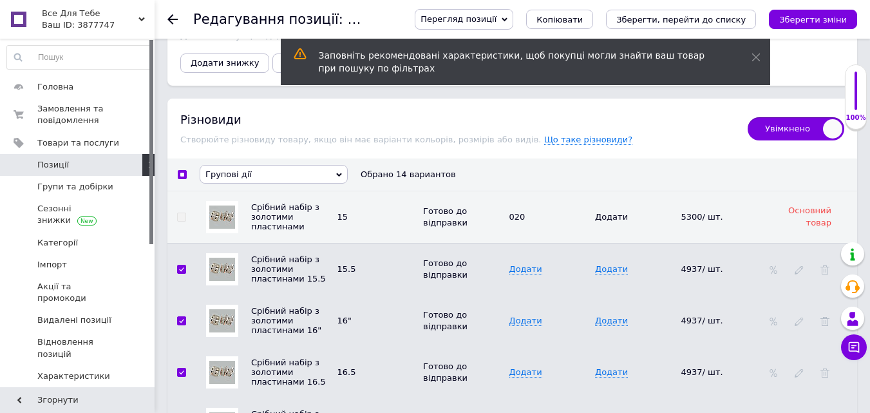
click at [249, 165] on span "Групові дії" at bounding box center [274, 174] width 148 height 19
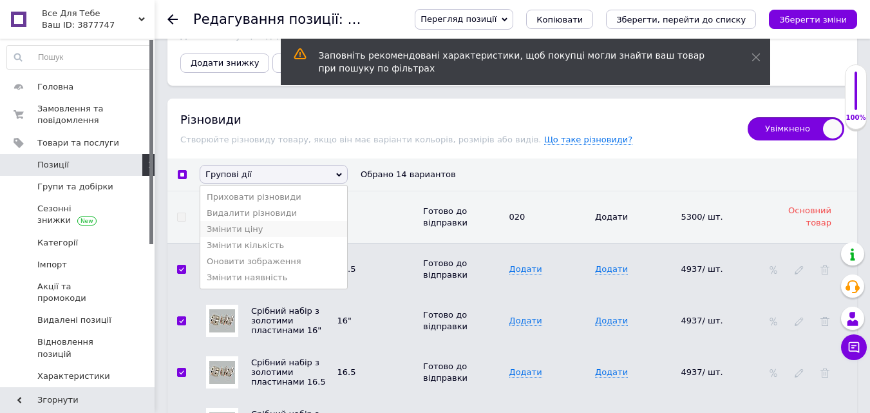
click at [254, 224] on li "Змінити ціну" at bounding box center [273, 229] width 147 height 16
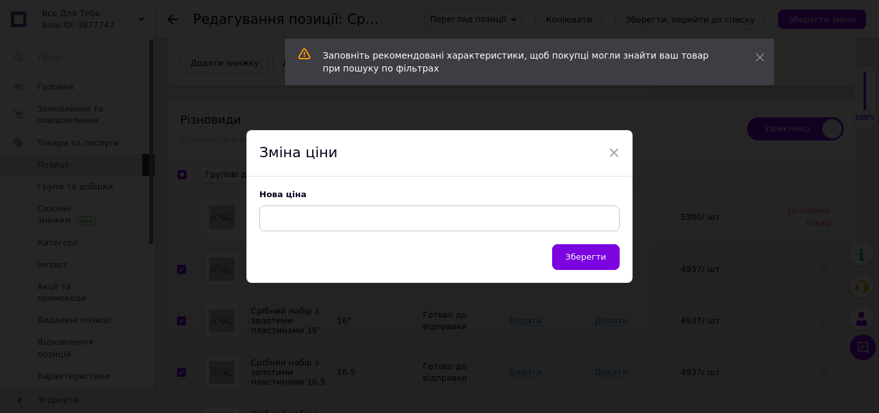
click at [285, 224] on input at bounding box center [439, 218] width 361 height 26
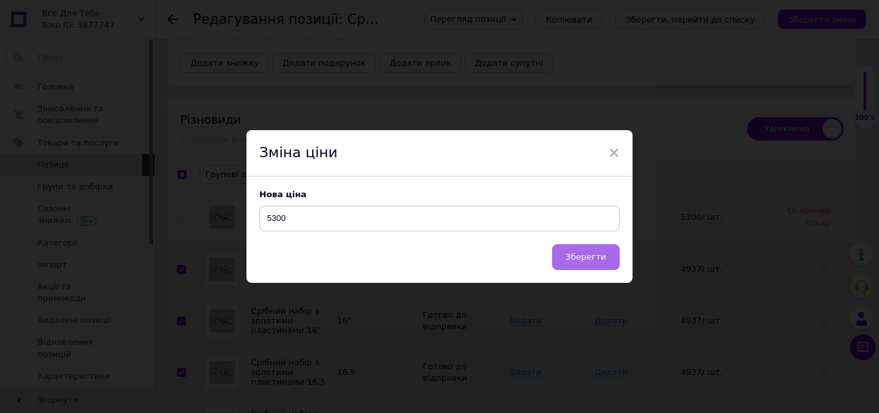
click at [576, 261] on span "Зберегти" at bounding box center [586, 257] width 41 height 10
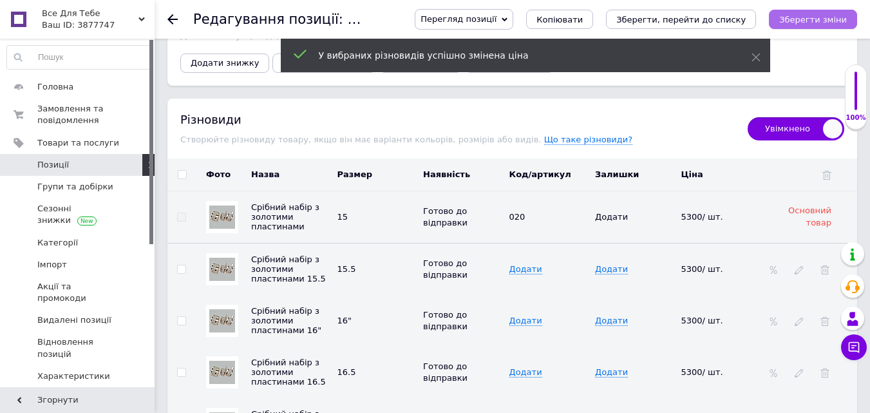
click at [816, 21] on icon "Зберегти зміни" at bounding box center [813, 20] width 68 height 10
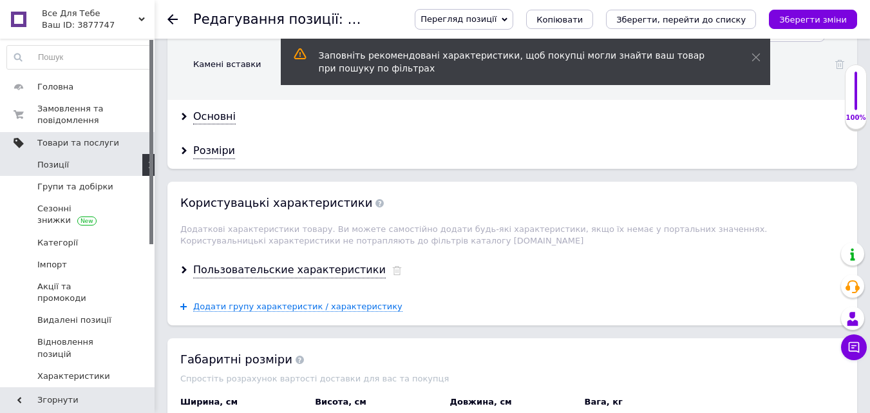
scroll to position [1738, 0]
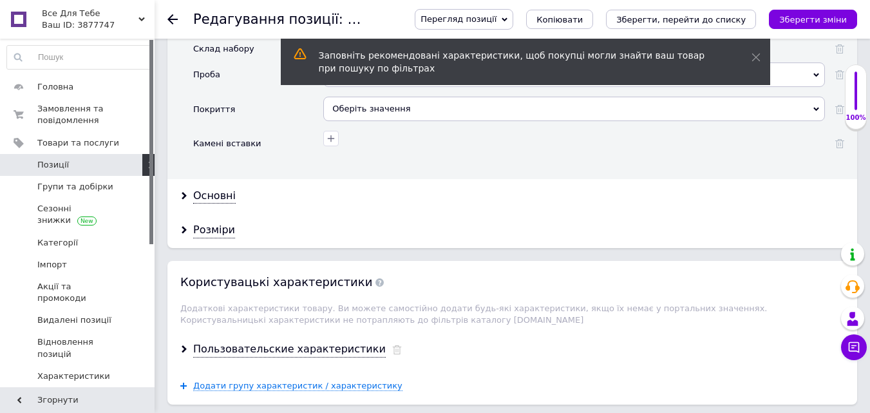
click at [59, 165] on span "Позиції" at bounding box center [53, 165] width 32 height 12
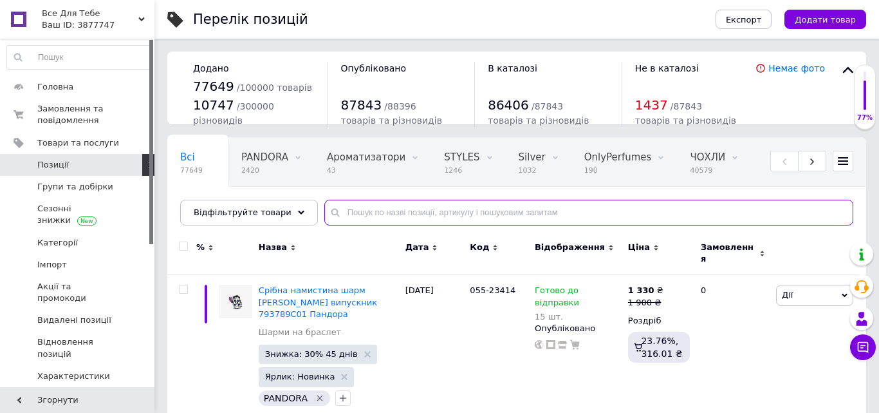
click at [368, 214] on input "text" at bounding box center [588, 213] width 529 height 26
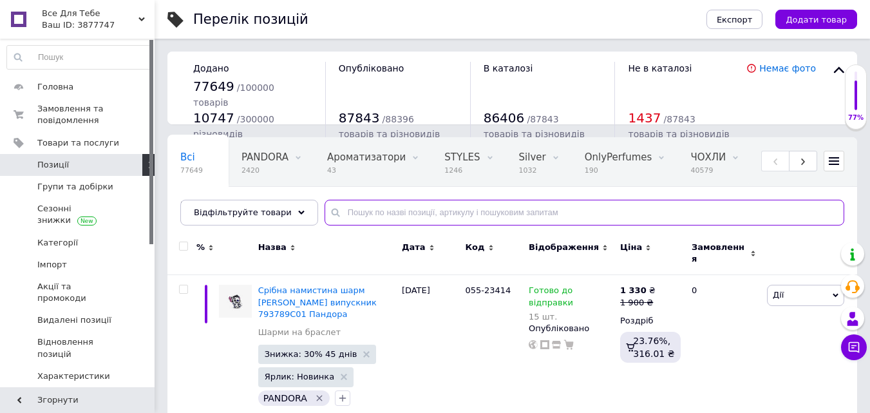
paste input "077"
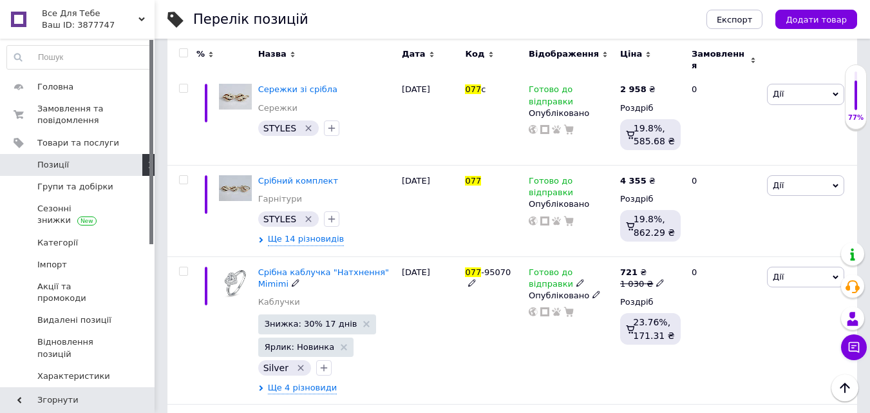
scroll to position [1094, 0]
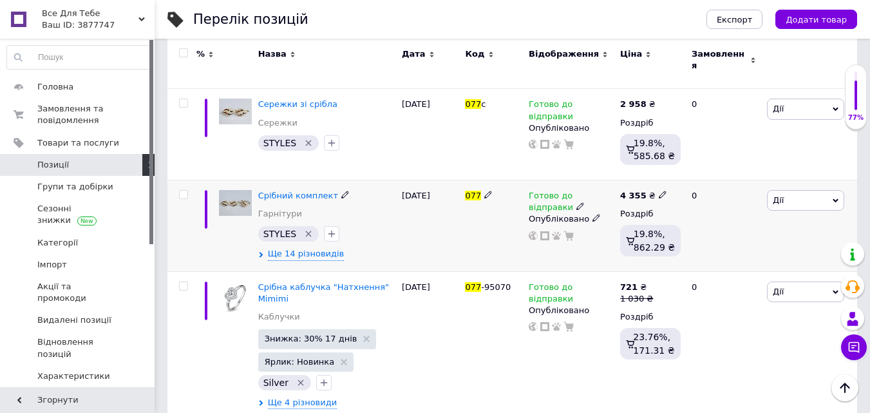
click at [306, 180] on div "Срібний комплект Гарнітури STYLES   Ще 14 різновидів" at bounding box center [327, 225] width 144 height 91
click at [285, 191] on span "Срібний комплект" at bounding box center [298, 196] width 80 height 10
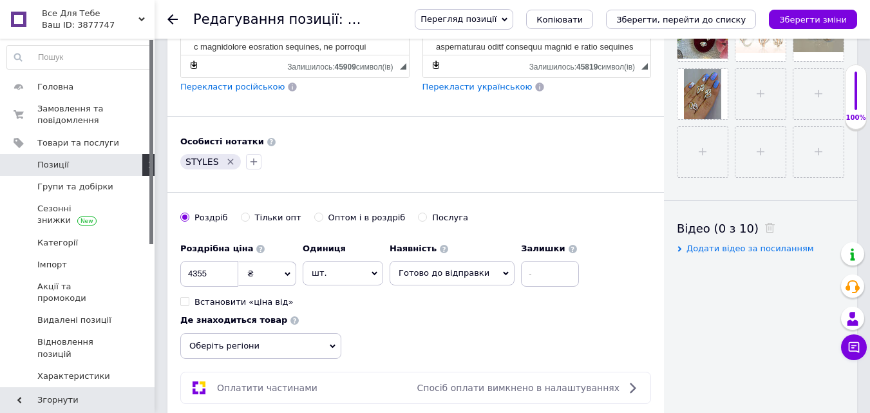
scroll to position [515, 0]
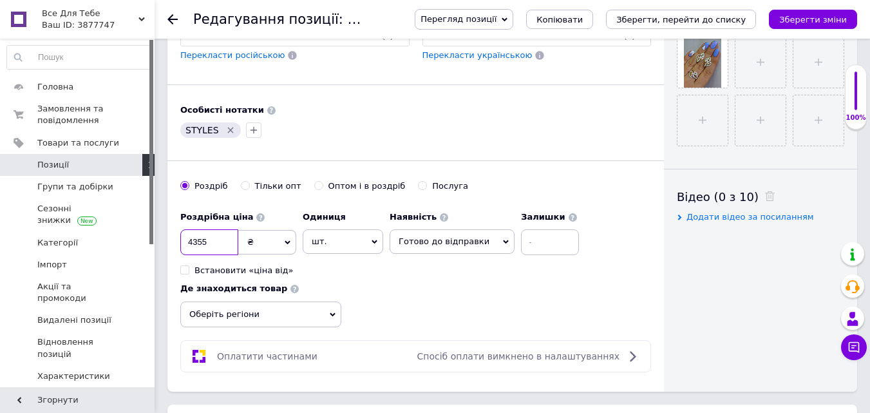
drag, startPoint x: 211, startPoint y: 244, endPoint x: 183, endPoint y: 244, distance: 27.0
click at [183, 244] on input "4355" at bounding box center [209, 242] width 58 height 26
click at [809, 16] on icon "Зберегти зміни" at bounding box center [813, 20] width 68 height 10
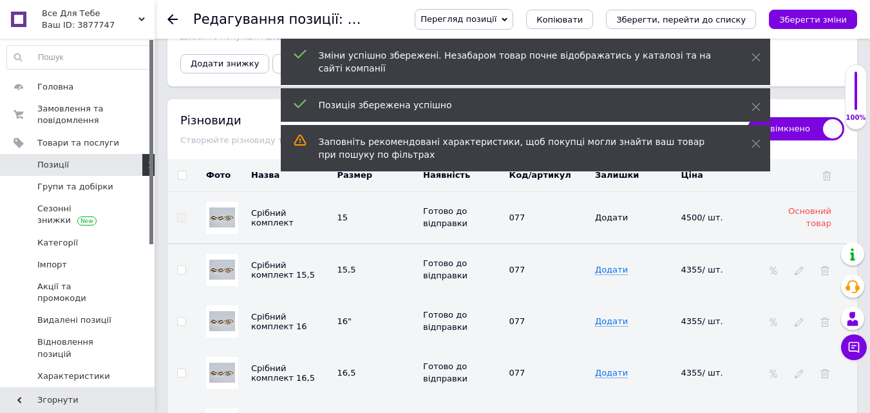
scroll to position [1931, 0]
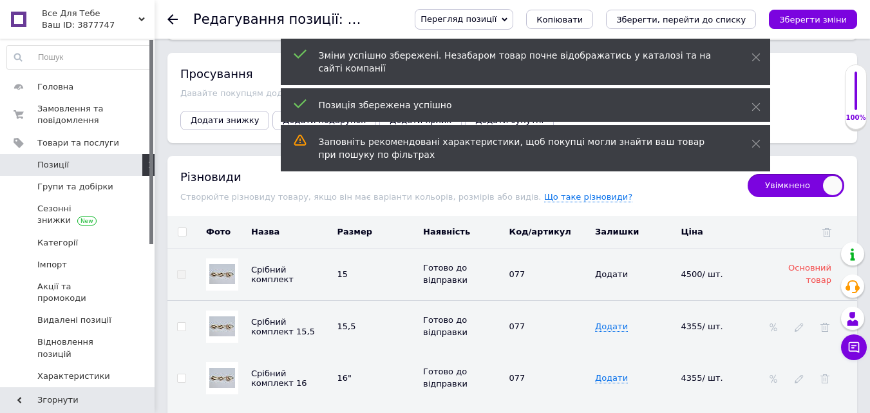
click at [183, 228] on input "checkbox" at bounding box center [182, 232] width 8 height 8
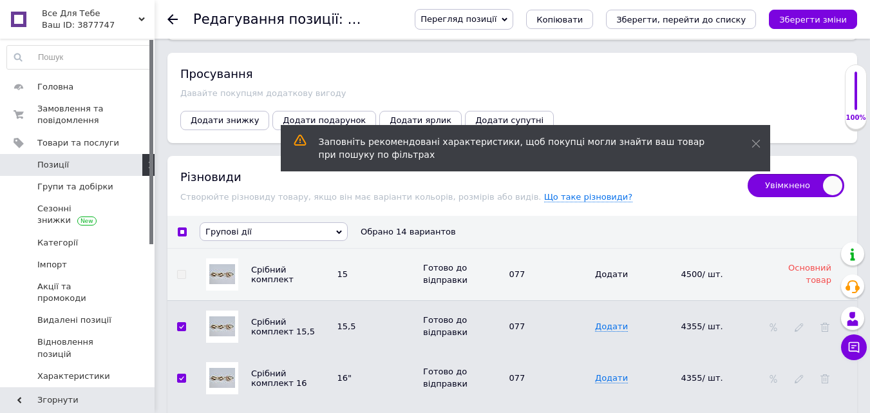
click at [241, 227] on span "Групові дії" at bounding box center [228, 232] width 46 height 10
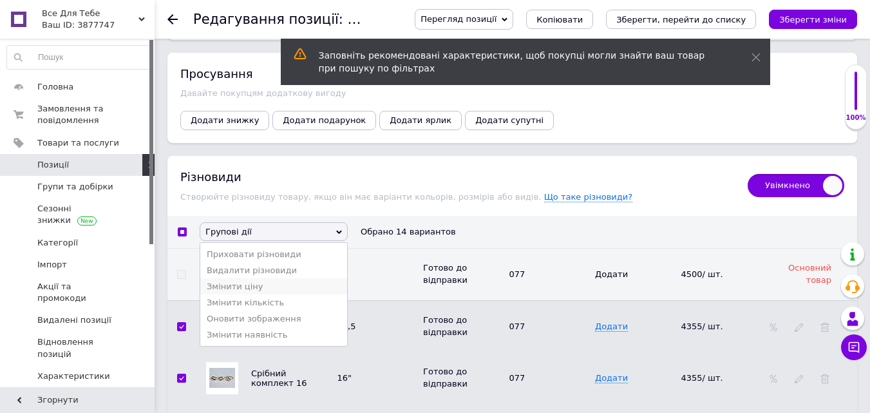
click at [237, 283] on li "Змінити ціну" at bounding box center [273, 286] width 147 height 16
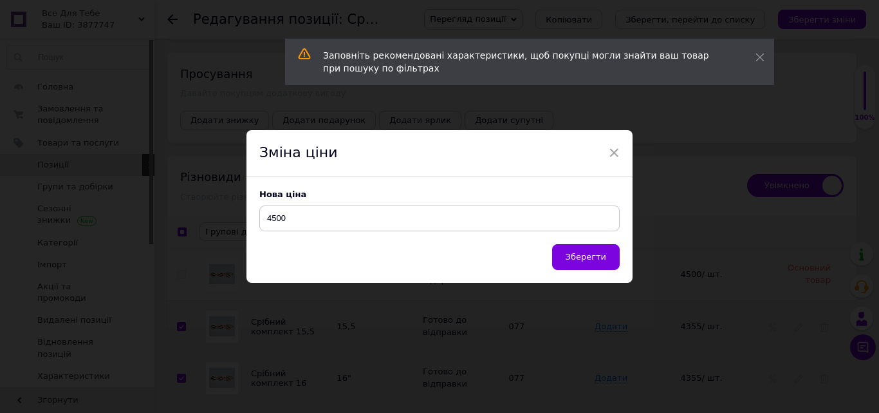
drag, startPoint x: 614, startPoint y: 264, endPoint x: 577, endPoint y: 263, distance: 37.3
click at [614, 263] on button "Зберегти" at bounding box center [586, 257] width 68 height 26
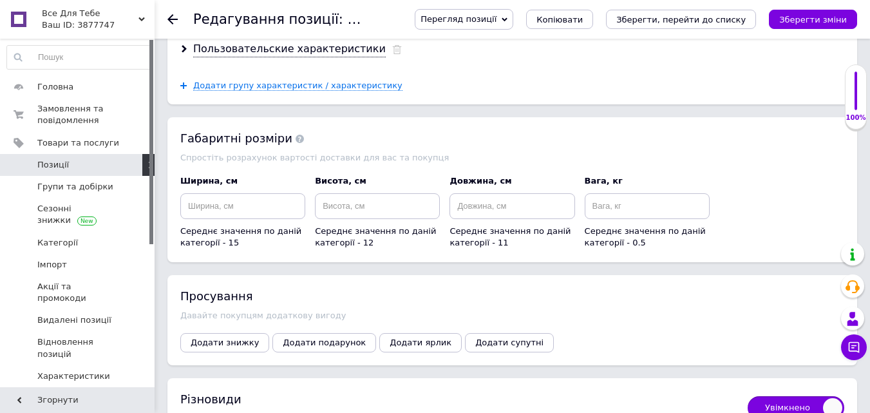
scroll to position [1545, 0]
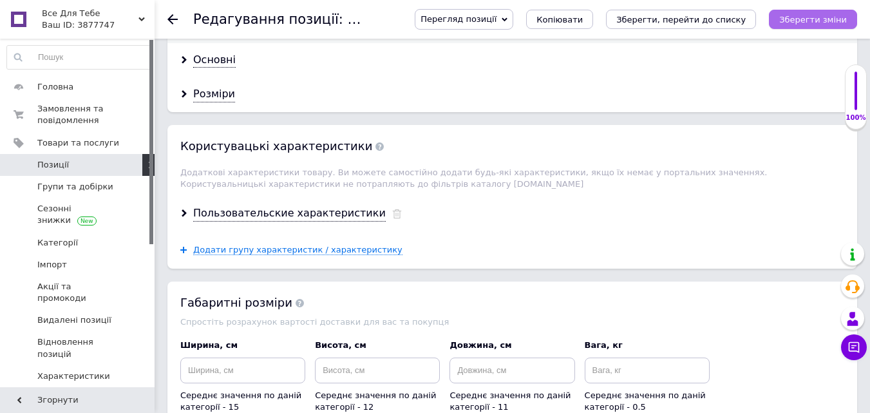
click at [832, 19] on icon "Зберегти зміни" at bounding box center [813, 20] width 68 height 10
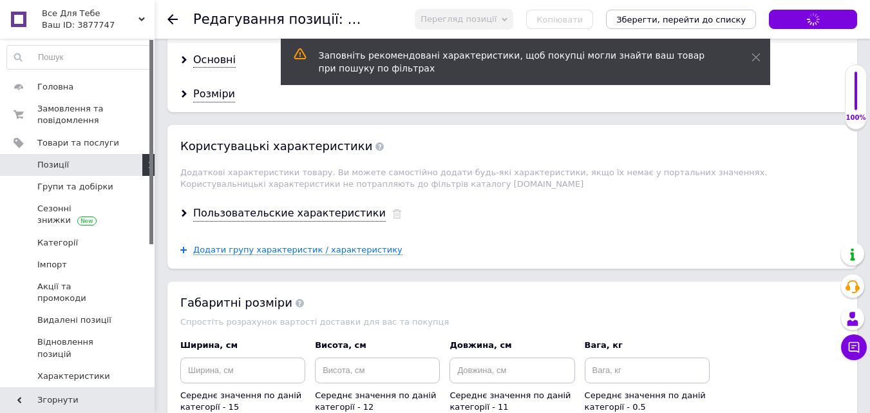
click at [46, 162] on span "Позиції" at bounding box center [53, 165] width 32 height 12
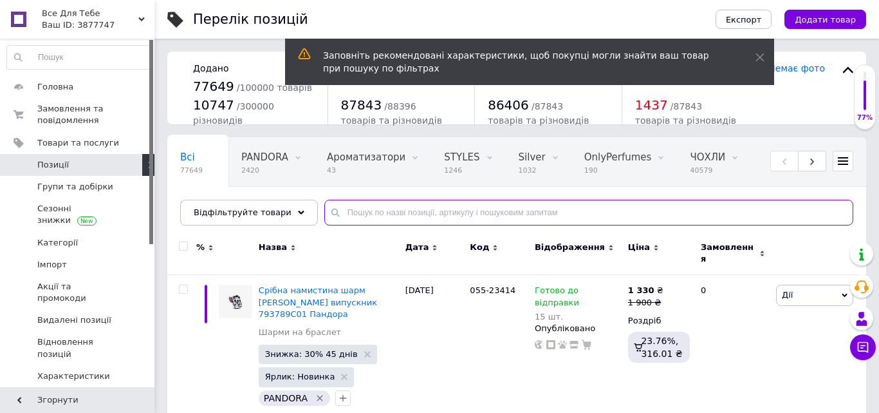
click at [371, 214] on input "text" at bounding box center [588, 213] width 529 height 26
paste input "101"
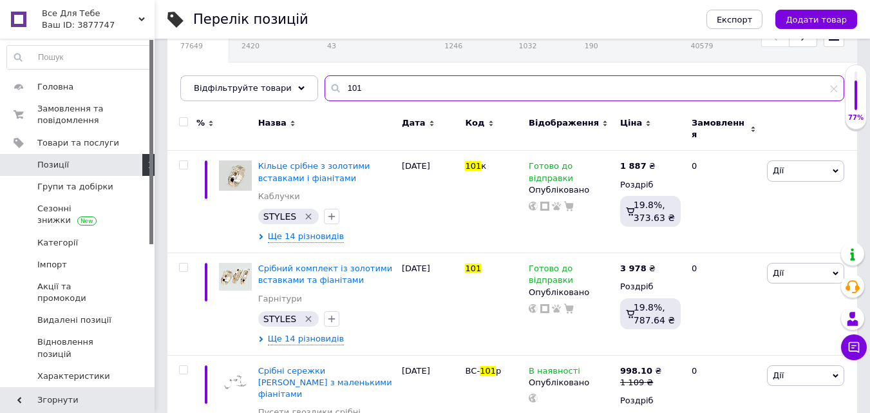
scroll to position [129, 0]
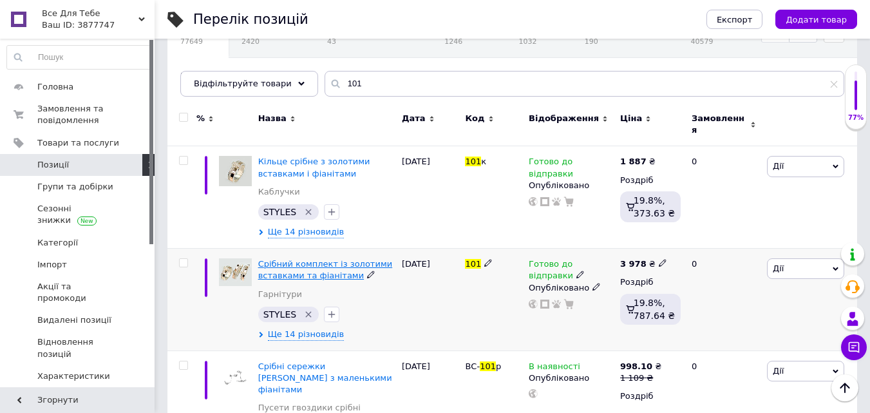
click at [338, 265] on span "Срібний комплект із золотими вставками та фіанітами" at bounding box center [325, 269] width 135 height 21
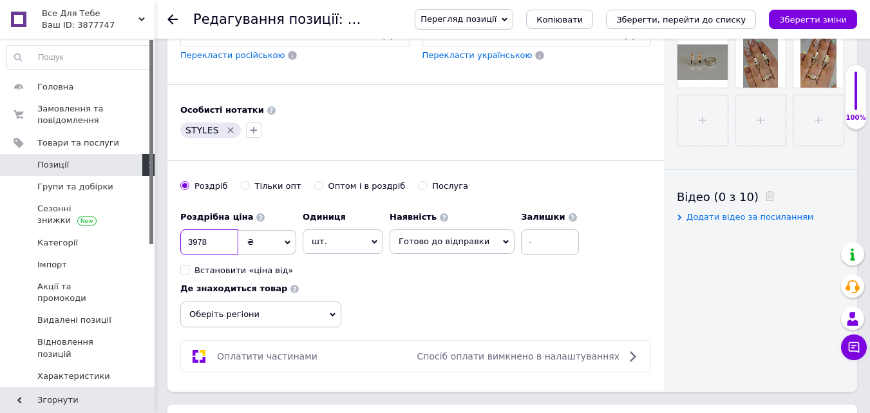
drag, startPoint x: 215, startPoint y: 239, endPoint x: 179, endPoint y: 245, distance: 36.5
click at [803, 20] on icon "Зберегти зміни" at bounding box center [813, 20] width 68 height 10
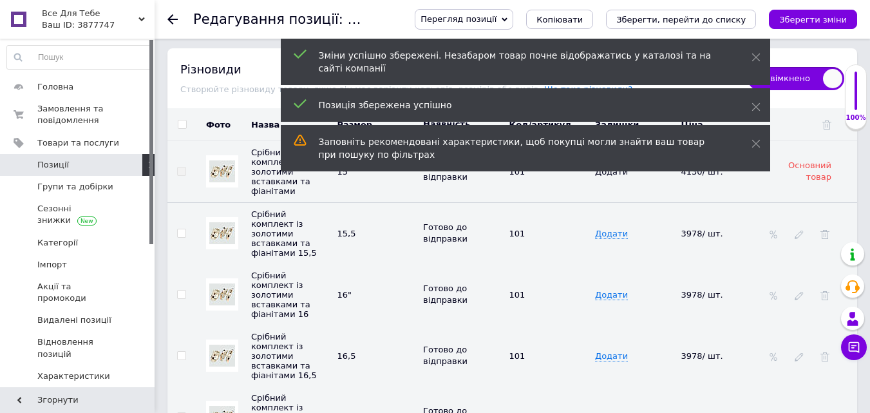
scroll to position [2124, 0]
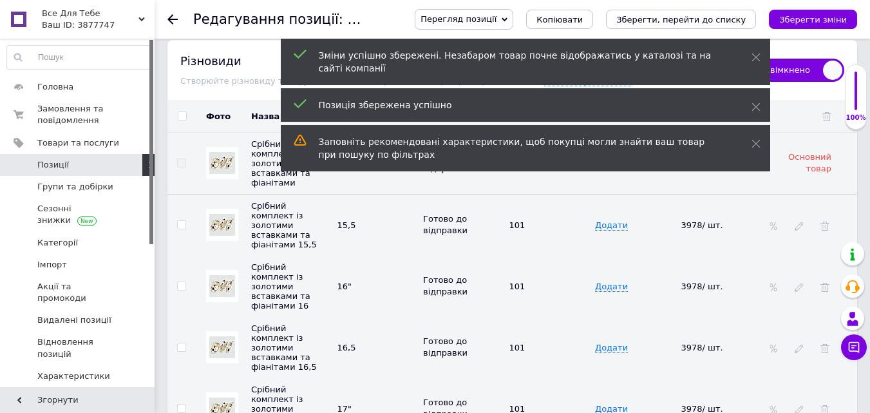
click at [183, 112] on input "checkbox" at bounding box center [182, 116] width 8 height 8
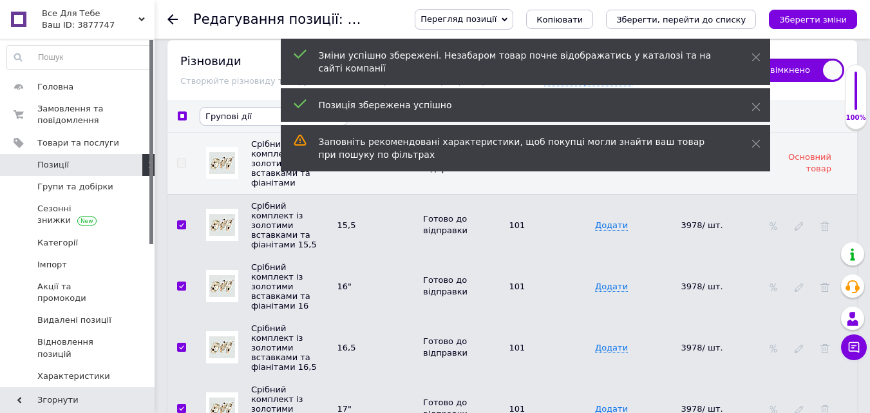
click at [223, 111] on span "Групові дії" at bounding box center [228, 116] width 46 height 10
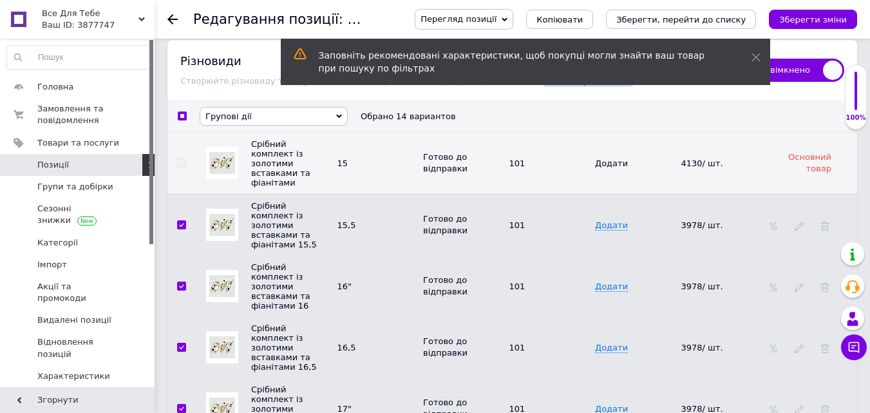
click at [234, 111] on span "Групові дії" at bounding box center [228, 116] width 46 height 10
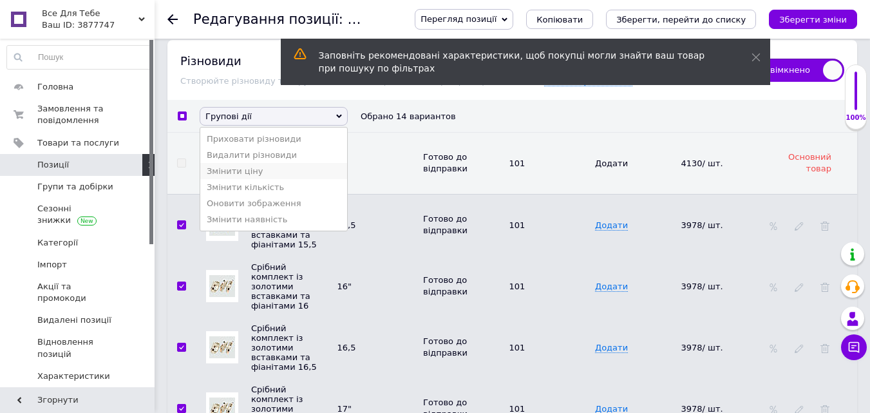
click at [237, 168] on li "Змінити ціну" at bounding box center [273, 171] width 147 height 16
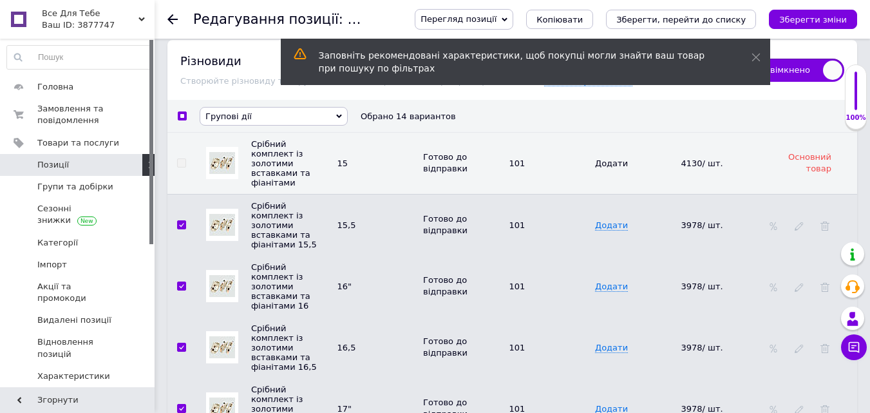
click at [241, 114] on span "Групові дії" at bounding box center [274, 116] width 148 height 19
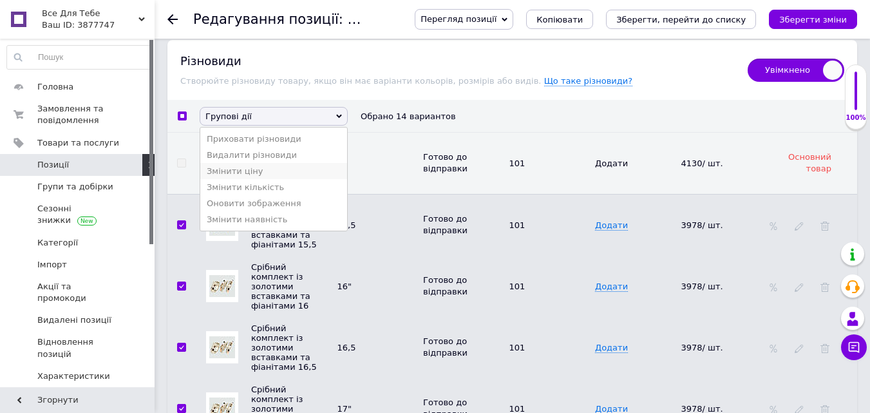
click at [239, 166] on li "Змінити ціну" at bounding box center [273, 171] width 147 height 16
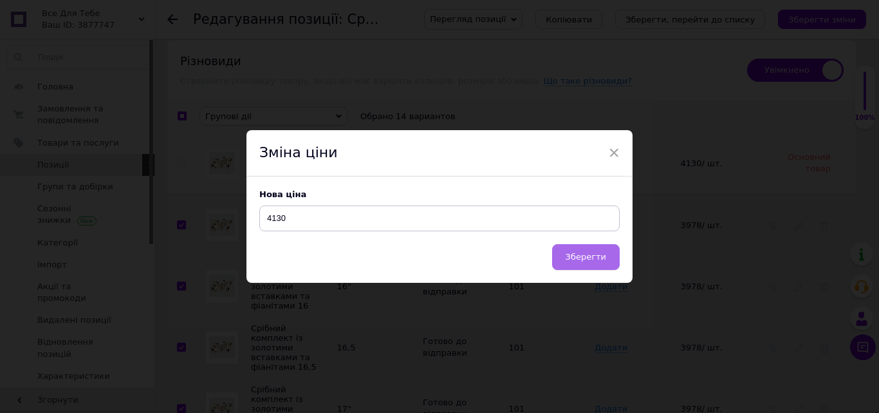
click at [579, 259] on span "Зберегти" at bounding box center [586, 257] width 41 height 10
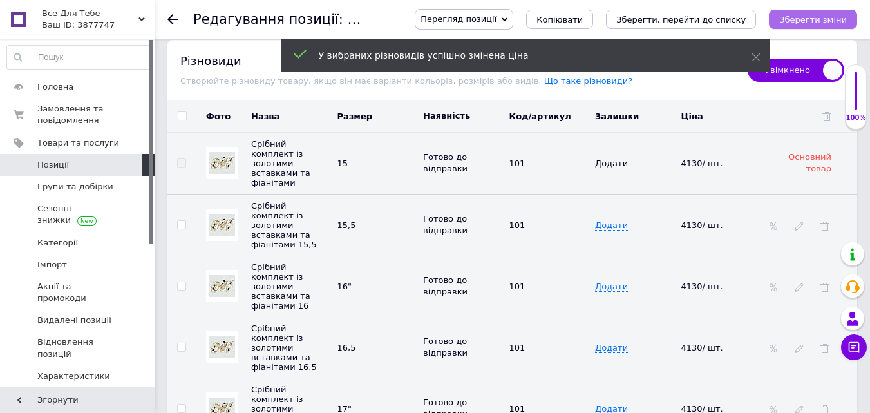
click at [814, 22] on icon "Зберегти зміни" at bounding box center [813, 20] width 68 height 10
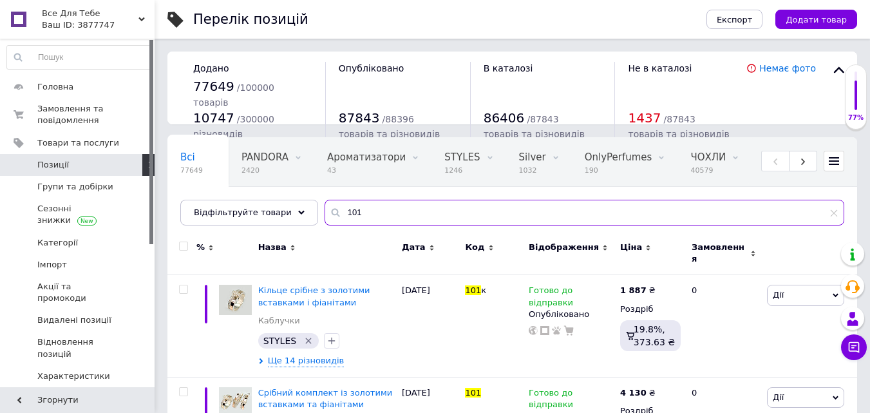
click at [306, 212] on div "Всі 77649 PANDORA 2420 Видалити Редагувати Ароматизатори 43 Видалити Редагувати…" at bounding box center [511, 181] width 689 height 88
paste input "39"
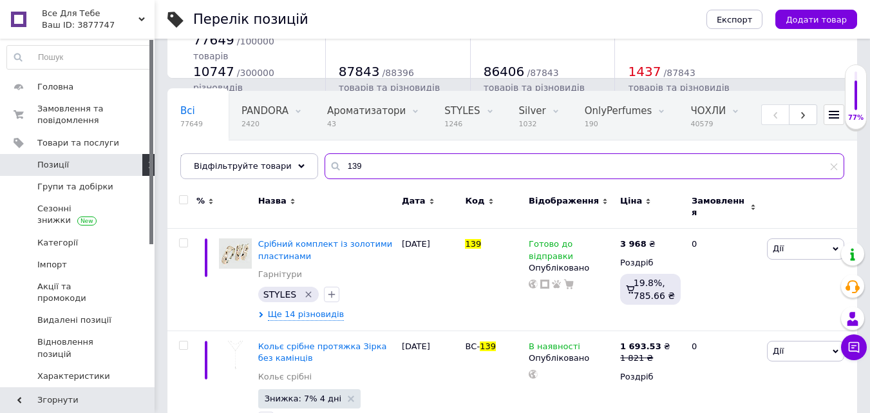
scroll to position [64, 0]
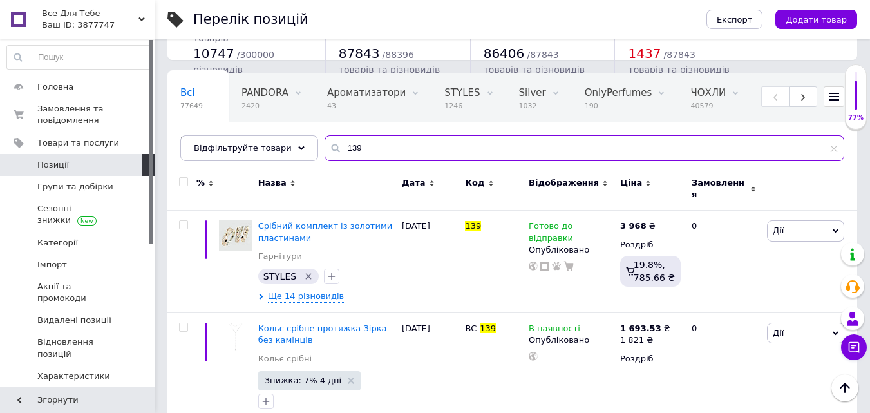
drag, startPoint x: 377, startPoint y: 149, endPoint x: 304, endPoint y: 151, distance: 72.8
click at [304, 151] on div "Всі 77649 PANDORA 2420 Видалити Редагувати Ароматизатори 43 Видалити Редагувати…" at bounding box center [511, 117] width 689 height 88
click at [304, 151] on div "Всі 77649 PANDORA 2420 Видалити Редагувати Ароматизатори 43 Видалити Редагувати…" at bounding box center [511, 123] width 689 height 106
drag, startPoint x: 355, startPoint y: 147, endPoint x: 316, endPoint y: 148, distance: 38.6
click at [324, 148] on div "139" at bounding box center [584, 148] width 520 height 26
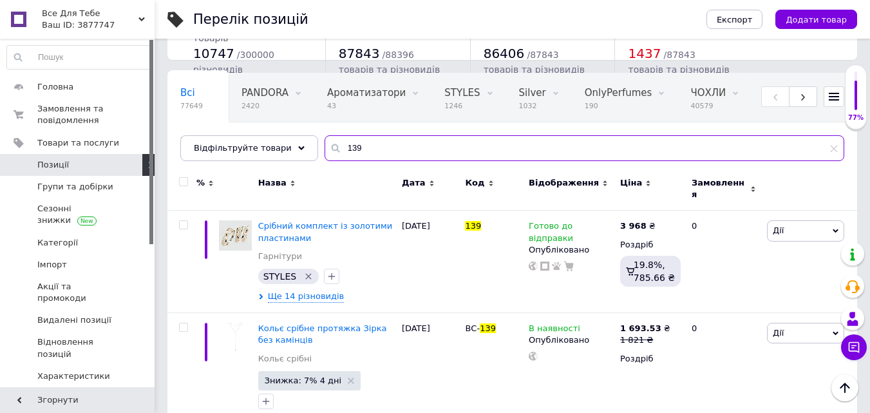
paste input "47"
